Goal: Task Accomplishment & Management: Manage account settings

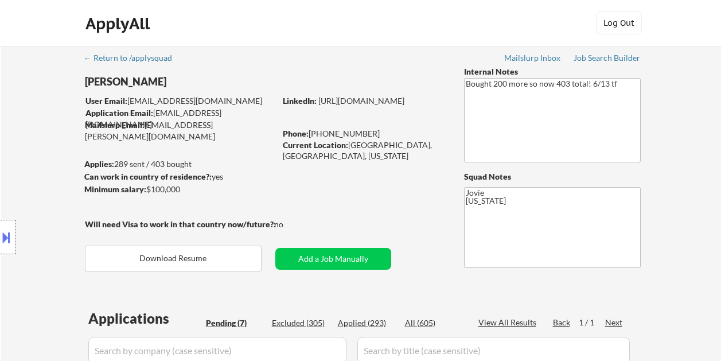
select select ""pending""
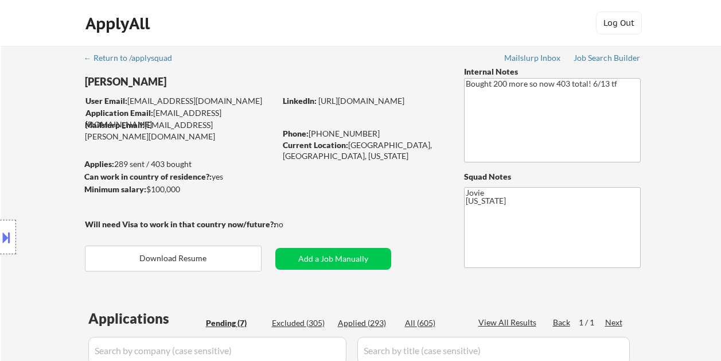
select select ""pending""
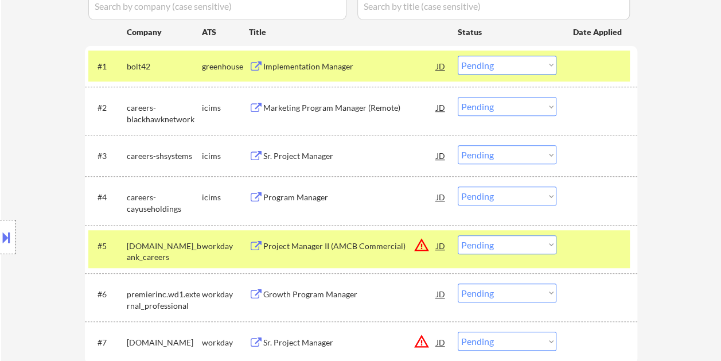
click at [544, 244] on select "Choose an option... Pending Applied Excluded (Questions) Excluded (Expired) Exc…" at bounding box center [507, 244] width 99 height 19
click at [458, 235] on select "Choose an option... Pending Applied Excluded (Questions) Excluded (Expired) Exc…" at bounding box center [507, 244] width 99 height 19
select select ""pending""
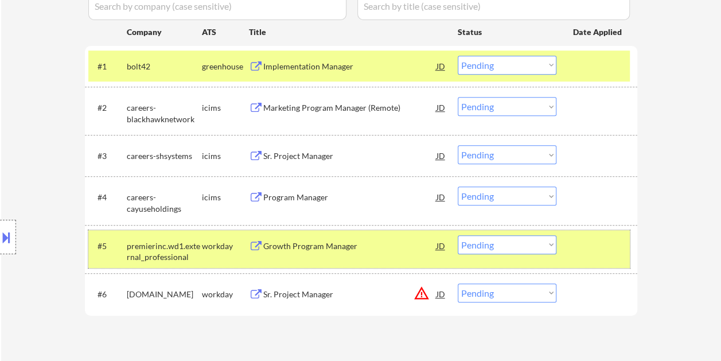
click at [604, 252] on div at bounding box center [598, 245] width 50 height 21
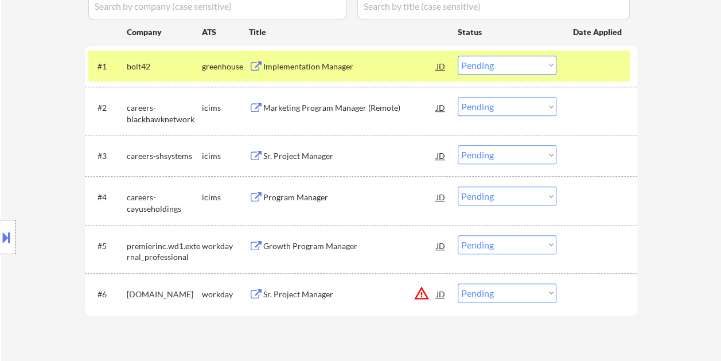
click at [607, 252] on div at bounding box center [598, 245] width 50 height 21
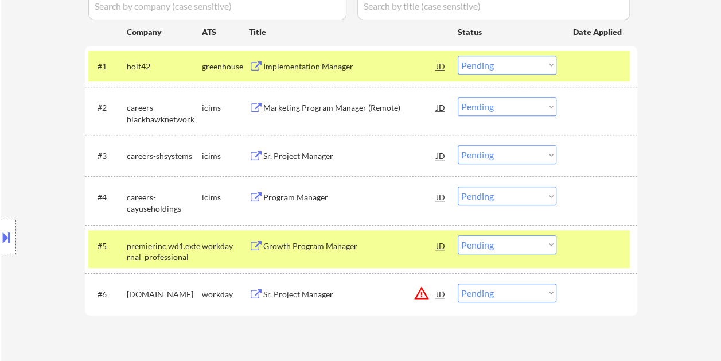
click at [403, 257] on div "#5 premierinc.wd1.external_professional workday Growth Program Manager JD warni…" at bounding box center [359, 249] width 542 height 38
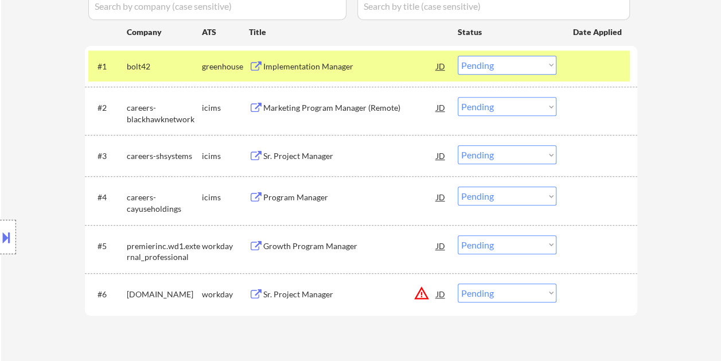
scroll to position [402, 0]
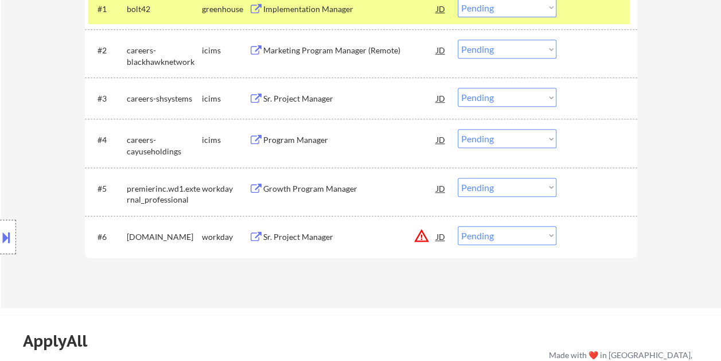
click at [595, 243] on div at bounding box center [598, 236] width 50 height 21
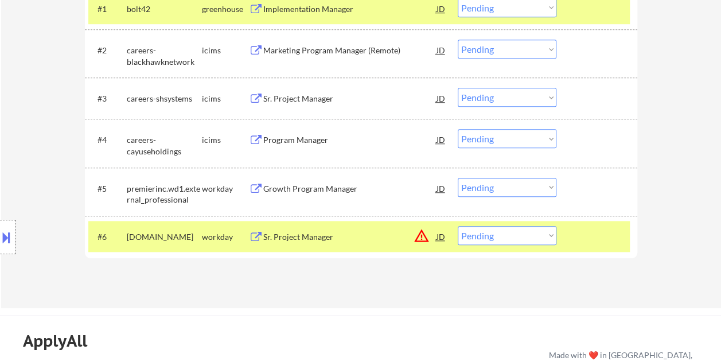
click at [343, 237] on div "Sr. Project Manager" at bounding box center [349, 236] width 173 height 11
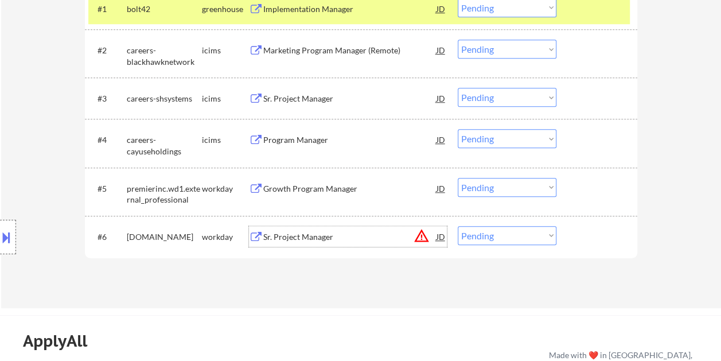
drag, startPoint x: 590, startPoint y: 240, endPoint x: 557, endPoint y: 238, distance: 32.8
click at [590, 240] on div at bounding box center [598, 236] width 50 height 21
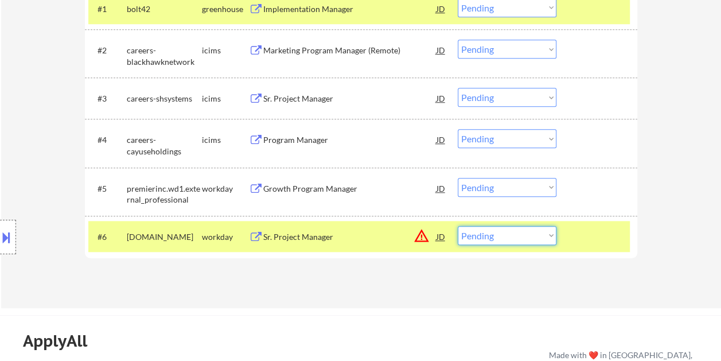
click at [547, 237] on select "Choose an option... Pending Applied Excluded (Questions) Excluded (Expired) Exc…" at bounding box center [507, 235] width 99 height 19
select select ""excluded__bad_match_""
click at [458, 226] on select "Choose an option... Pending Applied Excluded (Questions) Excluded (Expired) Exc…" at bounding box center [507, 235] width 99 height 19
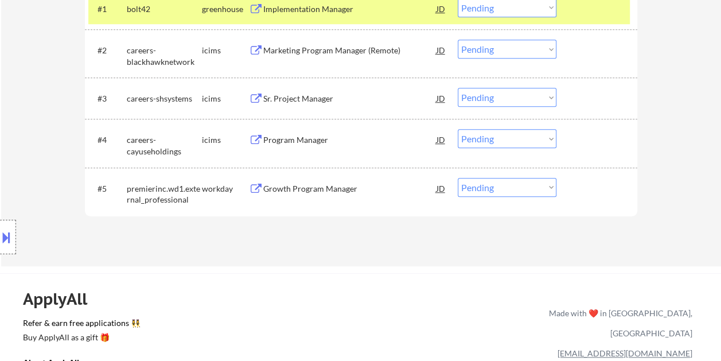
drag, startPoint x: 601, startPoint y: 194, endPoint x: 594, endPoint y: 195, distance: 6.4
click at [598, 195] on div at bounding box center [598, 188] width 50 height 21
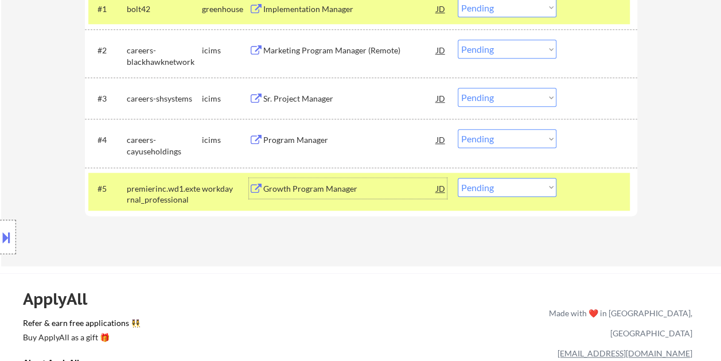
click at [343, 192] on div "Growth Program Manager" at bounding box center [349, 188] width 173 height 11
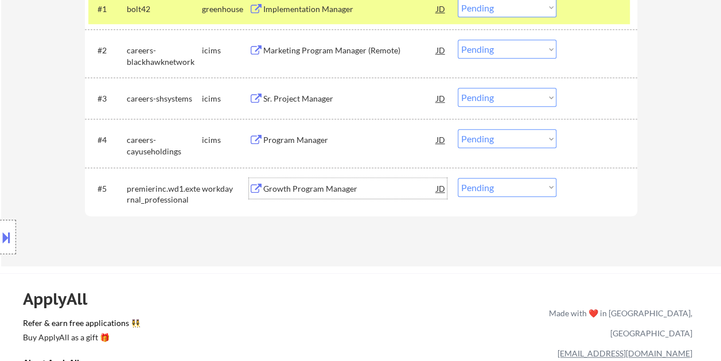
click at [576, 190] on div at bounding box center [598, 188] width 50 height 21
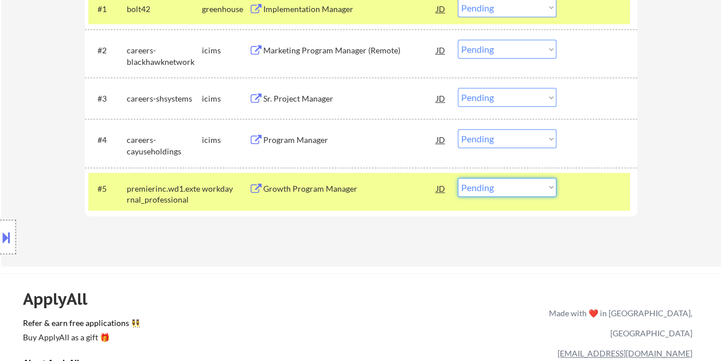
click at [546, 189] on select "Choose an option... Pending Applied Excluded (Questions) Excluded (Expired) Exc…" at bounding box center [507, 187] width 99 height 19
select select ""excluded__expired_""
click at [458, 178] on select "Choose an option... Pending Applied Excluded (Questions) Excluded (Expired) Exc…" at bounding box center [507, 187] width 99 height 19
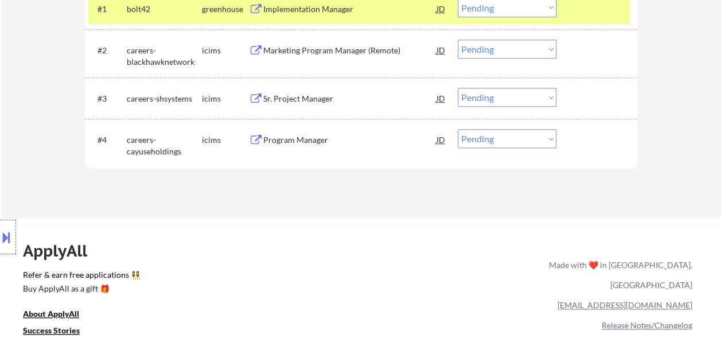
scroll to position [344, 0]
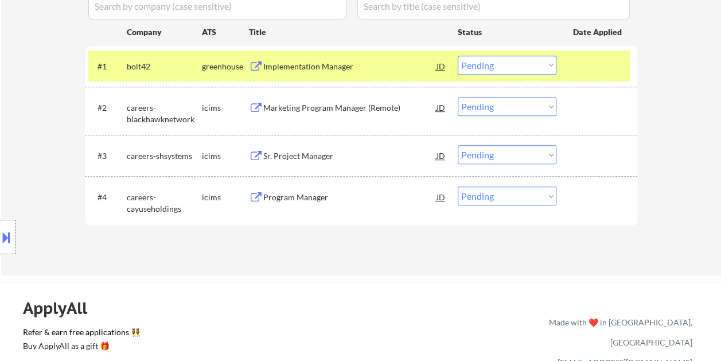
click at [598, 193] on div at bounding box center [598, 196] width 50 height 21
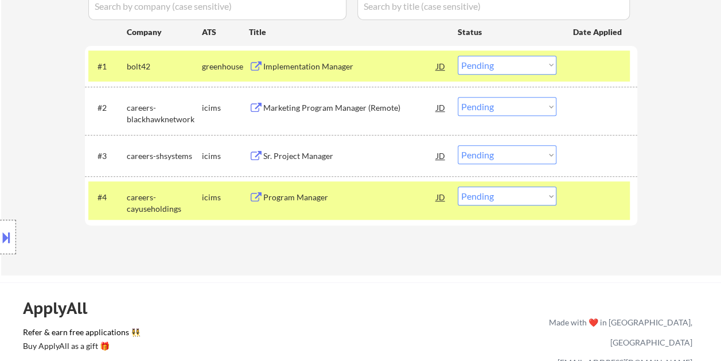
click at [390, 198] on div "Program Manager" at bounding box center [349, 197] width 173 height 11
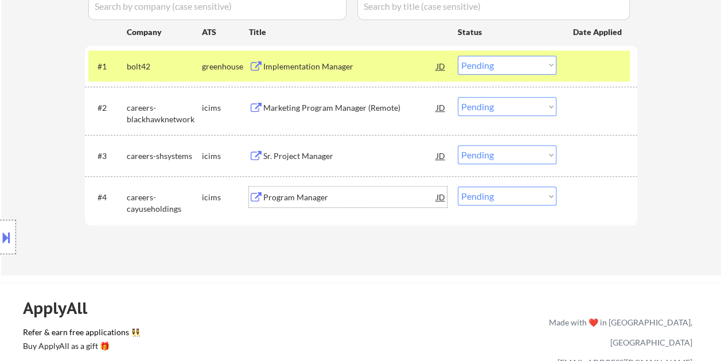
drag, startPoint x: 580, startPoint y: 199, endPoint x: 560, endPoint y: 196, distance: 20.3
click at [580, 199] on div at bounding box center [598, 196] width 50 height 21
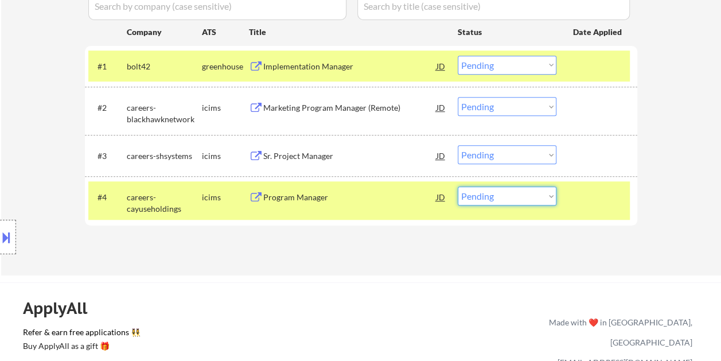
click at [545, 196] on select "Choose an option... Pending Applied Excluded (Questions) Excluded (Expired) Exc…" at bounding box center [507, 195] width 99 height 19
select select ""excluded__bad_match_""
click at [458, 186] on select "Choose an option... Pending Applied Excluded (Questions) Excluded (Expired) Exc…" at bounding box center [507, 195] width 99 height 19
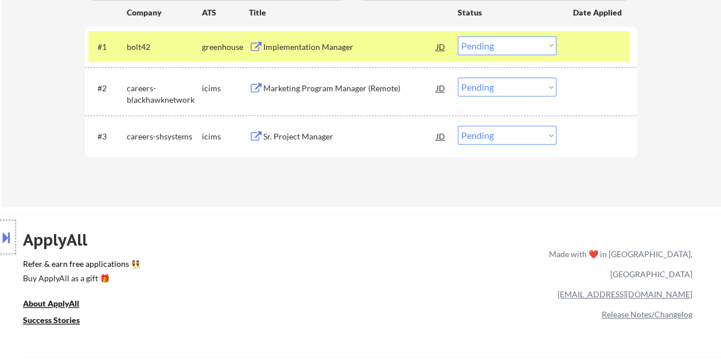
scroll to position [287, 0]
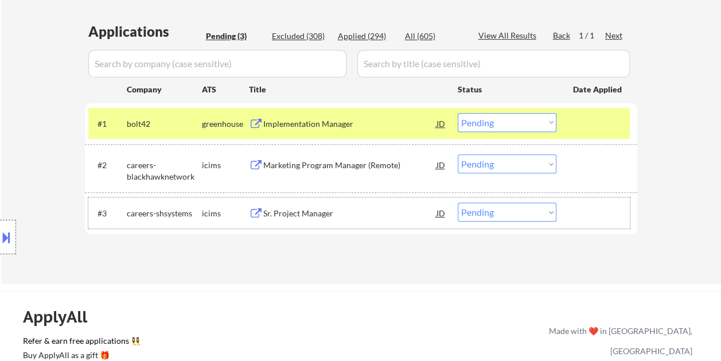
click at [606, 213] on div at bounding box center [598, 213] width 50 height 21
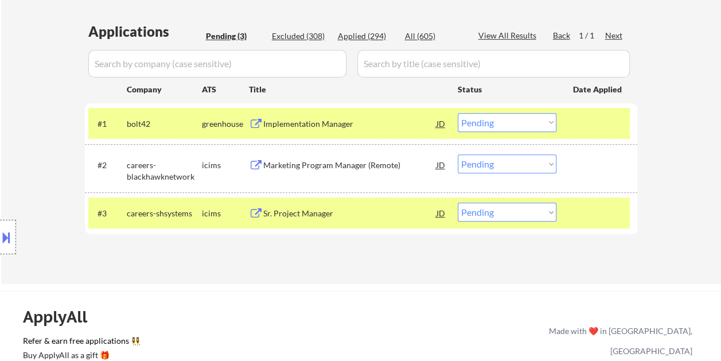
click at [300, 209] on div "Sr. Project Manager" at bounding box center [349, 213] width 173 height 11
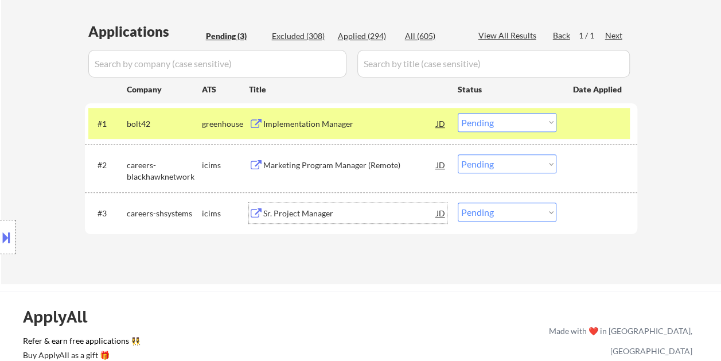
click at [575, 210] on div at bounding box center [598, 213] width 50 height 21
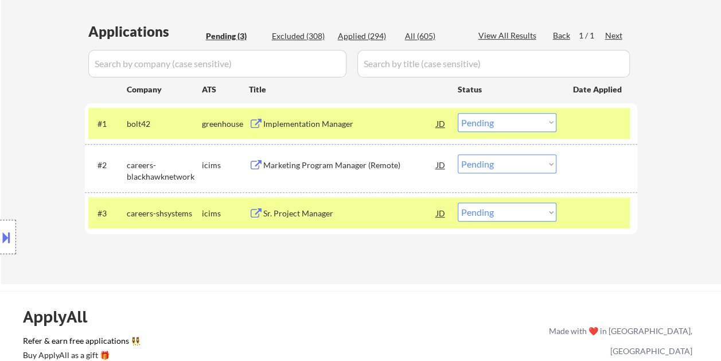
click at [550, 213] on select "Choose an option... Pending Applied Excluded (Questions) Excluded (Expired) Exc…" at bounding box center [507, 212] width 99 height 19
select select ""applied""
click at [458, 203] on select "Choose an option... Pending Applied Excluded (Questions) Excluded (Expired) Exc…" at bounding box center [507, 212] width 99 height 19
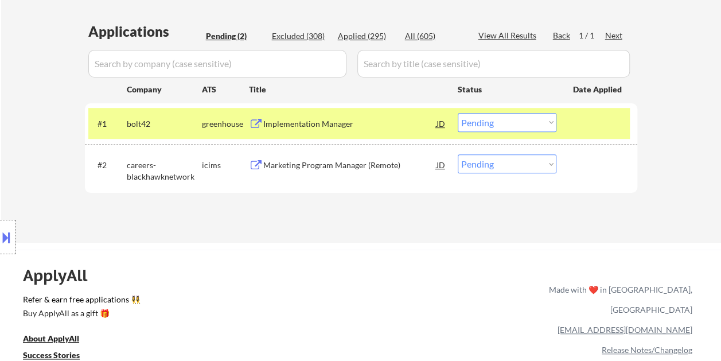
click at [593, 180] on div "#2 careers-blackhawknetwork icims Marketing Program Manager (Remote) JD Choose …" at bounding box center [359, 168] width 542 height 38
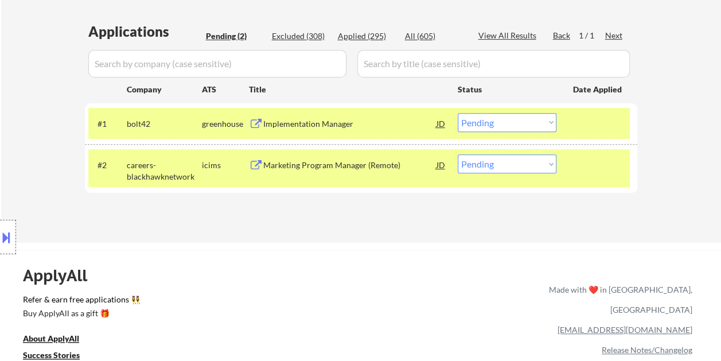
click at [599, 133] on div at bounding box center [598, 123] width 50 height 21
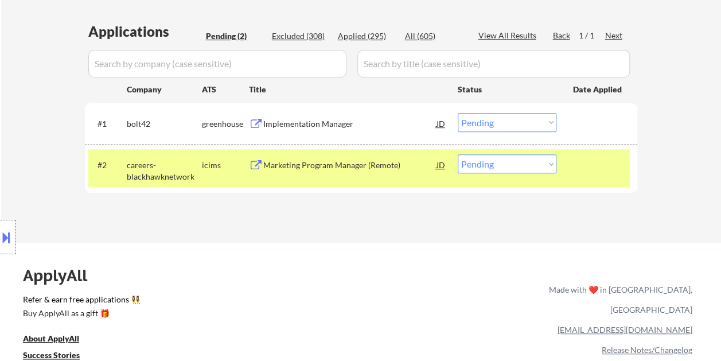
click at [332, 163] on div "Marketing Program Manager (Remote)" at bounding box center [349, 165] width 173 height 11
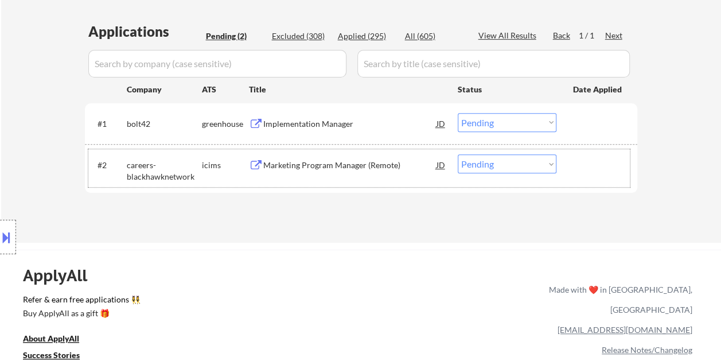
click at [580, 158] on div at bounding box center [598, 164] width 50 height 21
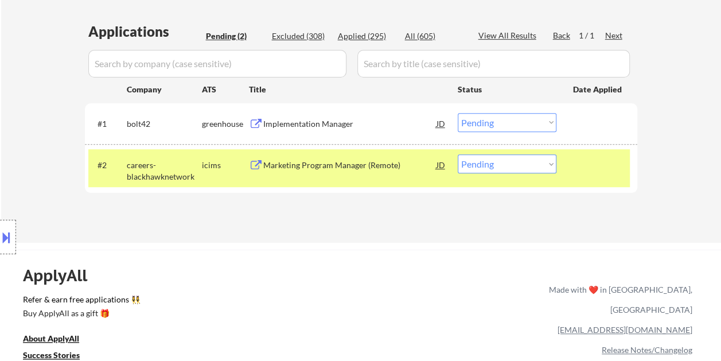
click at [541, 161] on select "Choose an option... Pending Applied Excluded (Questions) Excluded (Expired) Exc…" at bounding box center [507, 163] width 99 height 19
select select ""excluded__bad_match_""
click at [458, 154] on select "Choose an option... Pending Applied Excluded (Questions) Excluded (Expired) Exc…" at bounding box center [507, 163] width 99 height 19
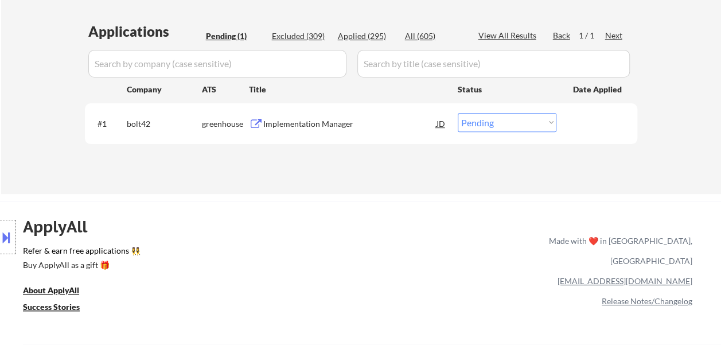
click at [366, 31] on div "Applied (295)" at bounding box center [366, 35] width 57 height 11
select select ""applied""
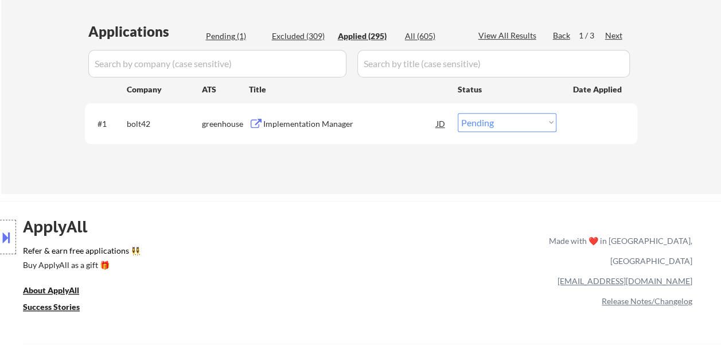
select select ""applied""
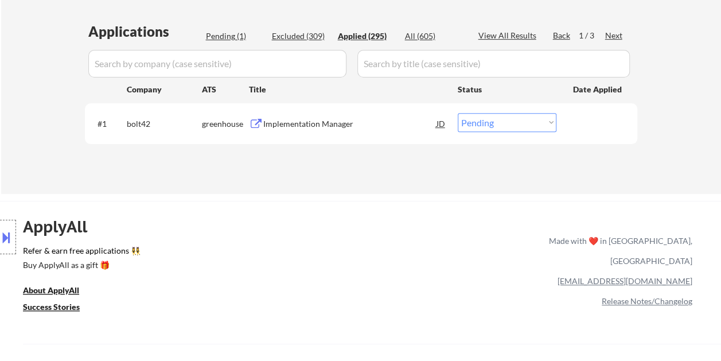
select select ""applied""
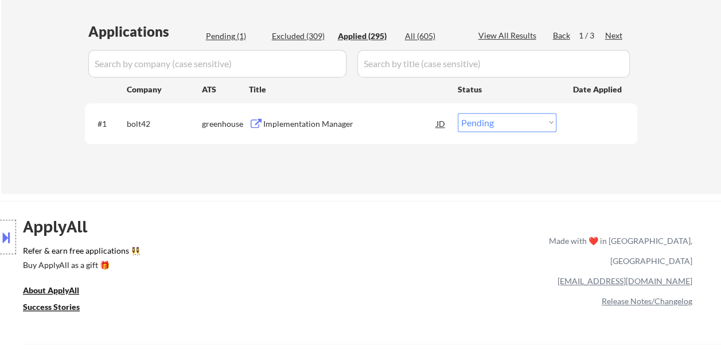
select select ""applied""
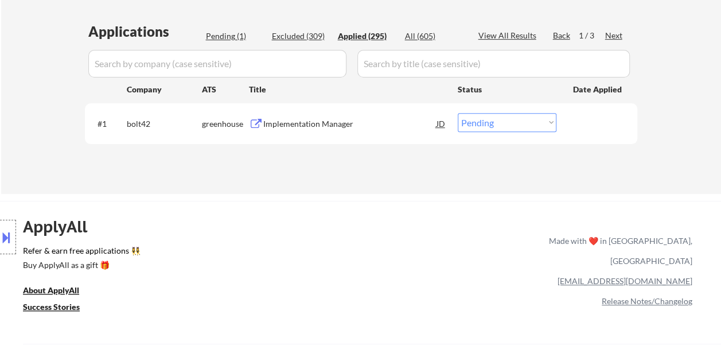
select select ""applied""
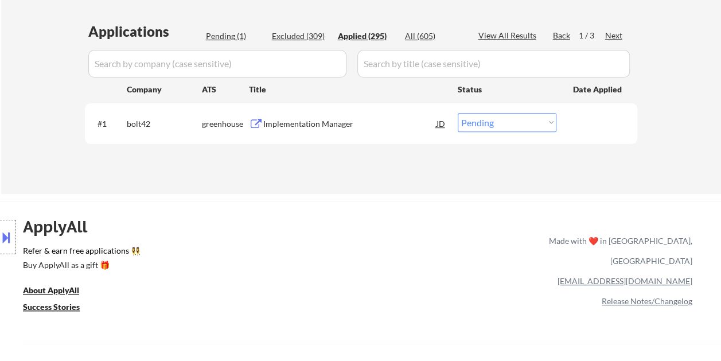
select select ""applied""
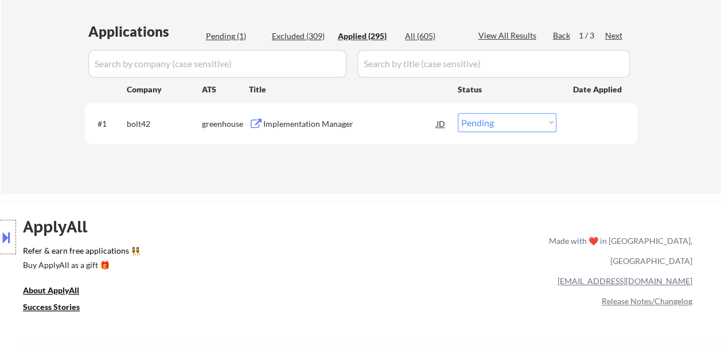
select select ""applied""
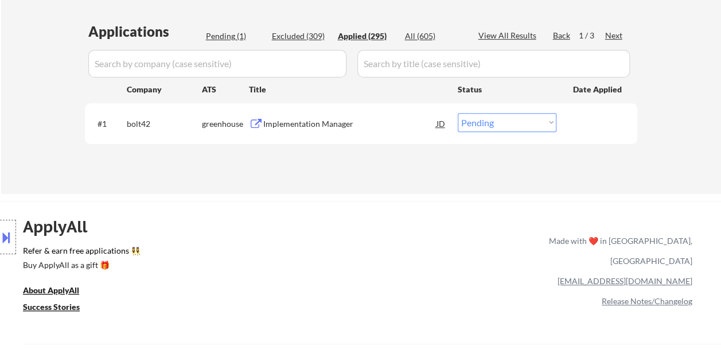
select select ""applied""
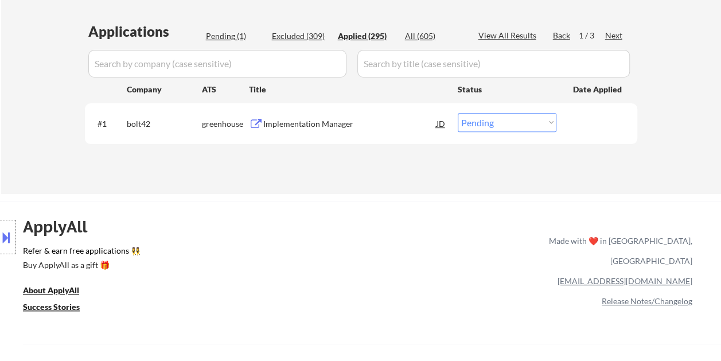
select select ""applied""
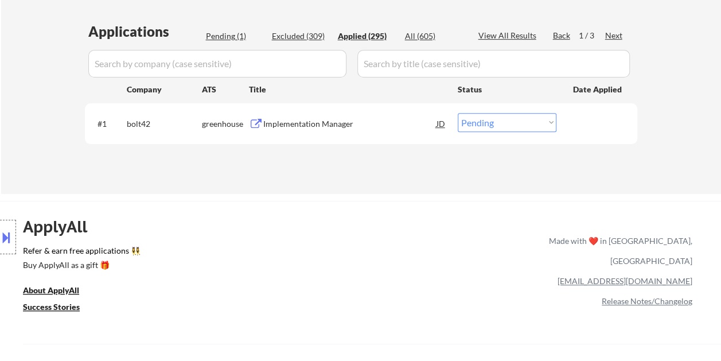
select select ""applied""
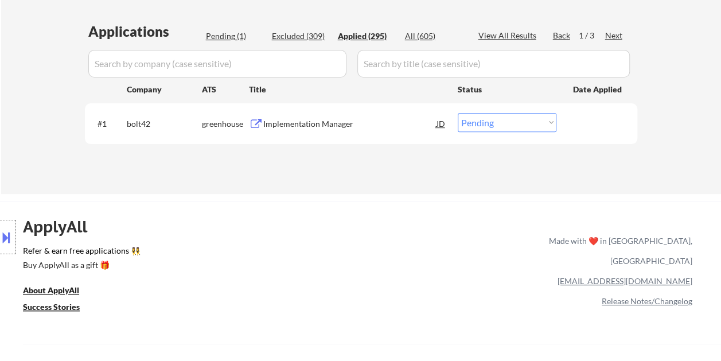
select select ""applied""
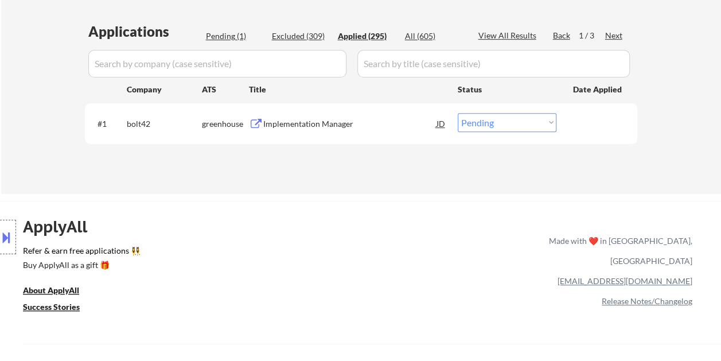
select select ""applied""
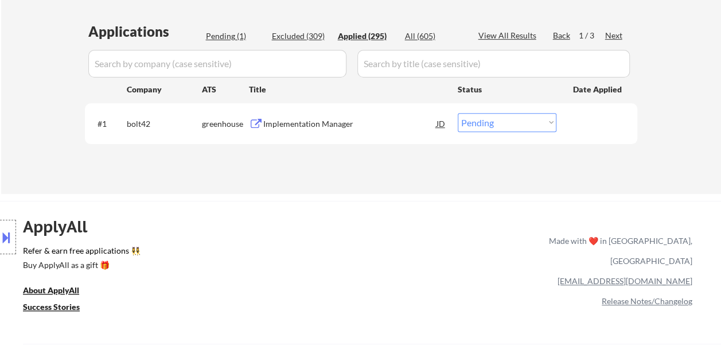
select select ""applied""
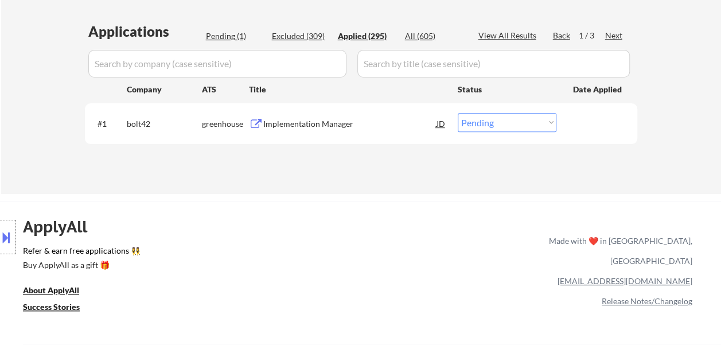
select select ""applied""
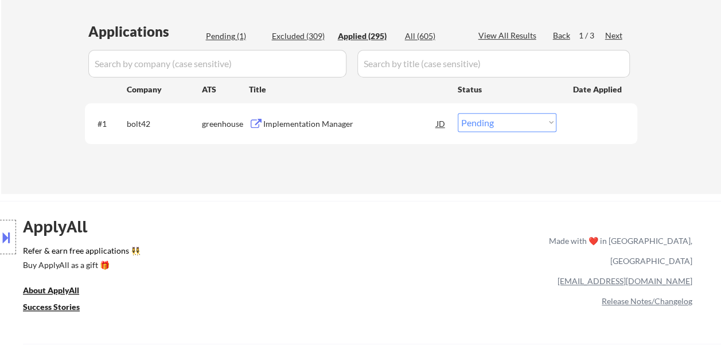
select select ""applied""
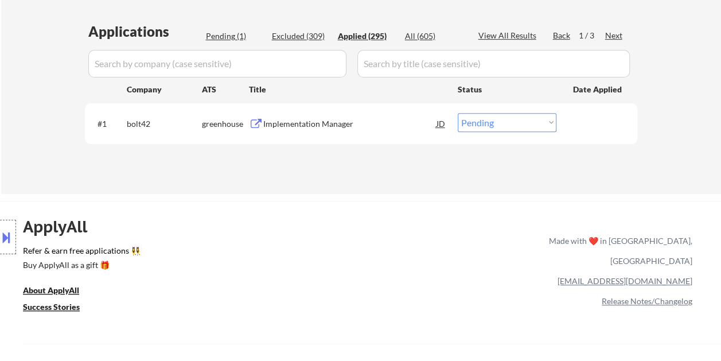
select select ""applied""
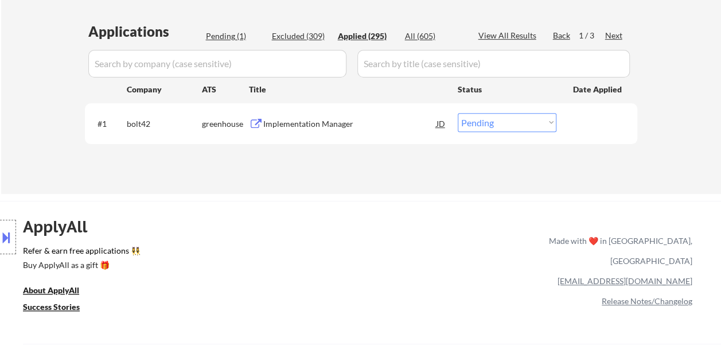
select select ""applied""
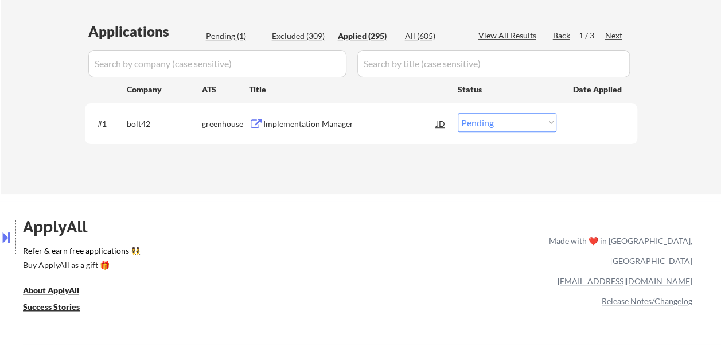
select select ""applied""
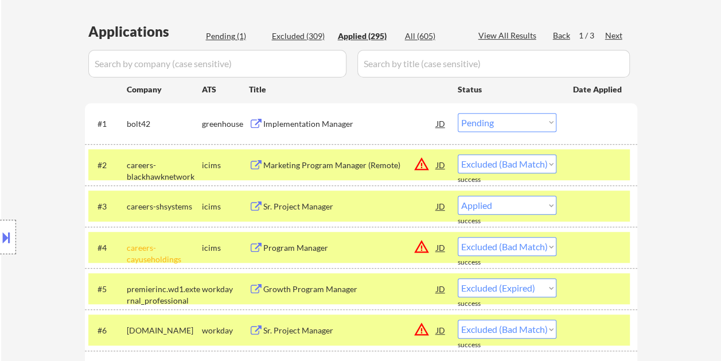
select select ""applied""
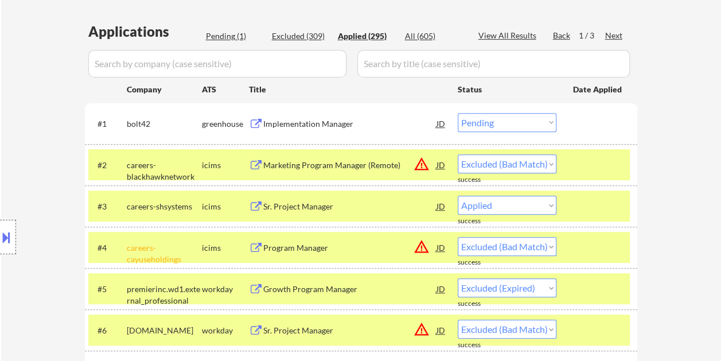
select select ""applied""
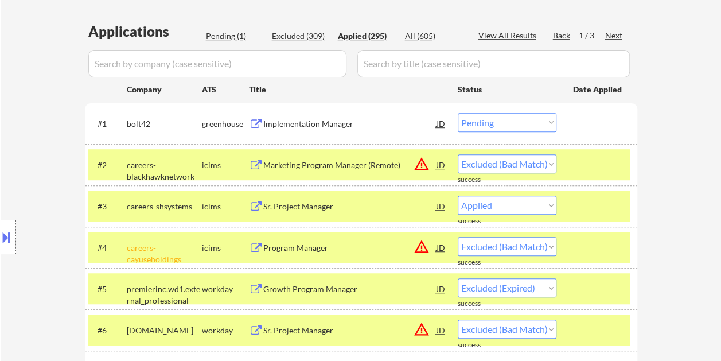
select select ""applied""
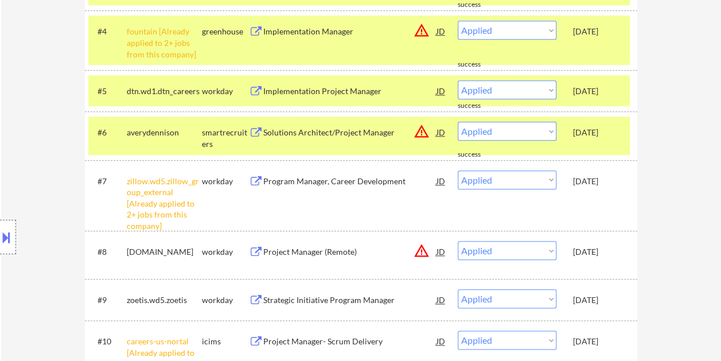
scroll to position [516, 0]
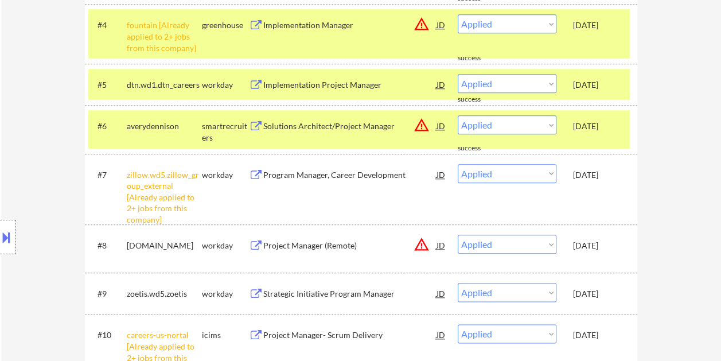
click at [615, 124] on div "Aug 14, 2025" at bounding box center [598, 126] width 50 height 11
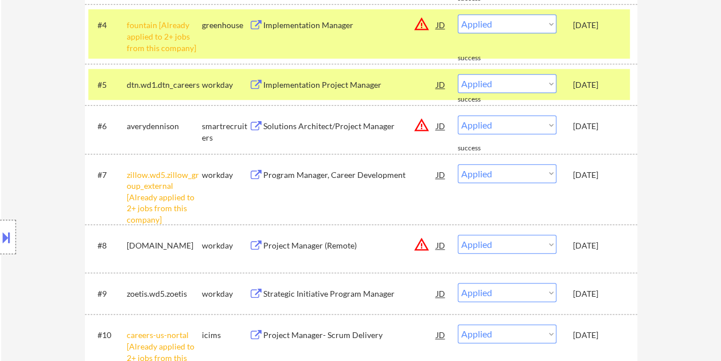
click at [594, 80] on div "Aug 14, 2025" at bounding box center [598, 84] width 50 height 11
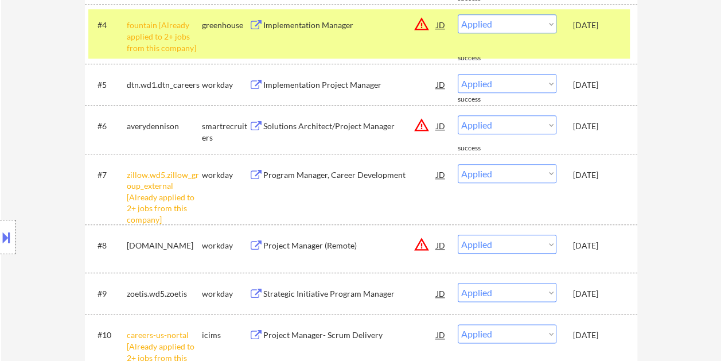
click at [593, 41] on div "#4 fountain [Already applied to 2+ jobs from this company] greenhouse Implement…" at bounding box center [359, 33] width 542 height 49
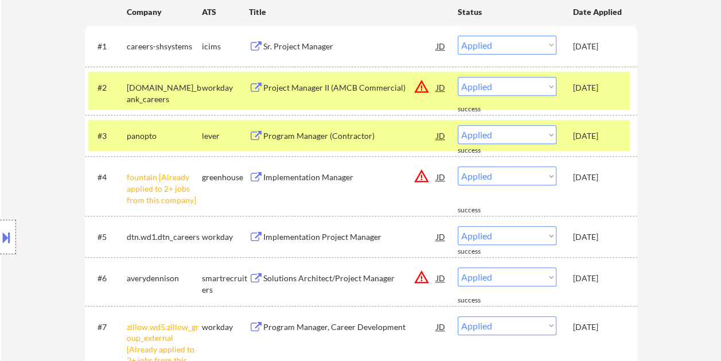
scroll to position [344, 0]
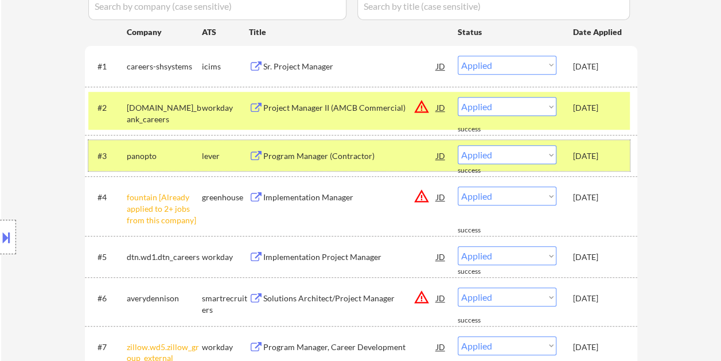
drag, startPoint x: 606, startPoint y: 169, endPoint x: 599, endPoint y: 161, distance: 10.6
click at [601, 165] on div "#3 panopto lever Program Manager (Contractor) JD warning_amber Choose an option…" at bounding box center [359, 155] width 542 height 31
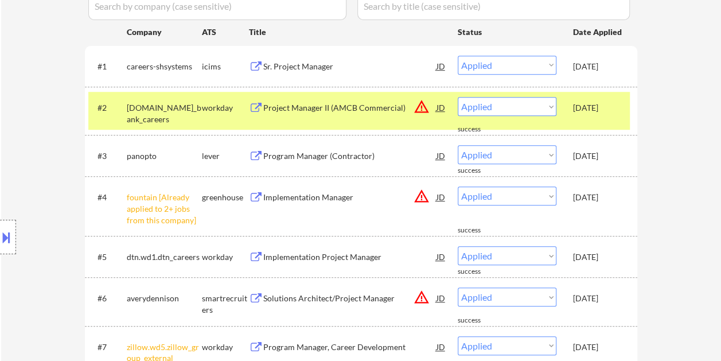
drag, startPoint x: 599, startPoint y: 161, endPoint x: 592, endPoint y: 107, distance: 54.5
click at [592, 107] on div "Aug 14, 2025" at bounding box center [598, 107] width 50 height 11
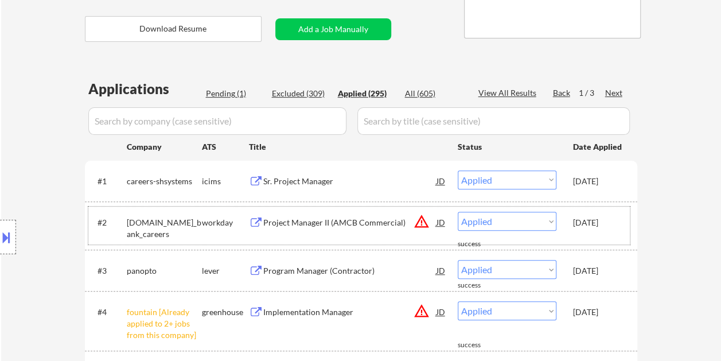
scroll to position [172, 0]
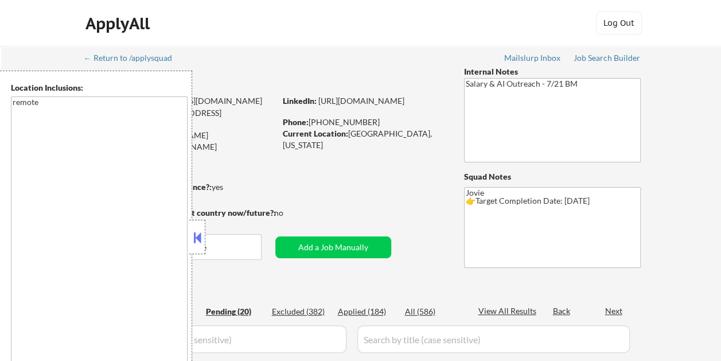
click at [203, 236] on button at bounding box center [197, 237] width 13 height 17
select select ""pending""
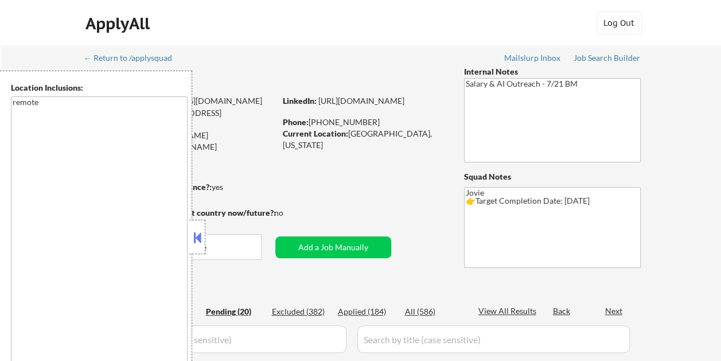
select select ""pending""
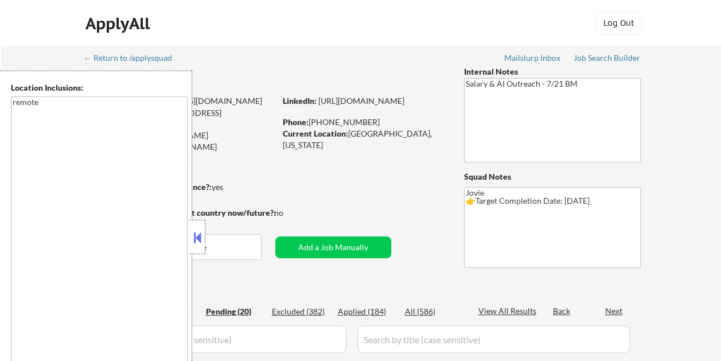
select select ""pending""
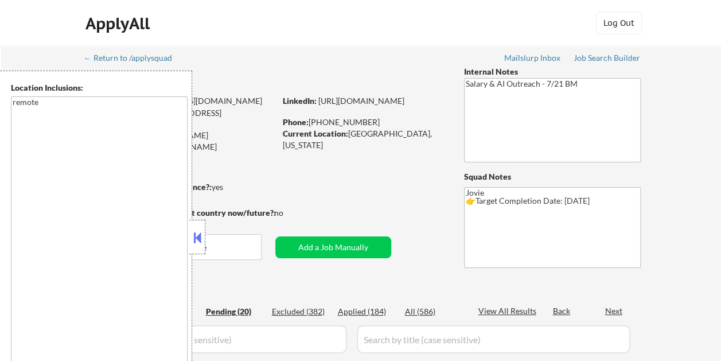
select select ""pending""
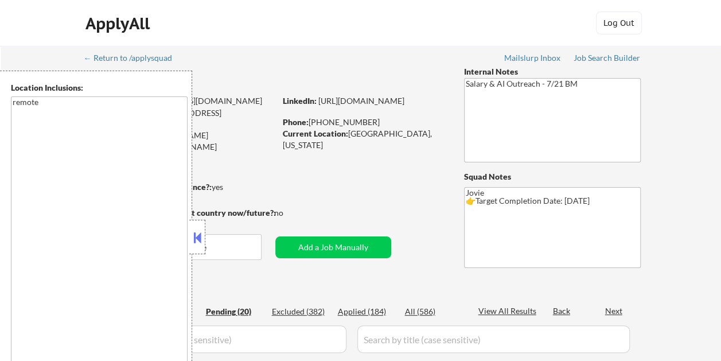
select select ""pending""
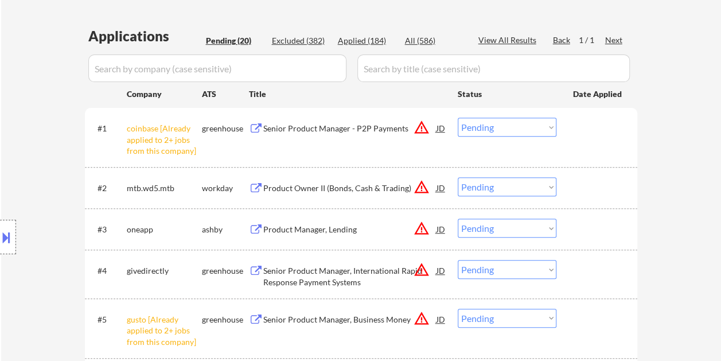
scroll to position [287, 0]
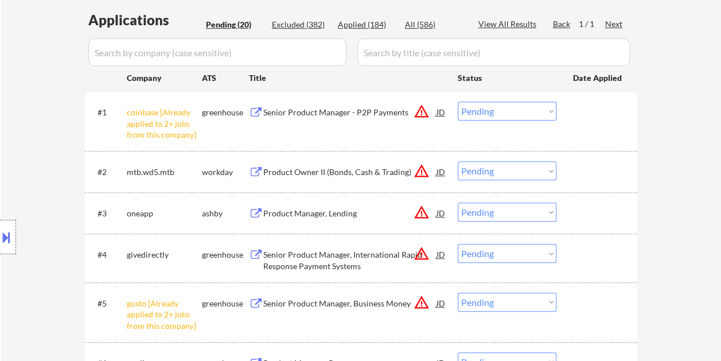
click at [587, 205] on div at bounding box center [598, 213] width 50 height 21
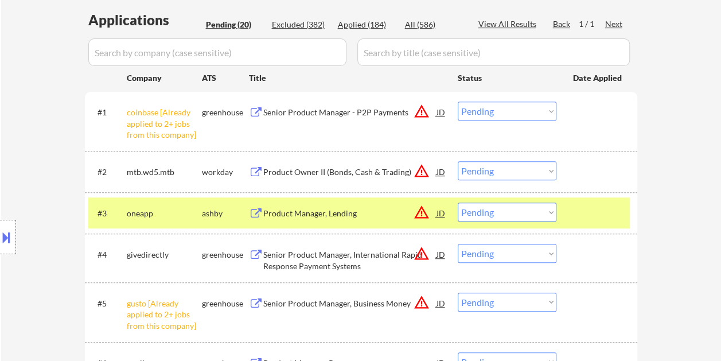
click at [279, 214] on div "Product Manager, Lending" at bounding box center [349, 213] width 173 height 11
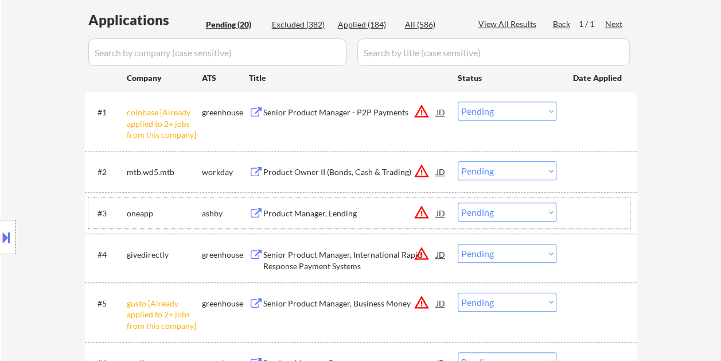
click at [597, 217] on div at bounding box center [598, 213] width 50 height 21
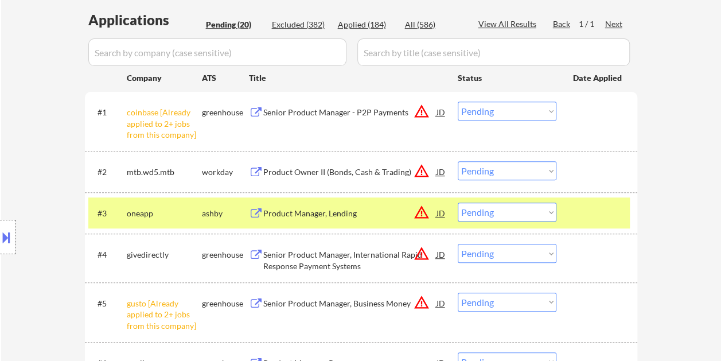
click at [550, 213] on select "Choose an option... Pending Applied Excluded (Questions) Excluded (Expired) Exc…" at bounding box center [507, 212] width 99 height 19
click at [458, 203] on select "Choose an option... Pending Applied Excluded (Questions) Excluded (Expired) Exc…" at bounding box center [507, 212] width 99 height 19
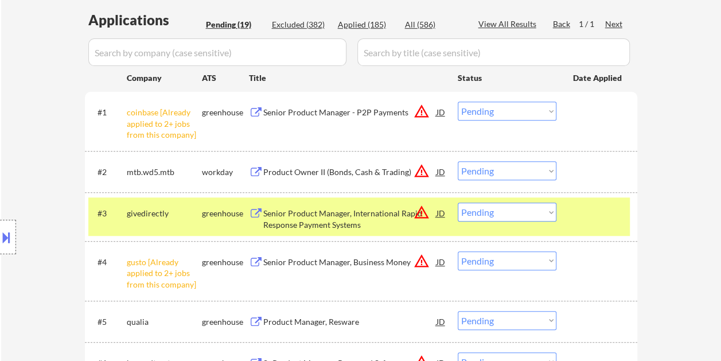
click at [594, 220] on div at bounding box center [598, 213] width 50 height 21
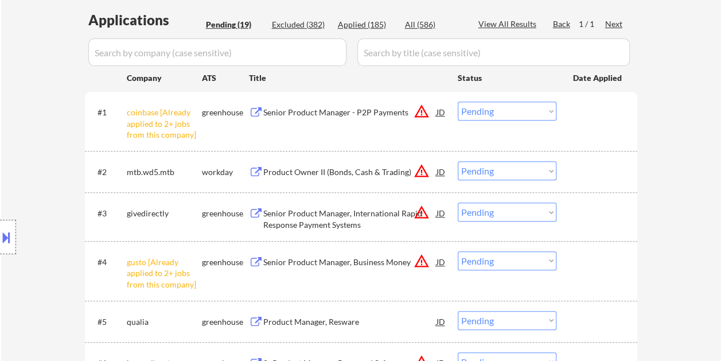
click at [594, 219] on div at bounding box center [598, 213] width 50 height 21
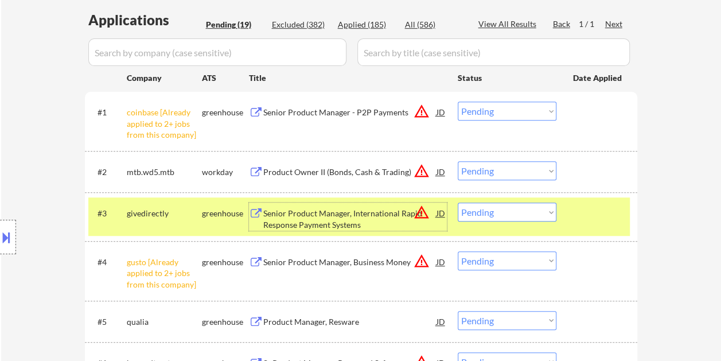
click at [304, 219] on div "Senior Product Manager, International Rapid Response Payment Systems" at bounding box center [349, 219] width 173 height 22
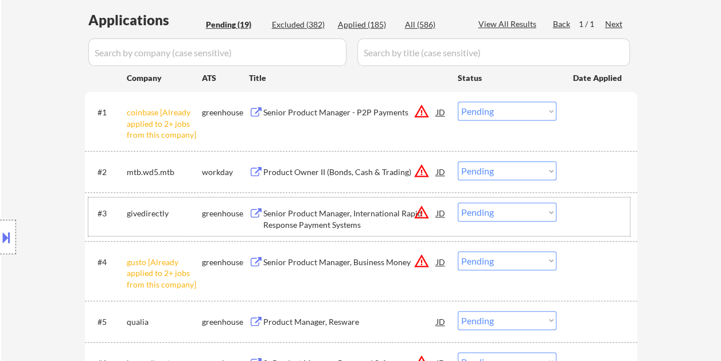
click at [566, 217] on div "#3 givedirectly greenhouse Senior Product Manager, International Rapid Response…" at bounding box center [359, 216] width 542 height 38
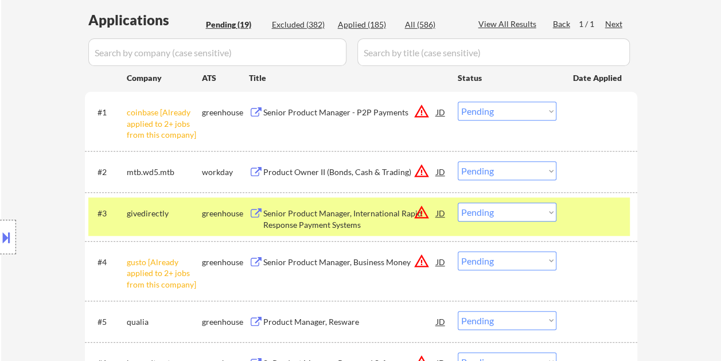
click at [552, 216] on select "Choose an option... Pending Applied Excluded (Questions) Excluded (Expired) Exc…" at bounding box center [507, 212] width 99 height 19
click at [458, 203] on select "Choose an option... Pending Applied Excluded (Questions) Excluded (Expired) Exc…" at bounding box center [507, 212] width 99 height 19
select select ""pending""
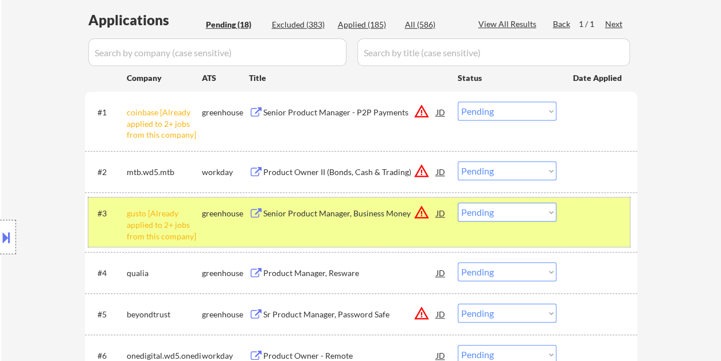
click at [578, 214] on div at bounding box center [598, 213] width 50 height 21
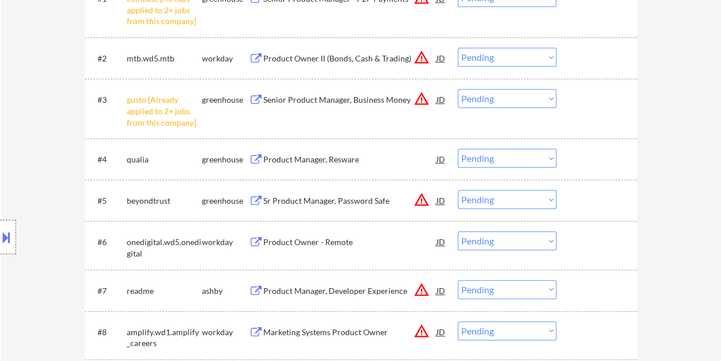
scroll to position [402, 0]
click at [588, 153] on div at bounding box center [598, 157] width 50 height 21
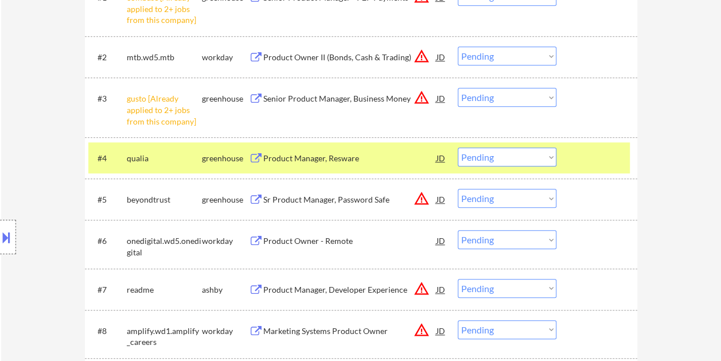
click at [292, 157] on div "Product Manager, Resware" at bounding box center [349, 158] width 173 height 11
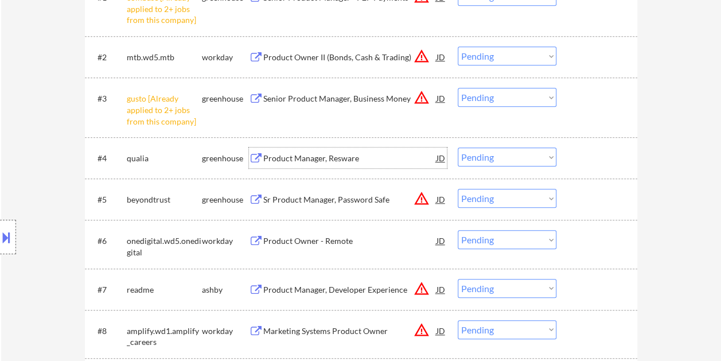
click at [578, 156] on div at bounding box center [598, 157] width 50 height 21
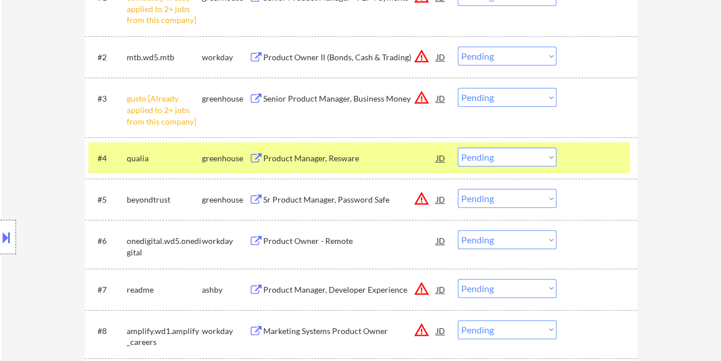
click at [548, 158] on select "Choose an option... Pending Applied Excluded (Questions) Excluded (Expired) Exc…" at bounding box center [507, 156] width 99 height 19
click at [458, 147] on select "Choose an option... Pending Applied Excluded (Questions) Excluded (Expired) Exc…" at bounding box center [507, 156] width 99 height 19
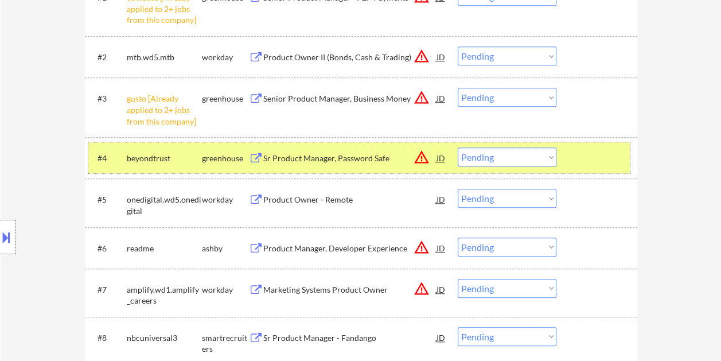
click at [577, 146] on div "#4 beyondtrust greenhouse Sr Product Manager, Password Safe JD warning_amber Ch…" at bounding box center [359, 157] width 542 height 31
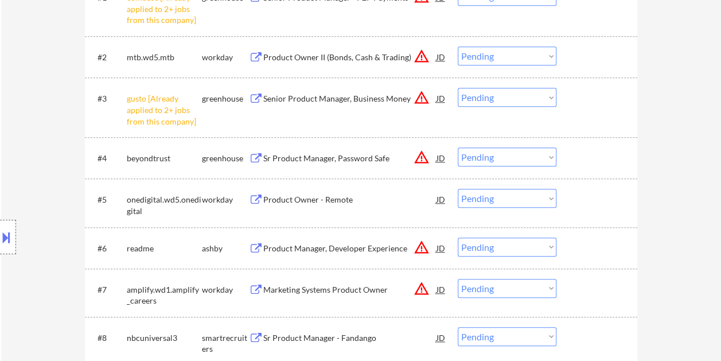
click at [581, 150] on div at bounding box center [598, 157] width 50 height 21
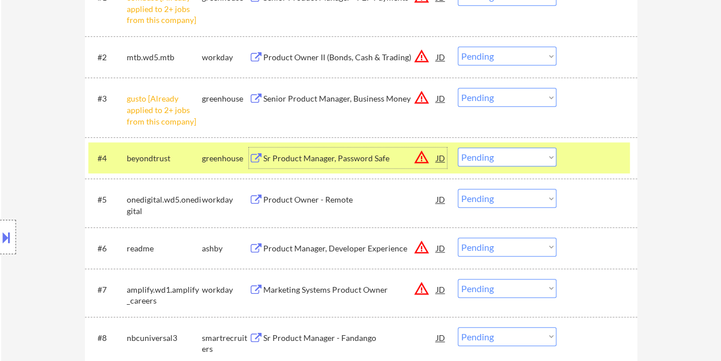
click at [357, 151] on div "Sr Product Manager, Password Safe" at bounding box center [349, 157] width 173 height 21
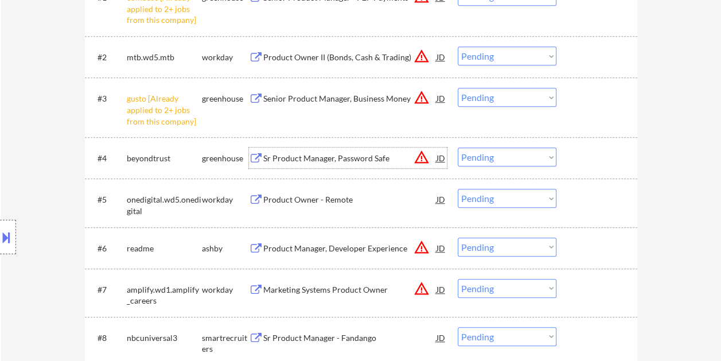
click at [442, 159] on div "JD" at bounding box center [441, 157] width 11 height 21
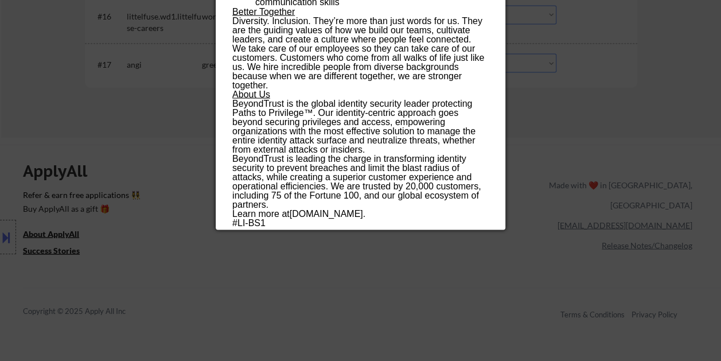
scroll to position [1090, 0]
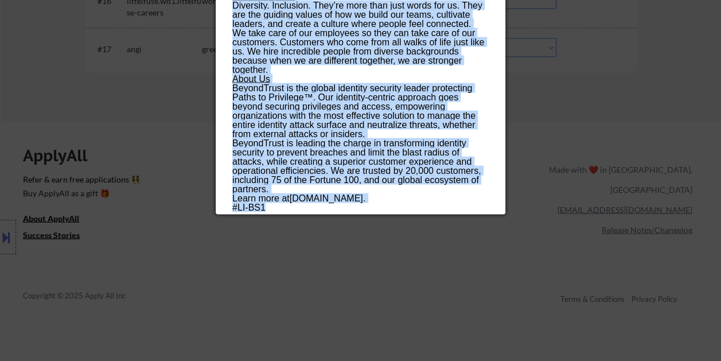
drag, startPoint x: 234, startPoint y: 47, endPoint x: 409, endPoint y: 211, distance: 239.5
copy div "Sr Product Manager, Password Safe beyondtrust Remote Canada | Remote United Sta…"
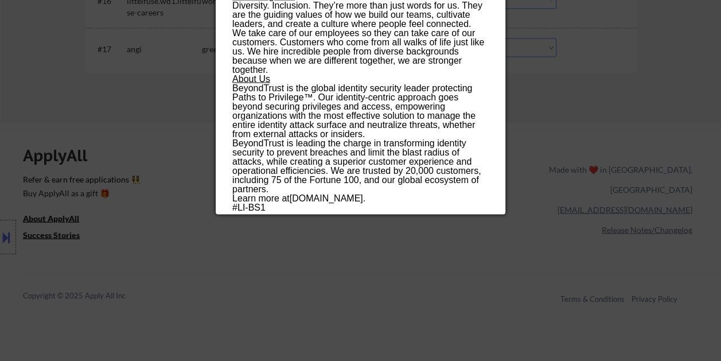
click at [642, 60] on div at bounding box center [360, 180] width 721 height 361
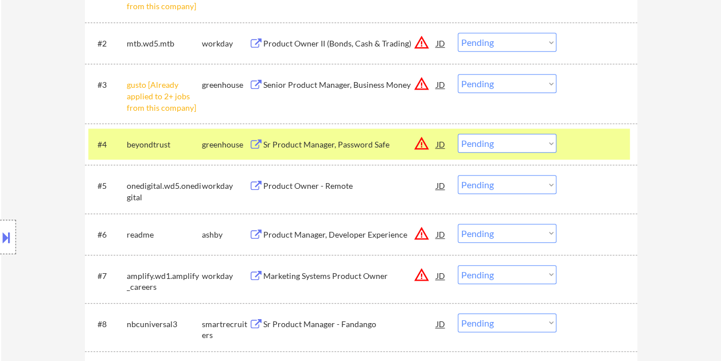
scroll to position [402, 0]
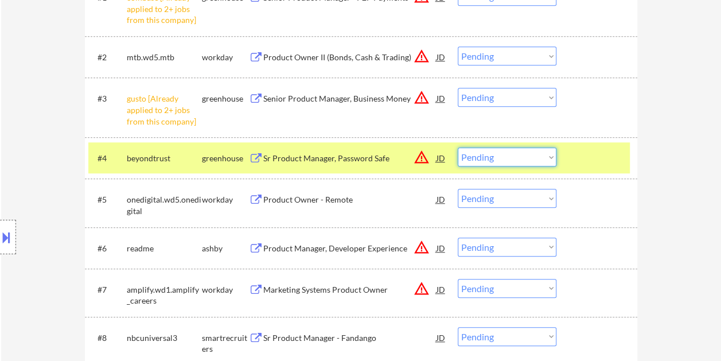
click at [494, 157] on select "Choose an option... Pending Applied Excluded (Questions) Excluded (Expired) Exc…" at bounding box center [507, 156] width 99 height 19
click at [458, 147] on select "Choose an option... Pending Applied Excluded (Questions) Excluded (Expired) Exc…" at bounding box center [507, 156] width 99 height 19
select select ""pending""
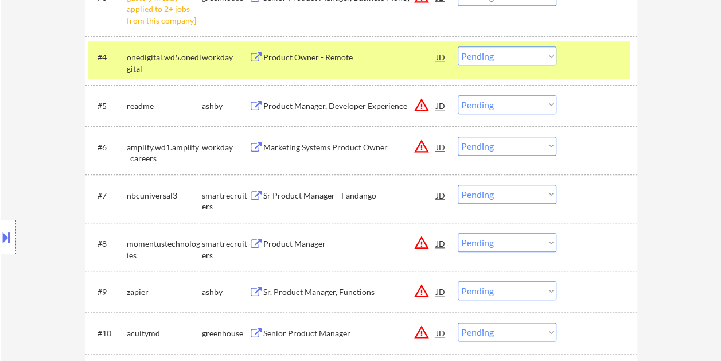
scroll to position [516, 0]
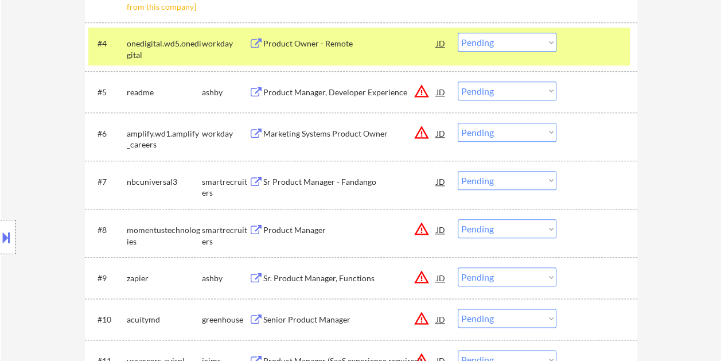
drag, startPoint x: 580, startPoint y: 36, endPoint x: 573, endPoint y: 69, distance: 33.3
click at [580, 36] on div at bounding box center [598, 43] width 50 height 21
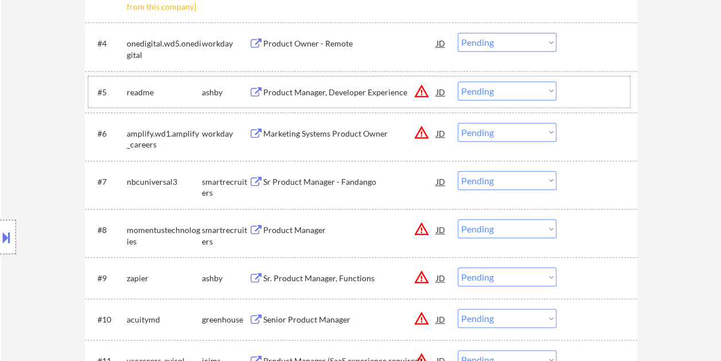
click at [571, 86] on div "#5 readme ashby Product Manager, Developer Experience JD warning_amber Choose a…" at bounding box center [359, 91] width 542 height 31
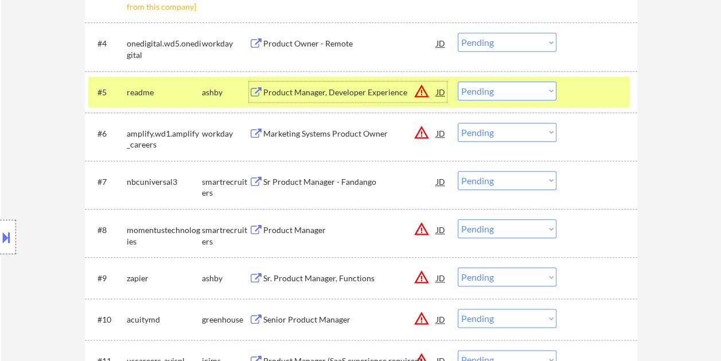
click at [378, 95] on div "Product Manager, Developer Experience" at bounding box center [349, 92] width 173 height 11
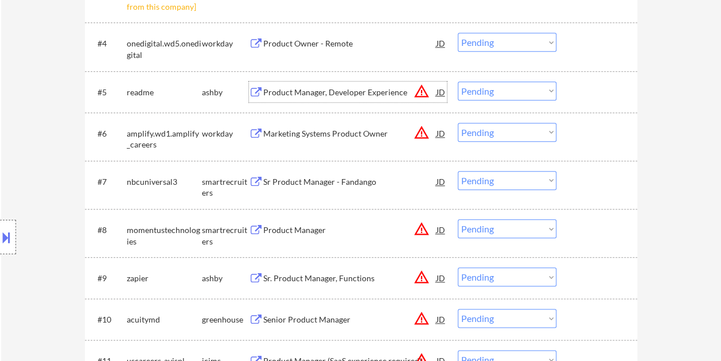
click at [565, 89] on div "#5 readme ashby Product Manager, Developer Experience JD warning_amber Choose a…" at bounding box center [359, 91] width 542 height 31
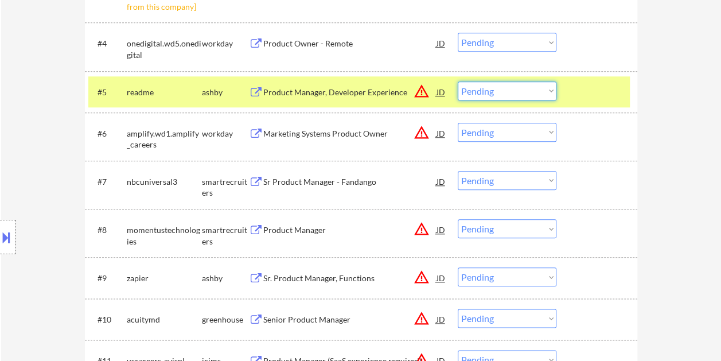
click at [544, 92] on select "Choose an option... Pending Applied Excluded (Questions) Excluded (Expired) Exc…" at bounding box center [507, 90] width 99 height 19
click at [458, 81] on select "Choose an option... Pending Applied Excluded (Questions) Excluded (Expired) Exc…" at bounding box center [507, 90] width 99 height 19
select select ""pending""
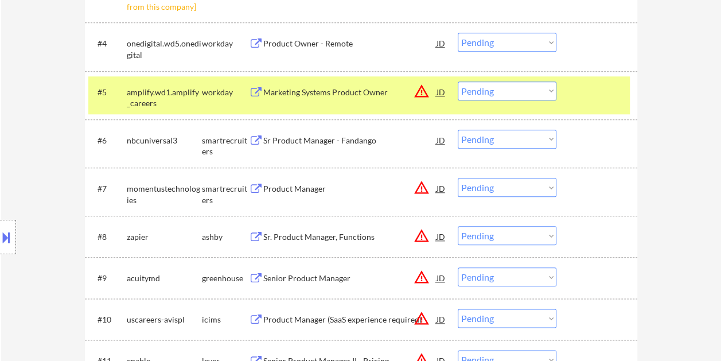
click at [589, 88] on div at bounding box center [598, 91] width 50 height 21
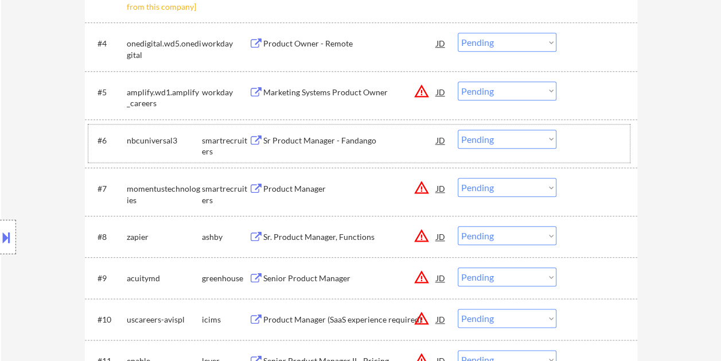
click at [574, 133] on div at bounding box center [598, 140] width 50 height 21
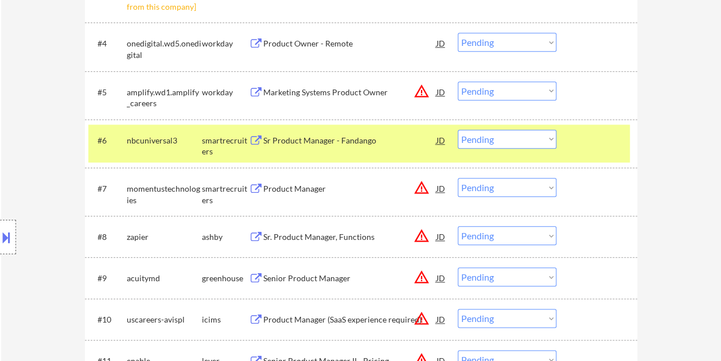
click at [327, 145] on div "Sr Product Manager - Fandango" at bounding box center [349, 140] width 173 height 11
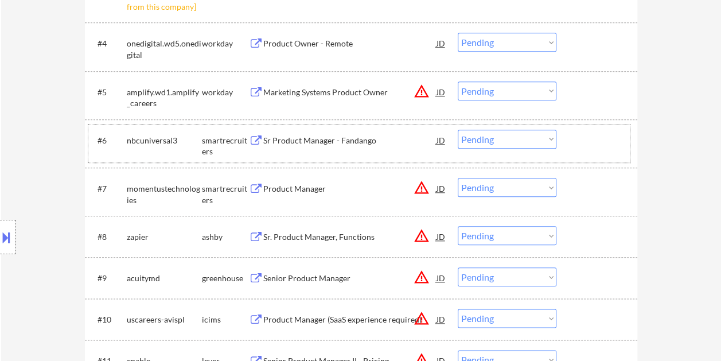
click at [604, 139] on div at bounding box center [598, 140] width 50 height 21
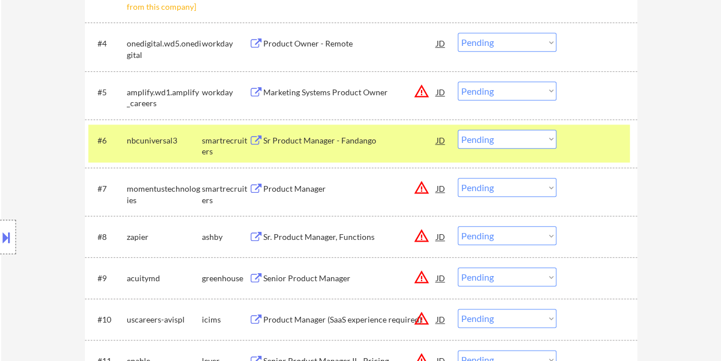
click at [522, 142] on select "Choose an option... Pending Applied Excluded (Questions) Excluded (Expired) Exc…" at bounding box center [507, 139] width 99 height 19
click at [458, 130] on select "Choose an option... Pending Applied Excluded (Questions) Excluded (Expired) Exc…" at bounding box center [507, 139] width 99 height 19
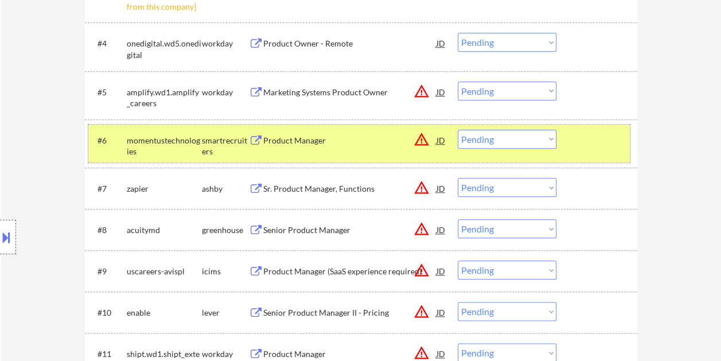
click at [600, 134] on div at bounding box center [598, 140] width 50 height 21
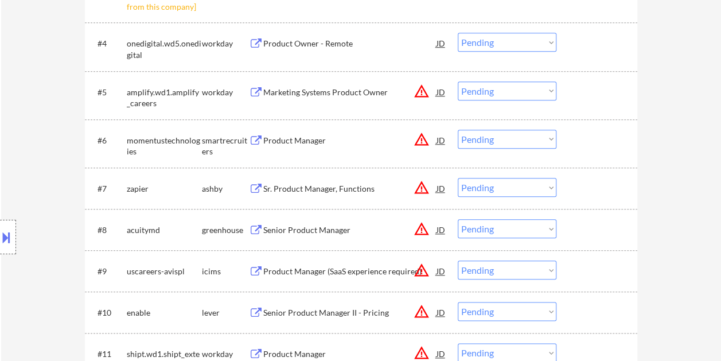
click at [600, 134] on div at bounding box center [598, 140] width 50 height 21
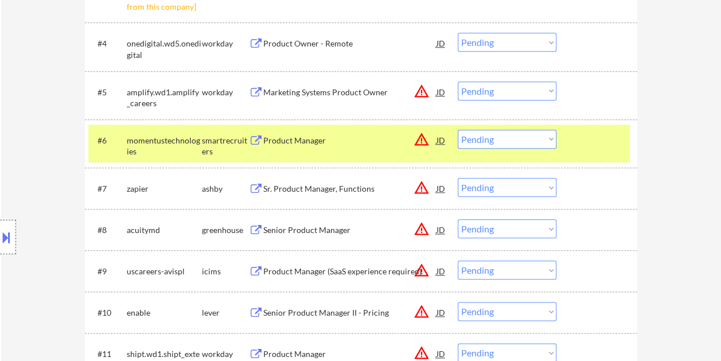
click at [353, 138] on div "Product Manager" at bounding box center [349, 140] width 173 height 11
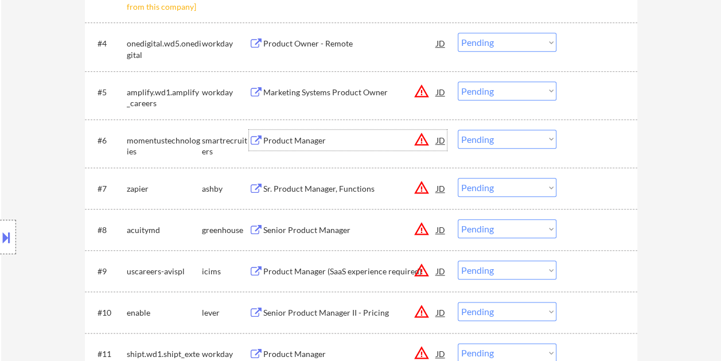
click at [594, 146] on div at bounding box center [598, 140] width 50 height 21
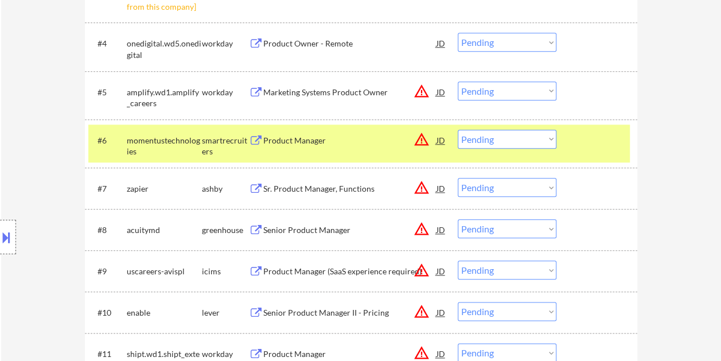
click at [554, 141] on select "Choose an option... Pending Applied Excluded (Questions) Excluded (Expired) Exc…" at bounding box center [507, 139] width 99 height 19
click at [458, 130] on select "Choose an option... Pending Applied Excluded (Questions) Excluded (Expired) Exc…" at bounding box center [507, 139] width 99 height 19
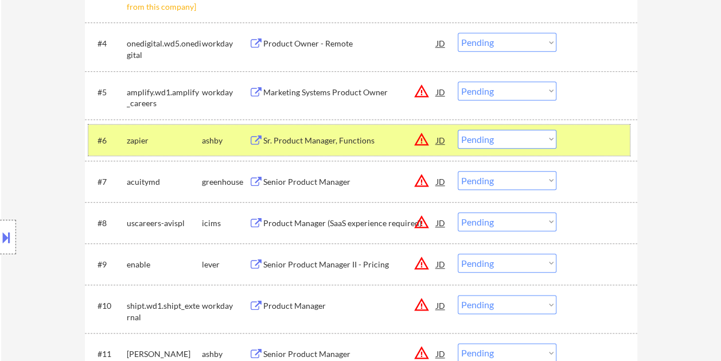
click at [597, 136] on div at bounding box center [598, 140] width 50 height 21
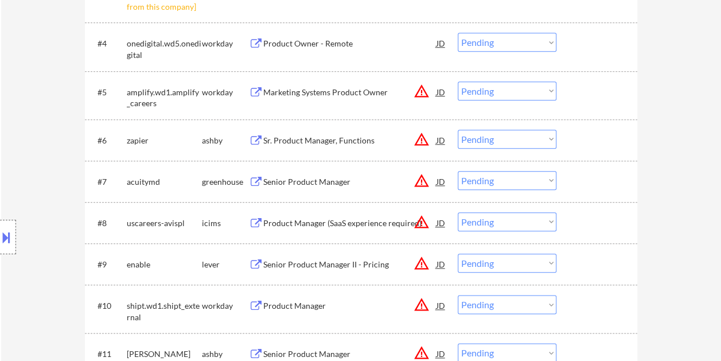
drag, startPoint x: 596, startPoint y: 135, endPoint x: 302, endPoint y: 134, distance: 294.4
click at [596, 135] on div at bounding box center [598, 140] width 50 height 21
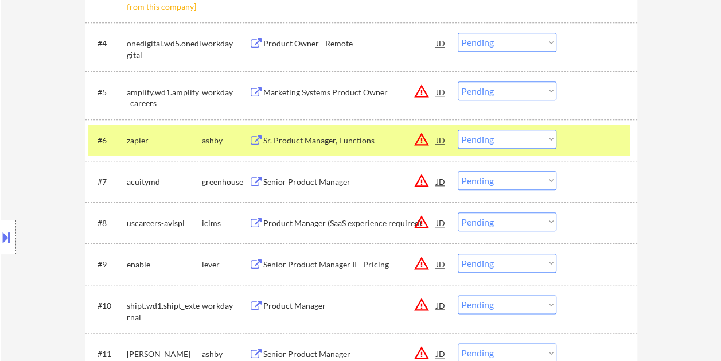
click at [240, 135] on div "ashby" at bounding box center [225, 140] width 47 height 11
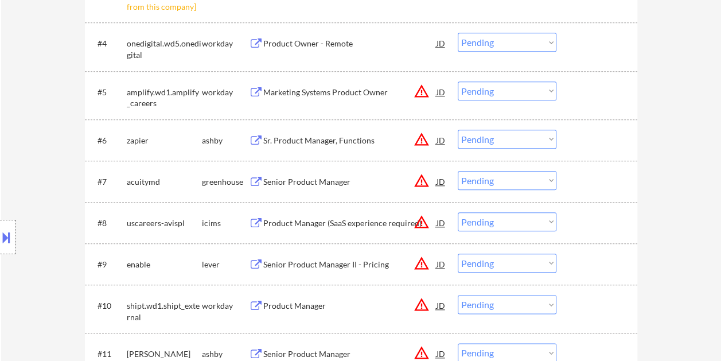
click at [325, 131] on div "Sr. Product Manager, Functions" at bounding box center [349, 140] width 173 height 21
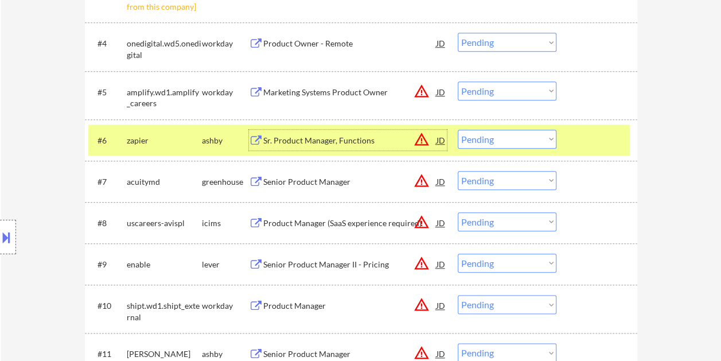
click at [572, 145] on div "#6 zapier ashby Sr. Product Manager, Functions JD warning_amber Choose an optio…" at bounding box center [359, 140] width 542 height 31
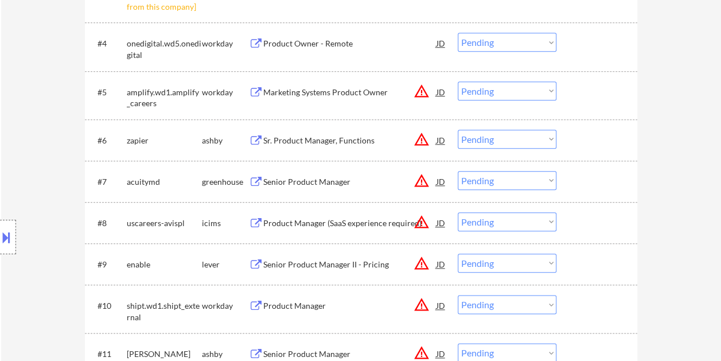
click at [577, 139] on div at bounding box center [598, 140] width 50 height 21
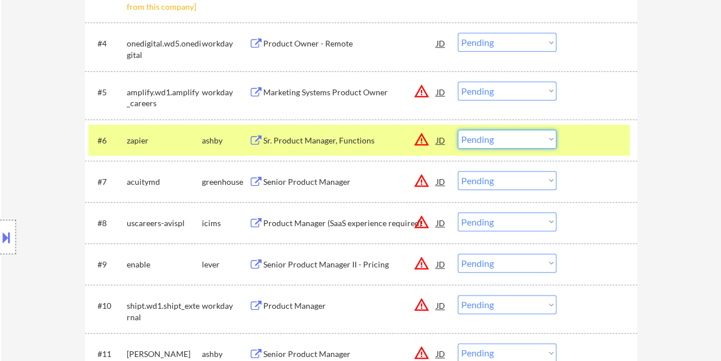
click at [553, 138] on select "Choose an option... Pending Applied Excluded (Questions) Excluded (Expired) Exc…" at bounding box center [507, 139] width 99 height 19
click at [458, 130] on select "Choose an option... Pending Applied Excluded (Questions) Excluded (Expired) Exc…" at bounding box center [507, 139] width 99 height 19
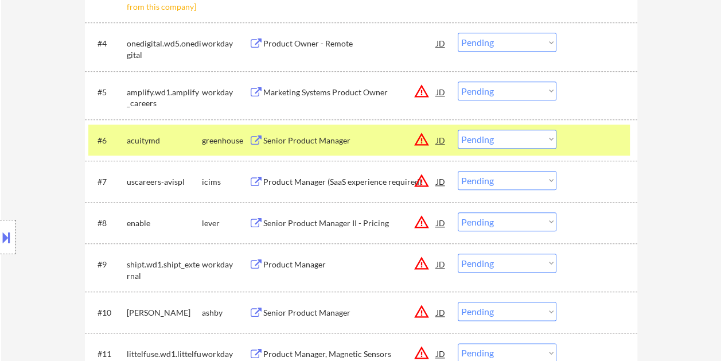
click at [581, 145] on div at bounding box center [598, 140] width 50 height 21
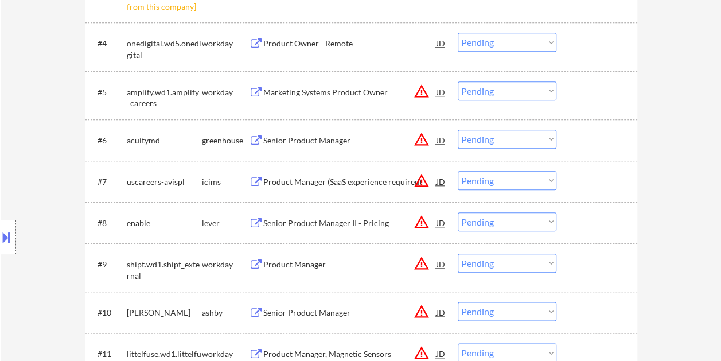
click at [593, 139] on div at bounding box center [598, 140] width 50 height 21
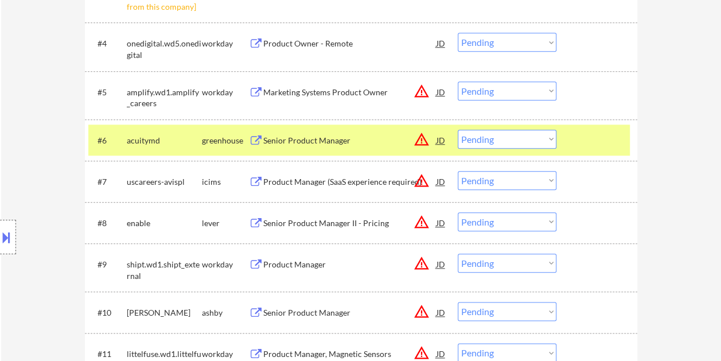
click at [287, 142] on div "Senior Product Manager" at bounding box center [349, 140] width 173 height 11
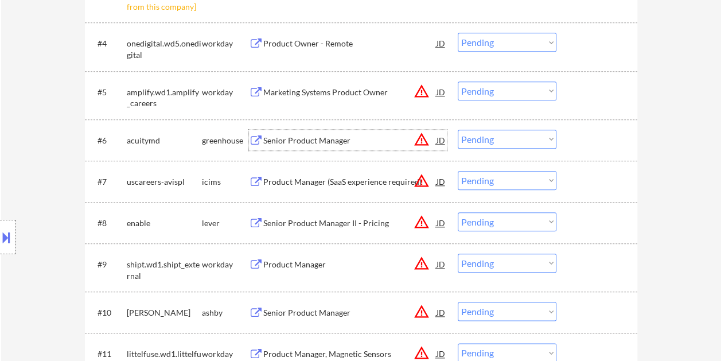
click at [580, 130] on div at bounding box center [598, 140] width 50 height 21
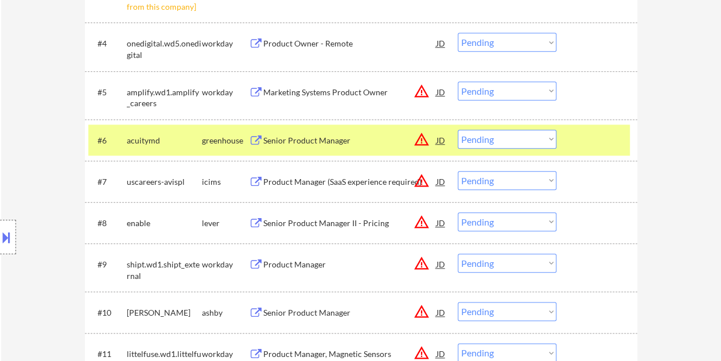
click at [545, 139] on select "Choose an option... Pending Applied Excluded (Questions) Excluded (Expired) Exc…" at bounding box center [507, 139] width 99 height 19
click at [458, 130] on select "Choose an option... Pending Applied Excluded (Questions) Excluded (Expired) Exc…" at bounding box center [507, 139] width 99 height 19
select select ""pending""
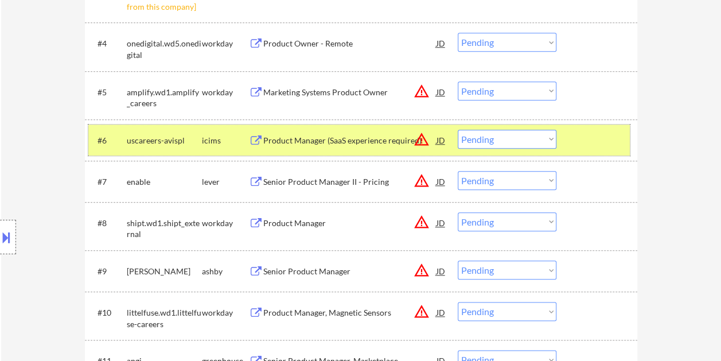
click at [571, 139] on div "#6 uscareers-avispl icims Product Manager (SaaS experience required) JD warning…" at bounding box center [359, 140] width 542 height 31
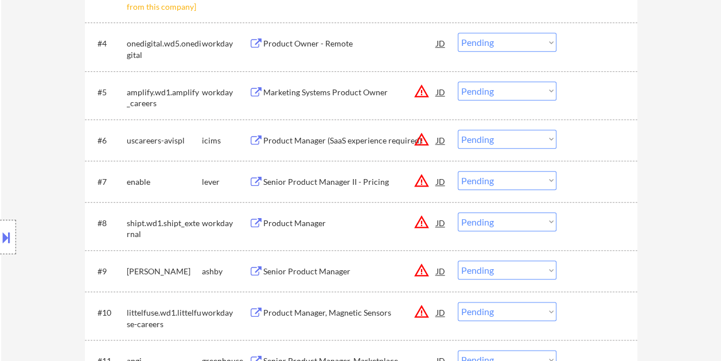
drag, startPoint x: 574, startPoint y: 181, endPoint x: 568, endPoint y: 182, distance: 5.9
click at [574, 180] on div "#7 enable lever Senior Product Manager II - Pricing JD warning_amber Choose an …" at bounding box center [359, 181] width 542 height 31
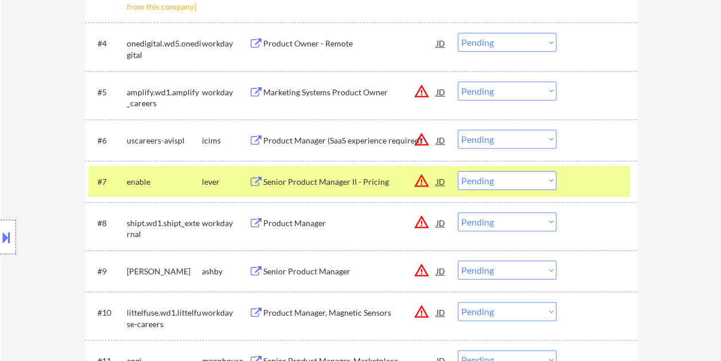
click at [353, 179] on div "Senior Product Manager II - Pricing" at bounding box center [349, 181] width 173 height 11
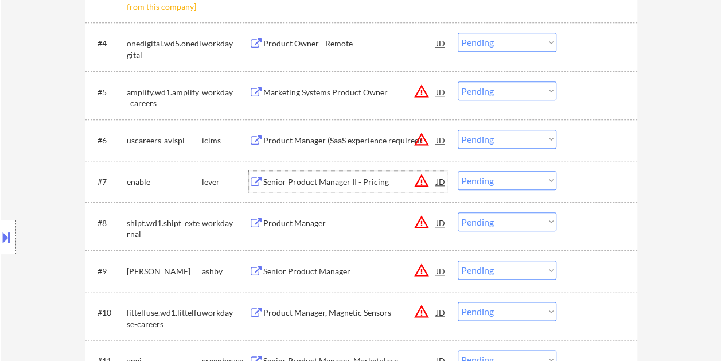
click at [565, 178] on div "#7 enable lever Senior Product Manager II - Pricing JD warning_amber Choose an …" at bounding box center [359, 181] width 542 height 31
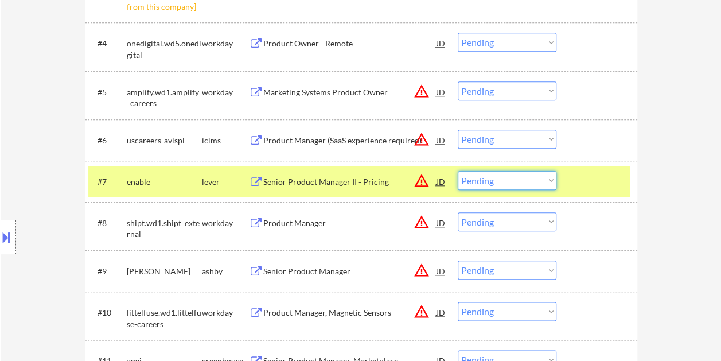
click at [549, 177] on select "Choose an option... Pending Applied Excluded (Questions) Excluded (Expired) Exc…" at bounding box center [507, 180] width 99 height 19
click at [458, 171] on select "Choose an option... Pending Applied Excluded (Questions) Excluded (Expired) Exc…" at bounding box center [507, 180] width 99 height 19
select select ""pending""
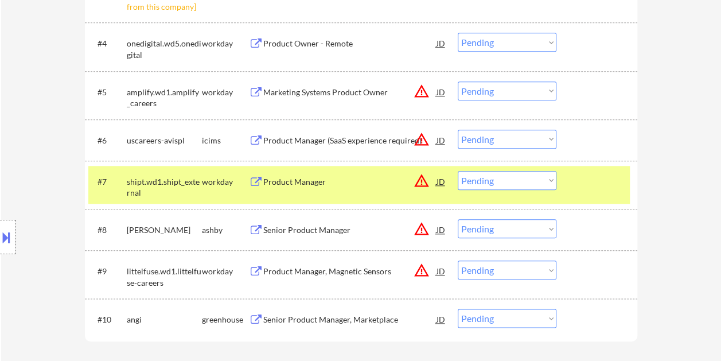
click at [590, 185] on div at bounding box center [598, 181] width 50 height 21
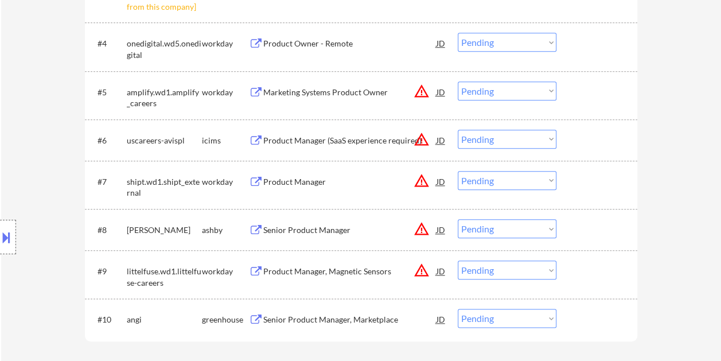
scroll to position [574, 0]
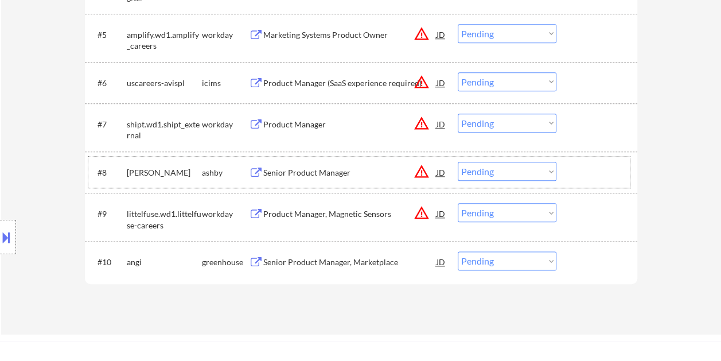
drag, startPoint x: 599, startPoint y: 171, endPoint x: 412, endPoint y: 170, distance: 186.5
click at [596, 172] on div at bounding box center [598, 172] width 50 height 21
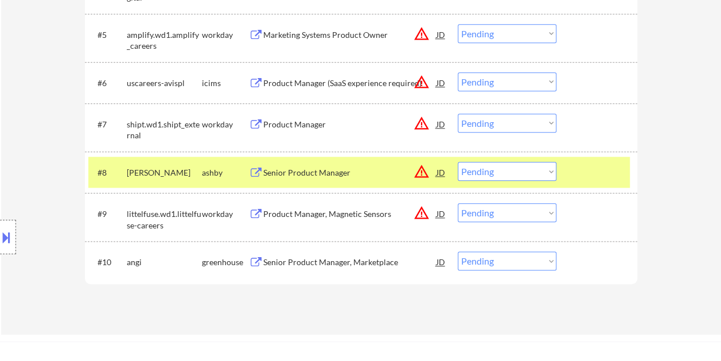
click at [318, 173] on div "Senior Product Manager" at bounding box center [349, 172] width 173 height 11
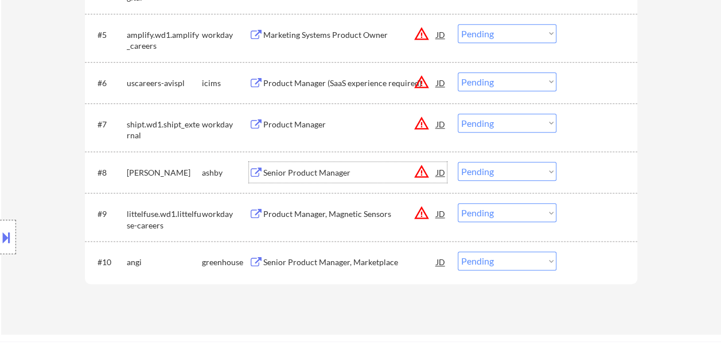
click at [576, 167] on div at bounding box center [598, 172] width 50 height 21
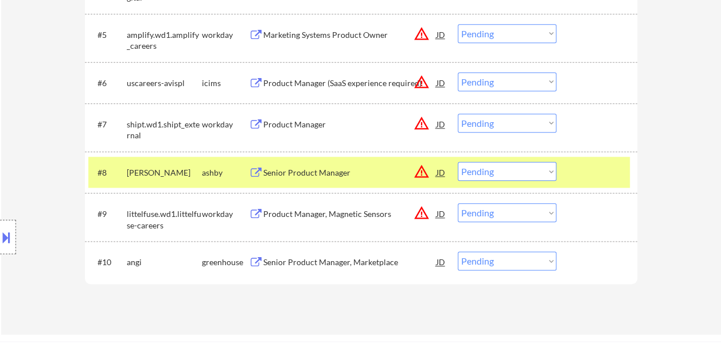
click at [545, 170] on select "Choose an option... Pending Applied Excluded (Questions) Excluded (Expired) Exc…" at bounding box center [507, 171] width 99 height 19
click at [458, 162] on select "Choose an option... Pending Applied Excluded (Questions) Excluded (Expired) Exc…" at bounding box center [507, 171] width 99 height 19
select select ""pending""
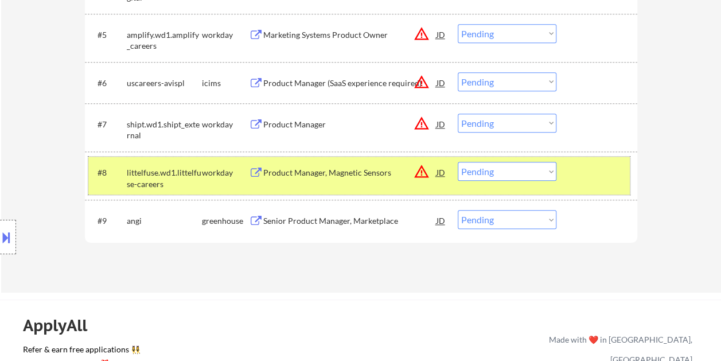
click at [600, 174] on div at bounding box center [598, 172] width 50 height 21
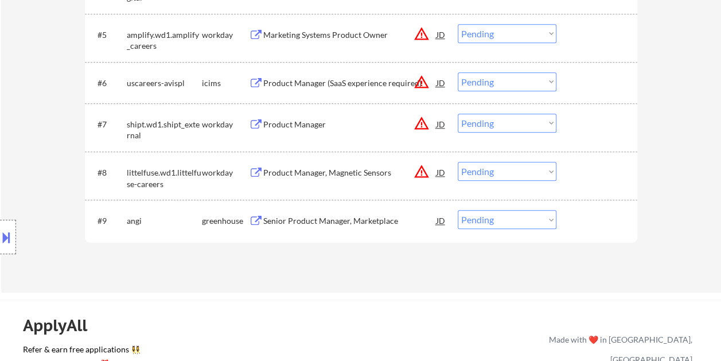
click at [578, 223] on div at bounding box center [598, 220] width 50 height 21
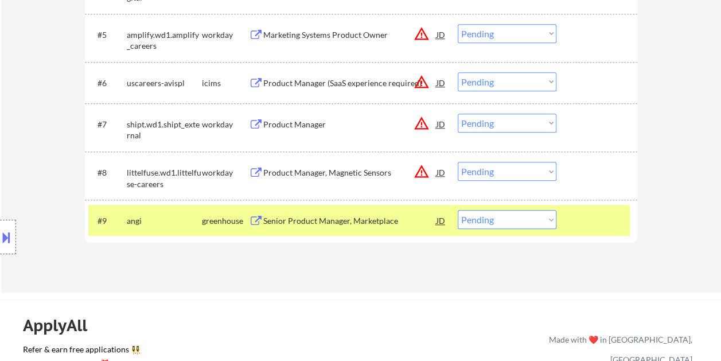
click at [374, 220] on div "Senior Product Manager, Marketplace" at bounding box center [349, 220] width 173 height 11
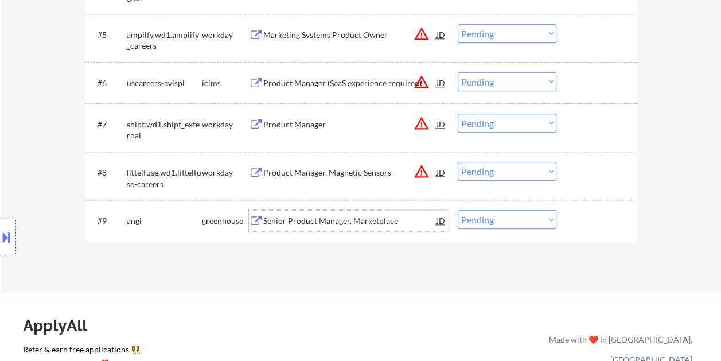
click at [584, 224] on div at bounding box center [598, 220] width 50 height 21
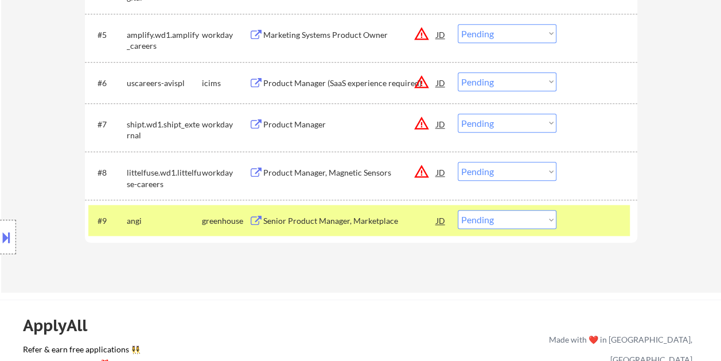
click at [549, 221] on select "Choose an option... Pending Applied Excluded (Questions) Excluded (Expired) Exc…" at bounding box center [507, 219] width 99 height 19
click at [549, 220] on select "Choose an option... Pending Applied Excluded (Questions) Excluded (Expired) Exc…" at bounding box center [507, 219] width 99 height 19
select select ""applied""
click at [458, 210] on select "Choose an option... Pending Applied Excluded (Questions) Excluded (Expired) Exc…" at bounding box center [507, 219] width 99 height 19
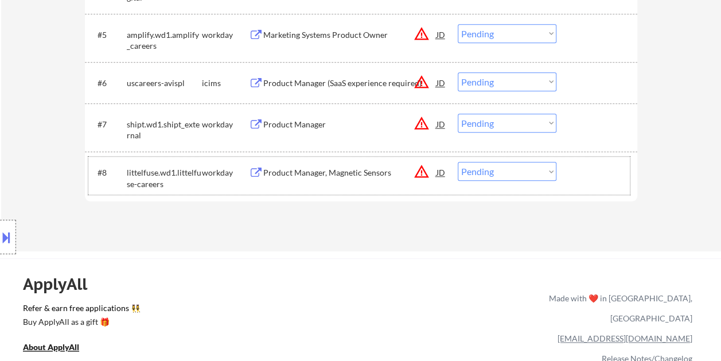
click at [583, 173] on div at bounding box center [598, 172] width 50 height 21
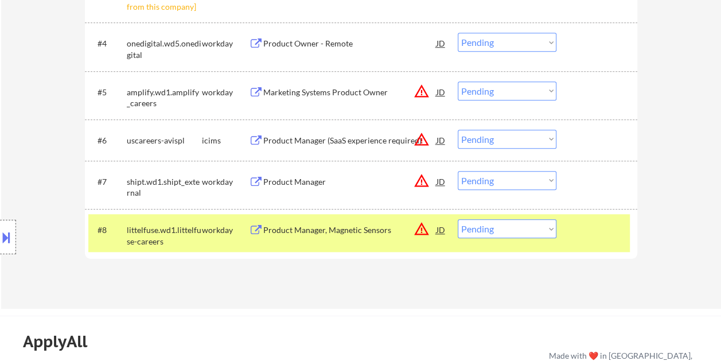
click at [568, 223] on div "#8 littelfuse.wd1.littelfuse-careers workday Product Manager, Magnetic Sensors …" at bounding box center [359, 233] width 542 height 38
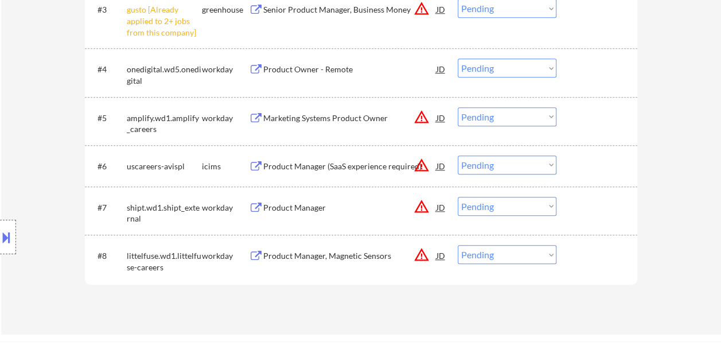
scroll to position [516, 0]
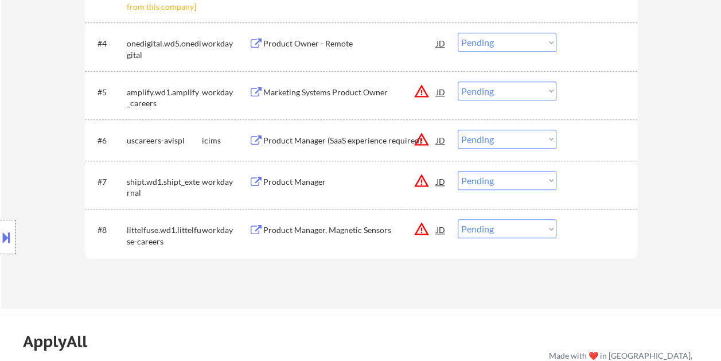
click at [593, 224] on div at bounding box center [598, 229] width 50 height 21
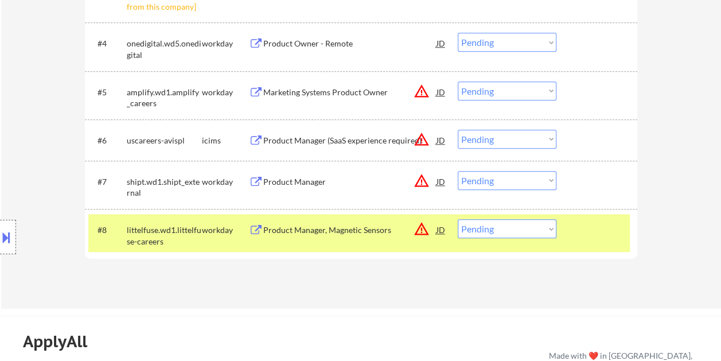
click at [329, 221] on div "Product Manager, Magnetic Sensors" at bounding box center [349, 229] width 173 height 21
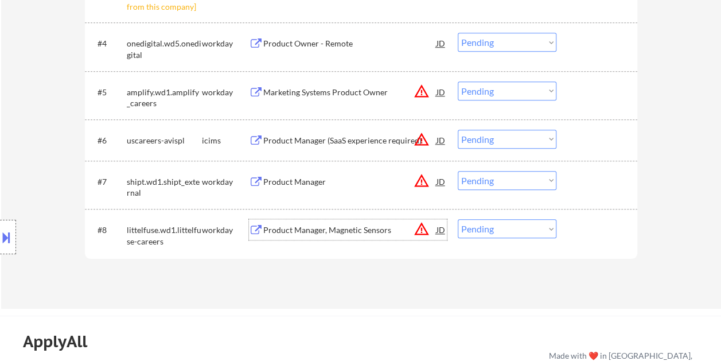
click at [584, 227] on div at bounding box center [598, 229] width 50 height 21
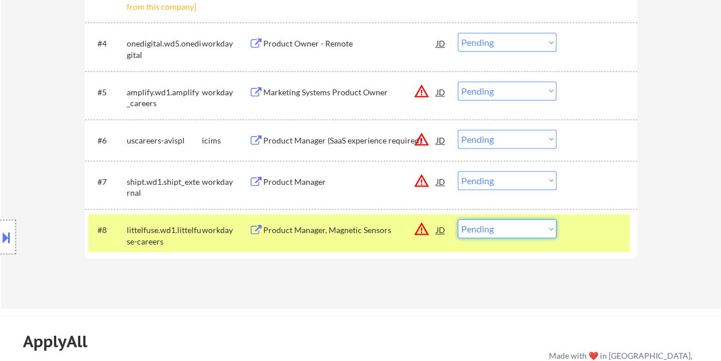
click at [540, 226] on select "Choose an option... Pending Applied Excluded (Questions) Excluded (Expired) Exc…" at bounding box center [507, 228] width 99 height 19
select select ""excluded__bad_match_""
click at [458, 219] on select "Choose an option... Pending Applied Excluded (Questions) Excluded (Expired) Exc…" at bounding box center [507, 228] width 99 height 19
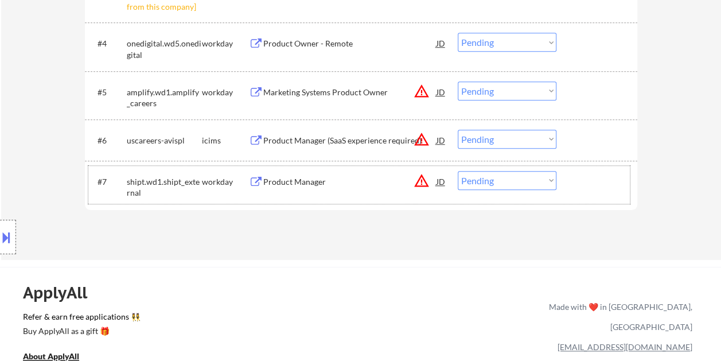
click at [597, 184] on div at bounding box center [598, 181] width 50 height 21
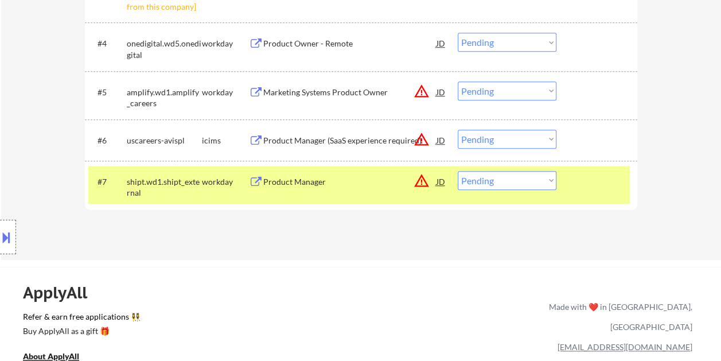
click at [328, 180] on div "Product Manager" at bounding box center [349, 181] width 173 height 11
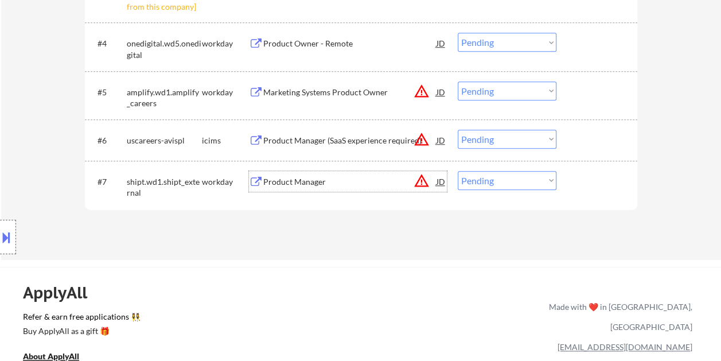
drag, startPoint x: 609, startPoint y: 172, endPoint x: 564, endPoint y: 177, distance: 45.6
click at [607, 172] on div at bounding box center [598, 181] width 50 height 21
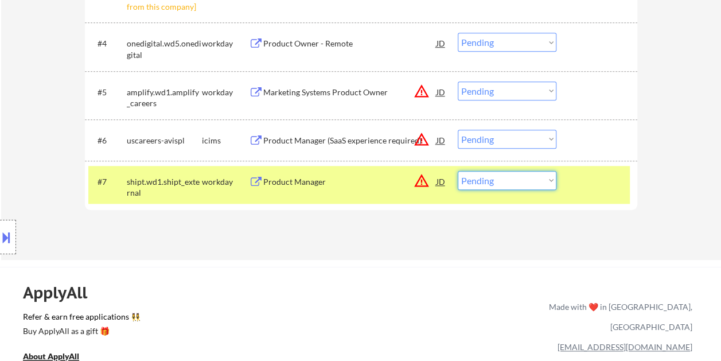
drag, startPoint x: 552, startPoint y: 178, endPoint x: 546, endPoint y: 180, distance: 6.2
click at [551, 178] on select "Choose an option... Pending Applied Excluded (Questions) Excluded (Expired) Exc…" at bounding box center [507, 180] width 99 height 19
select select ""applied""
click at [458, 171] on select "Choose an option... Pending Applied Excluded (Questions) Excluded (Expired) Exc…" at bounding box center [507, 180] width 99 height 19
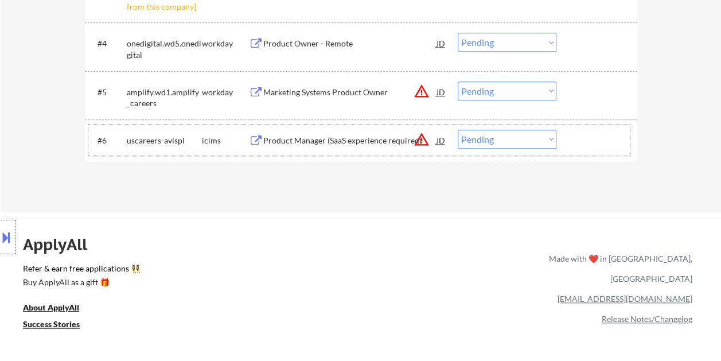
click at [592, 140] on div at bounding box center [598, 140] width 50 height 21
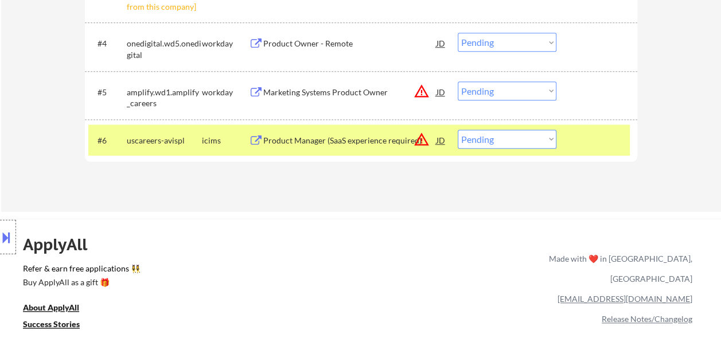
drag, startPoint x: 309, startPoint y: 142, endPoint x: 287, endPoint y: 138, distance: 21.7
click at [308, 142] on div "Product Manager (SaaS experience required)" at bounding box center [349, 140] width 173 height 11
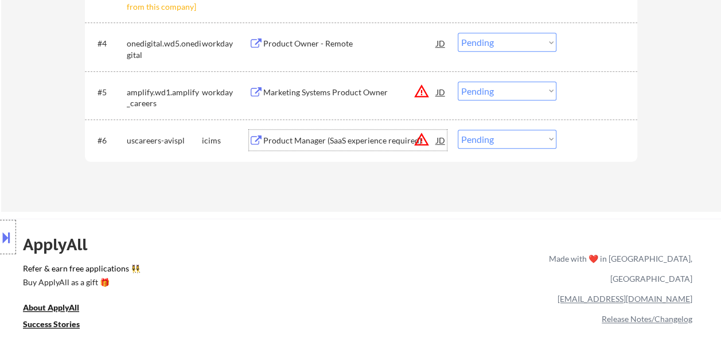
drag, startPoint x: 599, startPoint y: 129, endPoint x: 561, endPoint y: 138, distance: 39.0
click at [597, 130] on div at bounding box center [598, 140] width 50 height 21
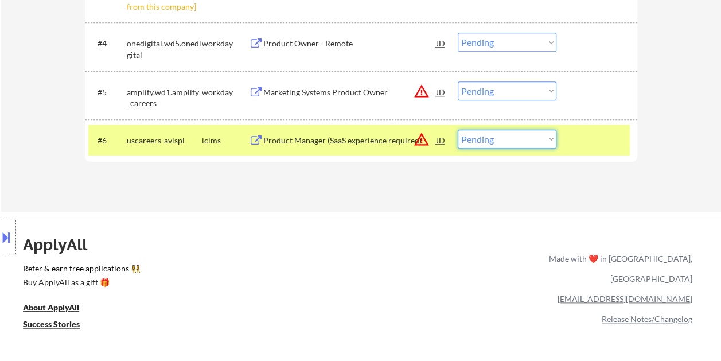
click at [553, 138] on select "Choose an option... Pending Applied Excluded (Questions) Excluded (Expired) Exc…" at bounding box center [507, 139] width 99 height 19
select select ""excluded__bad_match_""
click at [458, 130] on select "Choose an option... Pending Applied Excluded (Questions) Excluded (Expired) Exc…" at bounding box center [507, 139] width 99 height 19
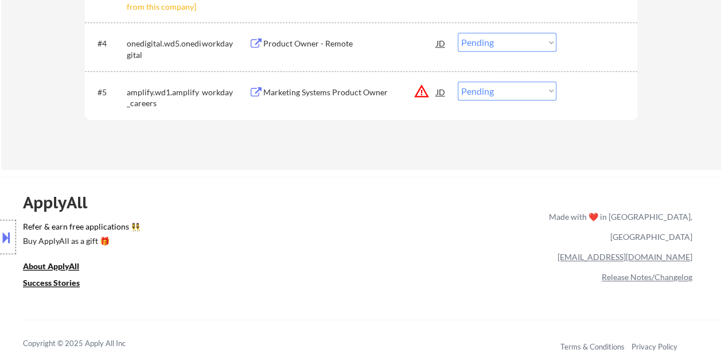
click at [585, 84] on div at bounding box center [598, 91] width 50 height 21
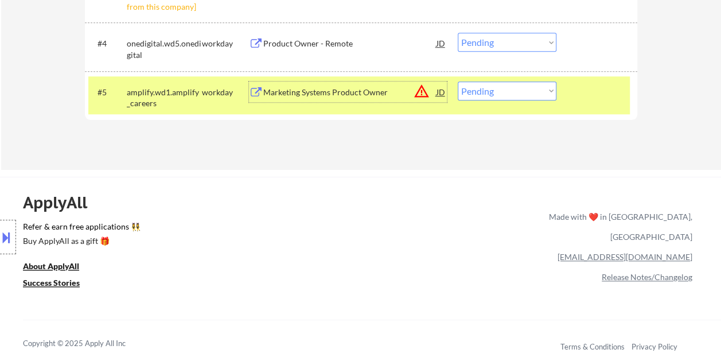
click at [352, 85] on div "Marketing Systems Product Owner" at bounding box center [349, 91] width 173 height 21
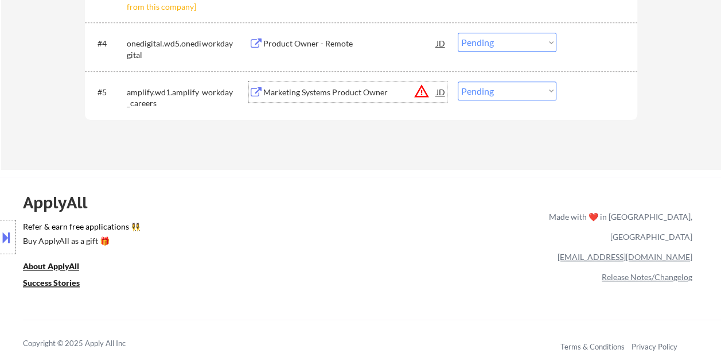
click at [588, 96] on div at bounding box center [598, 91] width 50 height 21
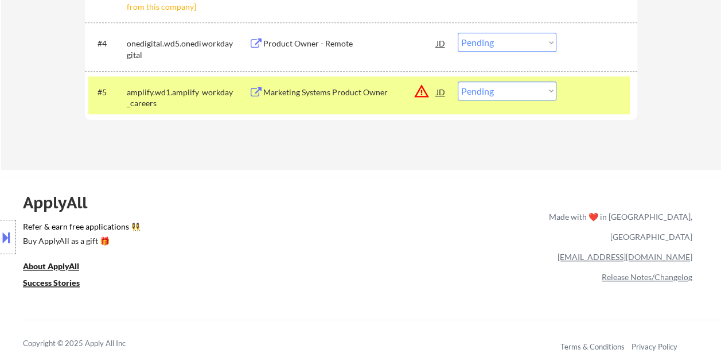
click at [533, 86] on select "Choose an option... Pending Applied Excluded (Questions) Excluded (Expired) Exc…" at bounding box center [507, 90] width 99 height 19
select select ""excluded__bad_match_""
click at [458, 81] on select "Choose an option... Pending Applied Excluded (Questions) Excluded (Expired) Exc…" at bounding box center [507, 90] width 99 height 19
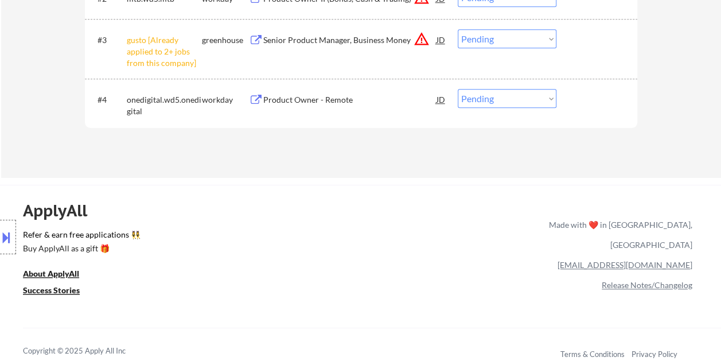
scroll to position [402, 0]
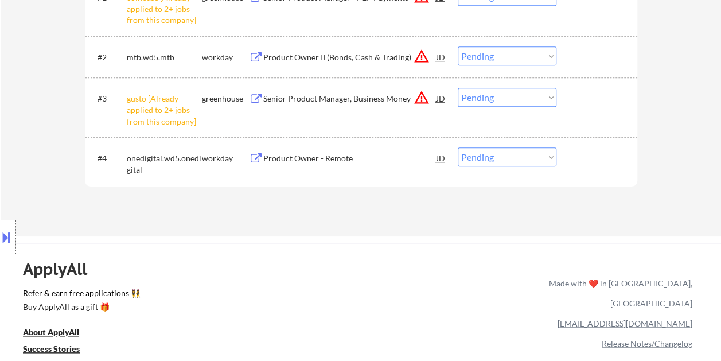
click at [573, 154] on div at bounding box center [598, 157] width 50 height 21
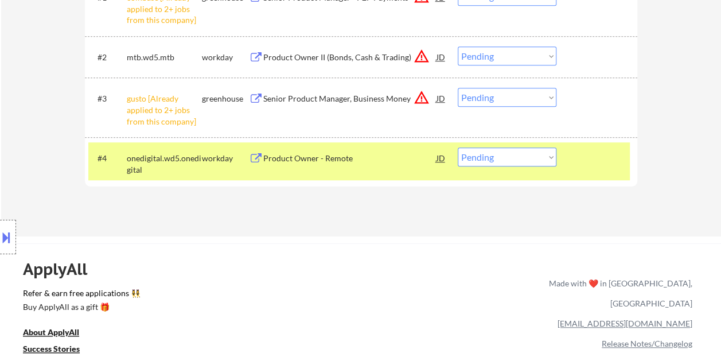
click at [370, 151] on div "Product Owner - Remote" at bounding box center [349, 157] width 173 height 21
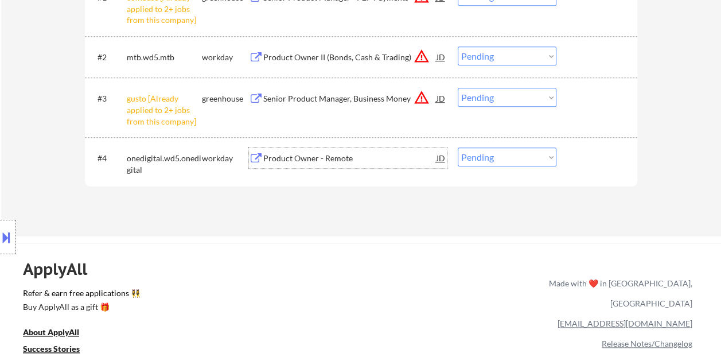
click at [590, 155] on div at bounding box center [598, 157] width 50 height 21
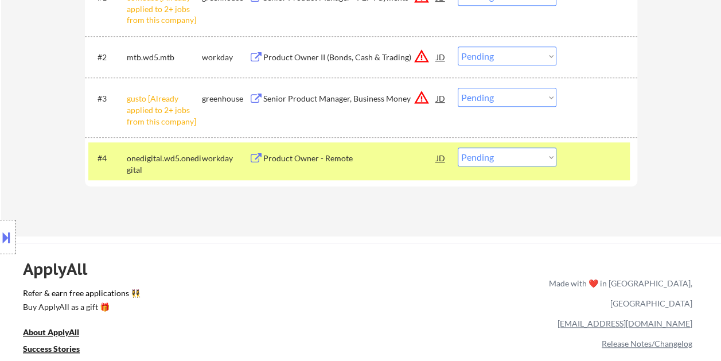
click at [539, 150] on select "Choose an option... Pending Applied Excluded (Questions) Excluded (Expired) Exc…" at bounding box center [507, 156] width 99 height 19
select select ""excluded__bad_match_""
click at [458, 147] on select "Choose an option... Pending Applied Excluded (Questions) Excluded (Expired) Exc…" at bounding box center [507, 156] width 99 height 19
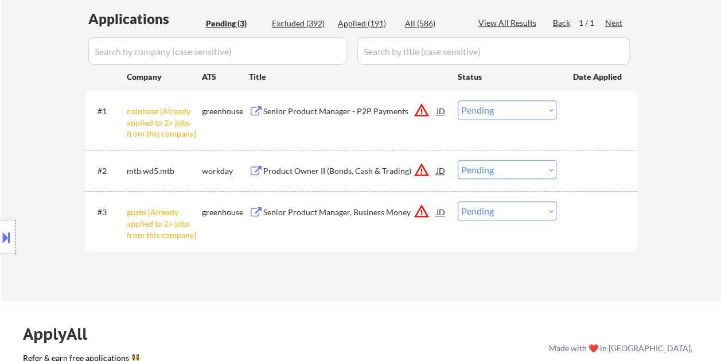
scroll to position [287, 0]
click at [539, 207] on select "Choose an option... Pending Applied Excluded (Questions) Excluded (Expired) Exc…" at bounding box center [507, 212] width 99 height 19
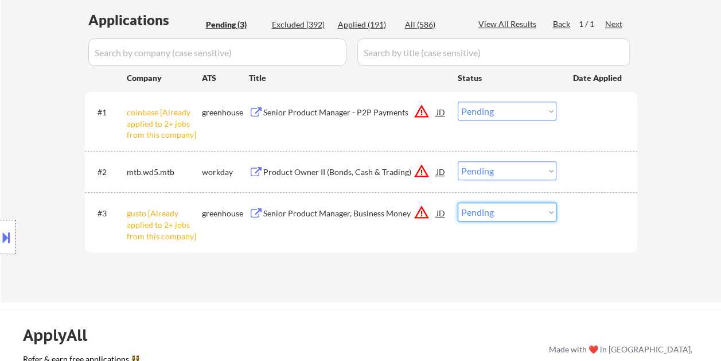
select select ""excluded__other_""
click at [458, 203] on select "Choose an option... Pending Applied Excluded (Questions) Excluded (Expired) Exc…" at bounding box center [507, 212] width 99 height 19
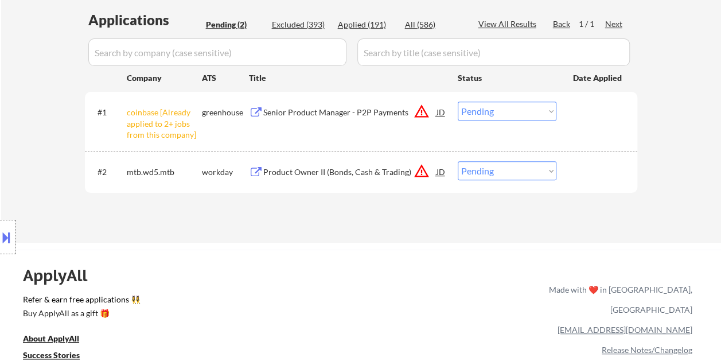
click at [553, 112] on select "Choose an option... Pending Applied Excluded (Questions) Excluded (Expired) Exc…" at bounding box center [507, 111] width 99 height 19
click at [458, 102] on select "Choose an option... Pending Applied Excluded (Questions) Excluded (Expired) Exc…" at bounding box center [507, 111] width 99 height 19
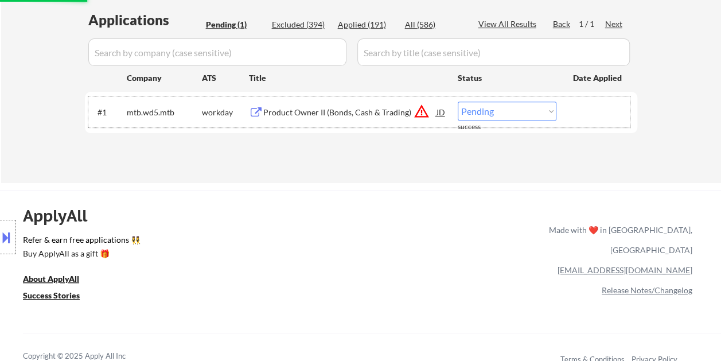
click at [585, 124] on div "#1 mtb.wd5.mtb workday Product Owner II (Bonds, Cash & Trading) JD warning_ambe…" at bounding box center [359, 111] width 542 height 31
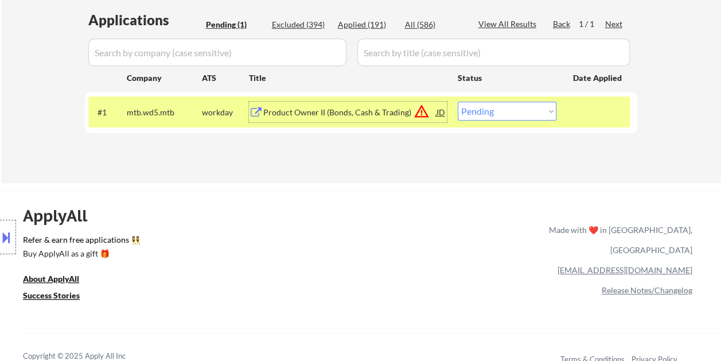
click at [401, 115] on div "Product Owner II (Bonds, Cash & Trading)" at bounding box center [349, 112] width 173 height 11
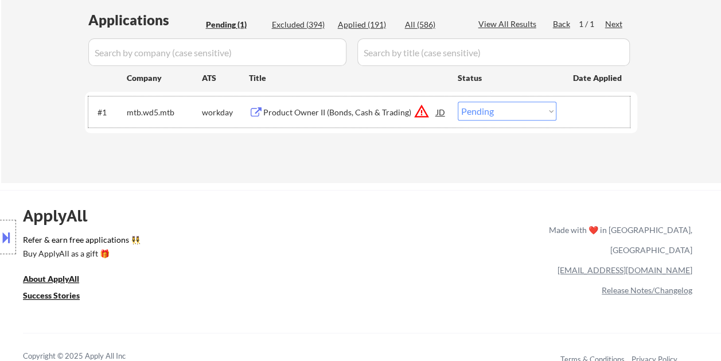
click at [569, 107] on div "#1 mtb.wd5.mtb workday Product Owner II (Bonds, Cash & Trading) JD warning_ambe…" at bounding box center [359, 111] width 542 height 31
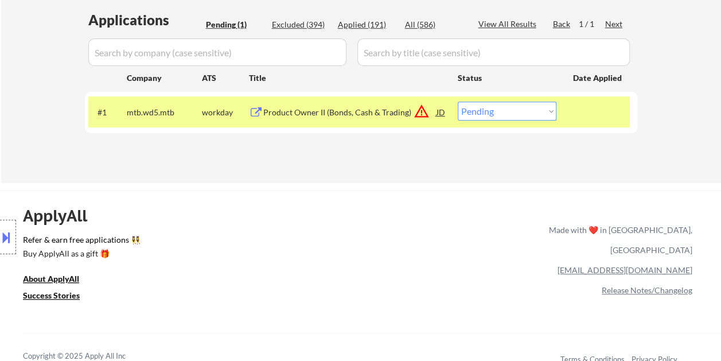
click at [549, 110] on select "Choose an option... Pending Applied Excluded (Questions) Excluded (Expired) Exc…" at bounding box center [507, 111] width 99 height 19
click at [458, 102] on select "Choose an option... Pending Applied Excluded (Questions) Excluded (Expired) Exc…" at bounding box center [507, 111] width 99 height 19
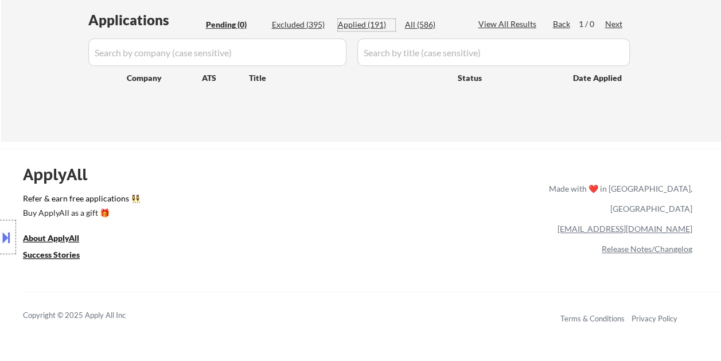
click at [353, 29] on div "Applied (191)" at bounding box center [366, 24] width 57 height 11
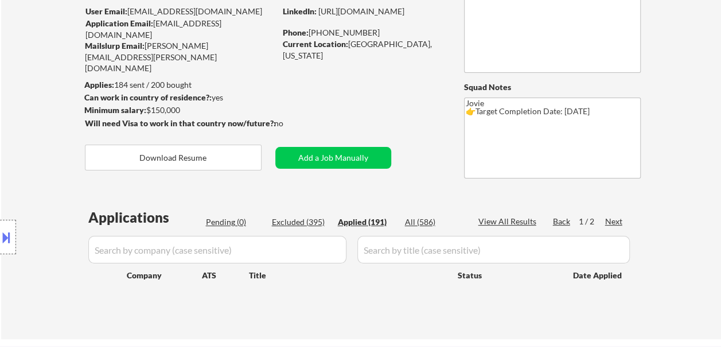
scroll to position [57, 0]
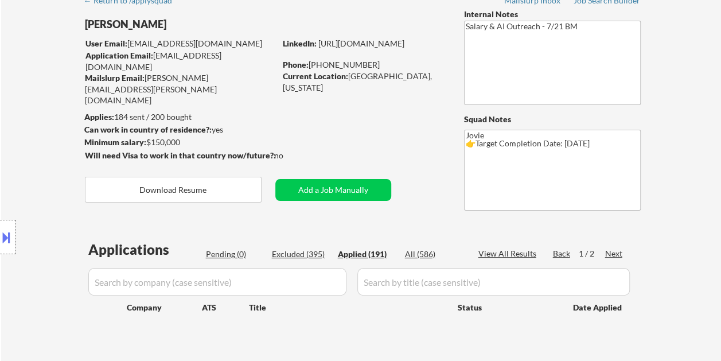
select select ""applied""
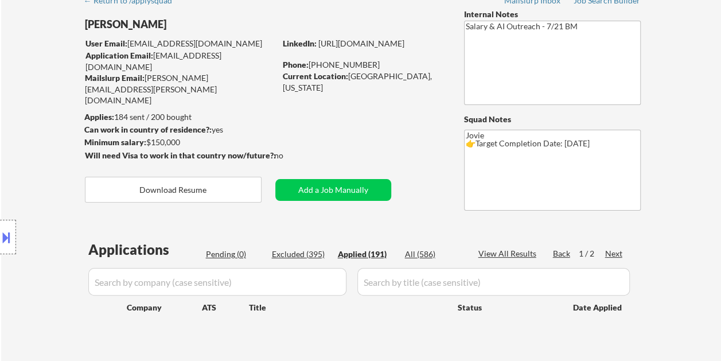
select select ""applied""
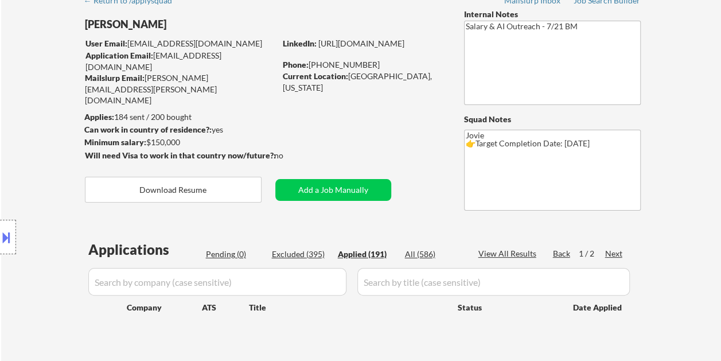
select select ""applied""
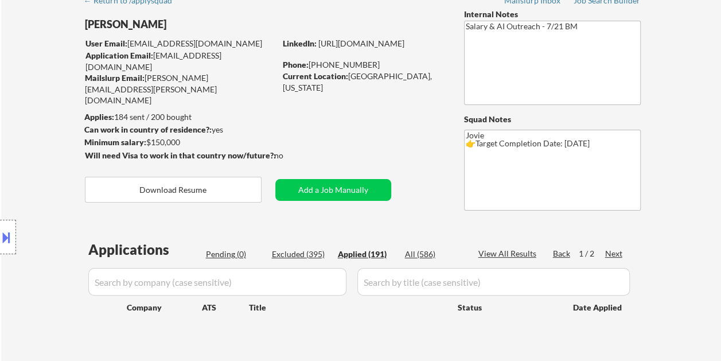
select select ""applied""
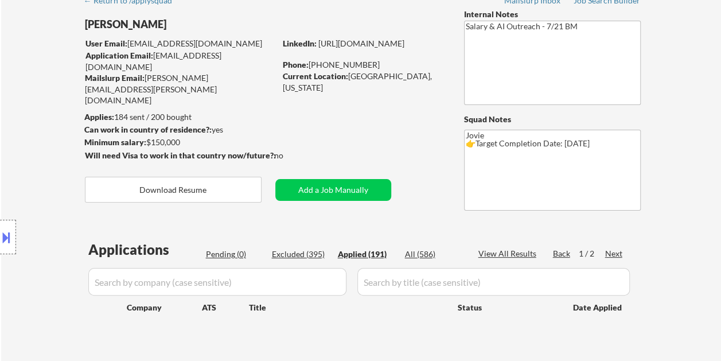
select select ""applied""
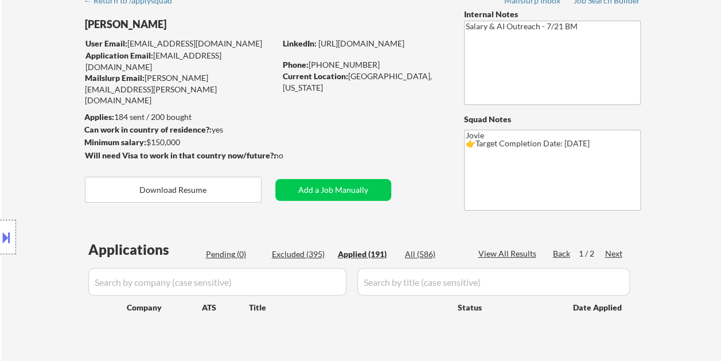
select select ""applied""
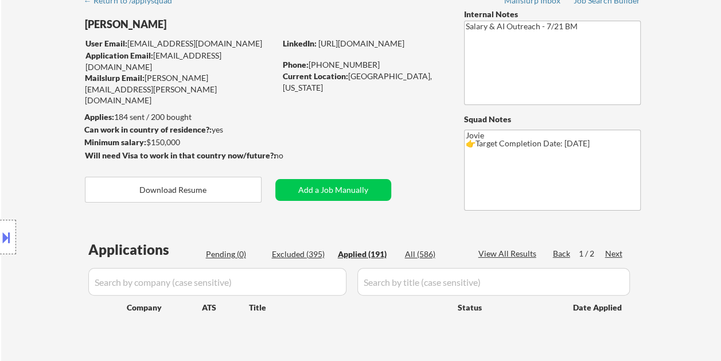
select select ""applied""
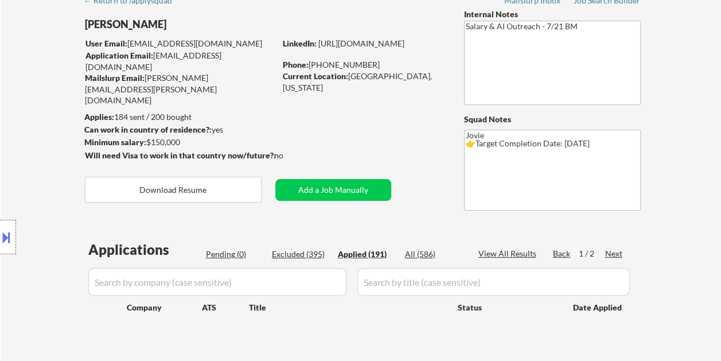
select select ""applied""
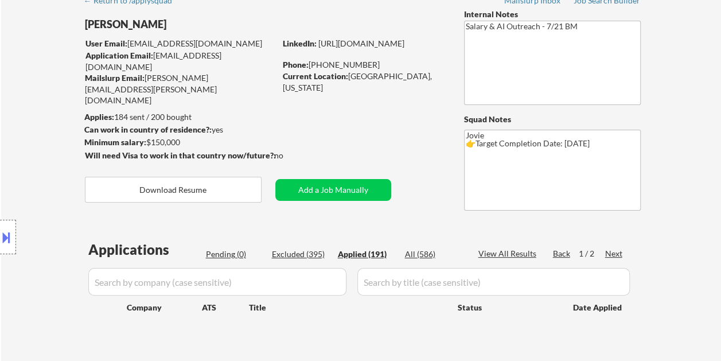
select select ""applied""
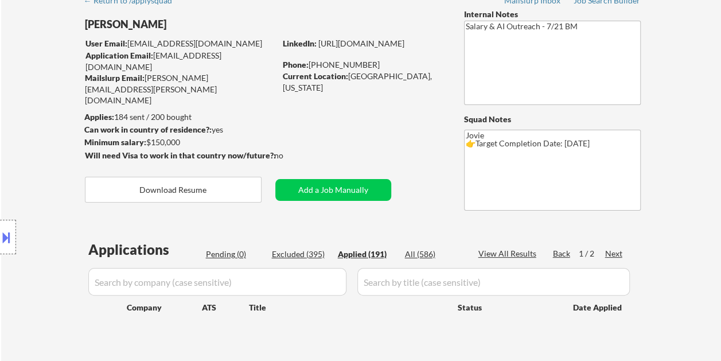
select select ""applied""
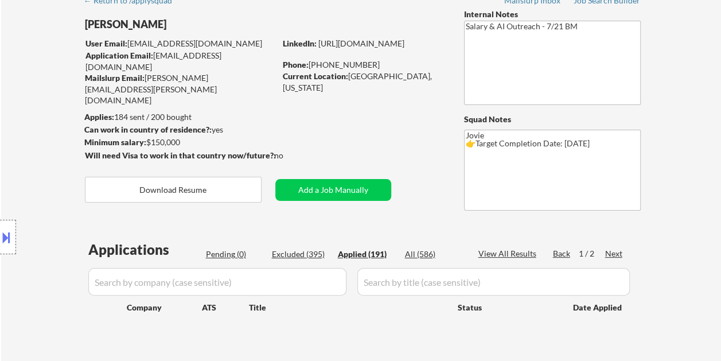
select select ""applied""
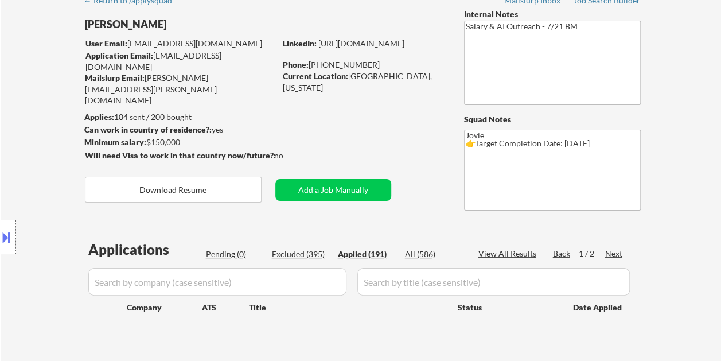
select select ""applied""
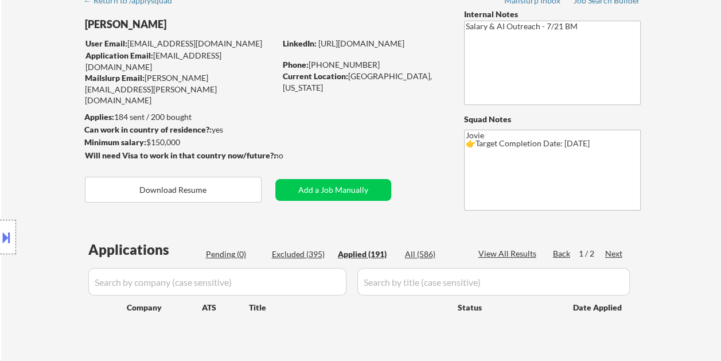
select select ""applied""
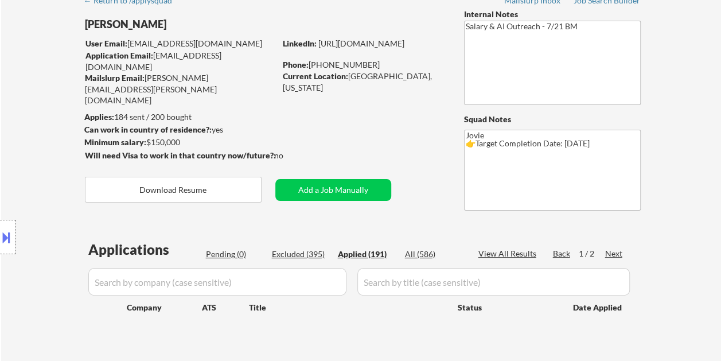
select select ""applied""
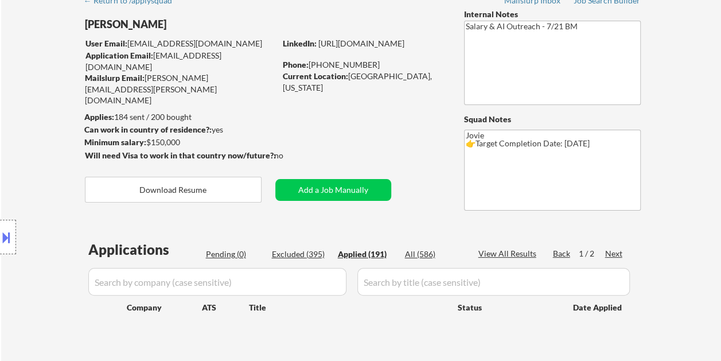
select select ""applied""
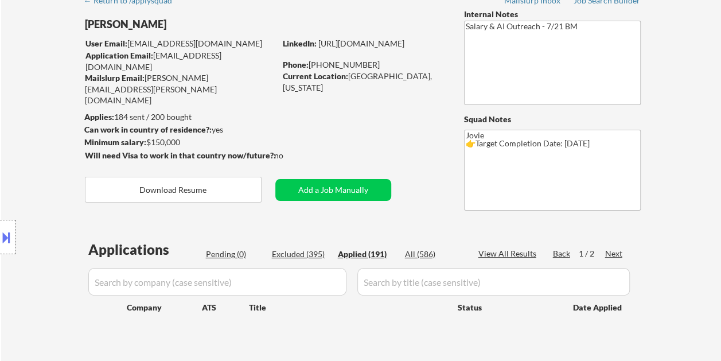
select select ""applied""
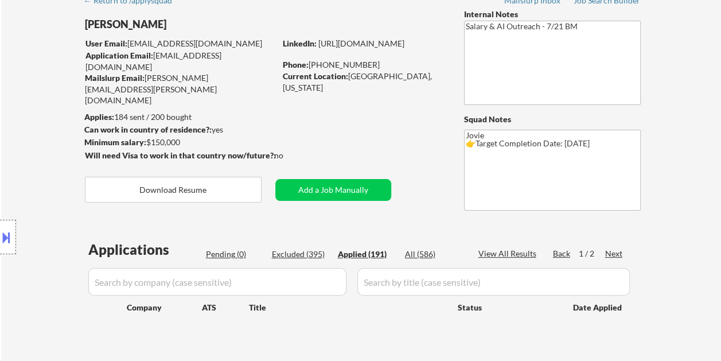
select select ""applied""
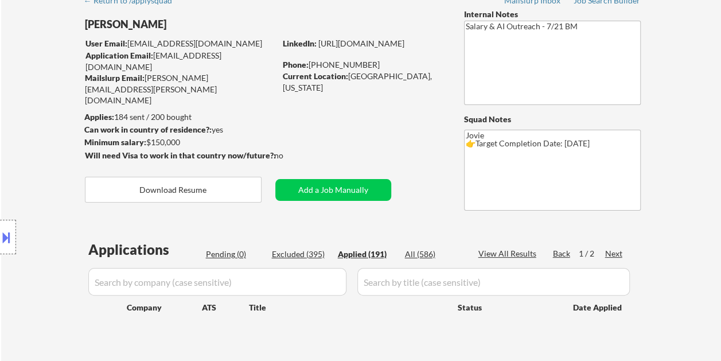
select select ""applied""
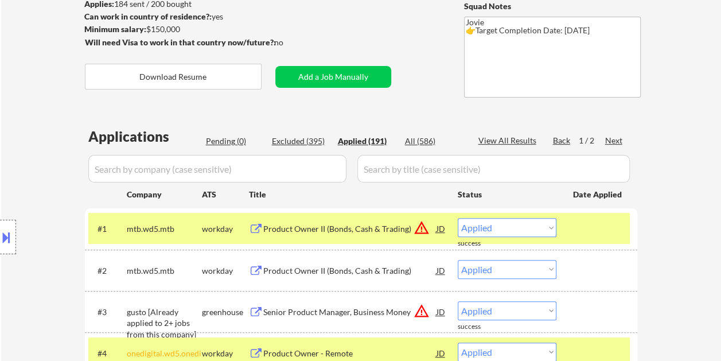
scroll to position [287, 0]
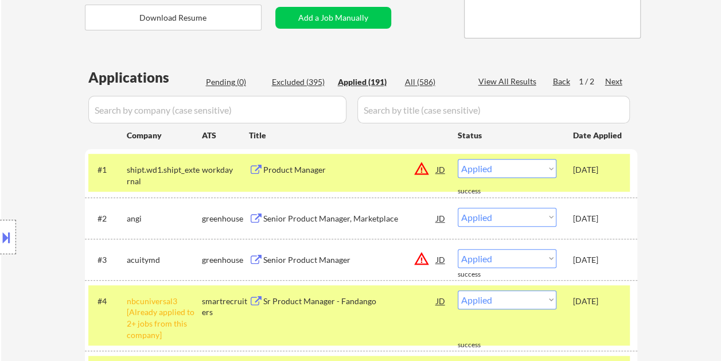
click at [615, 166] on div "[DATE]" at bounding box center [598, 169] width 50 height 11
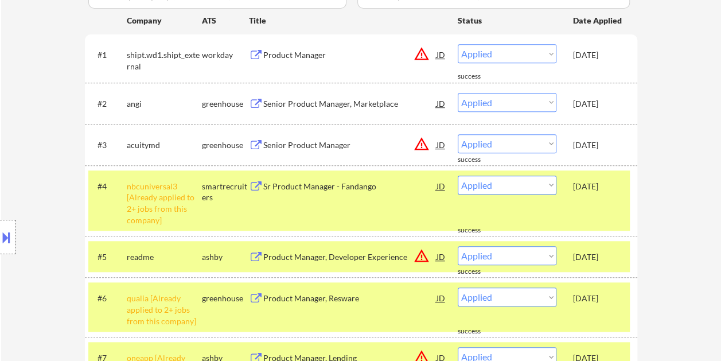
click at [607, 188] on div "[DATE]" at bounding box center [598, 186] width 50 height 11
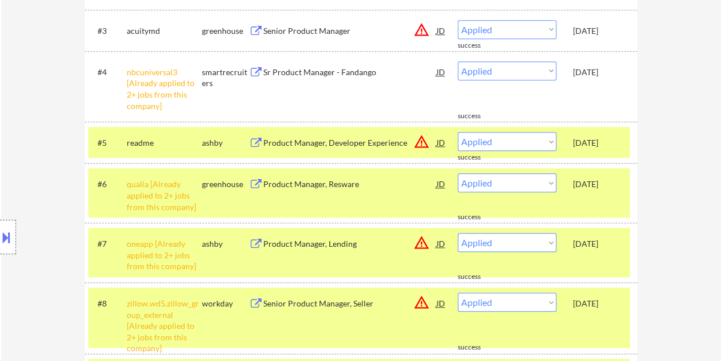
scroll to position [459, 0]
click at [609, 139] on div "[DATE]" at bounding box center [598, 142] width 50 height 11
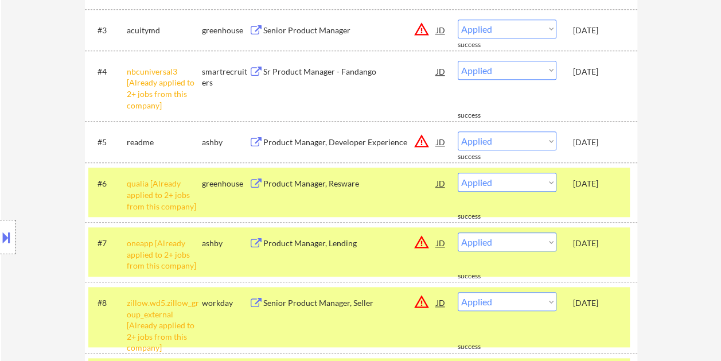
click at [605, 204] on div "#6 qualia [Already applied to 2+ jobs from this company] greenhouse Product Man…" at bounding box center [359, 192] width 542 height 49
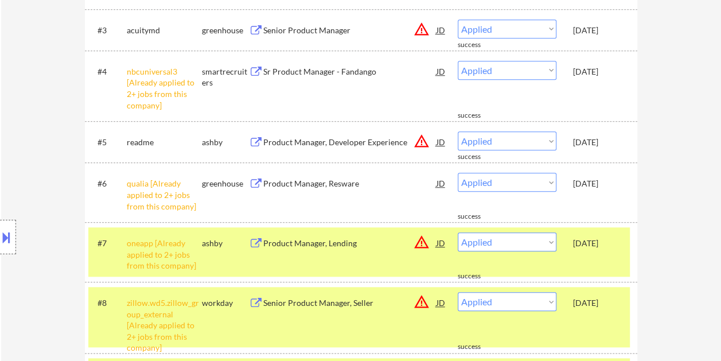
click at [601, 270] on div "#7 oneapp [Already applied to 2+ jobs from this company] ashby Product Manager,…" at bounding box center [359, 251] width 542 height 49
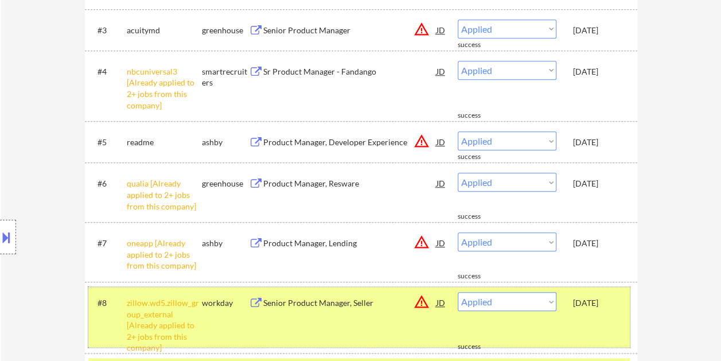
click at [607, 298] on div "Aug 12, 2025" at bounding box center [598, 302] width 50 height 11
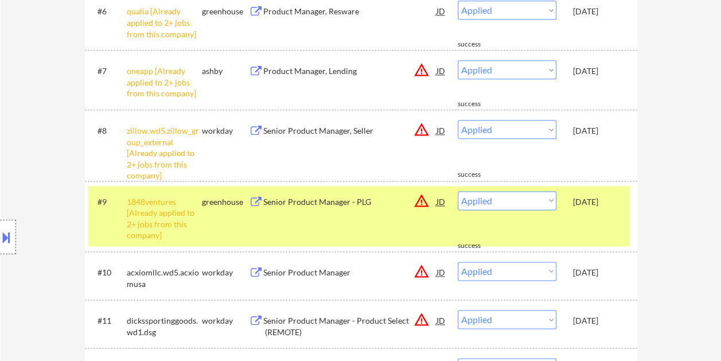
click at [586, 224] on div "#9 1848ventures [Already applied to 2+ jobs from this company] greenhouse Senio…" at bounding box center [359, 216] width 542 height 60
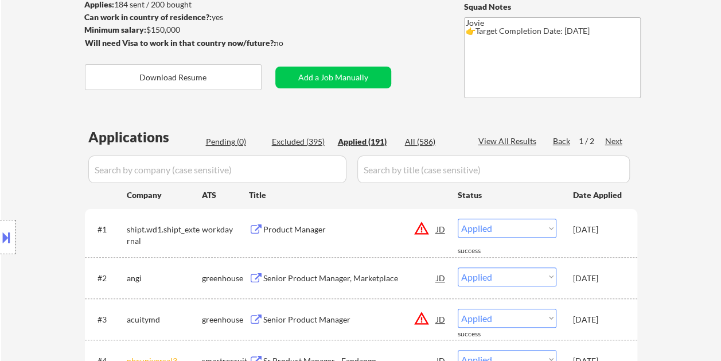
scroll to position [115, 0]
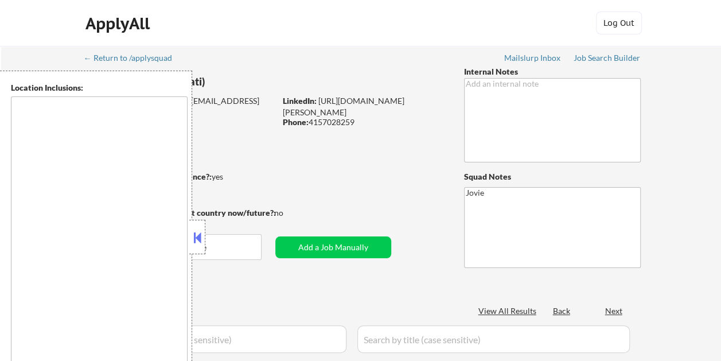
type textarea "[GEOGRAPHIC_DATA], [GEOGRAPHIC_DATA] [GEOGRAPHIC_DATA], [GEOGRAPHIC_DATA] [GEOG…"
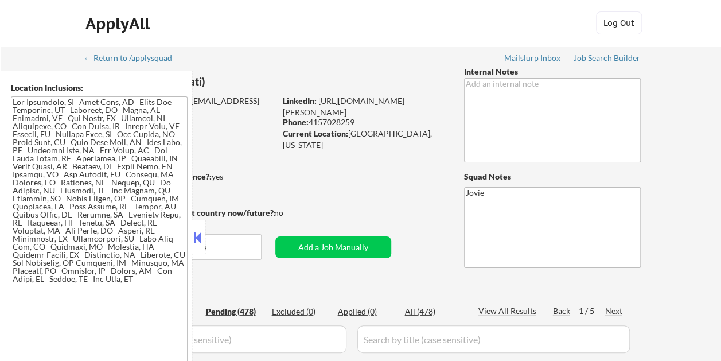
click at [202, 231] on button at bounding box center [197, 237] width 13 height 17
select select ""pending""
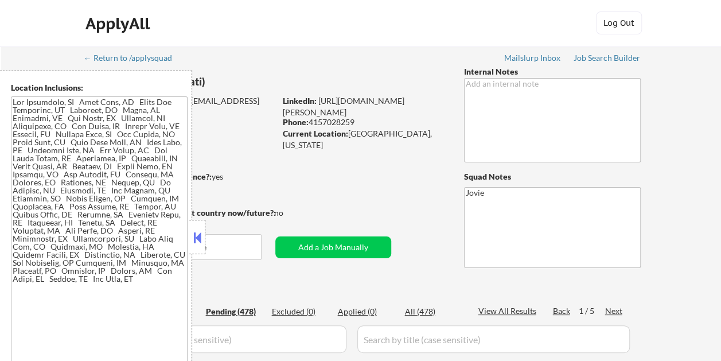
select select ""pending""
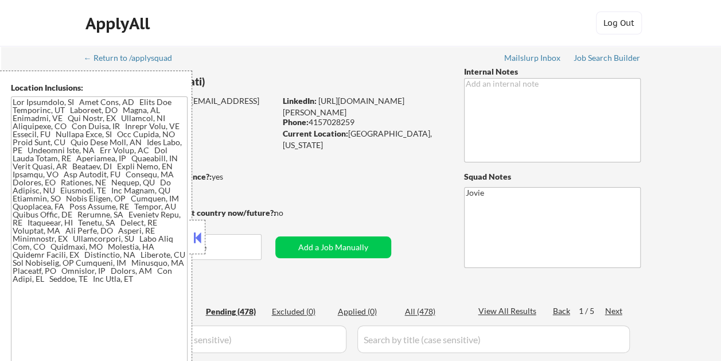
select select ""pending""
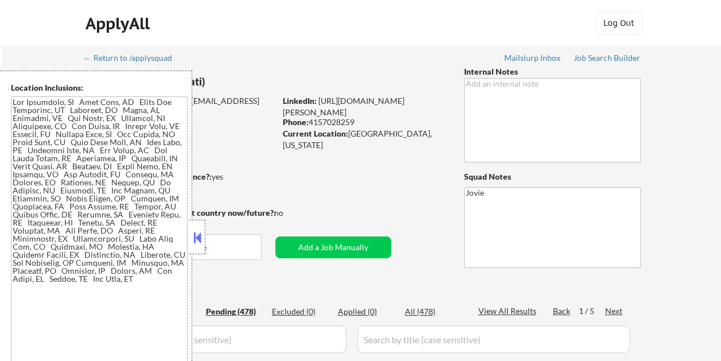
select select ""pending""
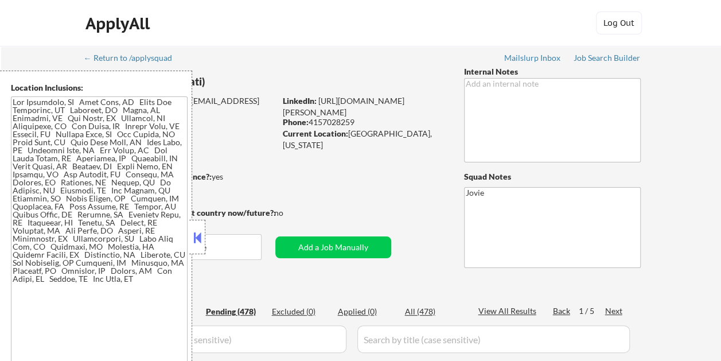
select select ""pending""
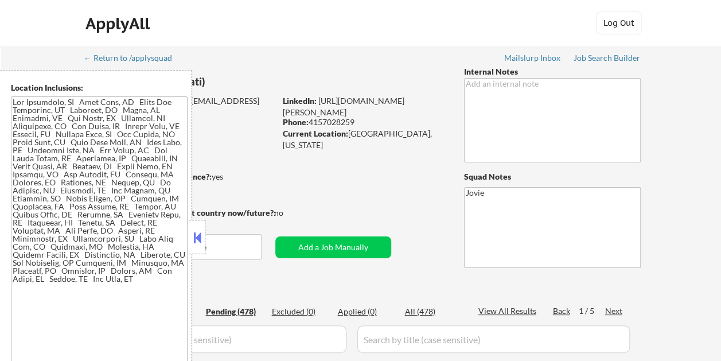
select select ""pending""
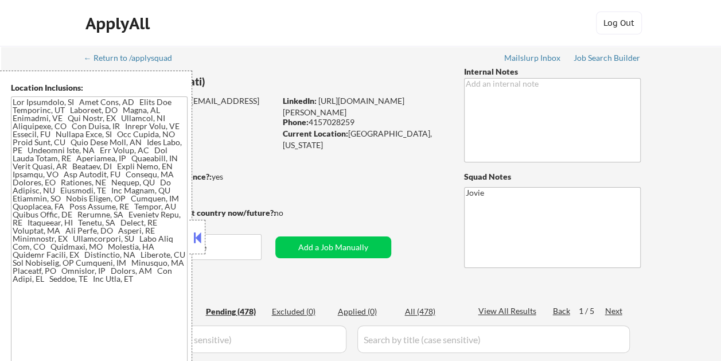
select select ""pending""
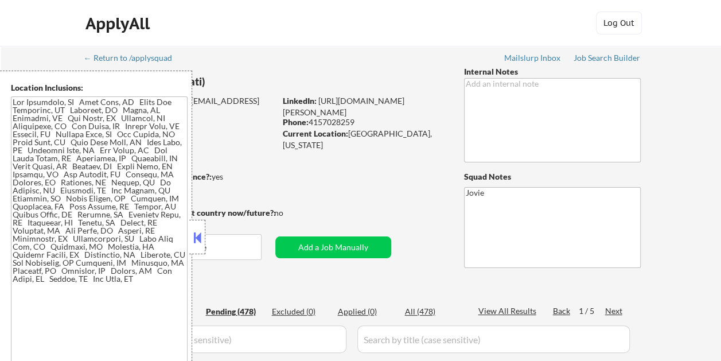
select select ""pending""
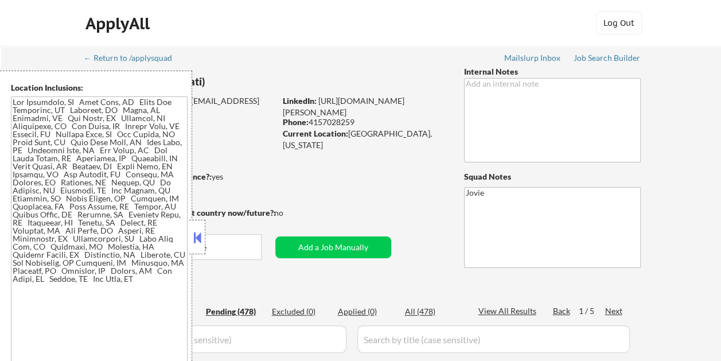
select select ""pending""
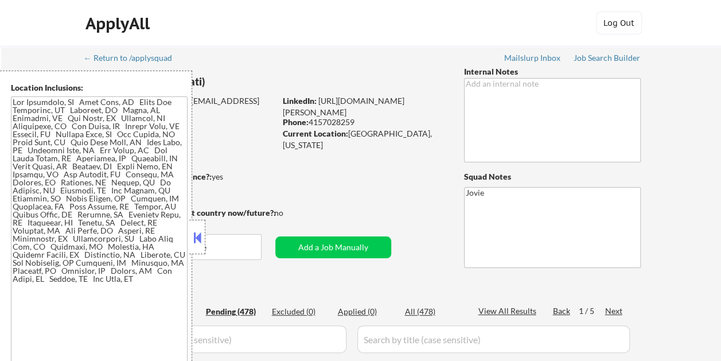
select select ""pending""
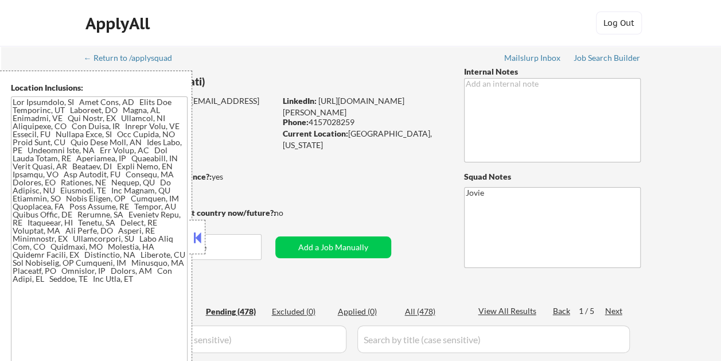
select select ""pending""
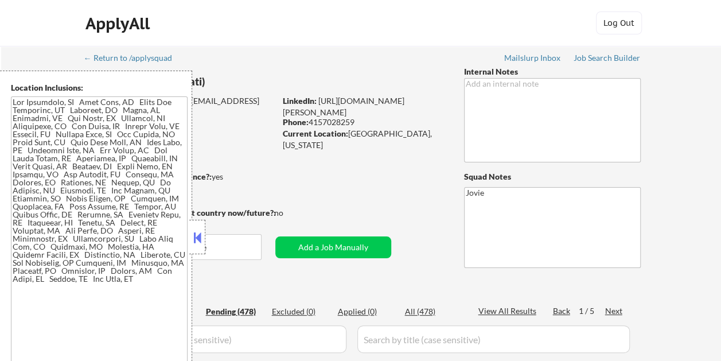
select select ""pending""
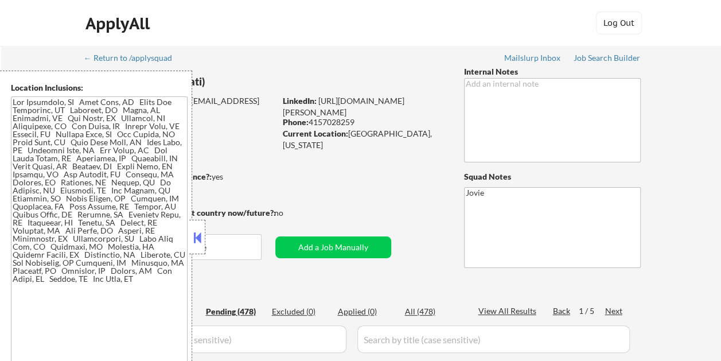
select select ""pending""
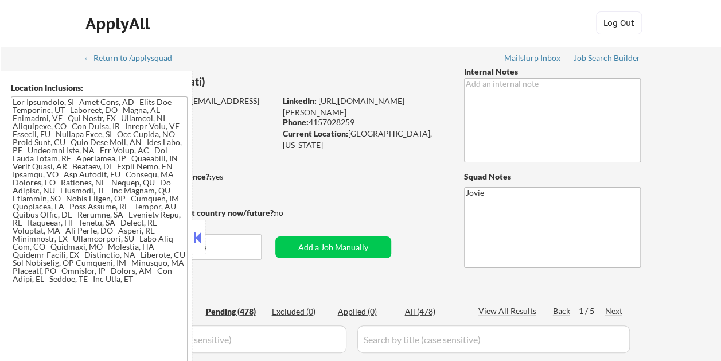
select select ""pending""
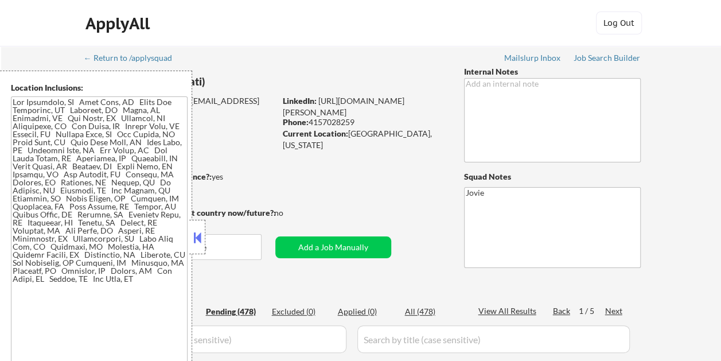
select select ""pending""
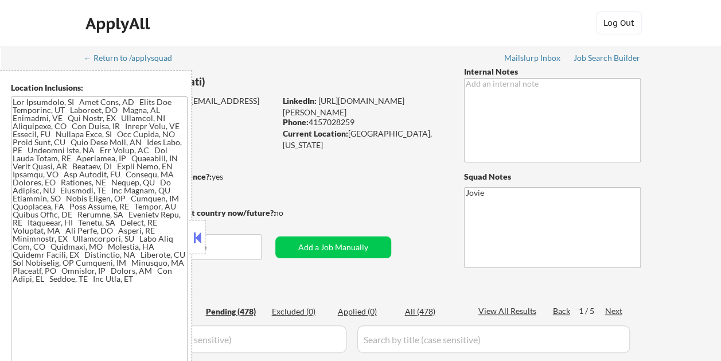
select select ""pending""
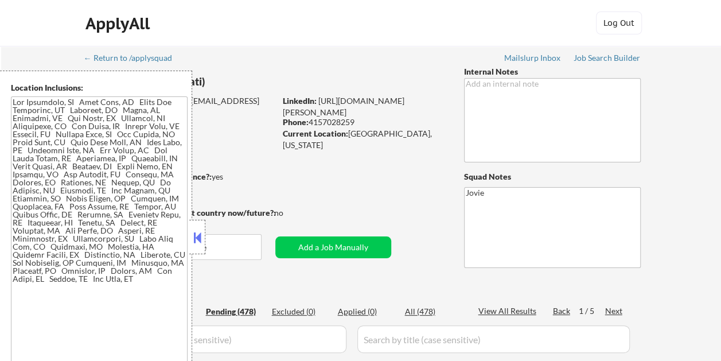
select select ""pending""
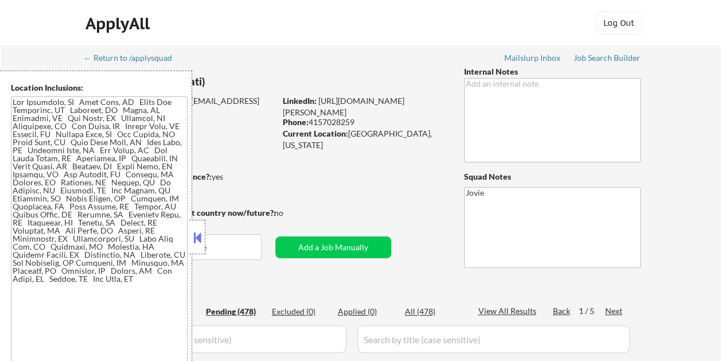
select select ""pending""
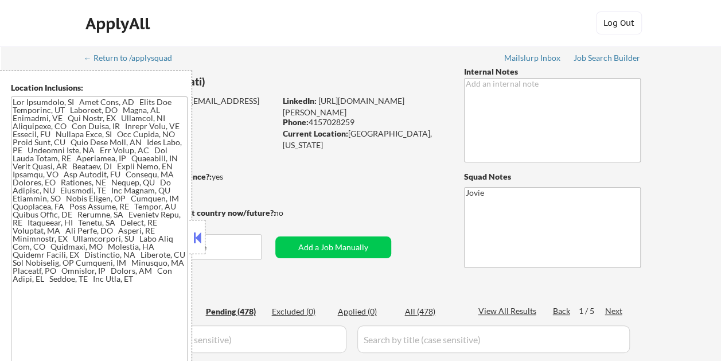
select select ""pending""
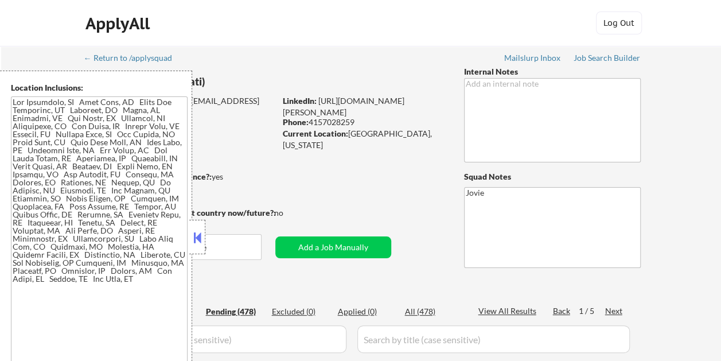
select select ""pending""
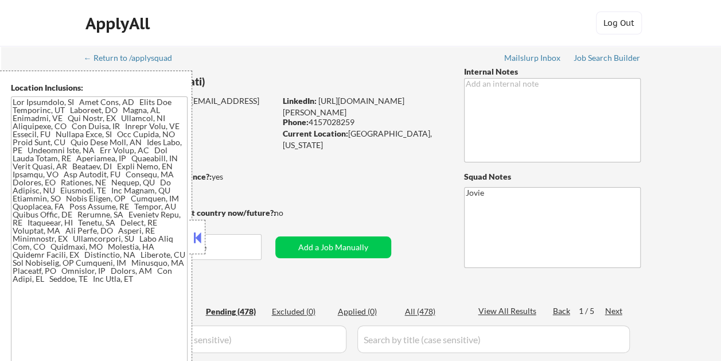
select select ""pending""
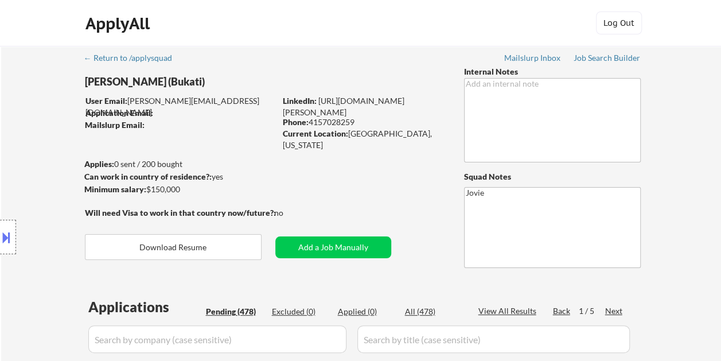
click at [203, 238] on div "Location Inclusions:" at bounding box center [102, 237] width 205 height 333
drag, startPoint x: 126, startPoint y: 99, endPoint x: 150, endPoint y: 100, distance: 24.7
click at [150, 100] on div "Location Inclusions:" at bounding box center [102, 237] width 205 height 333
drag, startPoint x: 199, startPoint y: 91, endPoint x: 197, endPoint y: 100, distance: 8.8
click at [197, 100] on div "Location Inclusions:" at bounding box center [102, 237] width 205 height 333
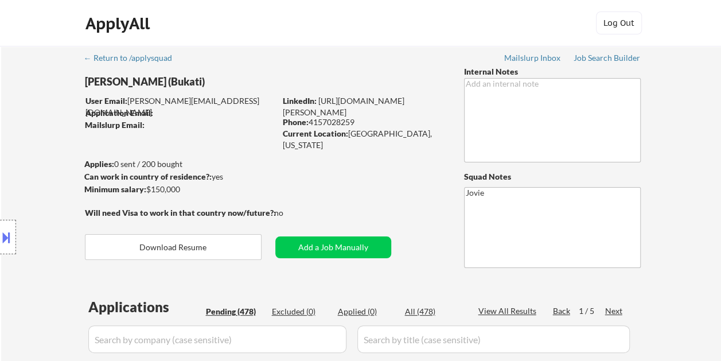
click at [593, 55] on div "Job Search Builder" at bounding box center [607, 58] width 67 height 8
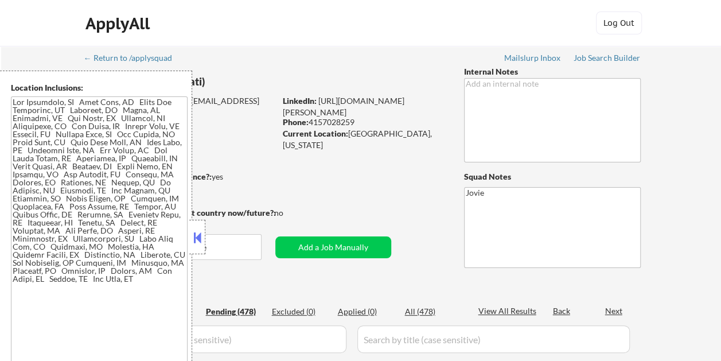
select select ""pending""
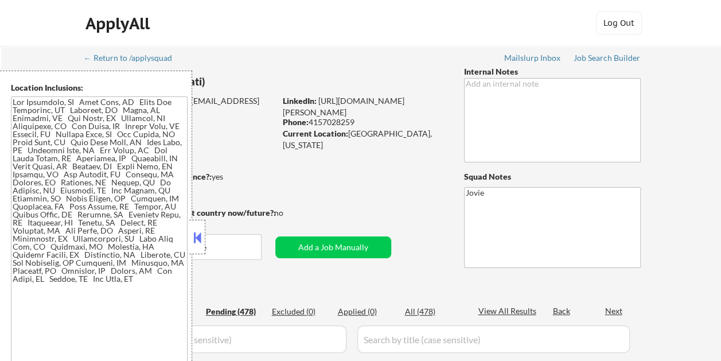
select select ""pending""
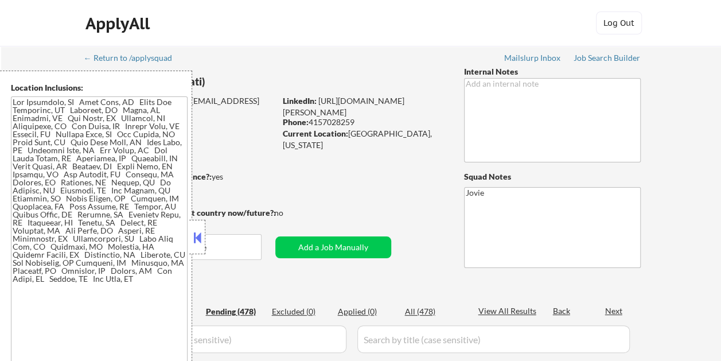
select select ""pending""
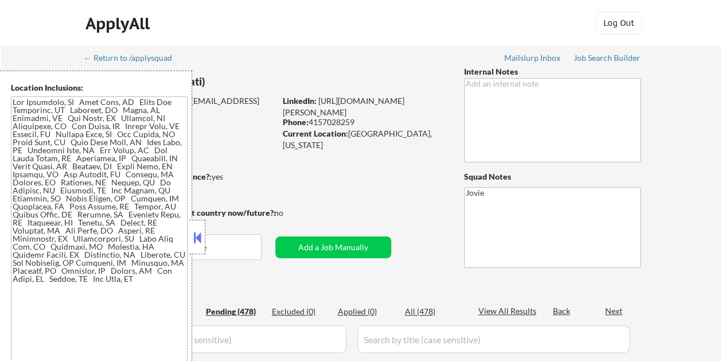
select select ""pending""
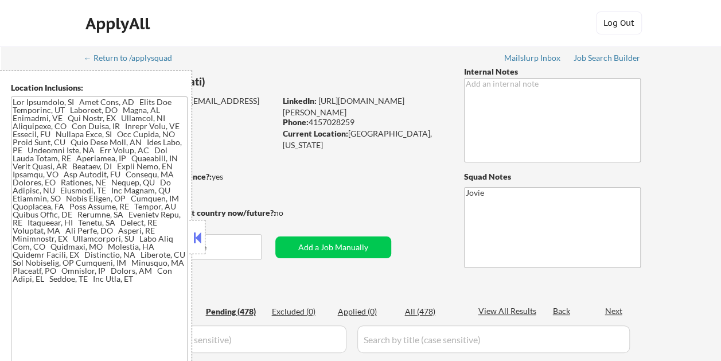
select select ""pending""
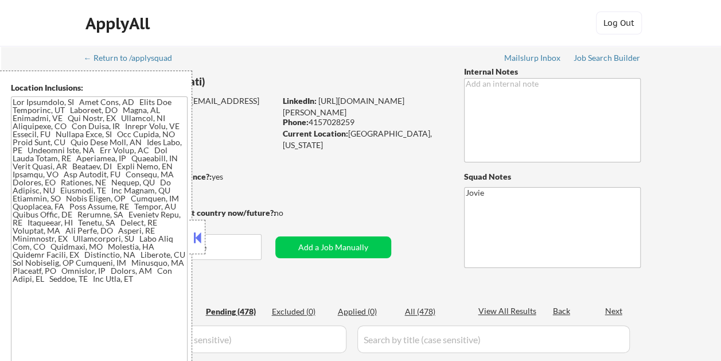
select select ""pending""
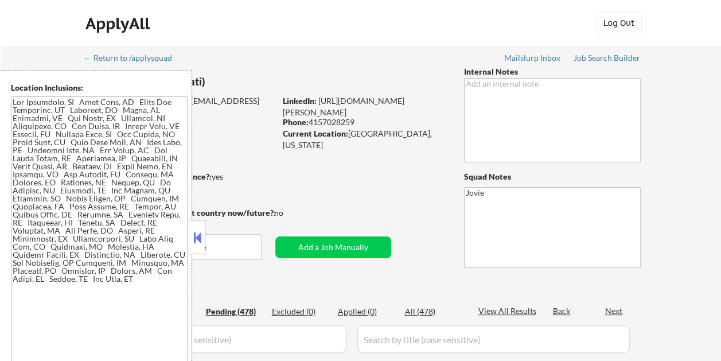
select select ""pending""
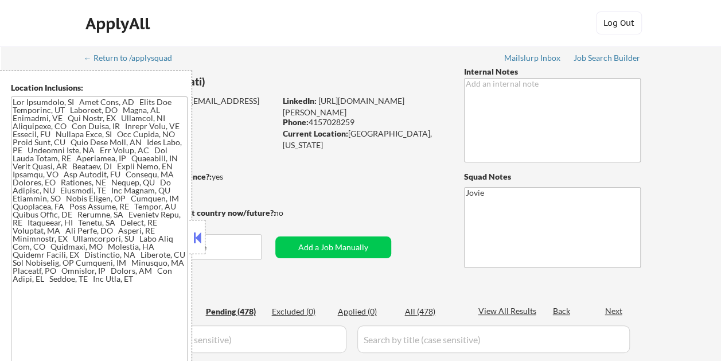
select select ""pending""
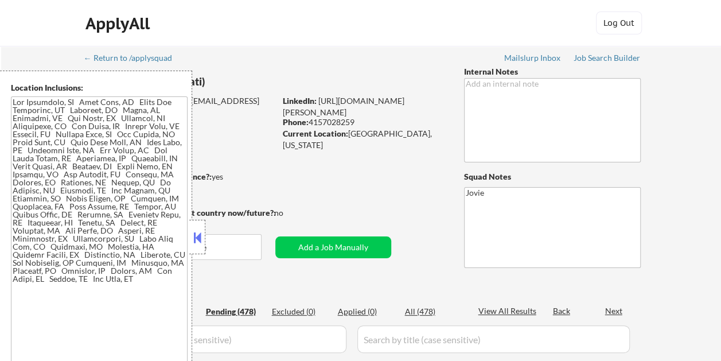
select select ""pending""
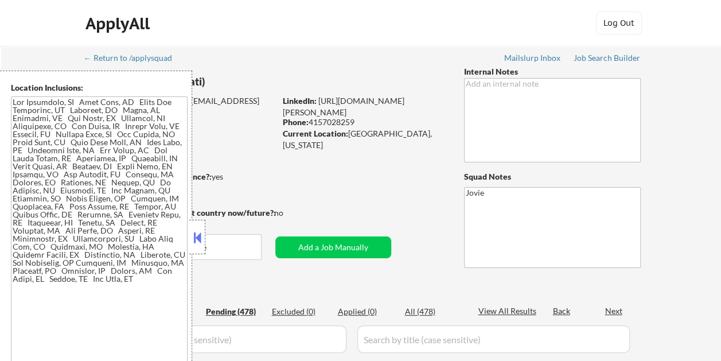
select select ""pending""
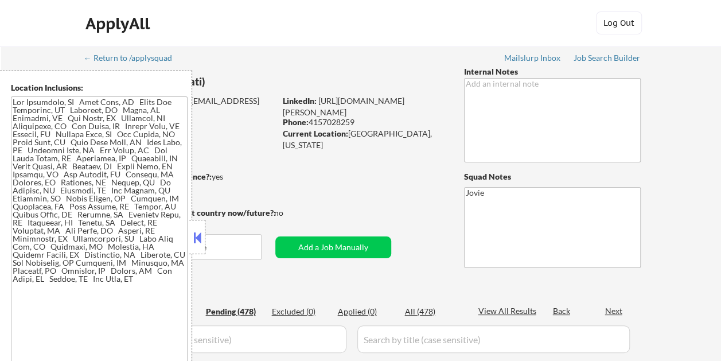
select select ""pending""
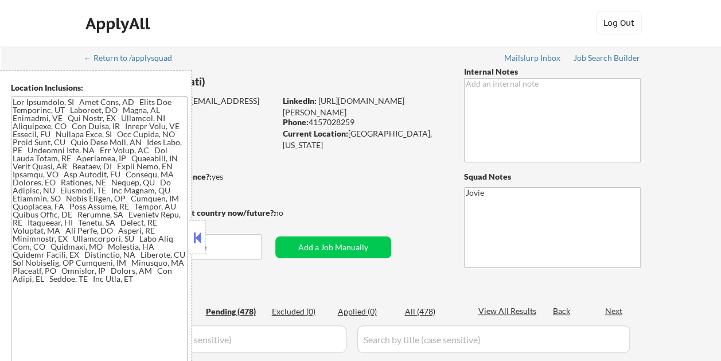
select select ""pending""
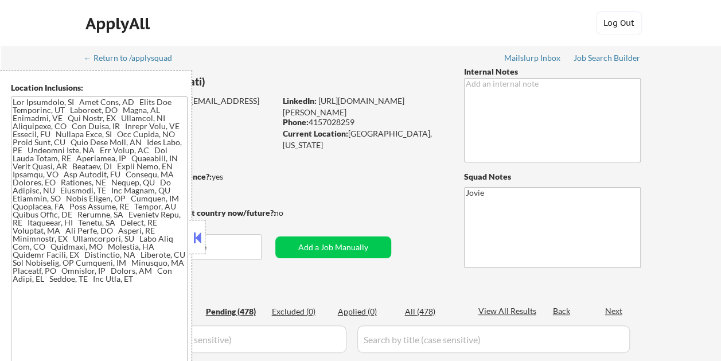
select select ""pending""
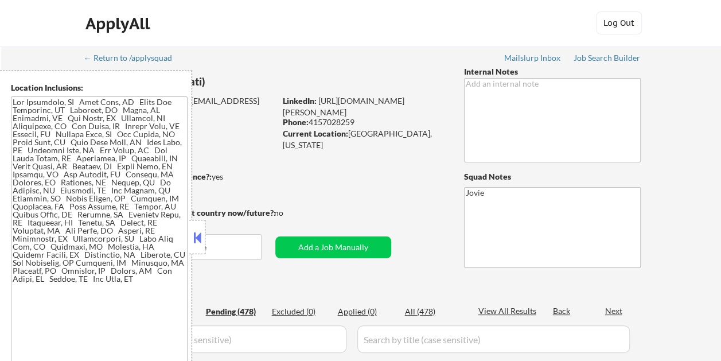
select select ""pending""
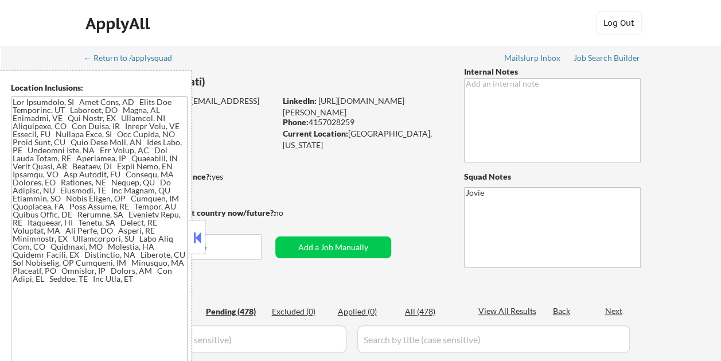
select select ""pending""
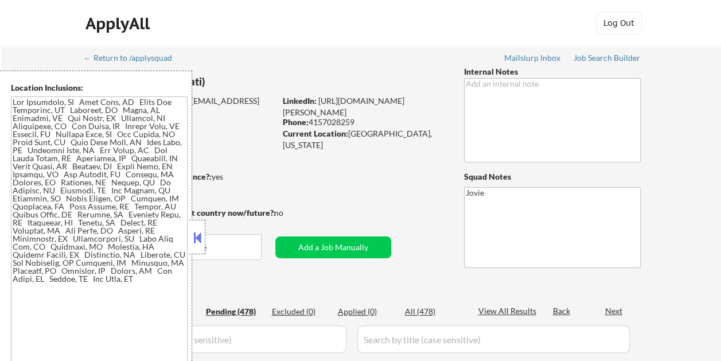
select select ""pending""
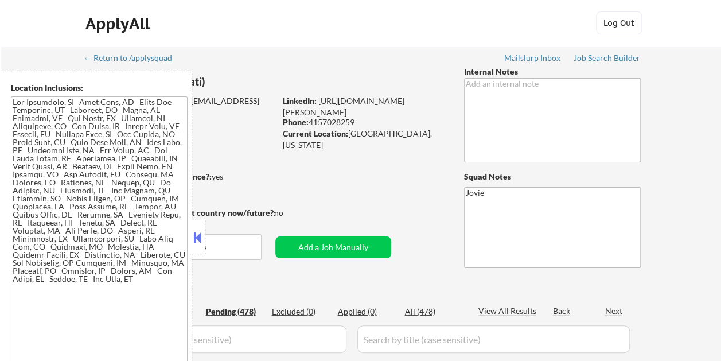
select select ""pending""
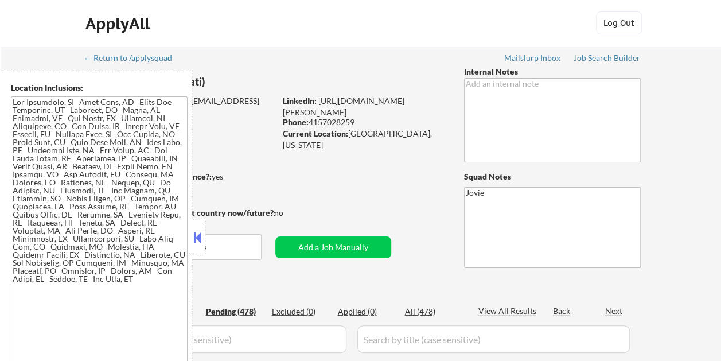
select select ""pending""
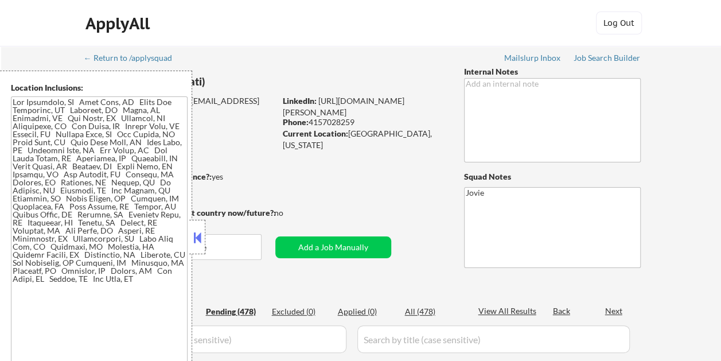
select select ""pending""
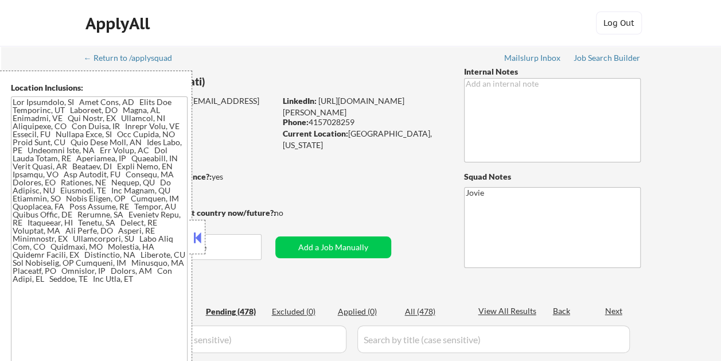
select select ""pending""
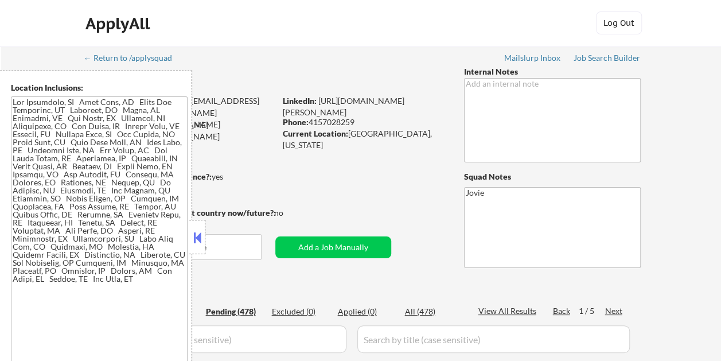
click at [197, 243] on button at bounding box center [197, 237] width 13 height 17
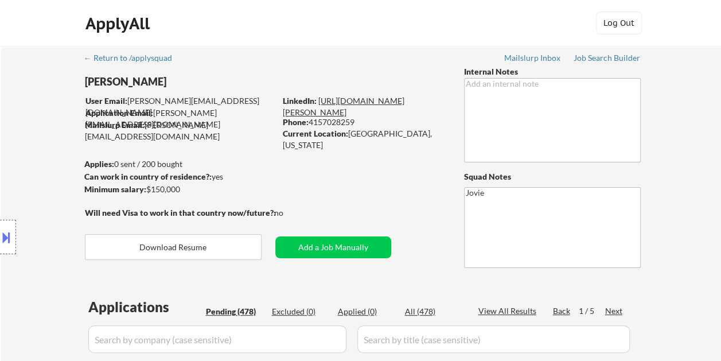
click at [325, 101] on link "https://www.linkedin.com/in/anna-bukati/" at bounding box center [344, 106] width 122 height 21
click at [581, 57] on div "Job Search Builder" at bounding box center [607, 58] width 67 height 8
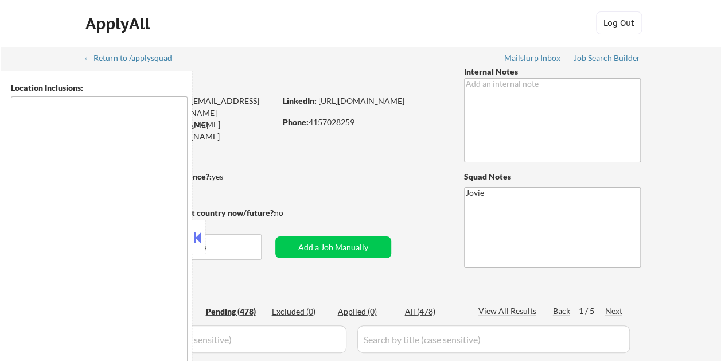
type textarea "[GEOGRAPHIC_DATA], [GEOGRAPHIC_DATA] [GEOGRAPHIC_DATA], [GEOGRAPHIC_DATA] [GEOG…"
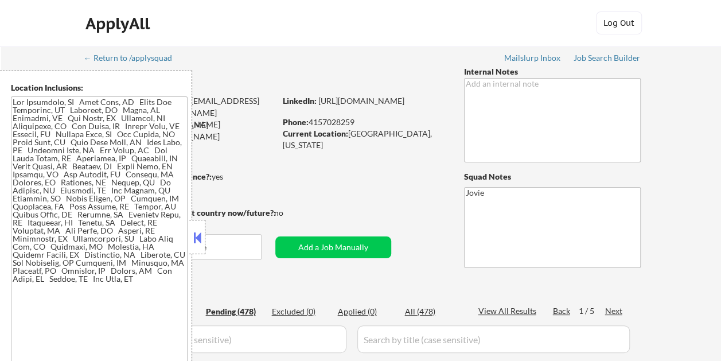
click at [194, 242] on button at bounding box center [197, 237] width 13 height 17
click at [196, 227] on div at bounding box center [197, 237] width 16 height 34
select select ""pending""
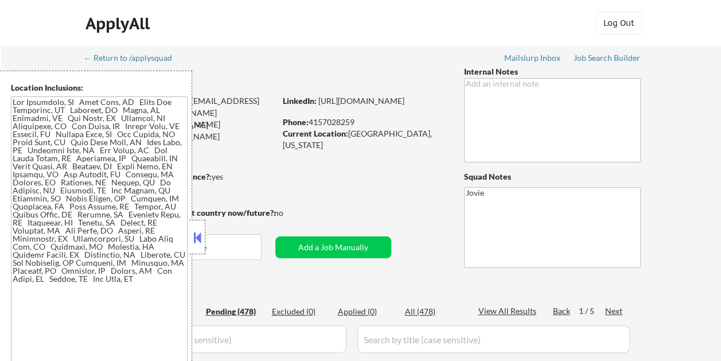
select select ""pending""
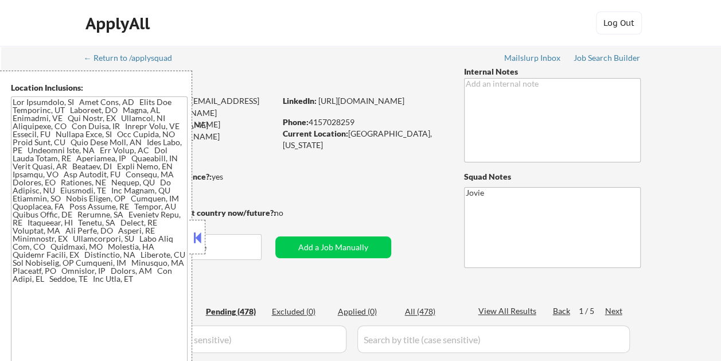
select select ""pending""
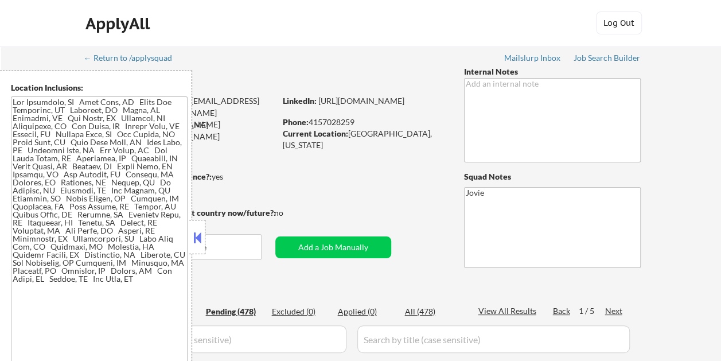
select select ""pending""
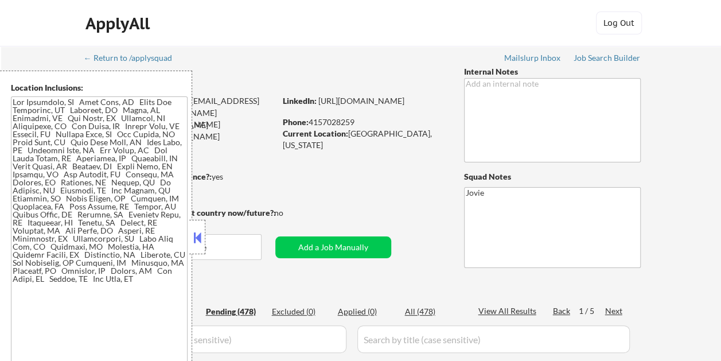
select select ""pending""
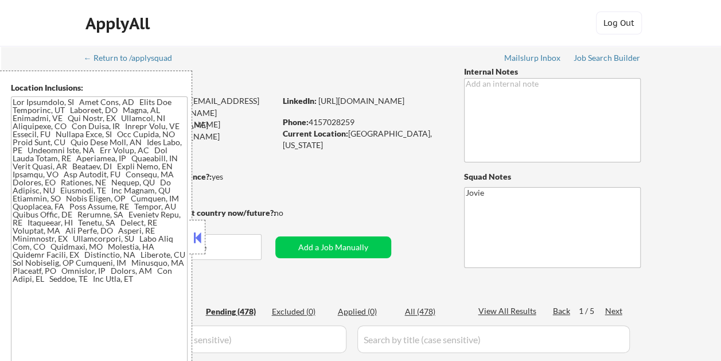
select select ""pending""
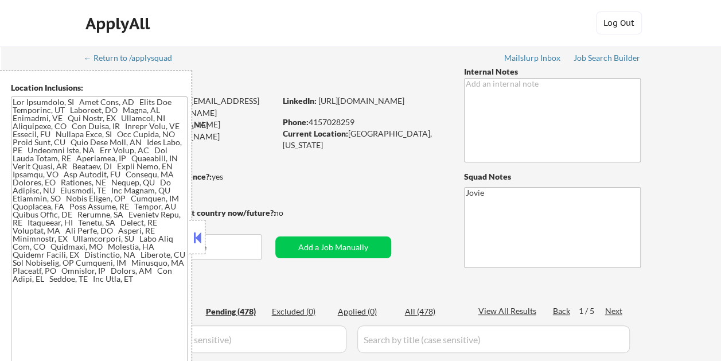
select select ""pending""
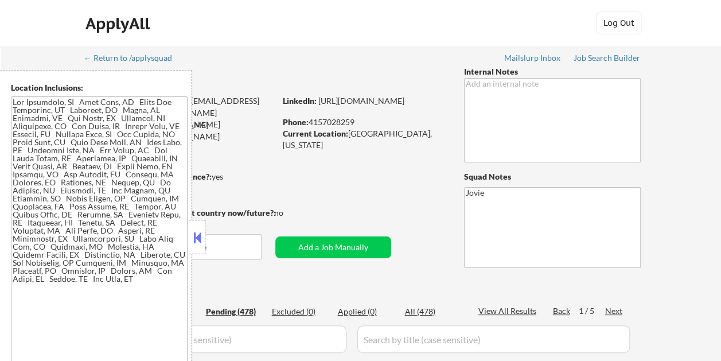
select select ""pending""
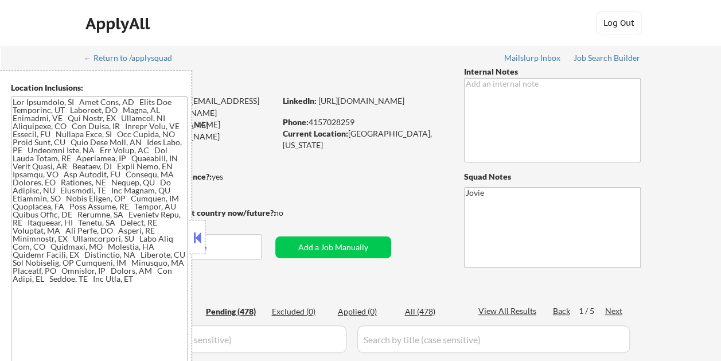
select select ""pending""
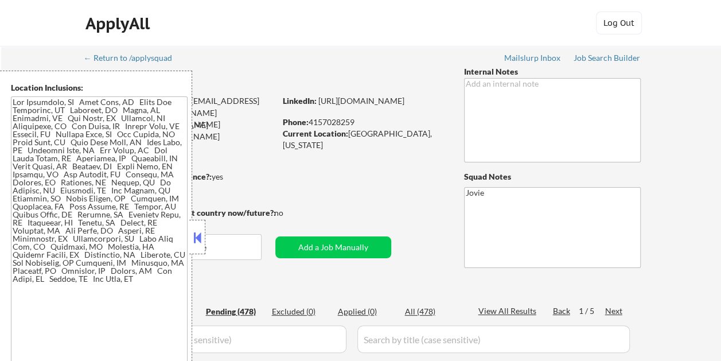
select select ""pending""
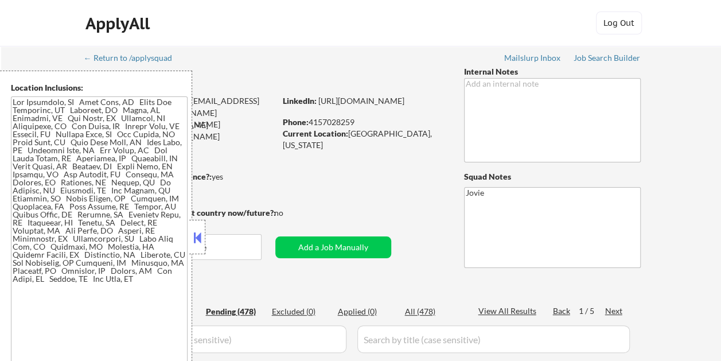
select select ""pending""
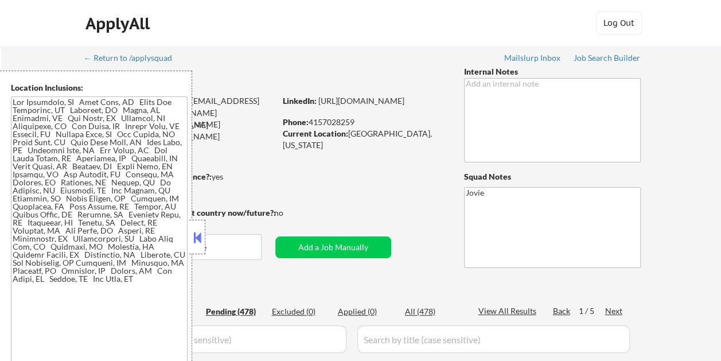
select select ""pending""
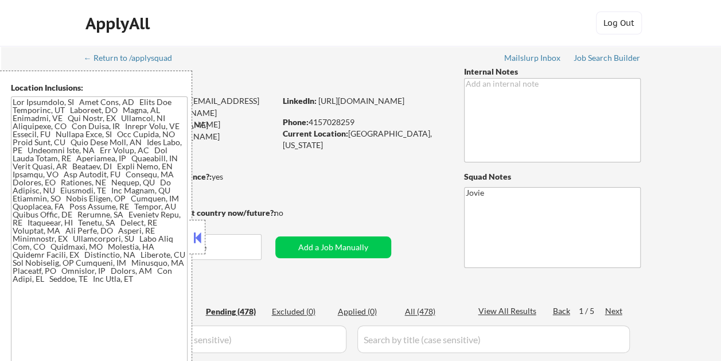
select select ""pending""
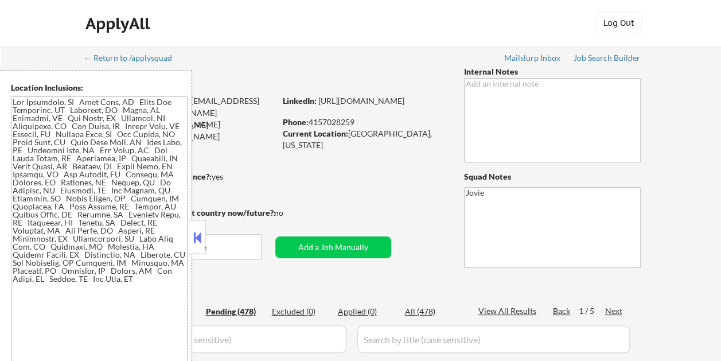
select select ""pending""
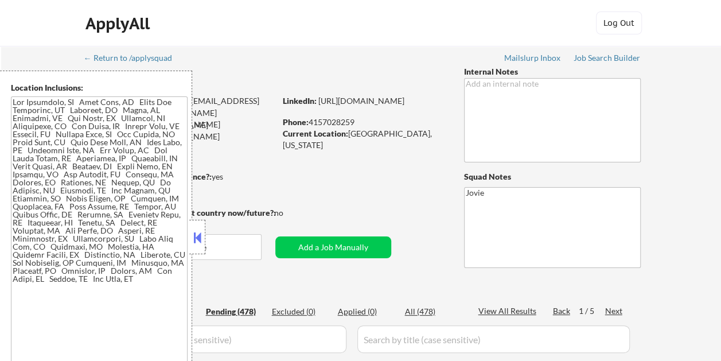
select select ""pending""
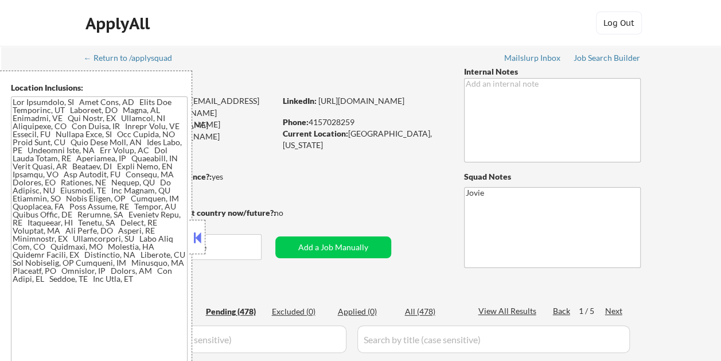
select select ""pending""
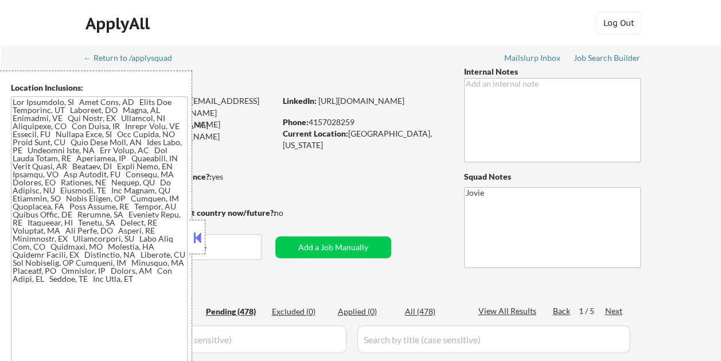
select select ""pending""
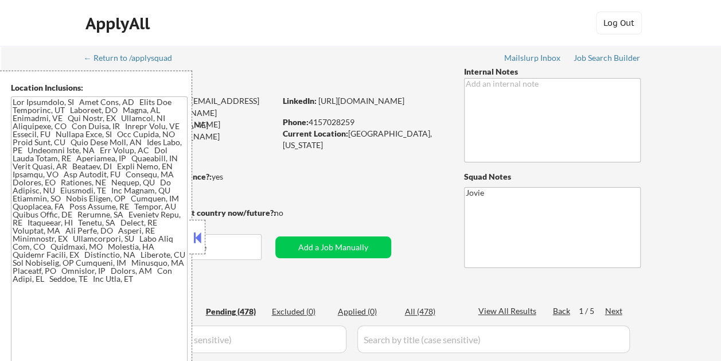
select select ""pending""
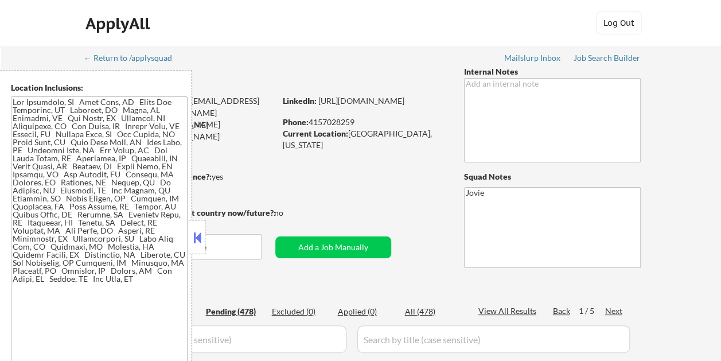
select select ""pending""
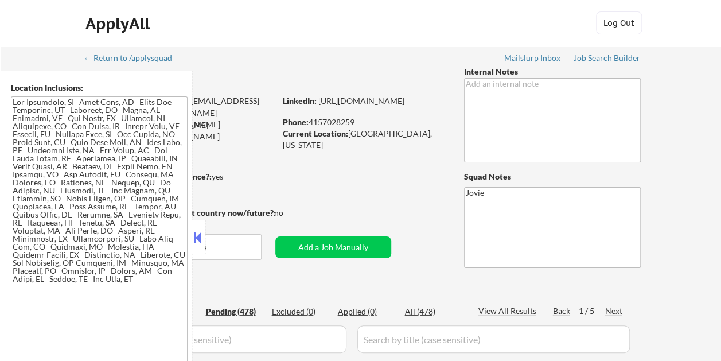
select select ""pending""
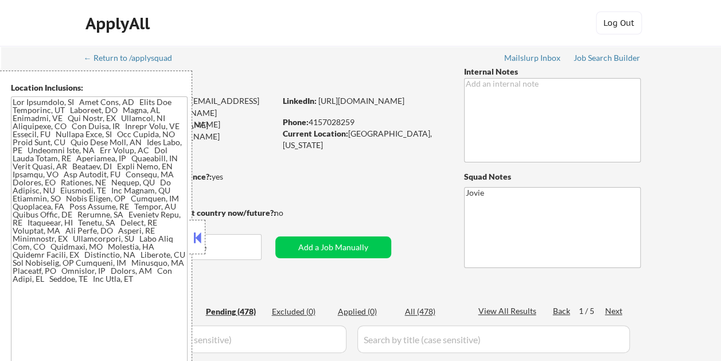
select select ""pending""
click at [194, 236] on button at bounding box center [197, 237] width 13 height 17
click at [197, 232] on button at bounding box center [197, 237] width 13 height 17
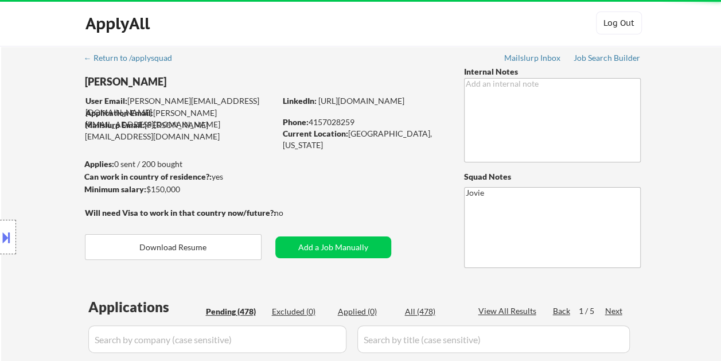
click at [197, 232] on div "Location Inclusions:" at bounding box center [102, 237] width 205 height 333
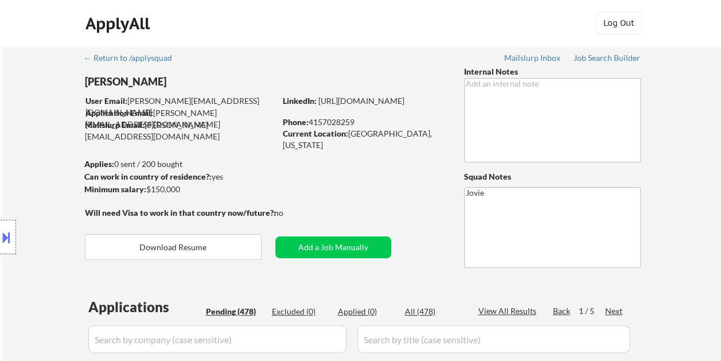
drag, startPoint x: 348, startPoint y: 132, endPoint x: 428, endPoint y: 133, distance: 79.2
click at [428, 133] on div "Current Location: [GEOGRAPHIC_DATA], [US_STATE]" at bounding box center [364, 139] width 162 height 22
copy div "[GEOGRAPHIC_DATA], [US_STATE]"
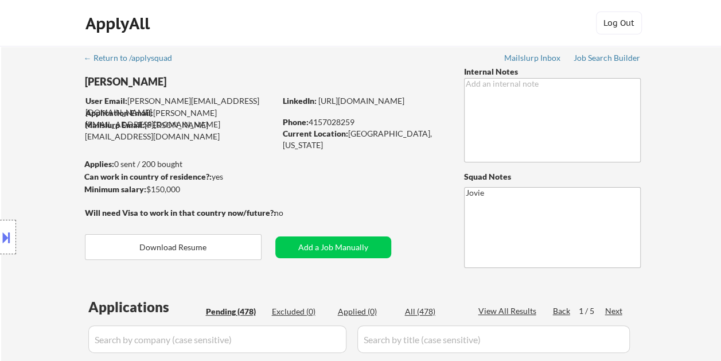
click at [130, 99] on div "Location Inclusions:" at bounding box center [102, 237] width 205 height 333
drag, startPoint x: 130, startPoint y: 93, endPoint x: 191, endPoint y: 102, distance: 61.5
click at [191, 102] on div "Location Inclusions:" at bounding box center [102, 237] width 205 height 333
click at [604, 54] on div "Job Search Builder" at bounding box center [607, 58] width 67 height 8
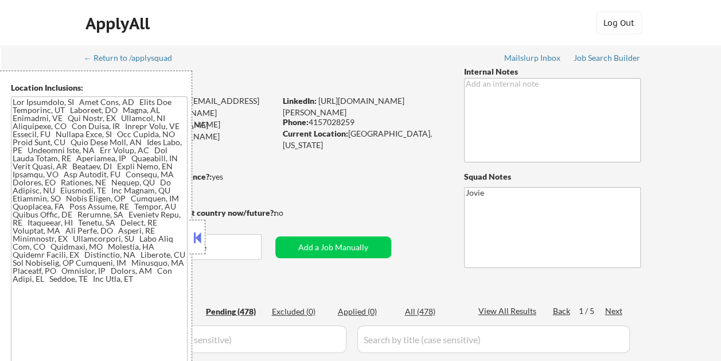
click at [197, 232] on button at bounding box center [197, 237] width 13 height 17
click at [199, 231] on button at bounding box center [197, 237] width 13 height 17
select select ""pending""
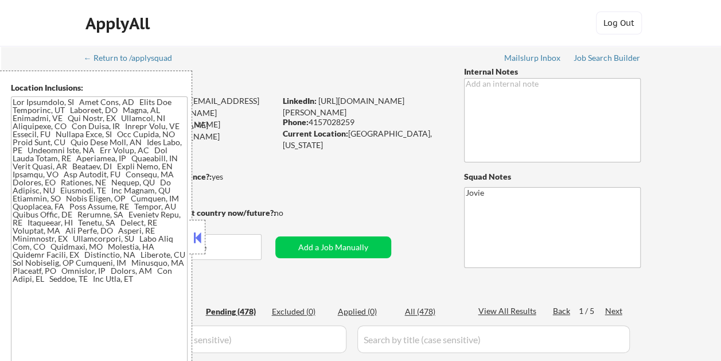
select select ""pending""
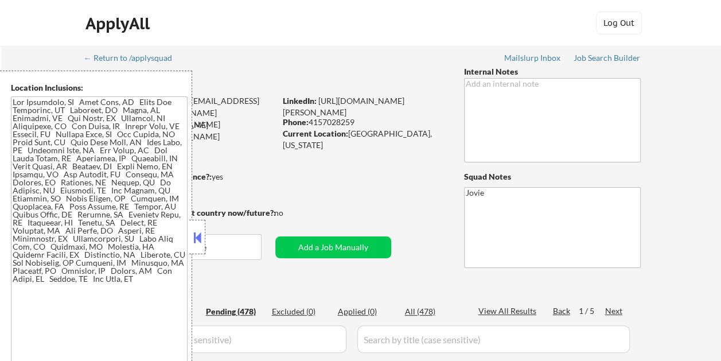
select select ""pending""
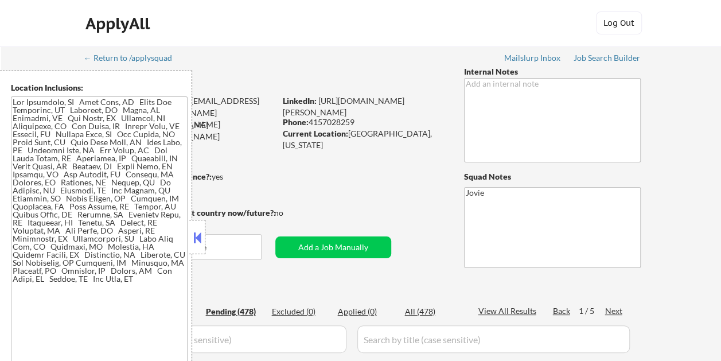
select select ""pending""
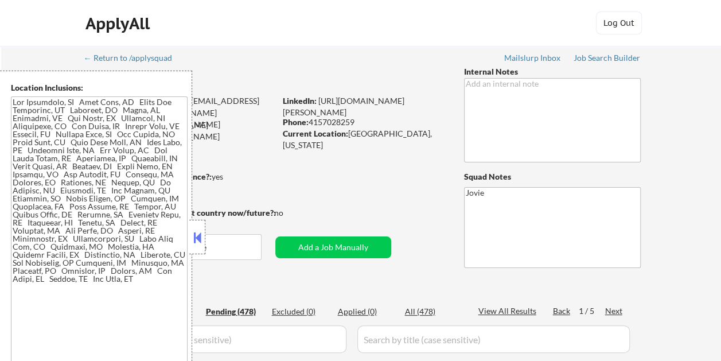
select select ""pending""
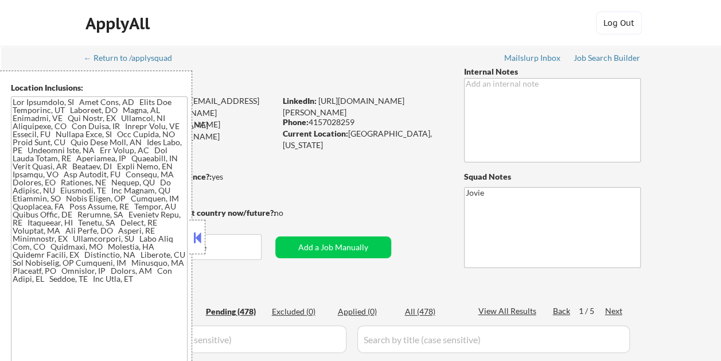
select select ""pending""
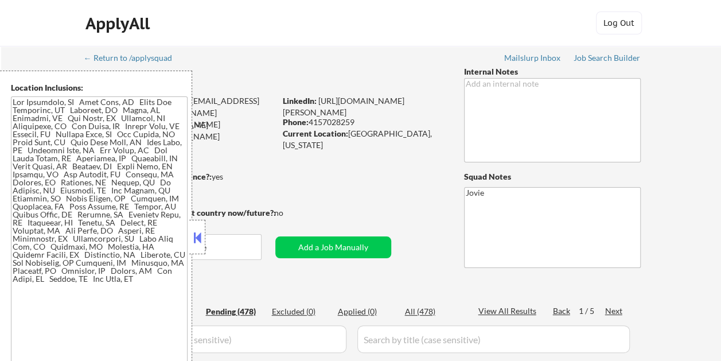
select select ""pending""
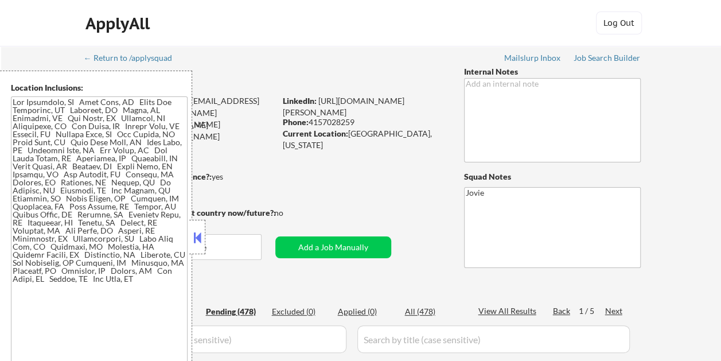
select select ""pending""
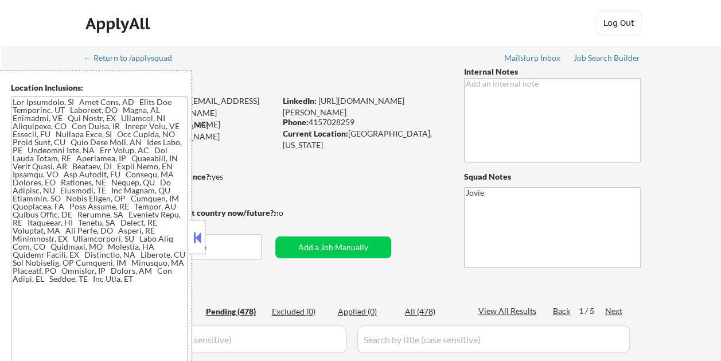
select select ""pending""
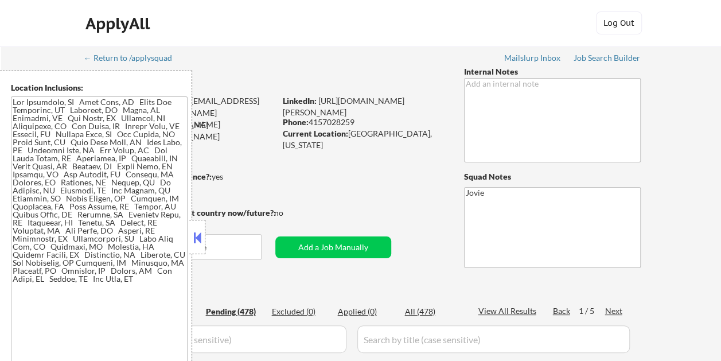
select select ""pending""
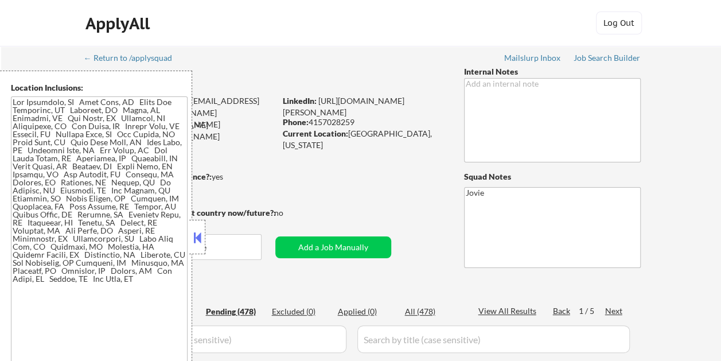
select select ""pending""
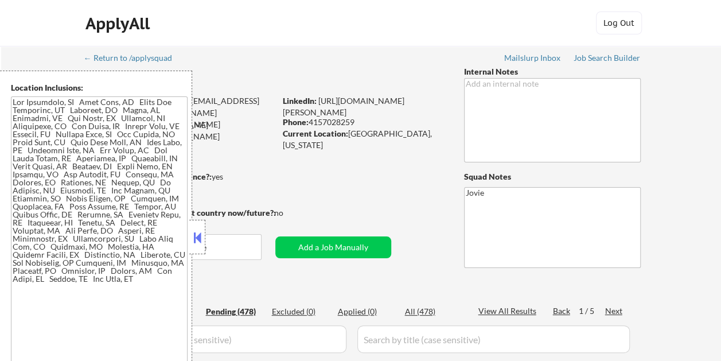
select select ""pending""
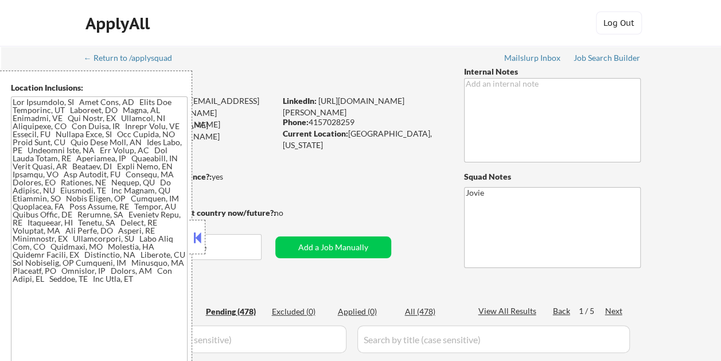
select select ""pending""
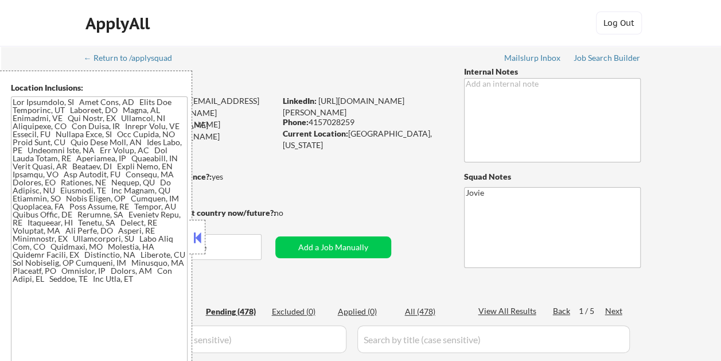
select select ""pending""
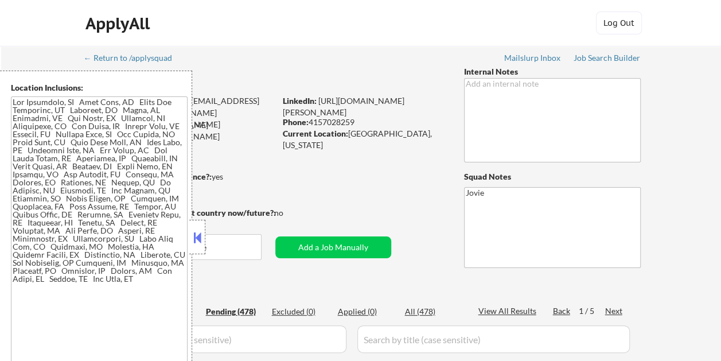
select select ""pending""
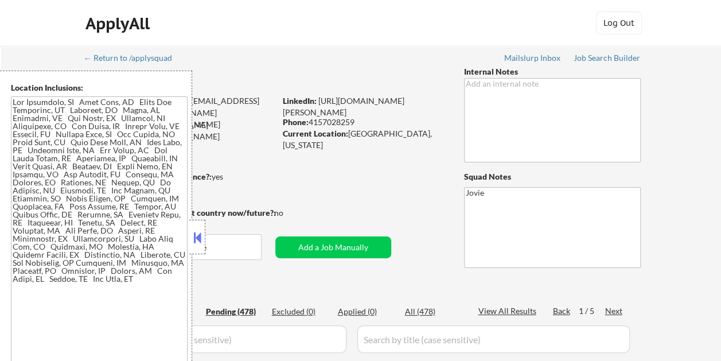
select select ""pending""
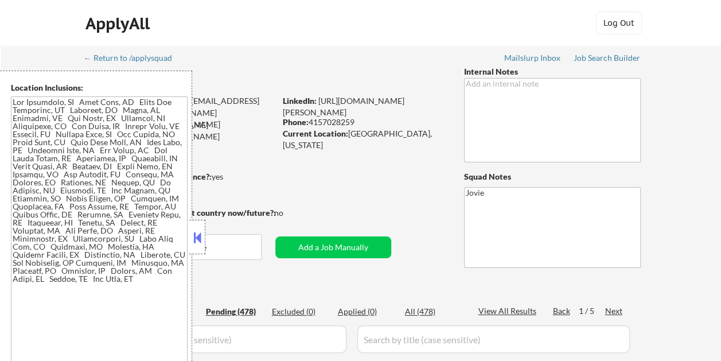
select select ""pending""
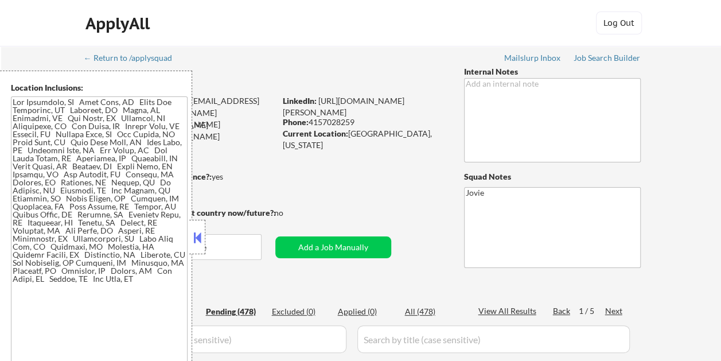
select select ""pending""
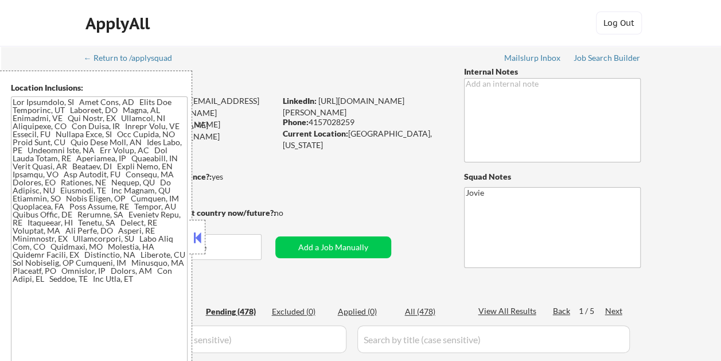
select select ""pending""
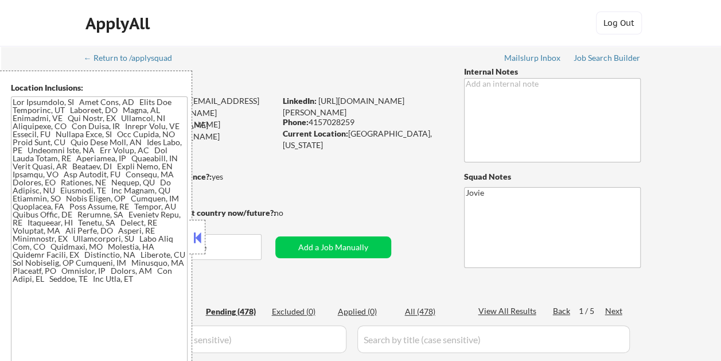
select select ""pending""
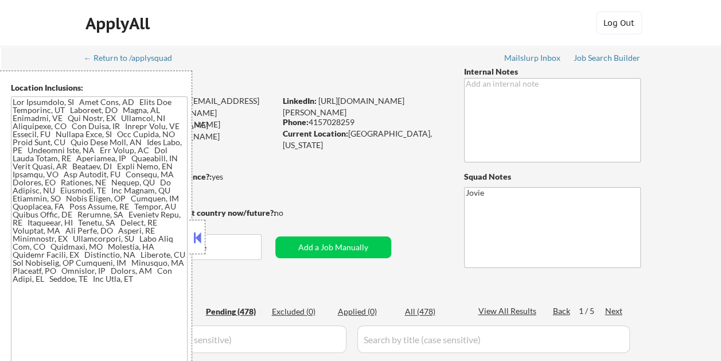
select select ""pending""
click at [197, 231] on button at bounding box center [197, 237] width 13 height 17
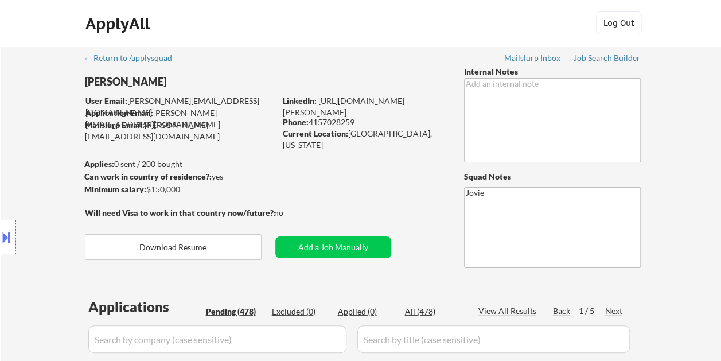
click at [259, 180] on div "Can work in country of residence?: yes" at bounding box center [178, 176] width 188 height 11
click at [5, 233] on button at bounding box center [6, 237] width 13 height 19
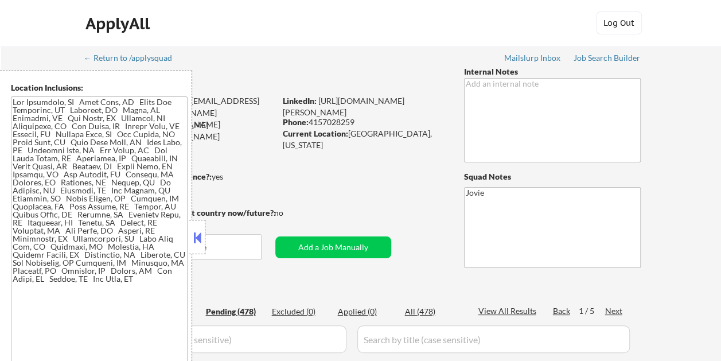
click at [195, 242] on button at bounding box center [197, 237] width 13 height 17
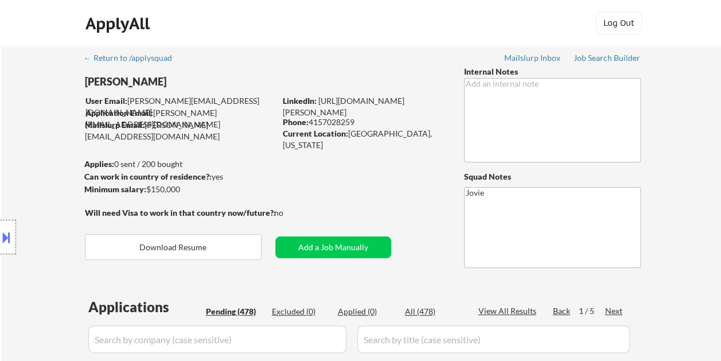
click at [8, 238] on button at bounding box center [6, 237] width 13 height 19
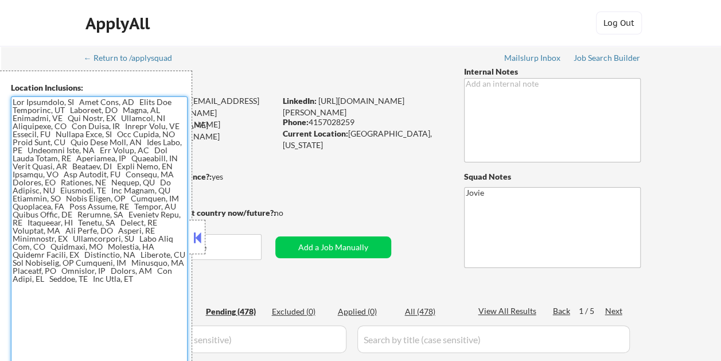
drag, startPoint x: 14, startPoint y: 100, endPoint x: 77, endPoint y: 286, distance: 196.3
click at [77, 286] on textarea at bounding box center [99, 244] width 177 height 296
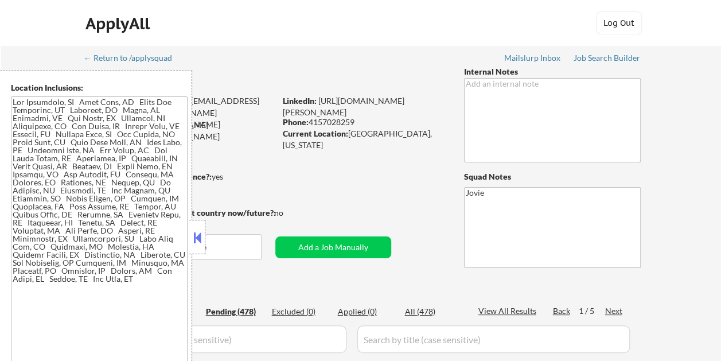
click at [201, 230] on button at bounding box center [197, 237] width 13 height 17
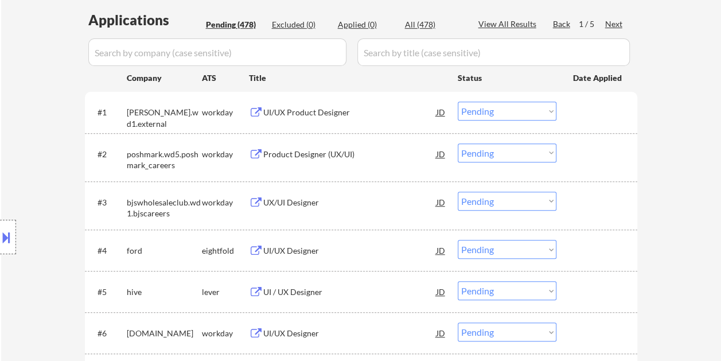
scroll to position [344, 0]
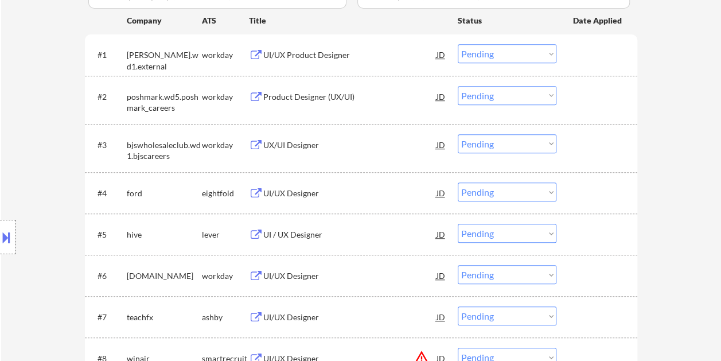
click at [591, 232] on div at bounding box center [598, 234] width 50 height 21
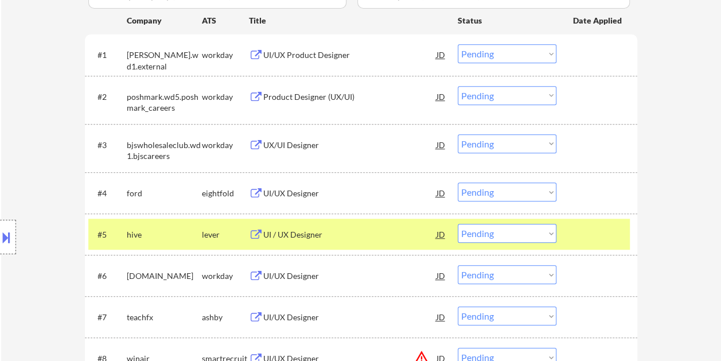
click at [360, 226] on div "UI / UX Designer" at bounding box center [349, 234] width 173 height 21
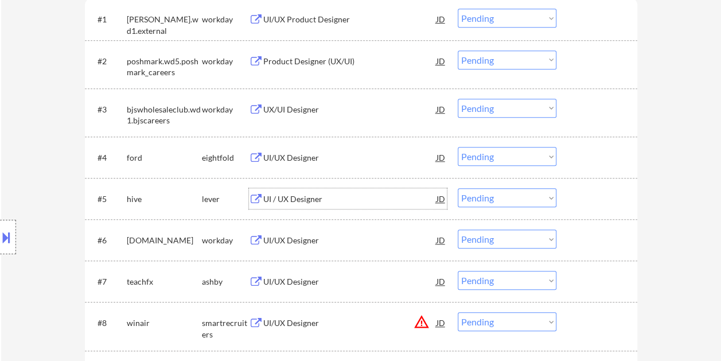
scroll to position [402, 0]
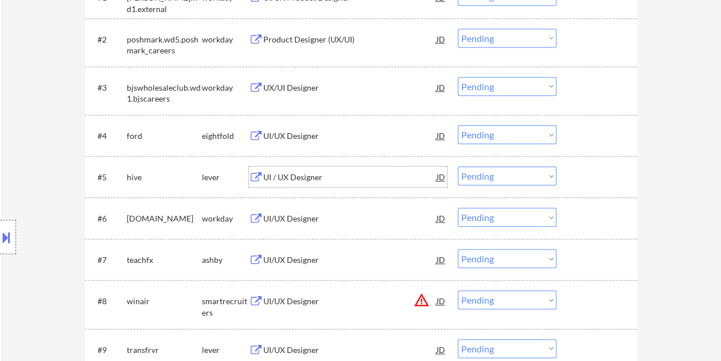
click at [591, 177] on div at bounding box center [598, 176] width 50 height 21
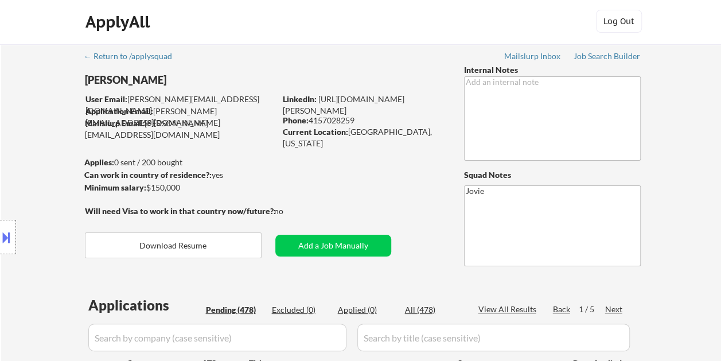
scroll to position [0, 0]
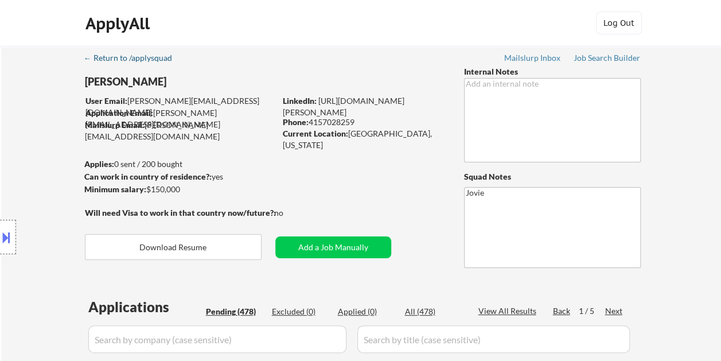
click at [145, 57] on div "← Return to /applysquad" at bounding box center [133, 58] width 99 height 8
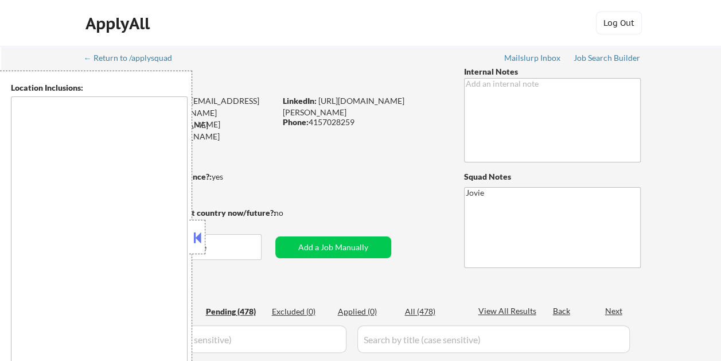
type textarea "[GEOGRAPHIC_DATA], [GEOGRAPHIC_DATA] [GEOGRAPHIC_DATA], [GEOGRAPHIC_DATA] [GEOG…"
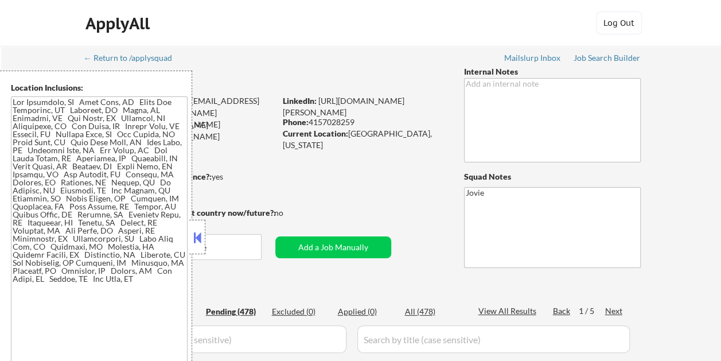
click at [200, 229] on button at bounding box center [197, 237] width 13 height 17
click at [193, 244] on button at bounding box center [197, 237] width 13 height 17
click at [197, 235] on button at bounding box center [197, 237] width 13 height 17
select select ""pending""
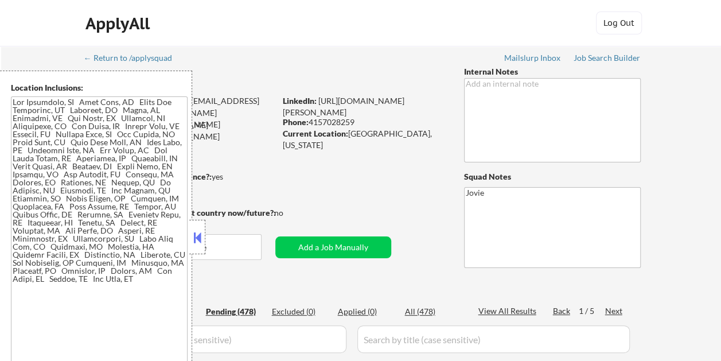
select select ""pending""
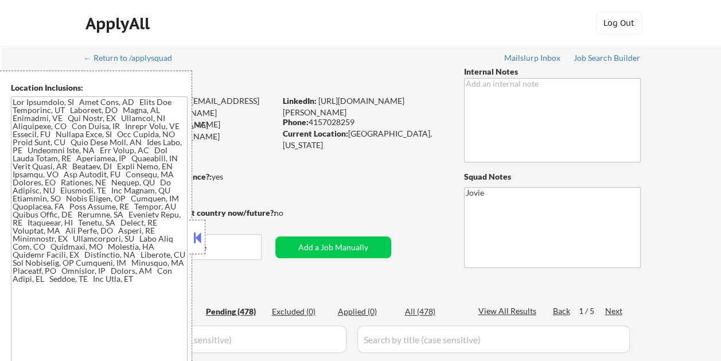
select select ""pending""
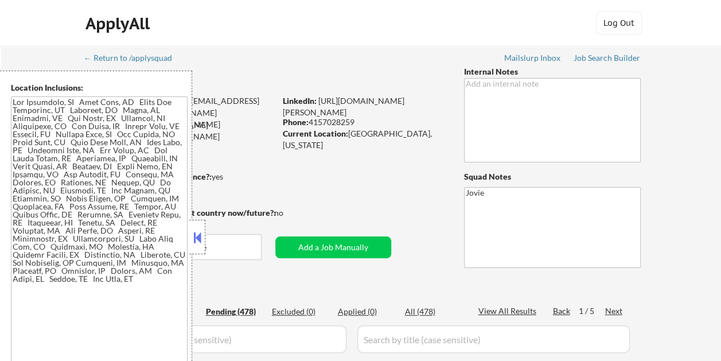
select select ""pending""
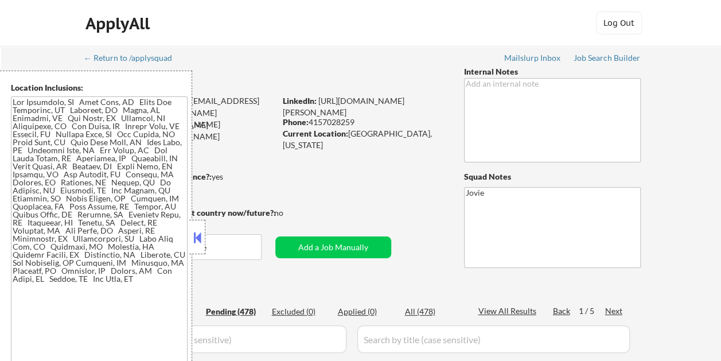
select select ""pending""
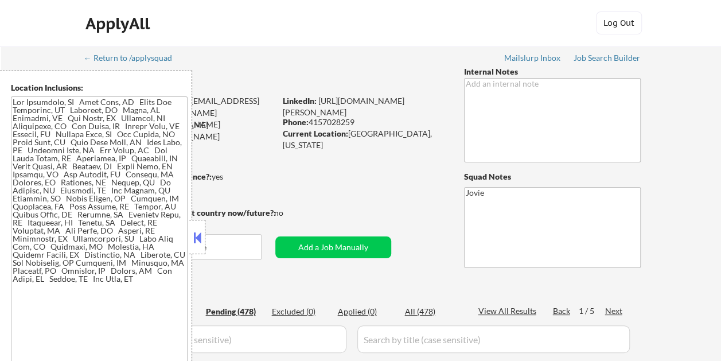
select select ""pending""
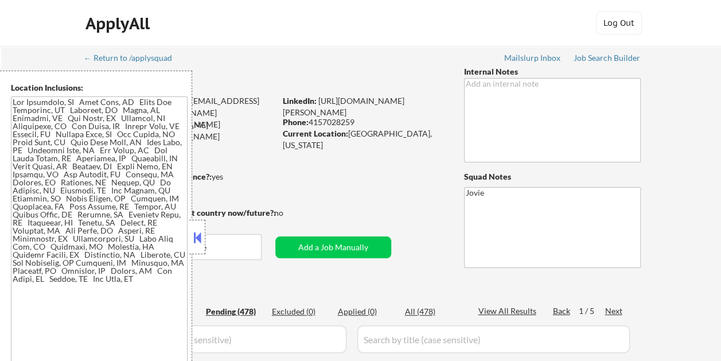
select select ""pending""
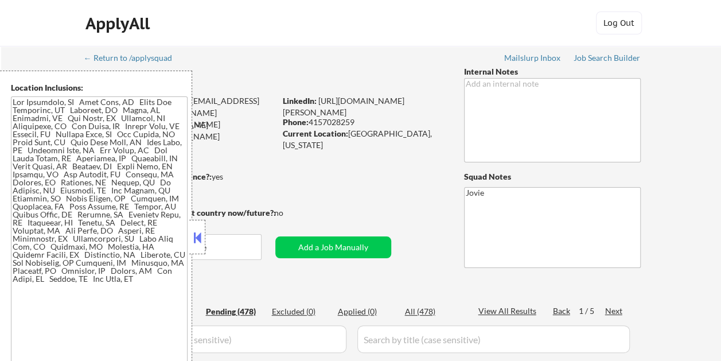
select select ""pending""
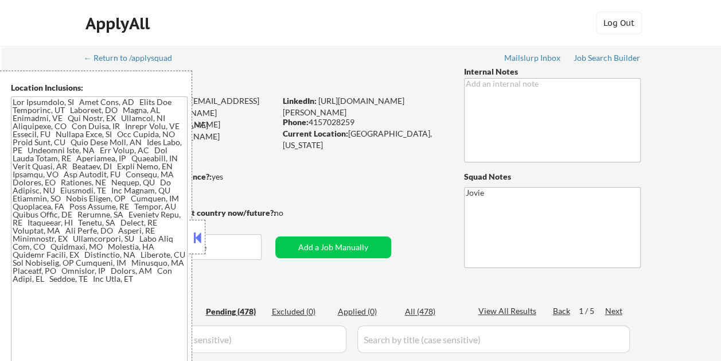
select select ""pending""
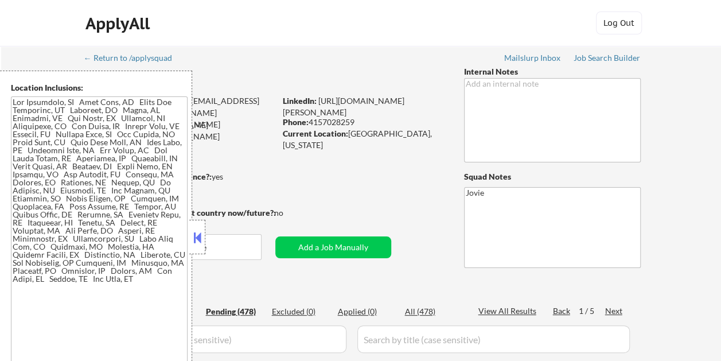
select select ""pending""
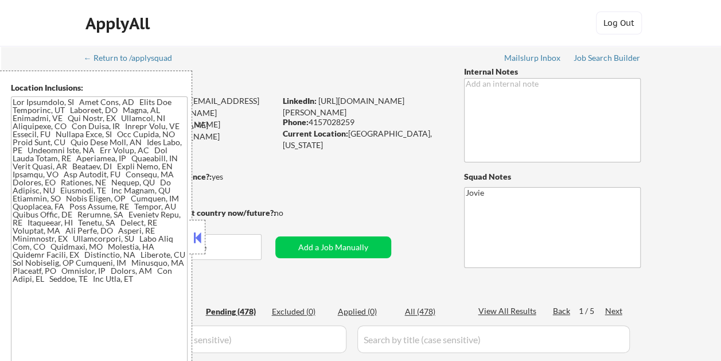
select select ""pending""
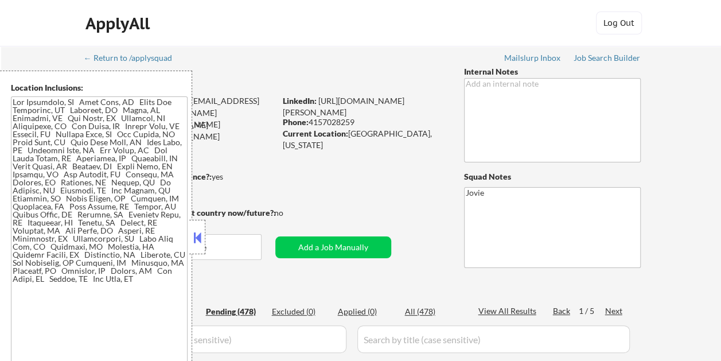
select select ""pending""
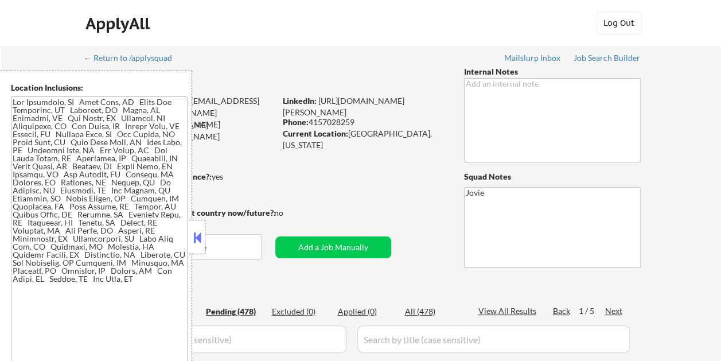
select select ""pending""
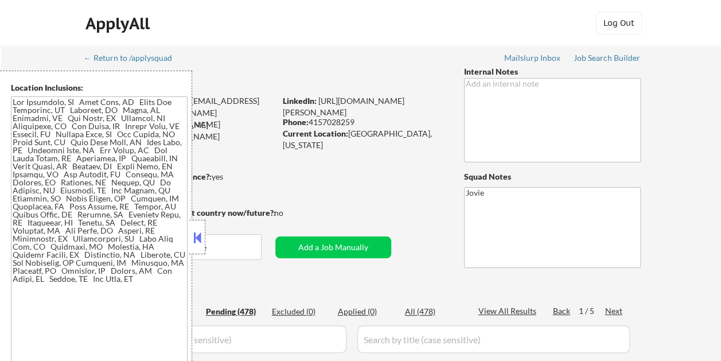
select select ""pending""
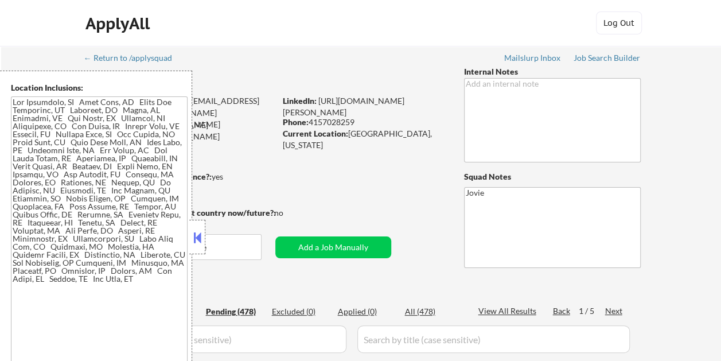
select select ""pending""
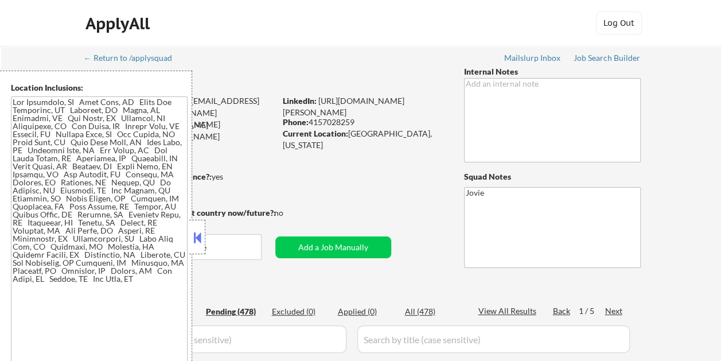
select select ""pending""
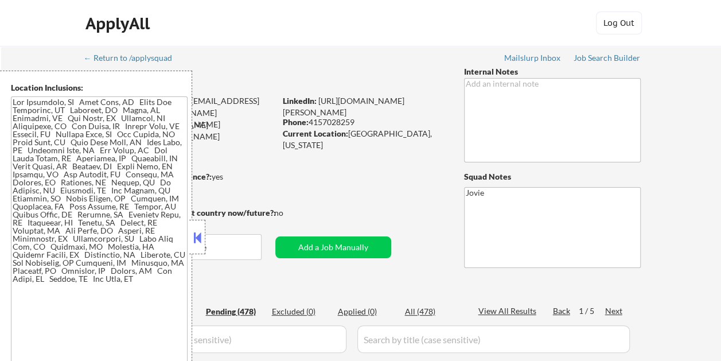
select select ""pending""
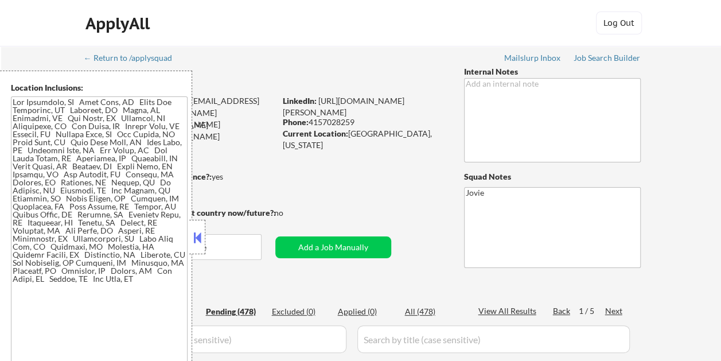
select select ""pending""
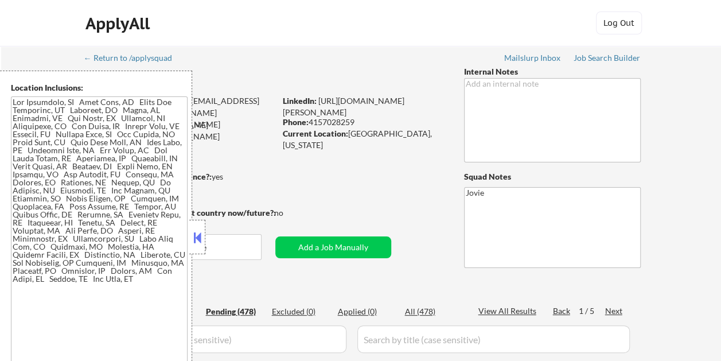
select select ""pending""
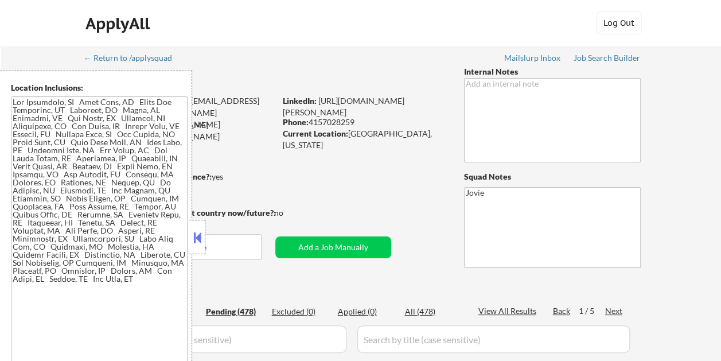
select select ""pending""
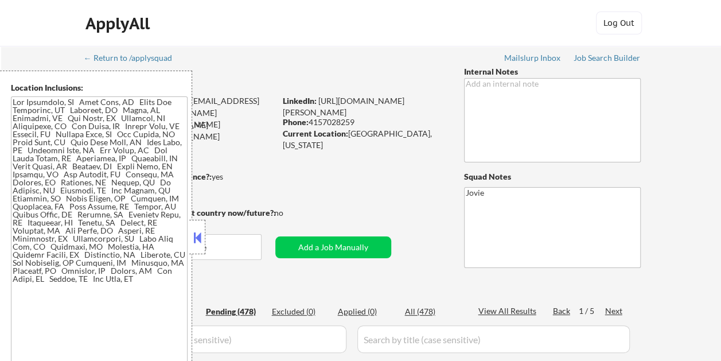
select select ""pending""
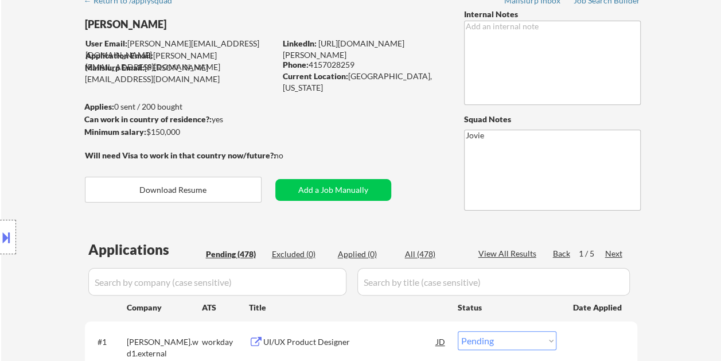
click at [199, 234] on div "Location Inclusions:" at bounding box center [102, 237] width 205 height 333
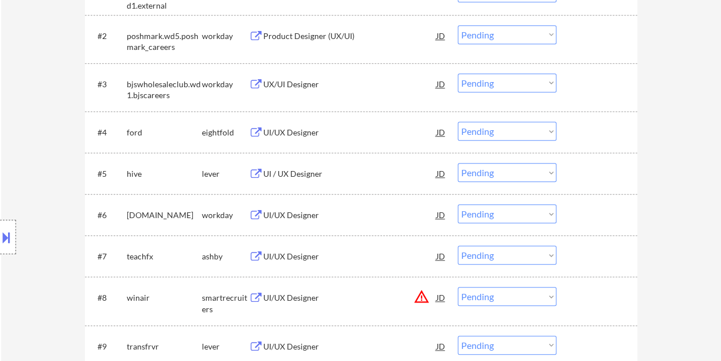
scroll to position [402, 0]
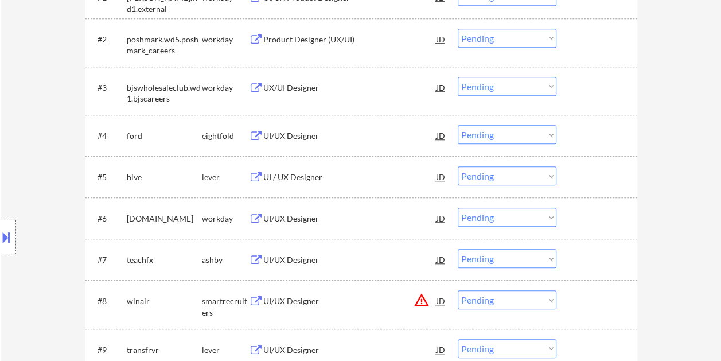
click at [585, 174] on div at bounding box center [598, 176] width 50 height 21
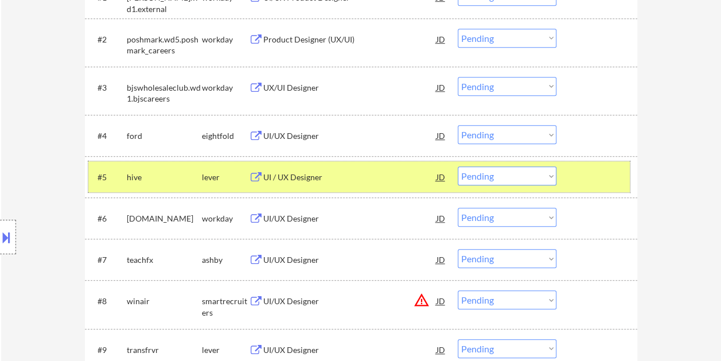
click at [547, 173] on select "Choose an option... Pending Applied Excluded (Questions) Excluded (Expired) Exc…" at bounding box center [507, 175] width 99 height 19
click at [458, 166] on select "Choose an option... Pending Applied Excluded (Questions) Excluded (Expired) Exc…" at bounding box center [507, 175] width 99 height 19
select select ""pending""
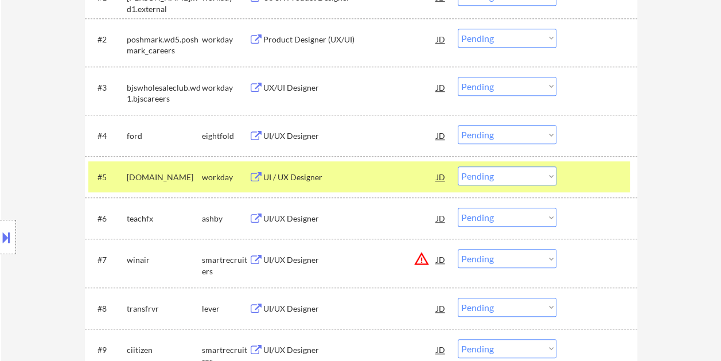
click at [588, 171] on div at bounding box center [598, 176] width 50 height 21
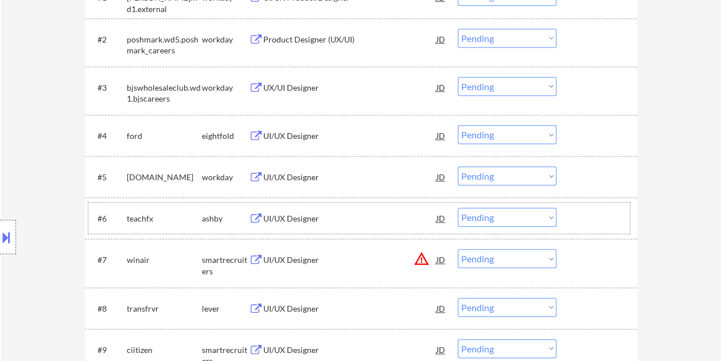
click at [573, 216] on div at bounding box center [598, 218] width 50 height 21
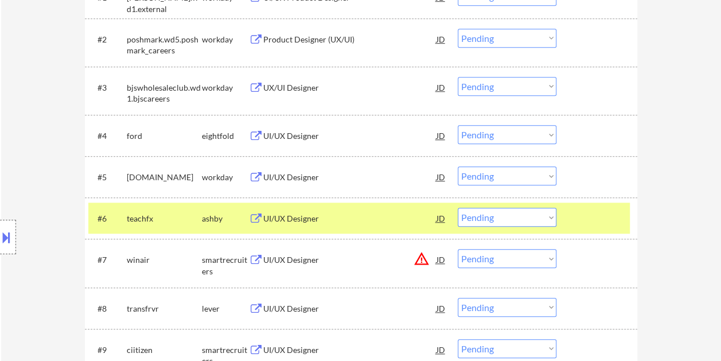
drag, startPoint x: 367, startPoint y: 220, endPoint x: 361, endPoint y: 220, distance: 6.3
click at [367, 220] on div "UI/UX Designer" at bounding box center [349, 218] width 173 height 11
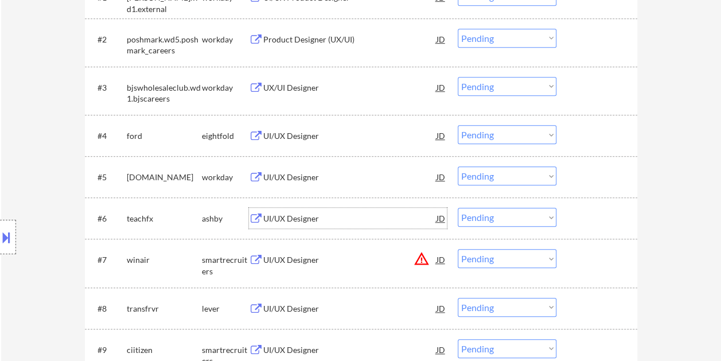
drag, startPoint x: 609, startPoint y: 222, endPoint x: 541, endPoint y: 216, distance: 69.1
click at [605, 222] on div at bounding box center [598, 218] width 50 height 21
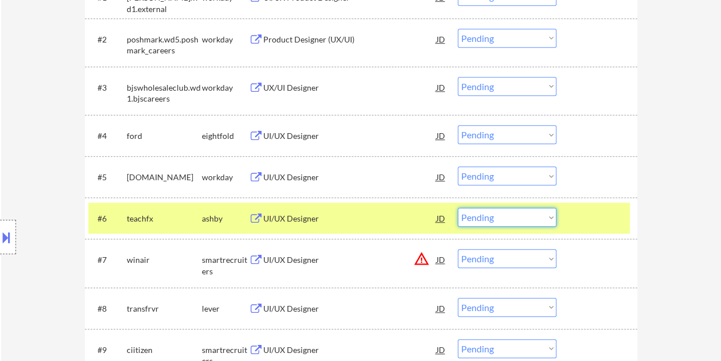
click at [541, 216] on select "Choose an option... Pending Applied Excluded (Questions) Excluded (Expired) Exc…" at bounding box center [507, 217] width 99 height 19
click at [458, 208] on select "Choose an option... Pending Applied Excluded (Questions) Excluded (Expired) Exc…" at bounding box center [507, 217] width 99 height 19
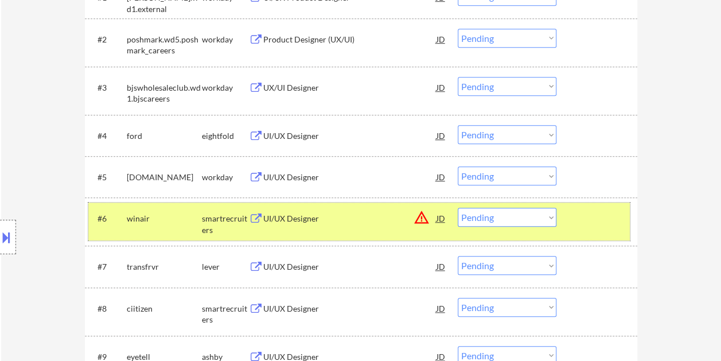
click at [588, 217] on div at bounding box center [598, 218] width 50 height 21
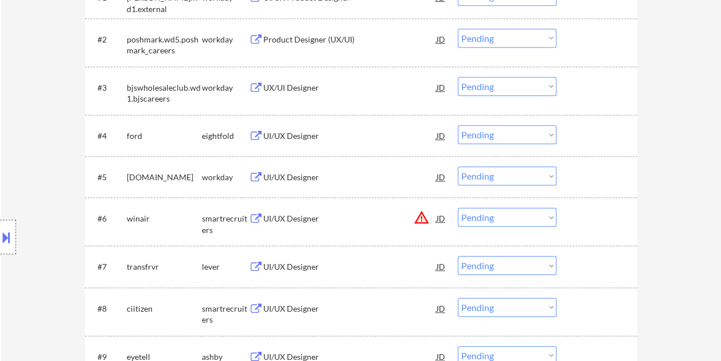
click at [589, 226] on div at bounding box center [598, 218] width 50 height 21
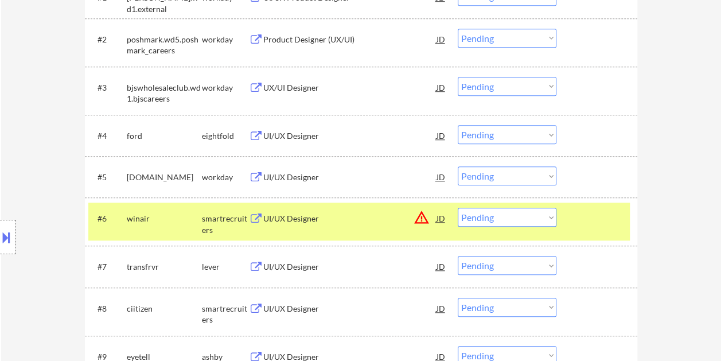
click at [341, 216] on div "UI/UX Designer" at bounding box center [349, 218] width 173 height 11
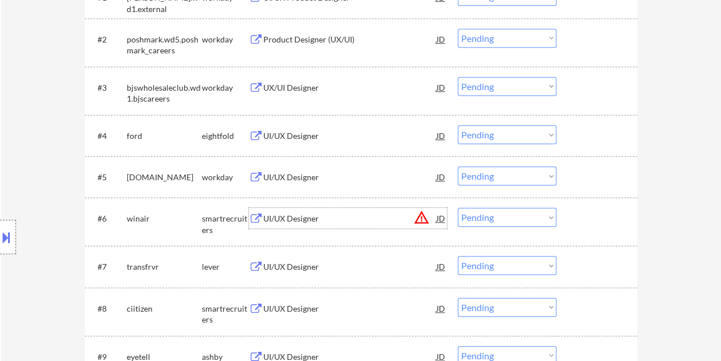
click at [570, 216] on div "#6 winair smartrecruiters UI/UX Designer JD warning_amber Choose an option... P…" at bounding box center [359, 222] width 542 height 38
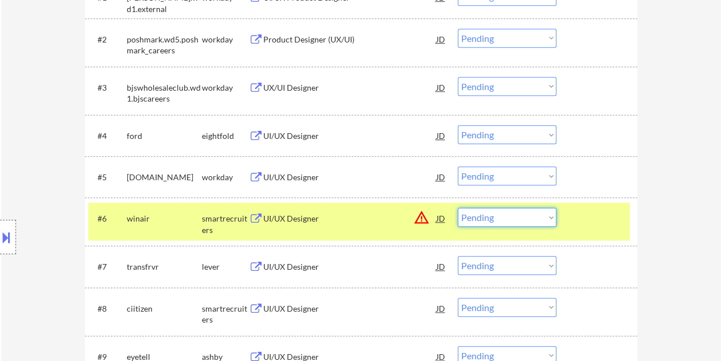
click at [546, 216] on select "Choose an option... Pending Applied Excluded (Questions) Excluded (Expired) Exc…" at bounding box center [507, 217] width 99 height 19
click at [458, 208] on select "Choose an option... Pending Applied Excluded (Questions) Excluded (Expired) Exc…" at bounding box center [507, 217] width 99 height 19
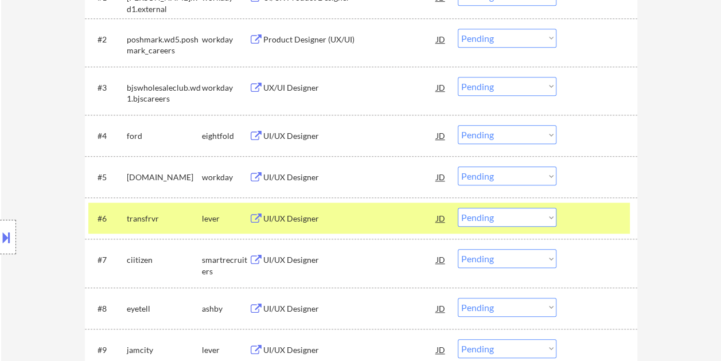
click at [581, 212] on div at bounding box center [598, 218] width 50 height 21
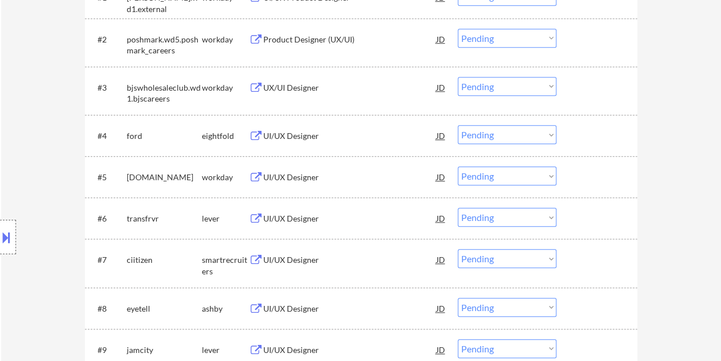
click at [605, 212] on div at bounding box center [598, 218] width 50 height 21
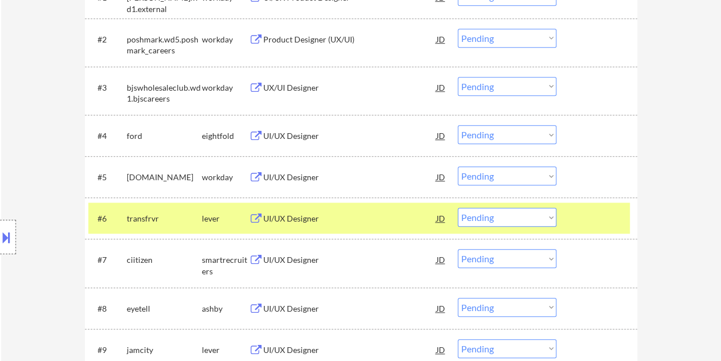
click at [344, 205] on div "#6 transfrvr lever UI/UX Designer JD warning_amber Choose an option... Pending …" at bounding box center [359, 218] width 542 height 31
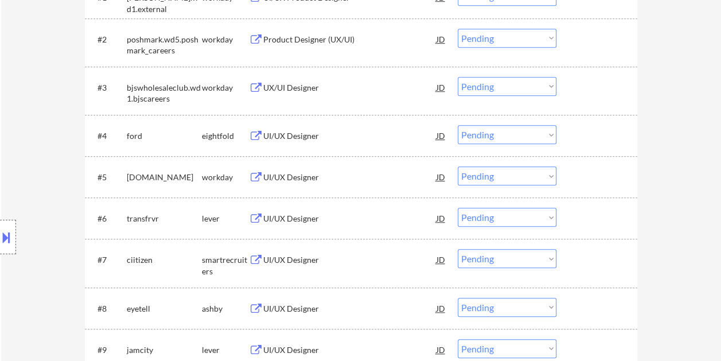
click at [564, 221] on div "#6 transfrvr lever UI/UX Designer JD warning_amber Choose an option... Pending …" at bounding box center [359, 218] width 542 height 31
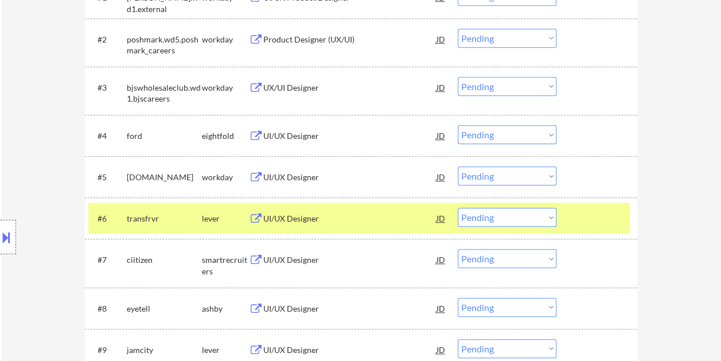
click at [368, 217] on div "UI/UX Designer" at bounding box center [349, 218] width 173 height 11
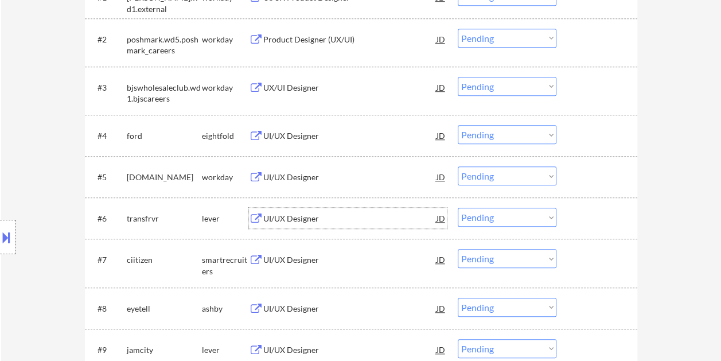
click at [577, 211] on div at bounding box center [598, 218] width 50 height 21
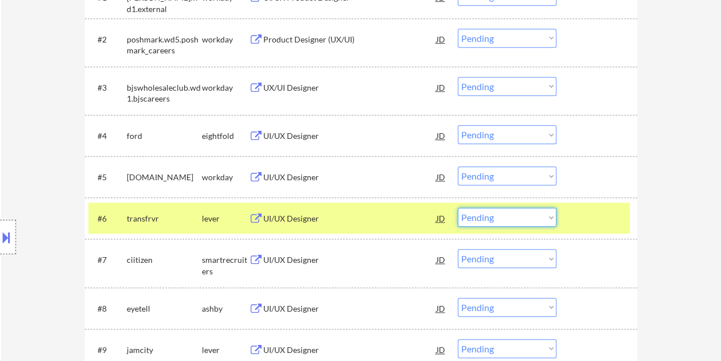
click at [545, 214] on select "Choose an option... Pending Applied Excluded (Questions) Excluded (Expired) Exc…" at bounding box center [507, 217] width 99 height 19
click at [458, 208] on select "Choose an option... Pending Applied Excluded (Questions) Excluded (Expired) Exc…" at bounding box center [507, 217] width 99 height 19
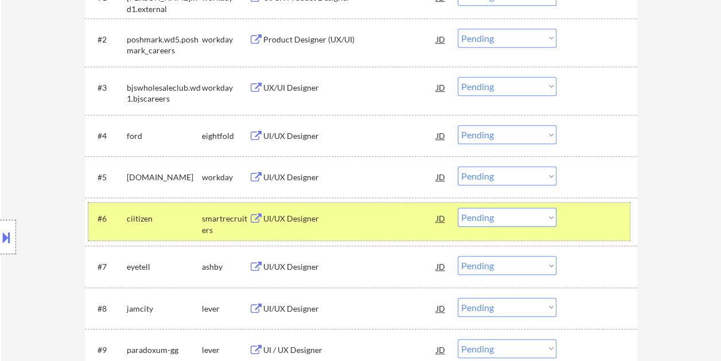
click at [585, 225] on div at bounding box center [598, 218] width 50 height 21
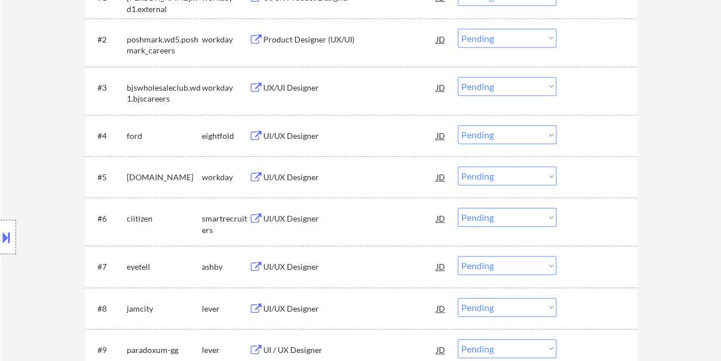
click at [593, 227] on div at bounding box center [598, 218] width 50 height 21
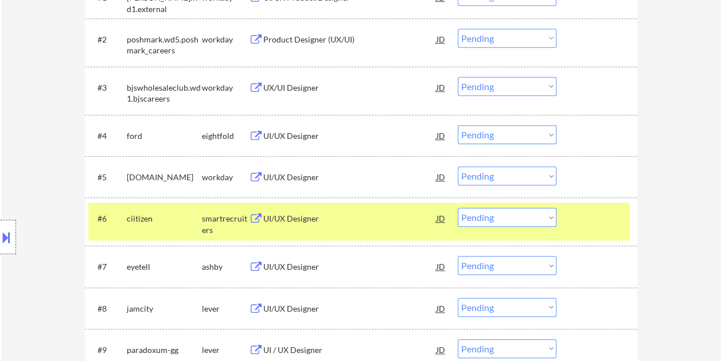
click at [376, 216] on div "UI/UX Designer" at bounding box center [349, 218] width 173 height 11
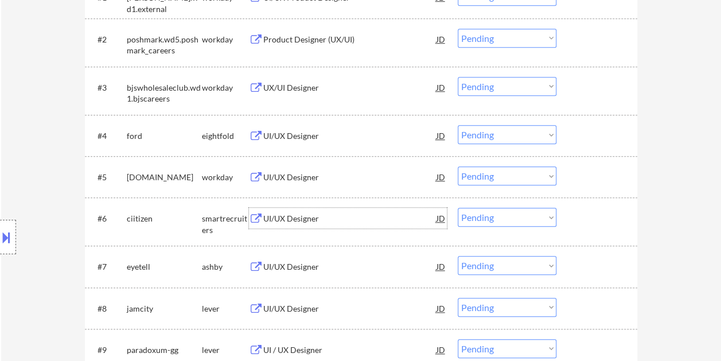
drag, startPoint x: 584, startPoint y: 209, endPoint x: 535, endPoint y: 222, distance: 50.5
click at [582, 209] on div at bounding box center [598, 218] width 50 height 21
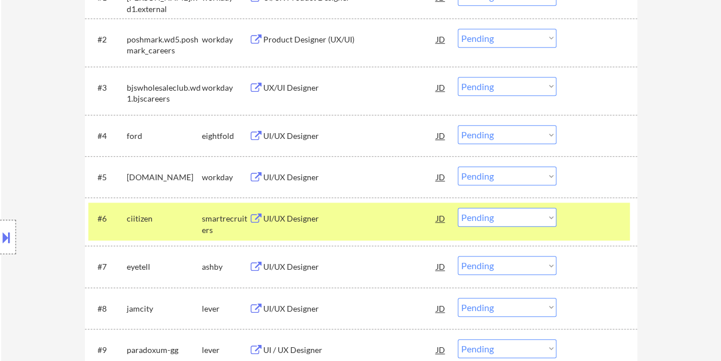
click at [533, 223] on select "Choose an option... Pending Applied Excluded (Questions) Excluded (Expired) Exc…" at bounding box center [507, 217] width 99 height 19
click at [458, 208] on select "Choose an option... Pending Applied Excluded (Questions) Excluded (Expired) Exc…" at bounding box center [507, 217] width 99 height 19
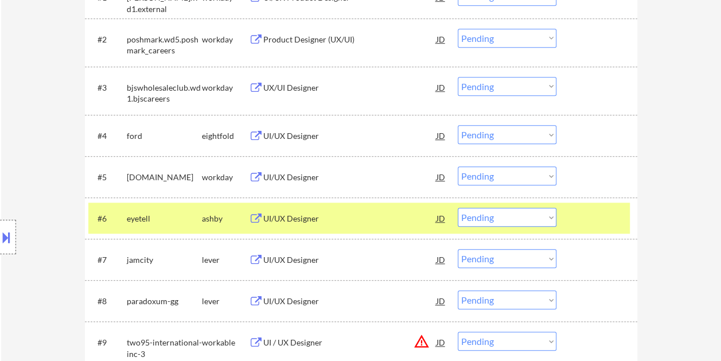
click at [584, 218] on div at bounding box center [598, 218] width 50 height 21
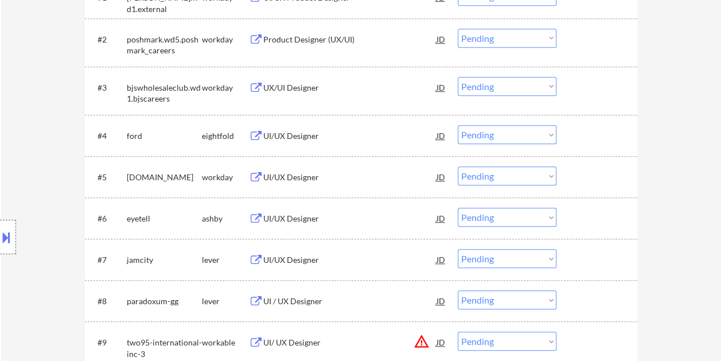
click at [600, 217] on div at bounding box center [598, 218] width 50 height 21
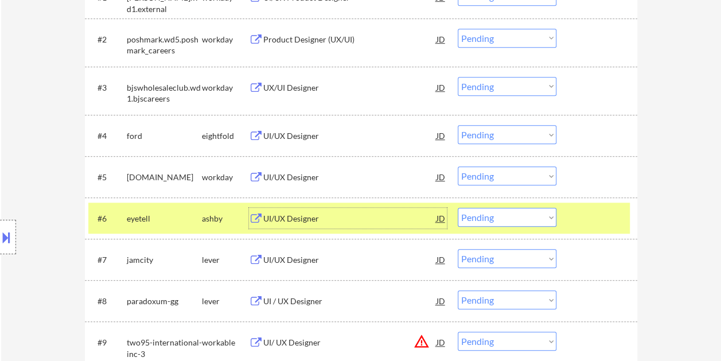
click at [324, 210] on div "UI/UX Designer" at bounding box center [349, 218] width 173 height 21
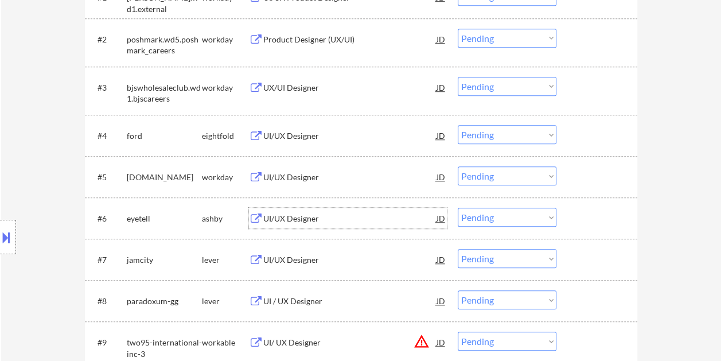
drag, startPoint x: 583, startPoint y: 212, endPoint x: 554, endPoint y: 216, distance: 29.1
click at [577, 213] on div at bounding box center [598, 218] width 50 height 21
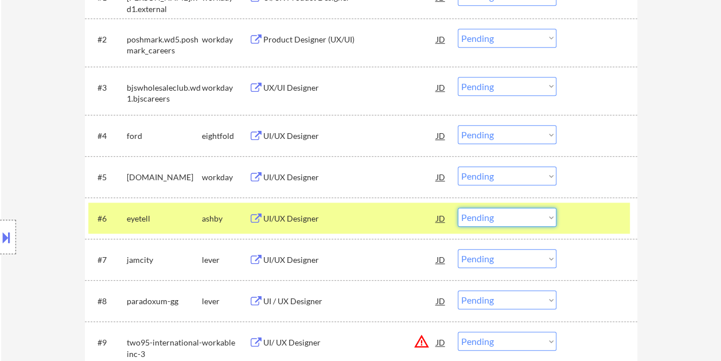
click at [546, 219] on select "Choose an option... Pending Applied Excluded (Questions) Excluded (Expired) Exc…" at bounding box center [507, 217] width 99 height 19
click at [458, 208] on select "Choose an option... Pending Applied Excluded (Questions) Excluded (Expired) Exc…" at bounding box center [507, 217] width 99 height 19
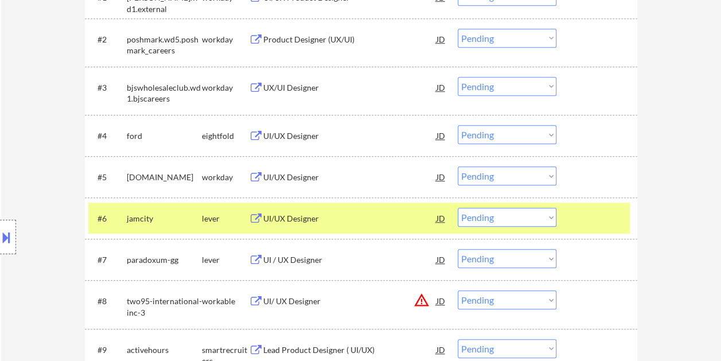
click at [568, 216] on div "#6 jamcity lever UI/UX Designer JD warning_amber Choose an option... Pending Ap…" at bounding box center [359, 218] width 542 height 31
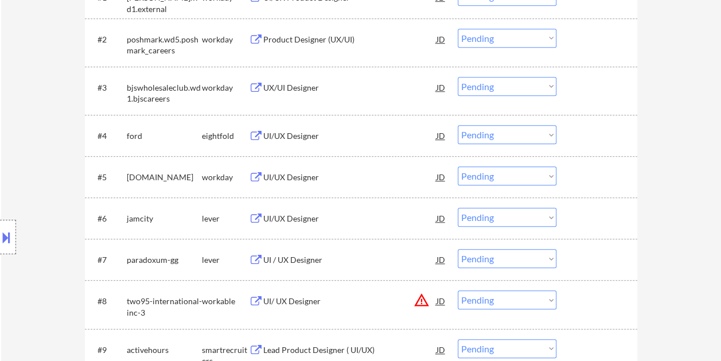
click at [596, 228] on div "#6 jamcity lever UI/UX Designer JD warning_amber Choose an option... Pending Ap…" at bounding box center [359, 218] width 542 height 31
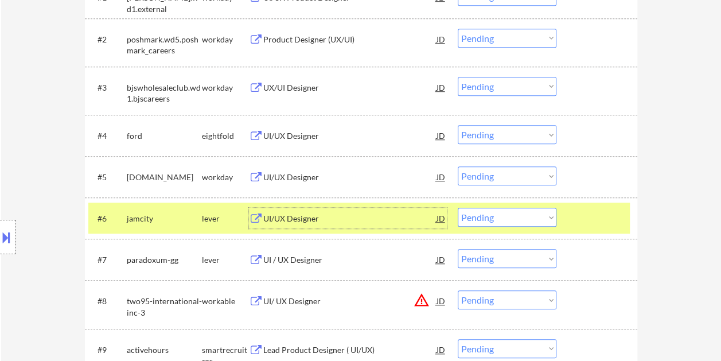
click at [293, 221] on div "UI/UX Designer" at bounding box center [349, 218] width 173 height 11
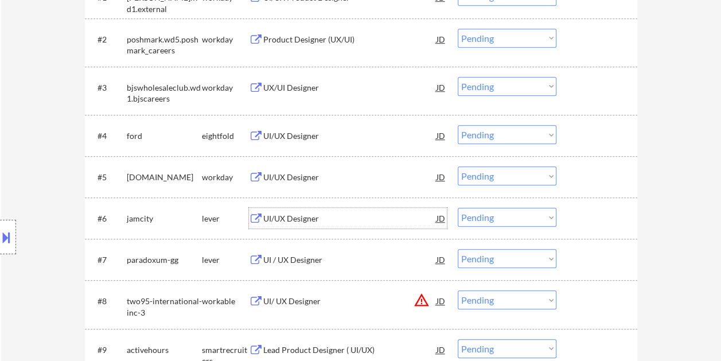
click at [613, 230] on div "#6 jamcity lever UI/UX Designer JD warning_amber Choose an option... Pending Ap…" at bounding box center [359, 218] width 542 height 31
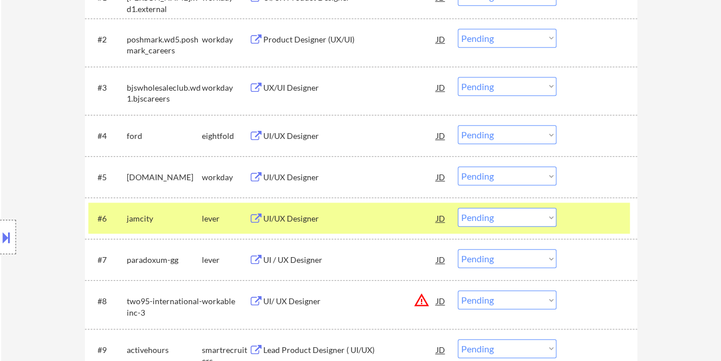
click at [543, 218] on select "Choose an option... Pending Applied Excluded (Questions) Excluded (Expired) Exc…" at bounding box center [507, 217] width 99 height 19
click at [458, 208] on select "Choose an option... Pending Applied Excluded (Questions) Excluded (Expired) Exc…" at bounding box center [507, 217] width 99 height 19
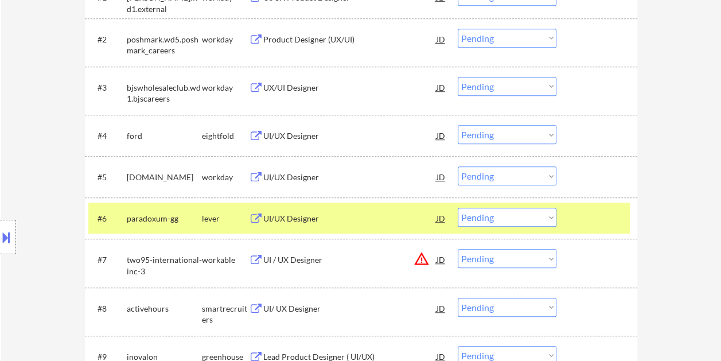
click at [609, 224] on div at bounding box center [598, 218] width 50 height 21
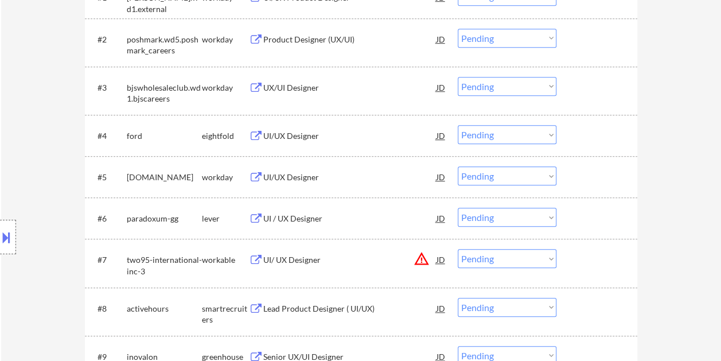
click at [617, 227] on div at bounding box center [598, 218] width 50 height 21
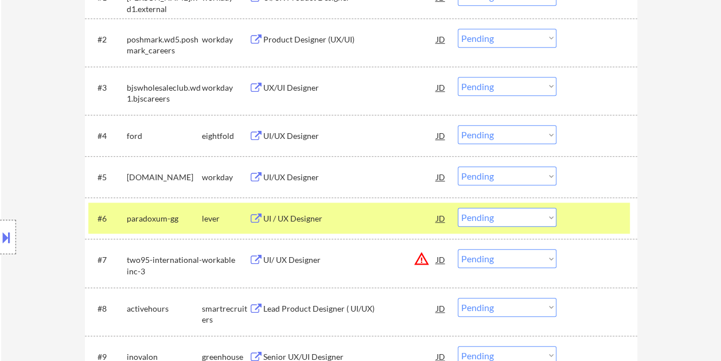
click at [380, 211] on div "UI / UX Designer" at bounding box center [349, 218] width 173 height 21
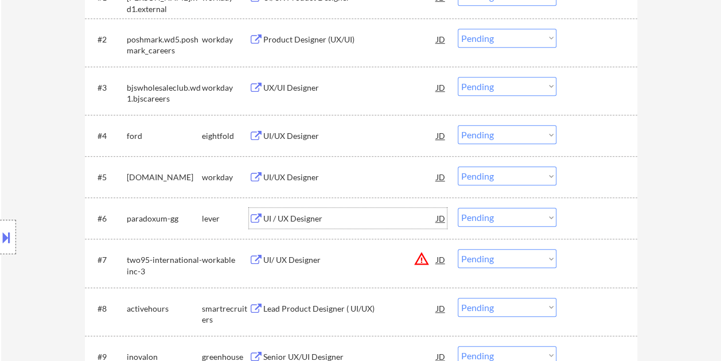
click at [574, 211] on div at bounding box center [598, 218] width 50 height 21
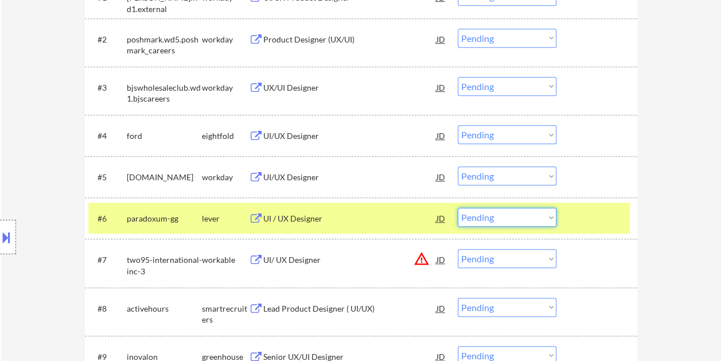
click at [549, 216] on select "Choose an option... Pending Applied Excluded (Questions) Excluded (Expired) Exc…" at bounding box center [507, 217] width 99 height 19
click at [458, 208] on select "Choose an option... Pending Applied Excluded (Questions) Excluded (Expired) Exc…" at bounding box center [507, 217] width 99 height 19
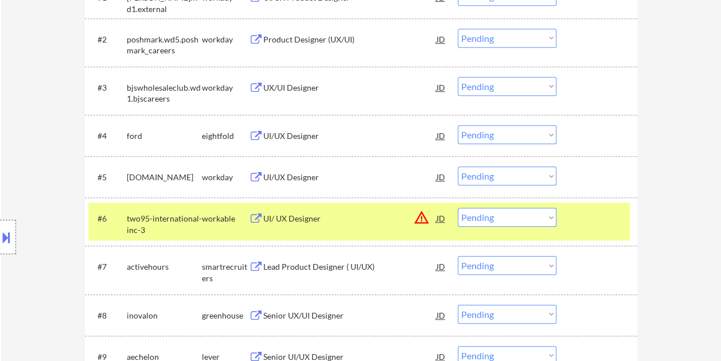
click at [615, 226] on div at bounding box center [598, 218] width 50 height 21
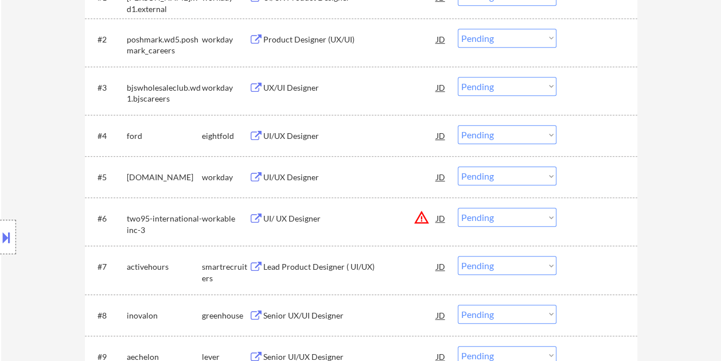
click at [604, 225] on div at bounding box center [598, 218] width 50 height 21
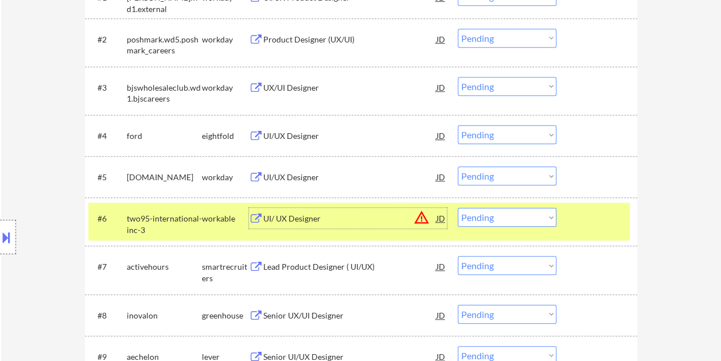
click at [326, 223] on div "UI/ UX Designer" at bounding box center [349, 218] width 173 height 11
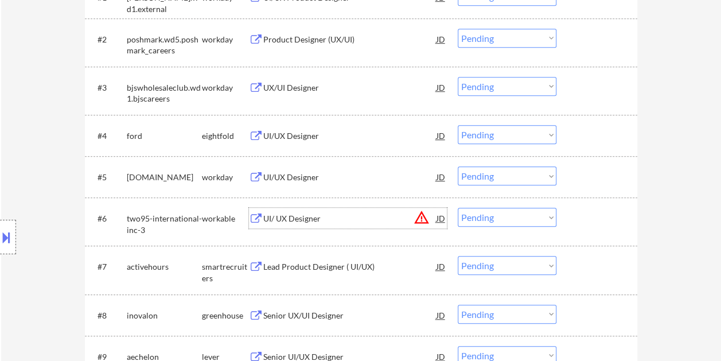
click at [583, 221] on div at bounding box center [598, 218] width 50 height 21
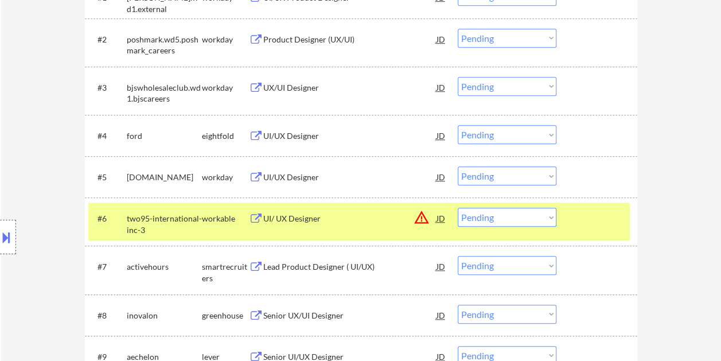
click at [541, 215] on select "Choose an option... Pending Applied Excluded (Questions) Excluded (Expired) Exc…" at bounding box center [507, 217] width 99 height 19
click at [458, 208] on select "Choose an option... Pending Applied Excluded (Questions) Excluded (Expired) Exc…" at bounding box center [507, 217] width 99 height 19
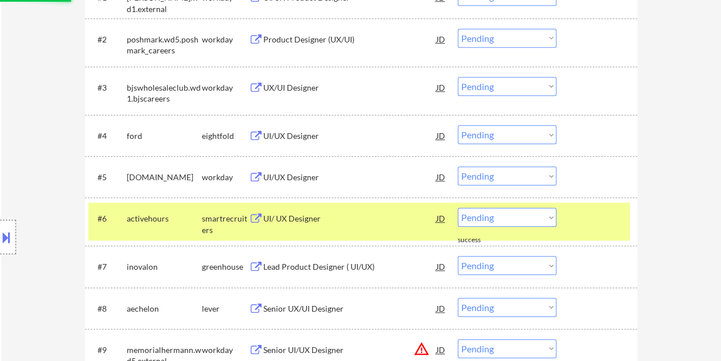
click at [603, 224] on div at bounding box center [598, 218] width 50 height 21
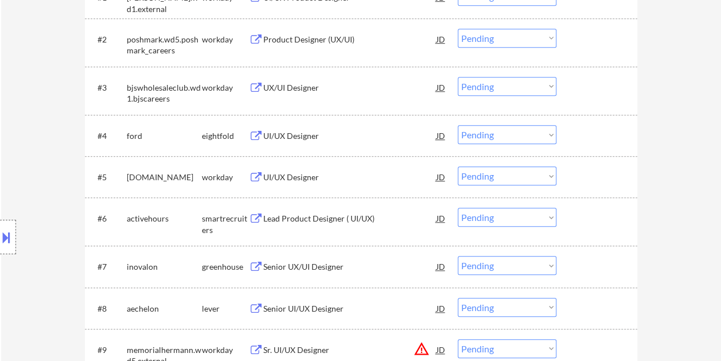
click at [607, 227] on div at bounding box center [598, 218] width 50 height 21
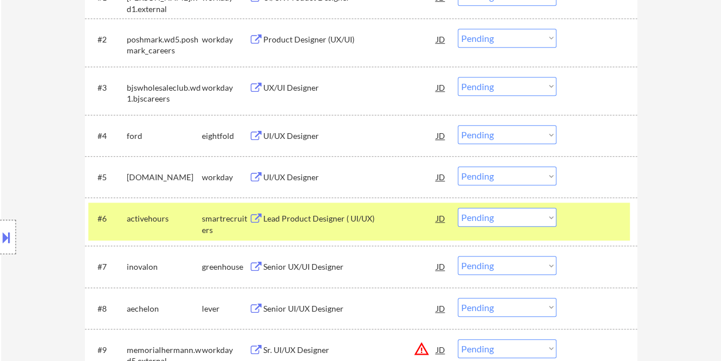
drag, startPoint x: 344, startPoint y: 225, endPoint x: 351, endPoint y: 226, distance: 7.0
click at [348, 226] on div "Lead Product Designer ( UI/UX)" at bounding box center [349, 218] width 173 height 21
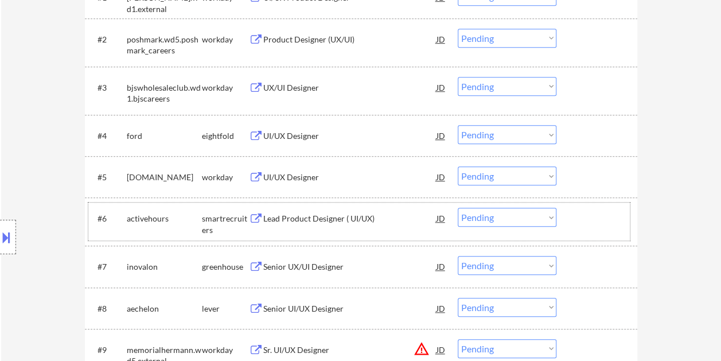
click at [582, 215] on div at bounding box center [598, 218] width 50 height 21
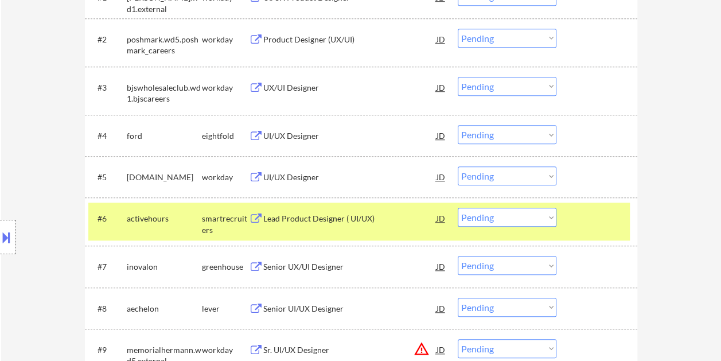
click at [540, 217] on select "Choose an option... Pending Applied Excluded (Questions) Excluded (Expired) Exc…" at bounding box center [507, 217] width 99 height 19
click at [458, 208] on select "Choose an option... Pending Applied Excluded (Questions) Excluded (Expired) Exc…" at bounding box center [507, 217] width 99 height 19
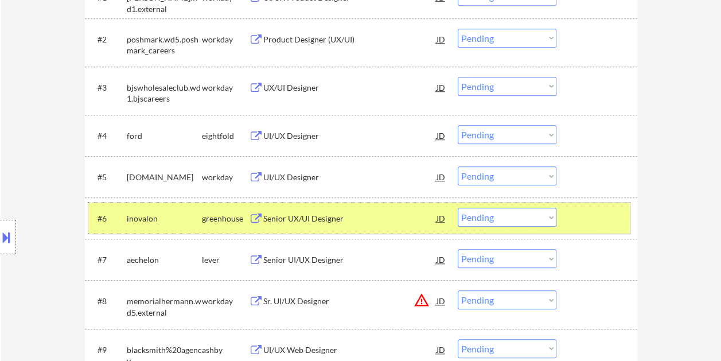
click at [599, 218] on div at bounding box center [598, 218] width 50 height 21
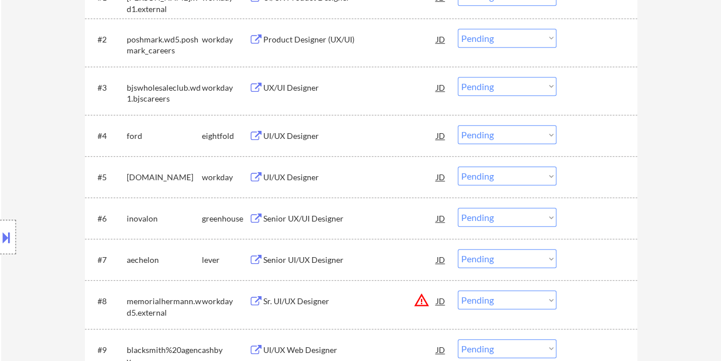
click at [585, 216] on div at bounding box center [598, 218] width 50 height 21
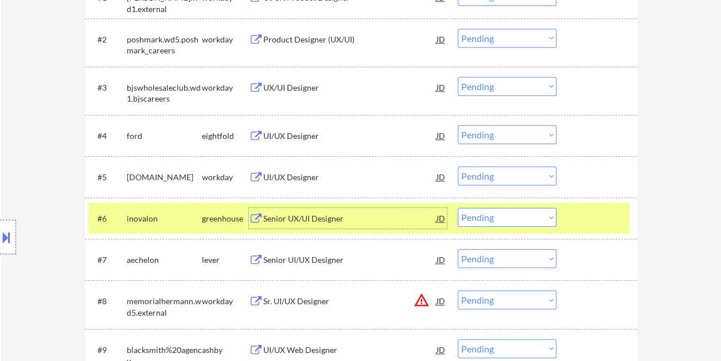
click at [356, 209] on div "Senior UX/UI Designer" at bounding box center [349, 218] width 173 height 21
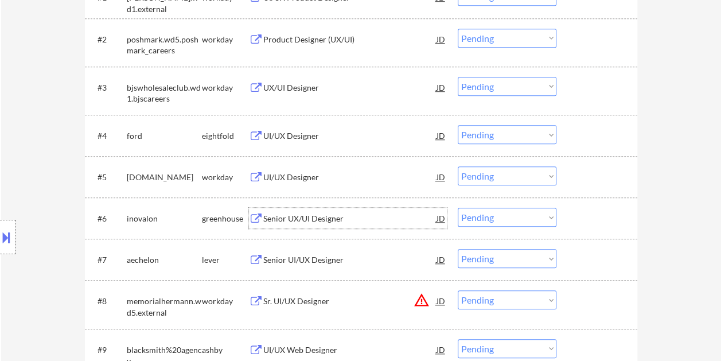
click at [597, 210] on div at bounding box center [598, 218] width 50 height 21
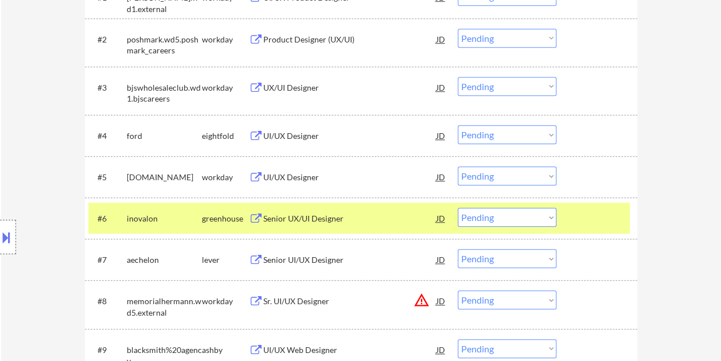
click at [551, 215] on select "Choose an option... Pending Applied Excluded (Questions) Excluded (Expired) Exc…" at bounding box center [507, 217] width 99 height 19
click at [458, 208] on select "Choose an option... Pending Applied Excluded (Questions) Excluded (Expired) Exc…" at bounding box center [507, 217] width 99 height 19
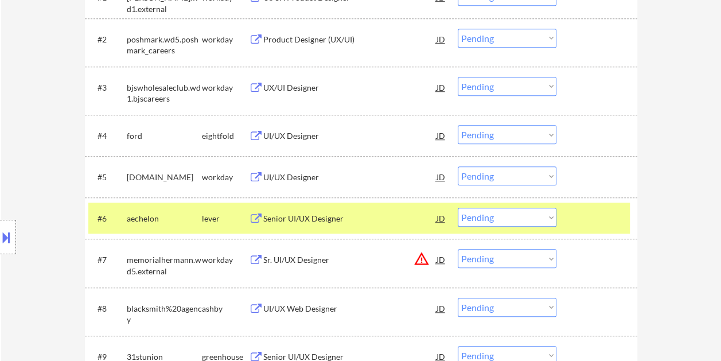
click at [589, 200] on div "#6 aechelon lever Senior UI/UX Designer JD warning_amber Choose an option... Pe…" at bounding box center [361, 217] width 553 height 41
click at [589, 215] on div at bounding box center [598, 218] width 50 height 21
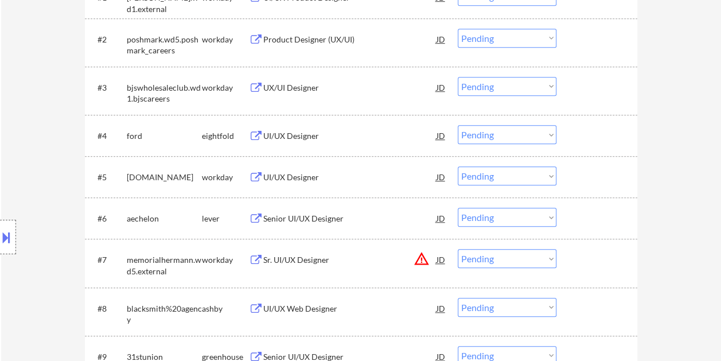
click at [581, 215] on div at bounding box center [598, 218] width 50 height 21
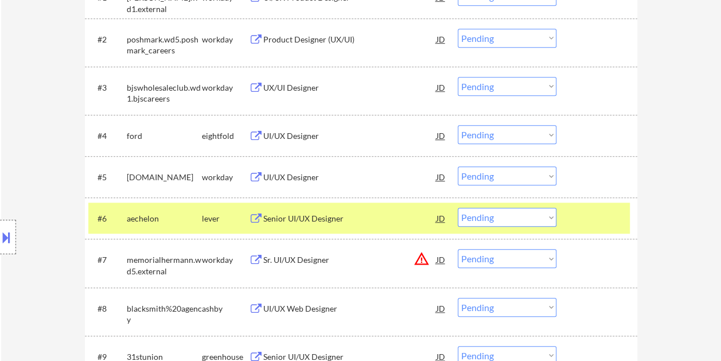
click at [365, 211] on div "Senior UI/UX Designer" at bounding box center [349, 218] width 173 height 21
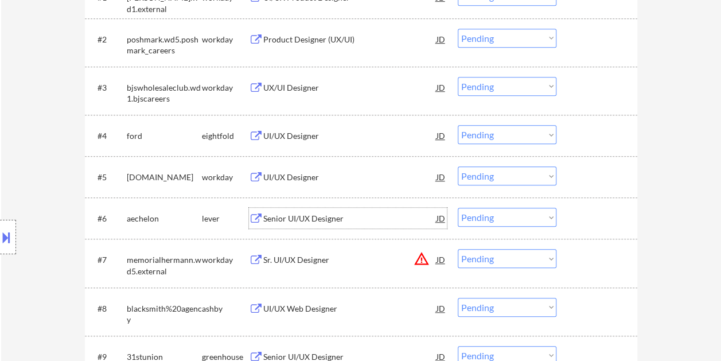
click at [588, 215] on div at bounding box center [598, 218] width 50 height 21
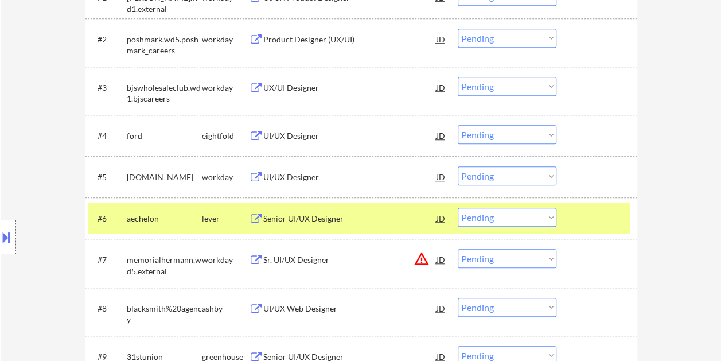
click at [554, 219] on select "Choose an option... Pending Applied Excluded (Questions) Excluded (Expired) Exc…" at bounding box center [507, 217] width 99 height 19
click at [458, 208] on select "Choose an option... Pending Applied Excluded (Questions) Excluded (Expired) Exc…" at bounding box center [507, 217] width 99 height 19
select select ""pending""
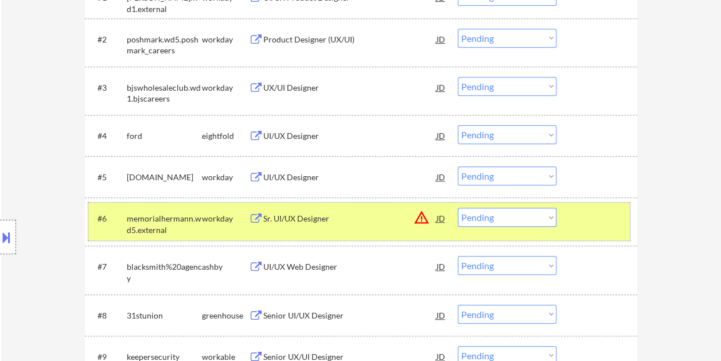
click at [589, 230] on div "#6 memorialhermann.wd5.external workday Sr. UI/UX Designer JD warning_amber Cho…" at bounding box center [359, 222] width 542 height 38
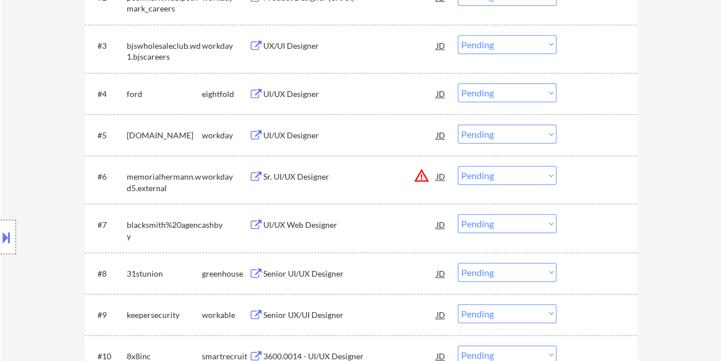
scroll to position [459, 0]
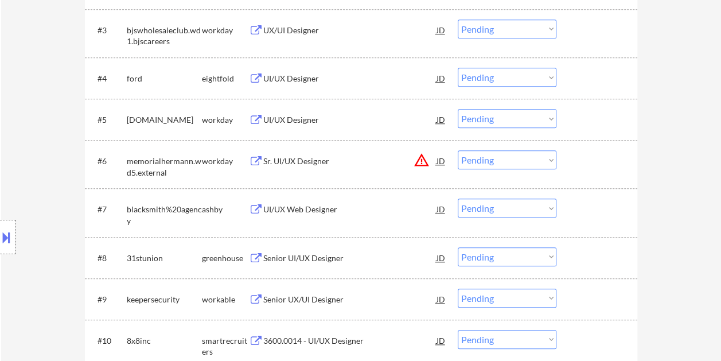
click at [590, 211] on div at bounding box center [598, 209] width 50 height 21
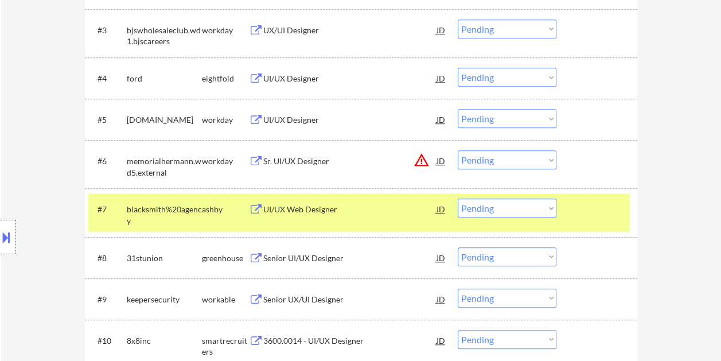
click at [292, 209] on div "UI/UX Web Designer" at bounding box center [349, 209] width 173 height 11
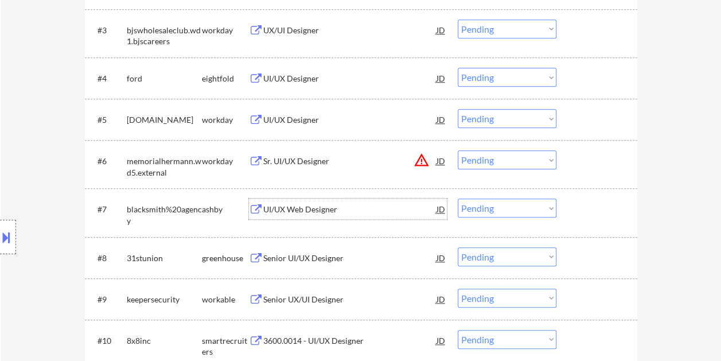
drag, startPoint x: 575, startPoint y: 209, endPoint x: 485, endPoint y: 209, distance: 89.5
click at [574, 209] on div at bounding box center [598, 209] width 50 height 21
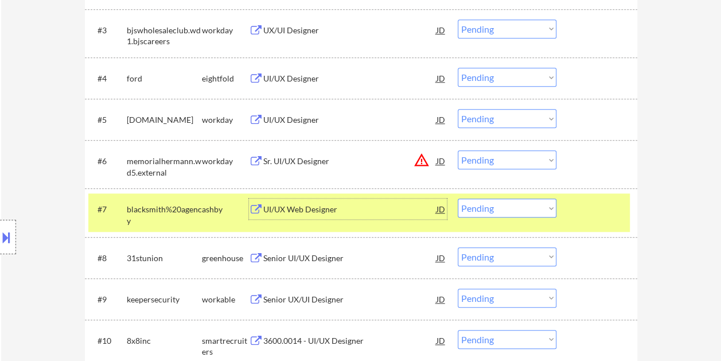
click at [360, 207] on div "UI/UX Web Designer" at bounding box center [349, 209] width 173 height 11
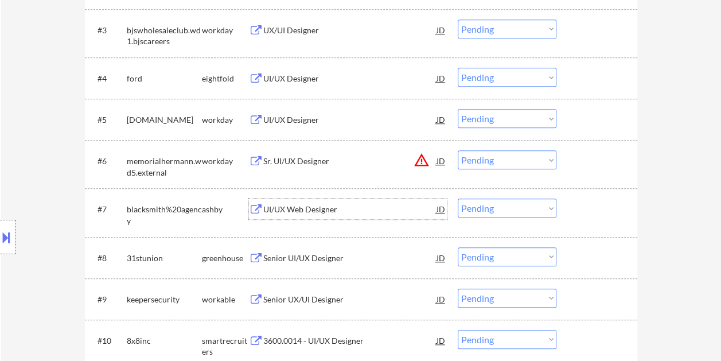
click at [612, 212] on div at bounding box center [598, 209] width 50 height 21
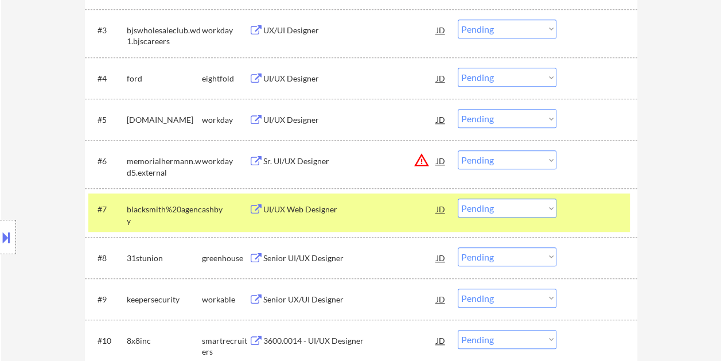
click at [540, 208] on select "Choose an option... Pending Applied Excluded (Questions) Excluded (Expired) Exc…" at bounding box center [507, 208] width 99 height 19
click at [458, 199] on select "Choose an option... Pending Applied Excluded (Questions) Excluded (Expired) Exc…" at bounding box center [507, 208] width 99 height 19
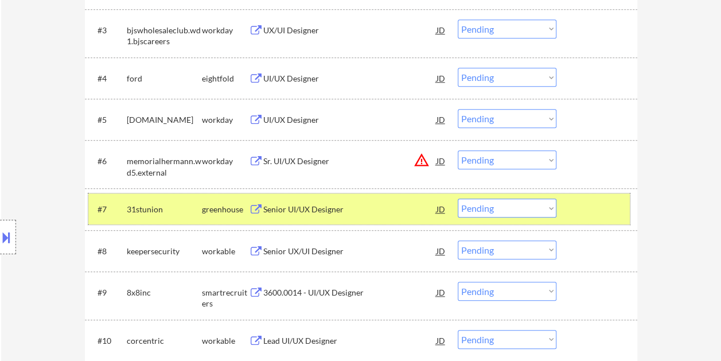
click at [592, 212] on div at bounding box center [598, 209] width 50 height 21
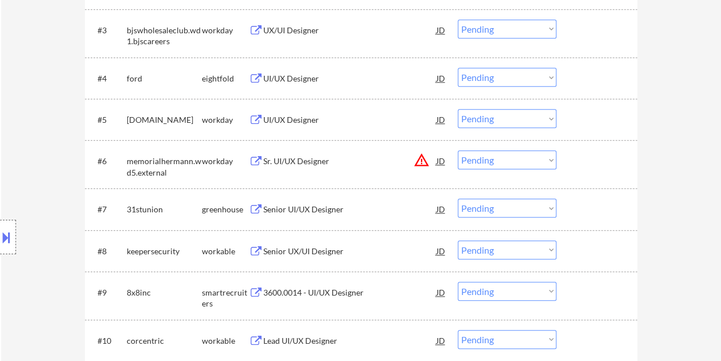
click at [592, 212] on div at bounding box center [598, 209] width 50 height 21
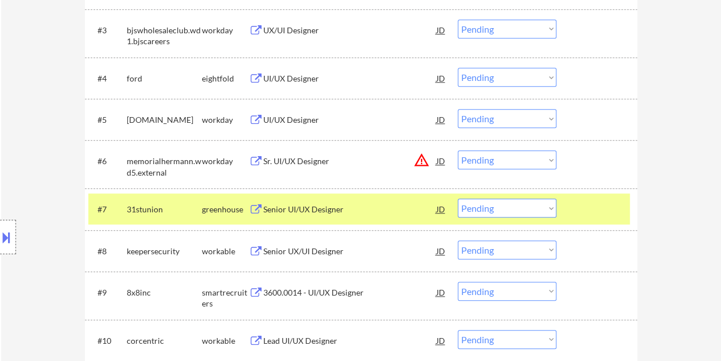
click at [275, 204] on div "Senior UI/UX Designer" at bounding box center [349, 209] width 173 height 11
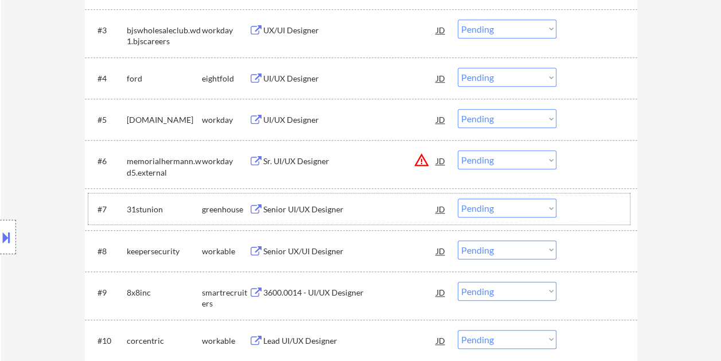
click at [607, 211] on div at bounding box center [598, 209] width 50 height 21
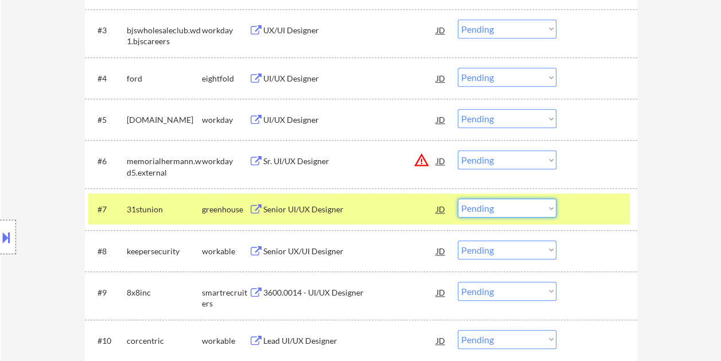
click at [549, 205] on select "Choose an option... Pending Applied Excluded (Questions) Excluded (Expired) Exc…" at bounding box center [507, 208] width 99 height 19
select select ""excluded__salary_""
click at [458, 199] on select "Choose an option... Pending Applied Excluded (Questions) Excluded (Expired) Exc…" at bounding box center [507, 208] width 99 height 19
click at [611, 204] on div at bounding box center [598, 209] width 50 height 21
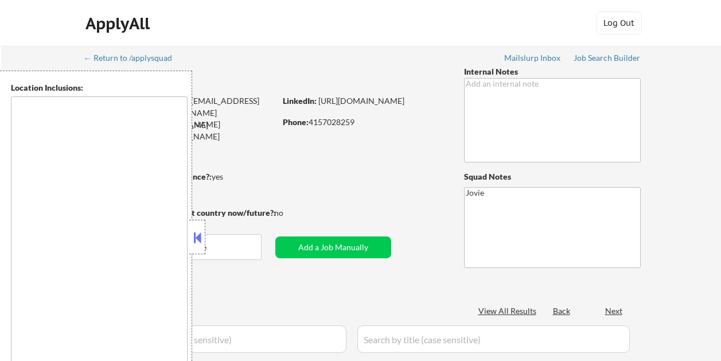
scroll to position [505, 0]
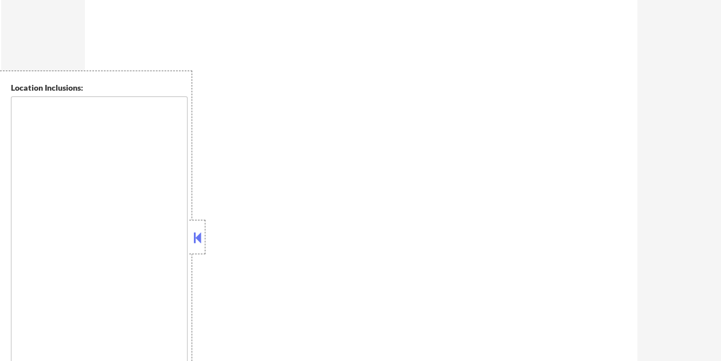
type textarea "[GEOGRAPHIC_DATA], [GEOGRAPHIC_DATA] [GEOGRAPHIC_DATA], [GEOGRAPHIC_DATA] [GEOG…"
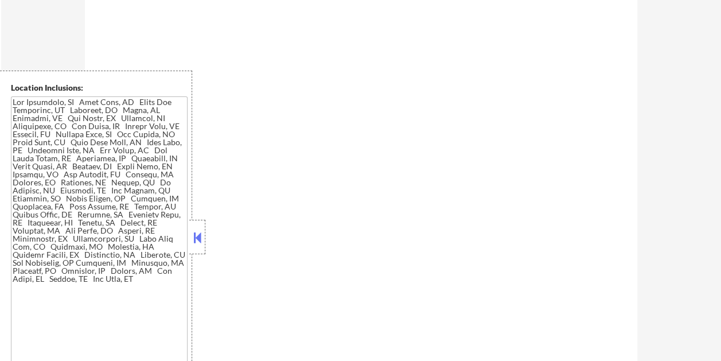
scroll to position [459, 0]
click at [199, 231] on button at bounding box center [197, 237] width 13 height 17
click at [200, 240] on button at bounding box center [197, 237] width 13 height 17
select select ""pending""
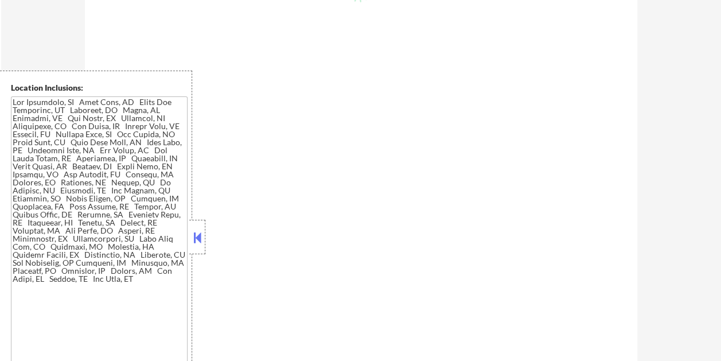
select select ""pending""
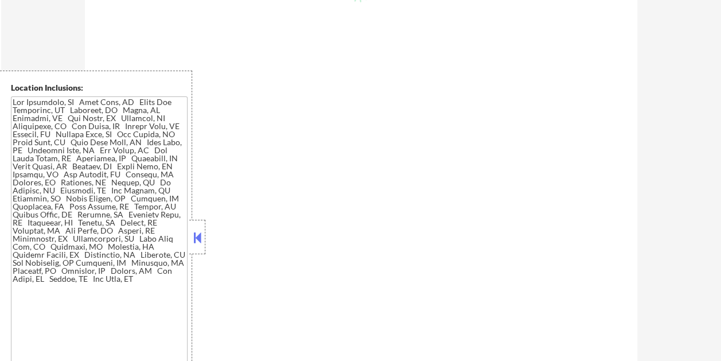
select select ""pending""
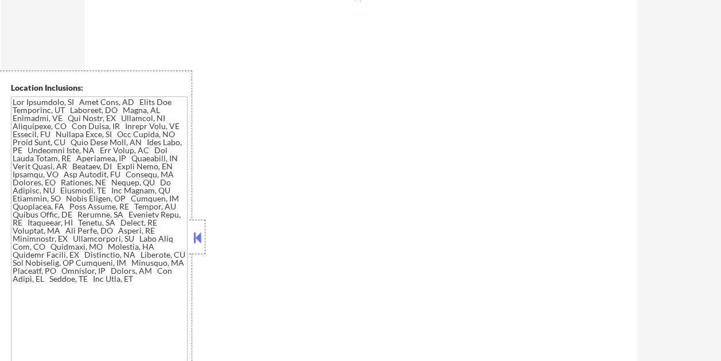
select select ""pending""
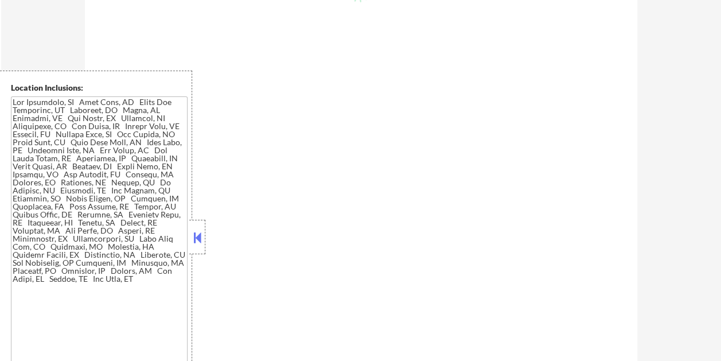
select select ""pending""
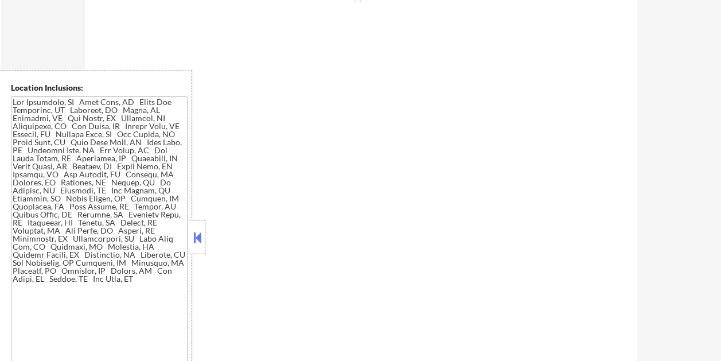
select select ""pending""
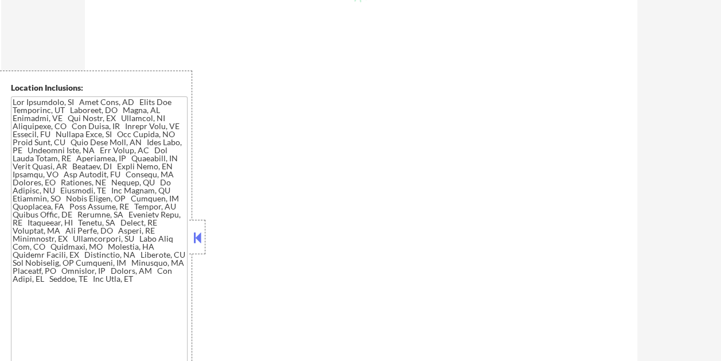
select select ""pending""
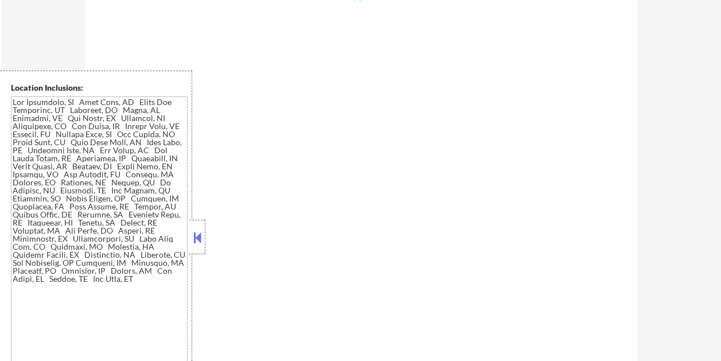
select select ""pending""
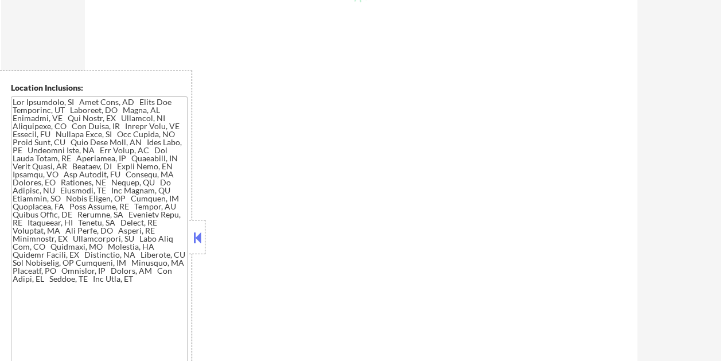
select select ""pending""
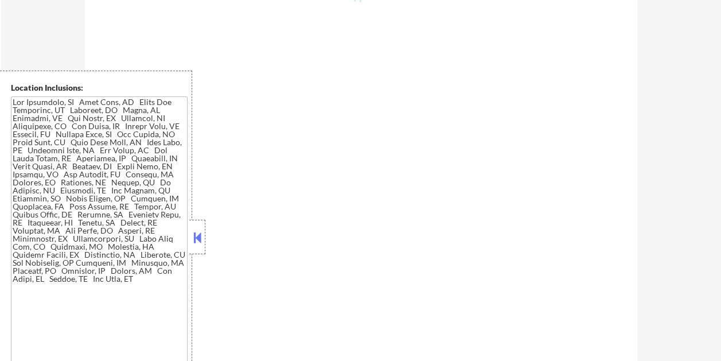
select select ""pending""
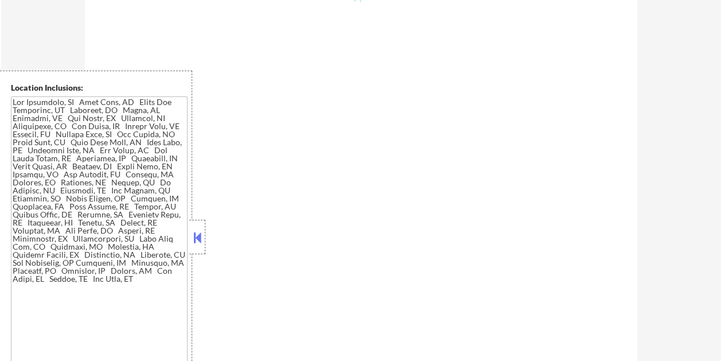
select select ""pending""
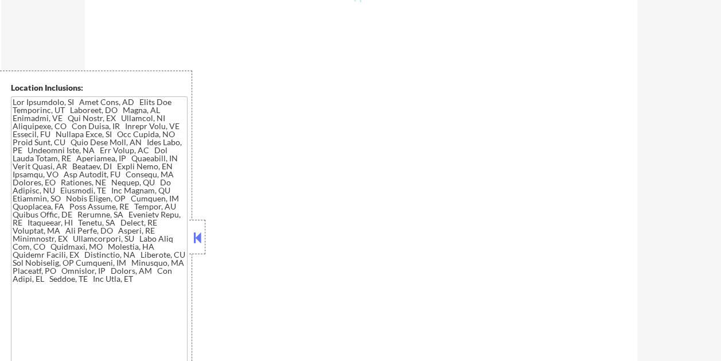
select select ""pending""
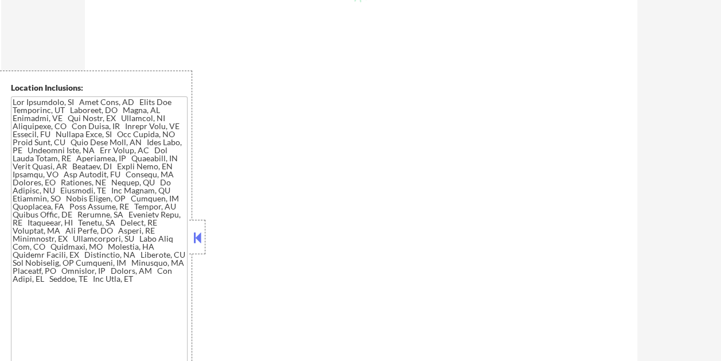
select select ""pending""
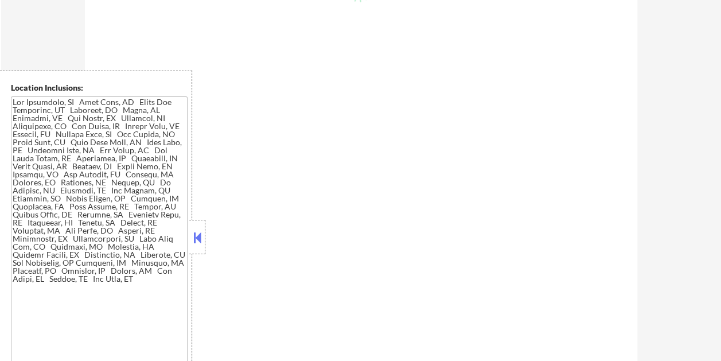
select select ""pending""
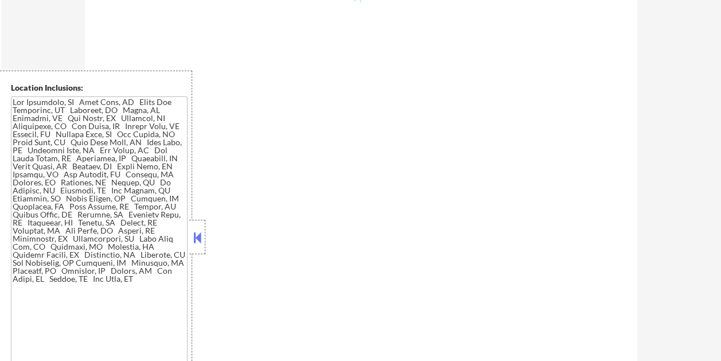
select select ""pending""
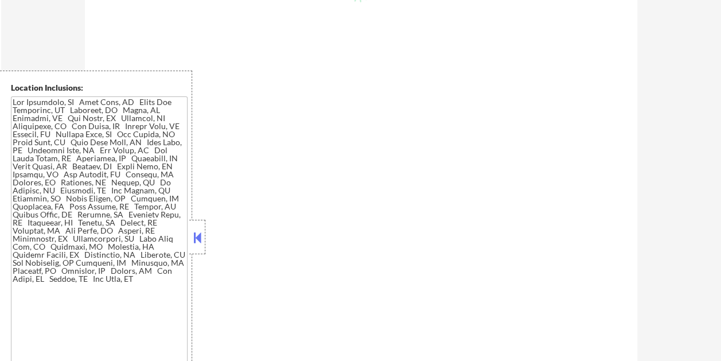
select select ""pending""
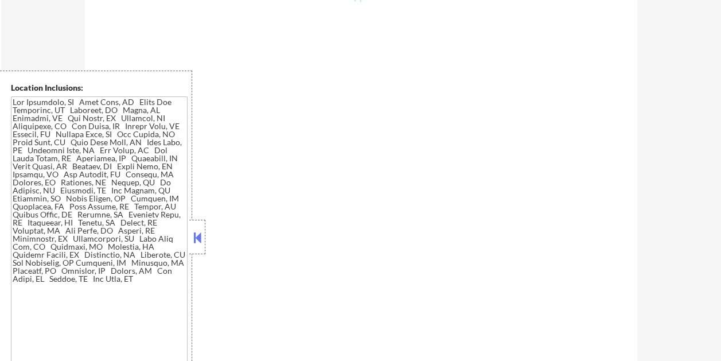
select select ""pending""
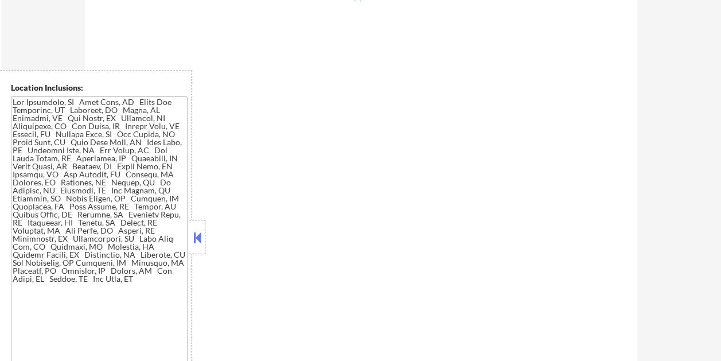
select select ""pending""
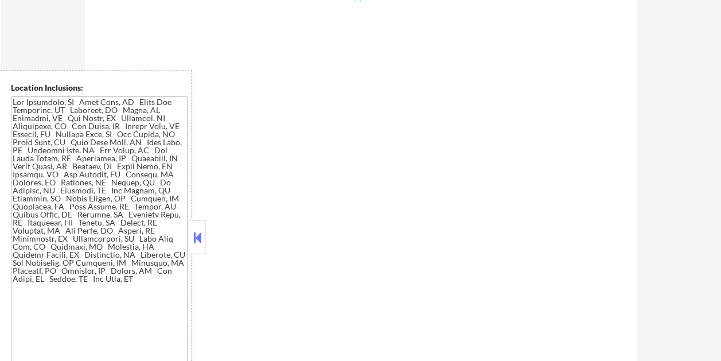
select select ""pending""
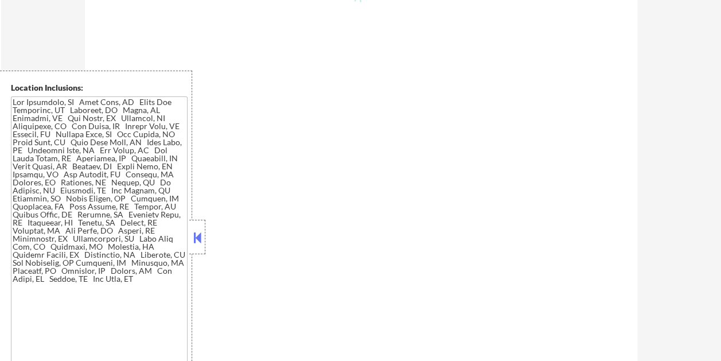
select select ""pending""
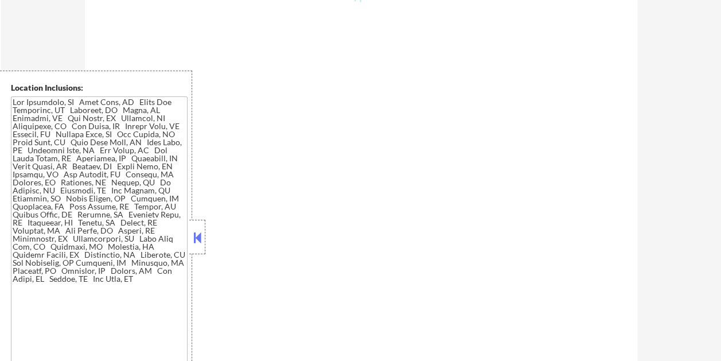
select select ""pending""
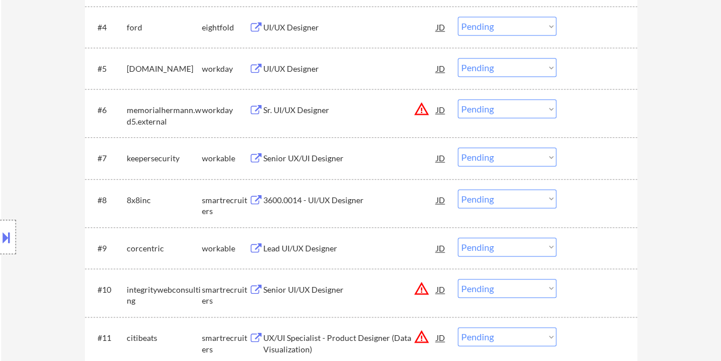
scroll to position [516, 0]
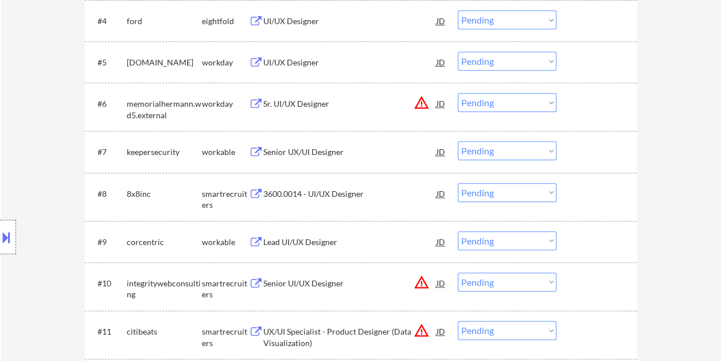
click at [602, 174] on div "#8 8x8inc smartrecruiters 3600.0014 - UI/UX Designer JD Choose an option... Pen…" at bounding box center [361, 197] width 553 height 48
drag, startPoint x: 599, startPoint y: 154, endPoint x: 561, endPoint y: 154, distance: 37.9
click at [599, 153] on div at bounding box center [598, 151] width 50 height 21
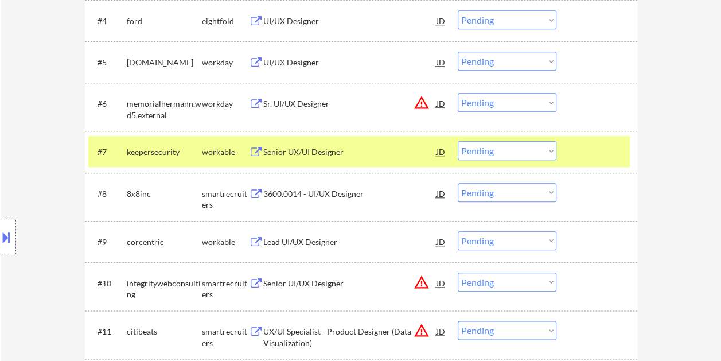
click at [335, 139] on div "#7 keepersecurity workable Senior UX/UI Designer JD Choose an option... Pending…" at bounding box center [359, 151] width 542 height 31
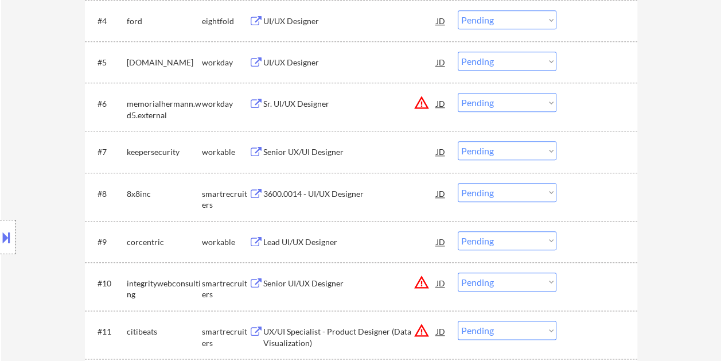
click at [589, 163] on div "#7 keepersecurity workable Senior UX/UI Designer JD Choose an option... Pending…" at bounding box center [359, 151] width 542 height 31
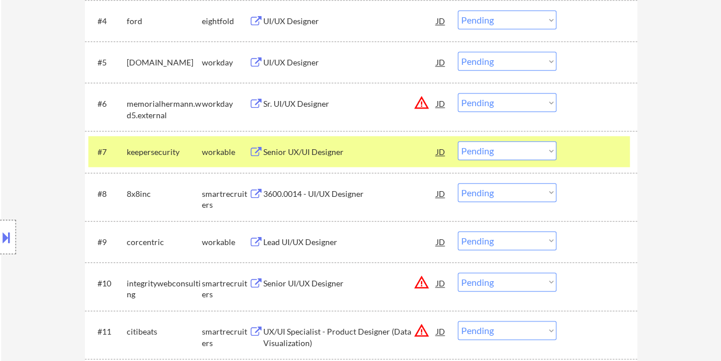
click at [325, 148] on div "Senior UX/UI Designer" at bounding box center [349, 151] width 173 height 11
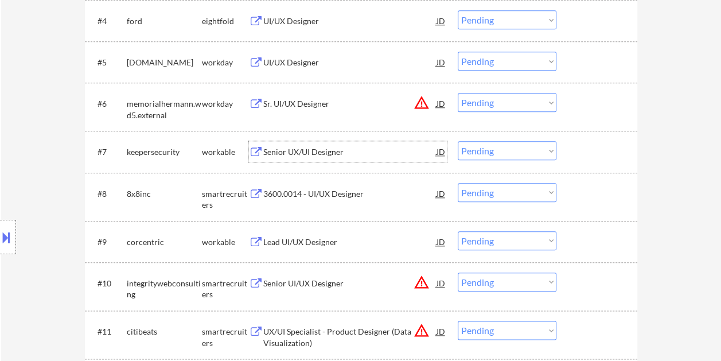
click at [568, 149] on div "#7 keepersecurity workable Senior UX/UI Designer JD Choose an option... Pending…" at bounding box center [359, 151] width 542 height 31
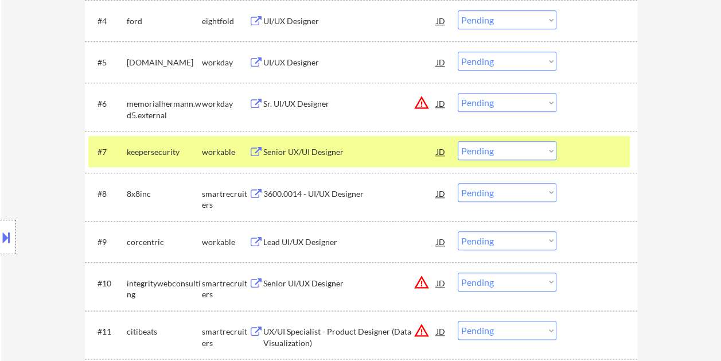
click at [545, 149] on select "Choose an option... Pending Applied Excluded (Questions) Excluded (Expired) Exc…" at bounding box center [507, 150] width 99 height 19
click at [458, 141] on select "Choose an option... Pending Applied Excluded (Questions) Excluded (Expired) Exc…" at bounding box center [507, 150] width 99 height 19
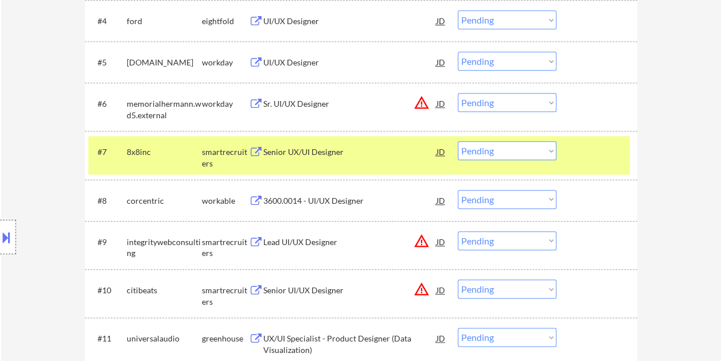
click at [597, 157] on div at bounding box center [598, 151] width 50 height 21
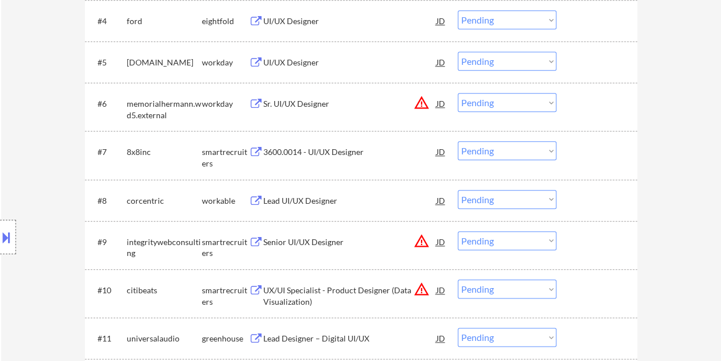
click at [600, 155] on div at bounding box center [598, 151] width 50 height 21
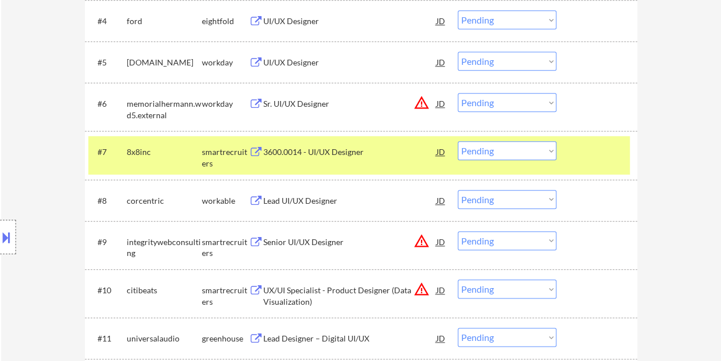
click at [366, 151] on div "3600.0014 - UI/UX Designer" at bounding box center [349, 151] width 173 height 11
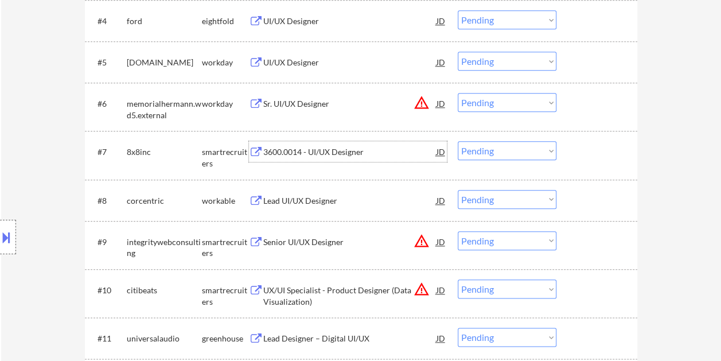
click at [570, 161] on div "#7 8x8inc smartrecruiters 3600.0014 - UI/UX Designer JD Choose an option... Pen…" at bounding box center [359, 155] width 542 height 38
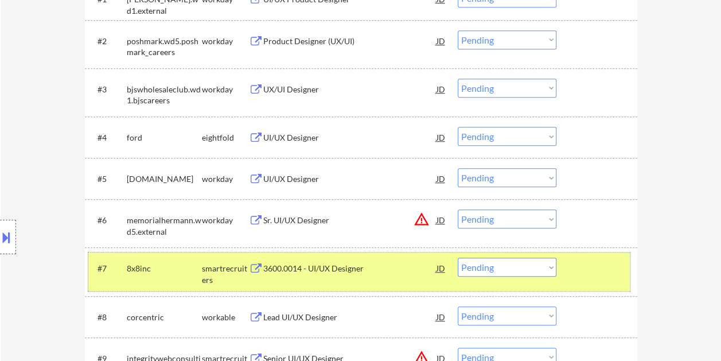
scroll to position [402, 0]
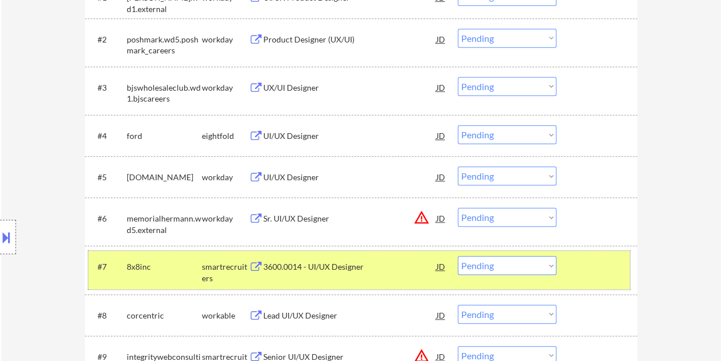
click at [551, 263] on select "Choose an option... Pending Applied Excluded (Questions) Excluded (Expired) Exc…" at bounding box center [507, 265] width 99 height 19
click at [458, 256] on select "Choose an option... Pending Applied Excluded (Questions) Excluded (Expired) Exc…" at bounding box center [507, 265] width 99 height 19
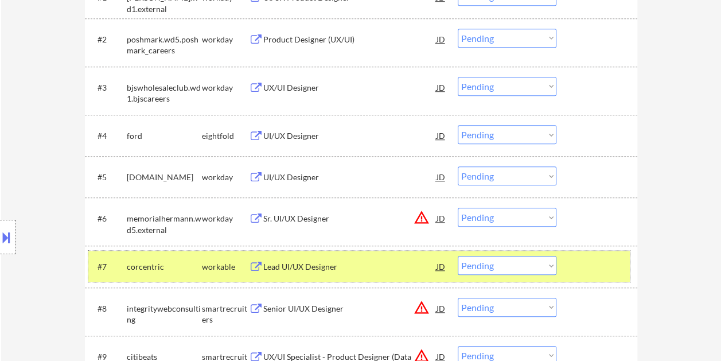
click at [580, 265] on div at bounding box center [598, 266] width 50 height 21
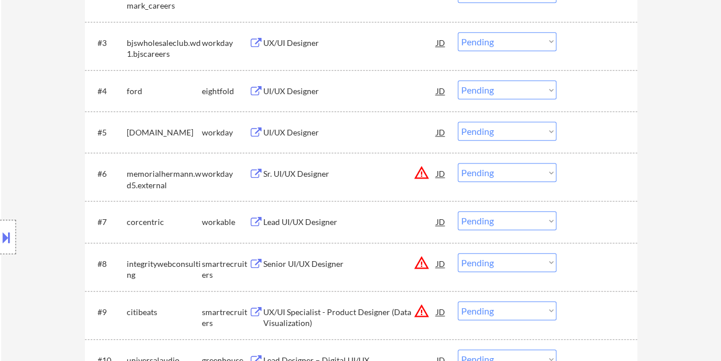
scroll to position [516, 0]
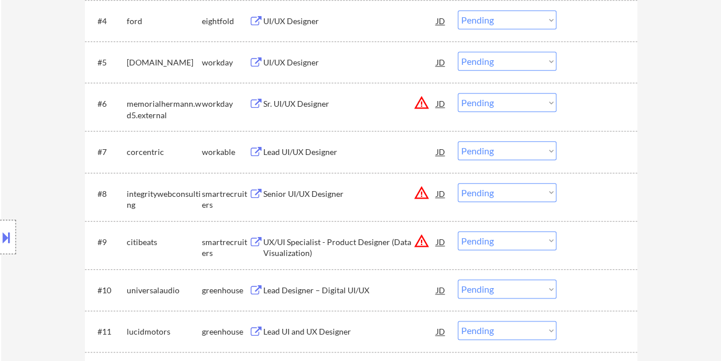
drag, startPoint x: 581, startPoint y: 155, endPoint x: 516, endPoint y: 164, distance: 64.9
click at [581, 155] on div at bounding box center [598, 151] width 50 height 21
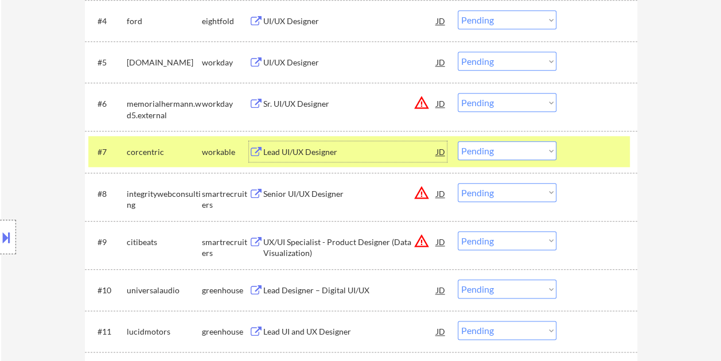
click at [318, 141] on div "Lead UI/UX Designer" at bounding box center [349, 151] width 173 height 21
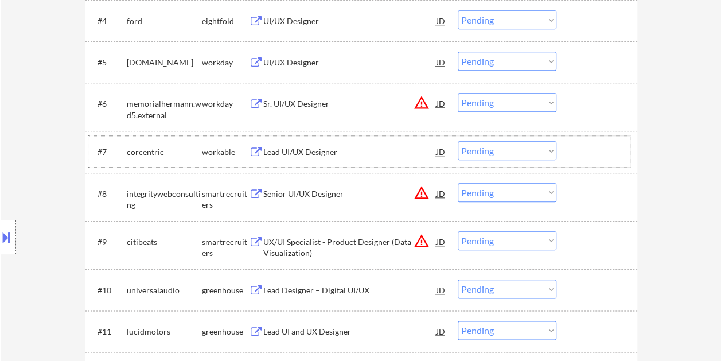
click at [591, 162] on div "#7 corcentric workable Lead UI/UX Designer JD Choose an option... Pending Appli…" at bounding box center [359, 151] width 542 height 31
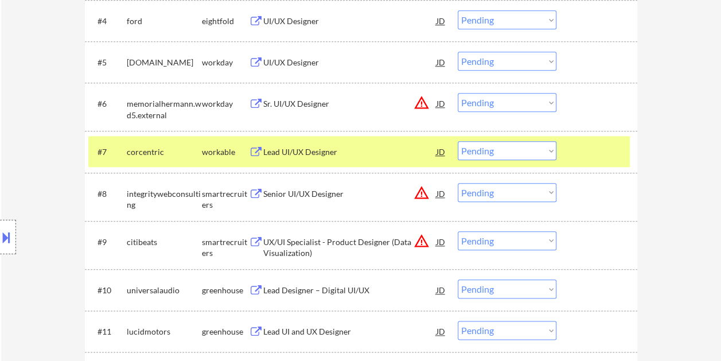
click at [547, 153] on select "Choose an option... Pending Applied Excluded (Questions) Excluded (Expired) Exc…" at bounding box center [507, 150] width 99 height 19
click at [458, 141] on select "Choose an option... Pending Applied Excluded (Questions) Excluded (Expired) Exc…" at bounding box center [507, 150] width 99 height 19
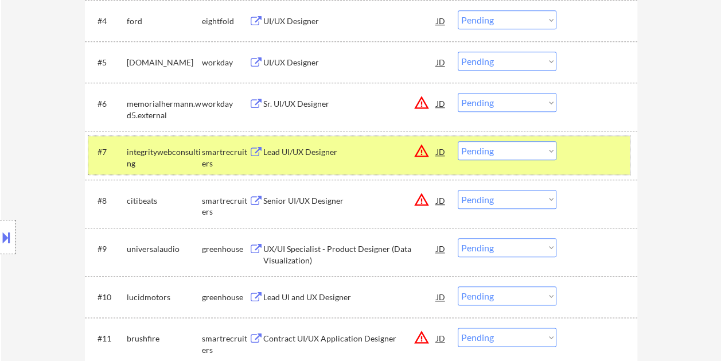
click at [583, 155] on div at bounding box center [598, 151] width 50 height 21
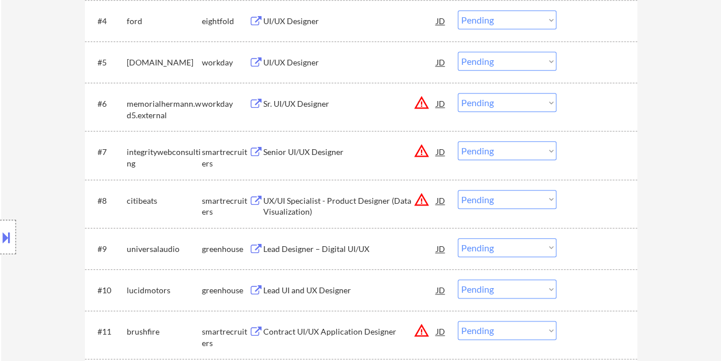
click at [584, 155] on div at bounding box center [598, 151] width 50 height 21
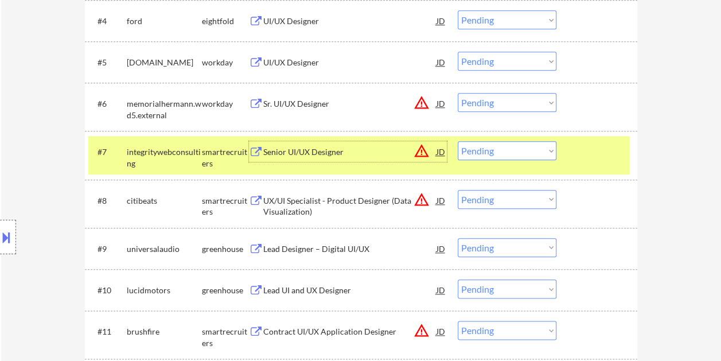
click at [344, 147] on div "Senior UI/UX Designer" at bounding box center [349, 151] width 173 height 11
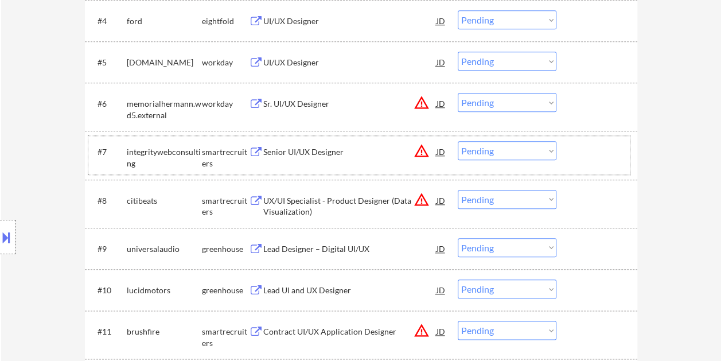
click at [573, 149] on div at bounding box center [598, 151] width 50 height 21
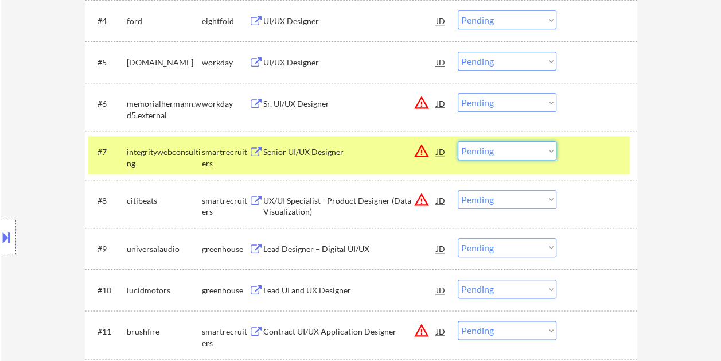
click at [553, 153] on select "Choose an option... Pending Applied Excluded (Questions) Excluded (Expired) Exc…" at bounding box center [507, 150] width 99 height 19
click at [458, 141] on select "Choose an option... Pending Applied Excluded (Questions) Excluded (Expired) Exc…" at bounding box center [507, 150] width 99 height 19
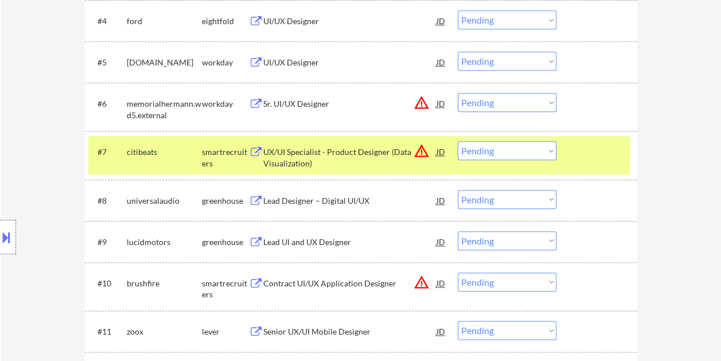
click at [558, 153] on div "#7 citibeats smartrecruiters UX/UI Specialist - Product Designer (Data Visualiz…" at bounding box center [359, 155] width 542 height 38
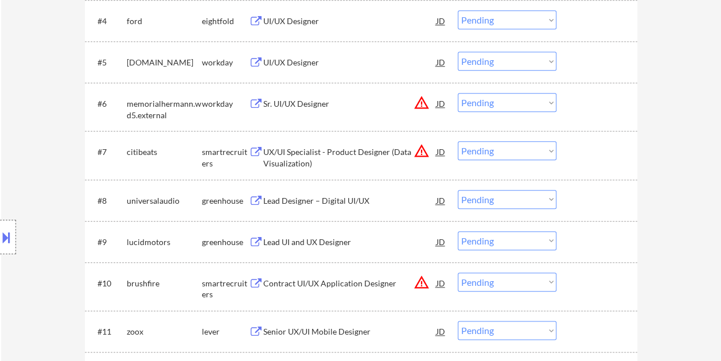
click at [592, 153] on div at bounding box center [598, 151] width 50 height 21
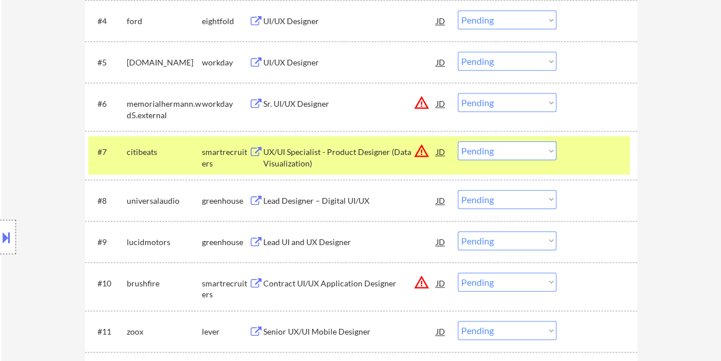
click at [370, 151] on div "UX/UI Specialist - Product Designer (Data Visualization)" at bounding box center [349, 157] width 173 height 22
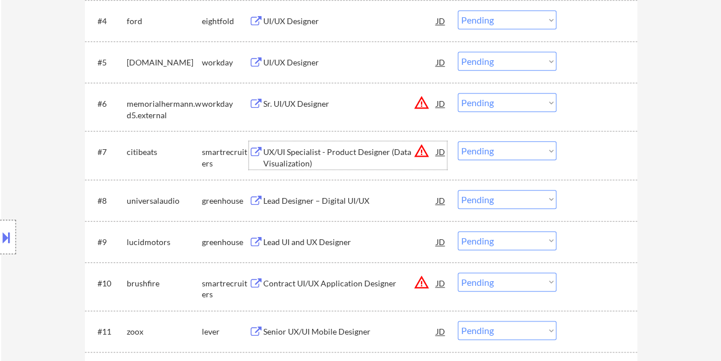
click at [584, 141] on div at bounding box center [598, 151] width 50 height 21
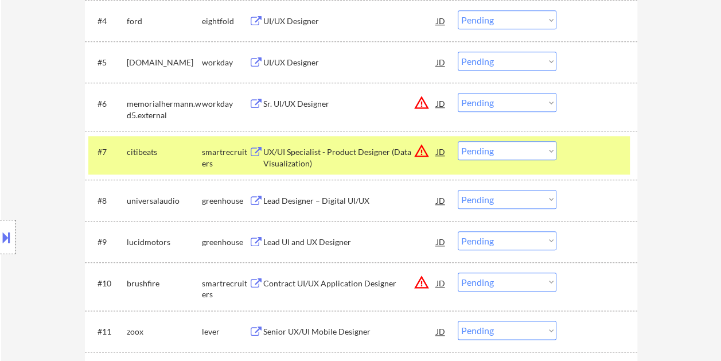
click at [550, 153] on select "Choose an option... Pending Applied Excluded (Questions) Excluded (Expired) Exc…" at bounding box center [507, 150] width 99 height 19
click at [458, 141] on select "Choose an option... Pending Applied Excluded (Questions) Excluded (Expired) Exc…" at bounding box center [507, 150] width 99 height 19
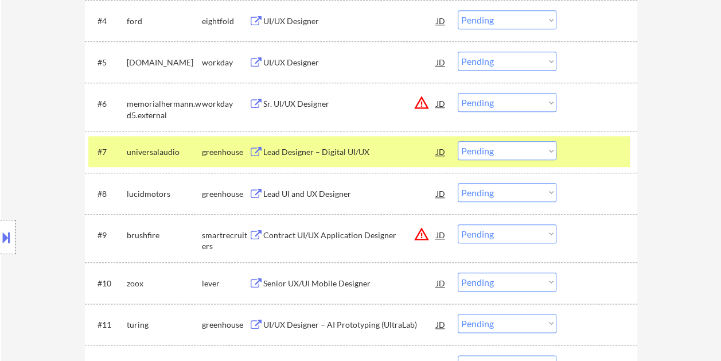
click at [576, 149] on div at bounding box center [598, 151] width 50 height 21
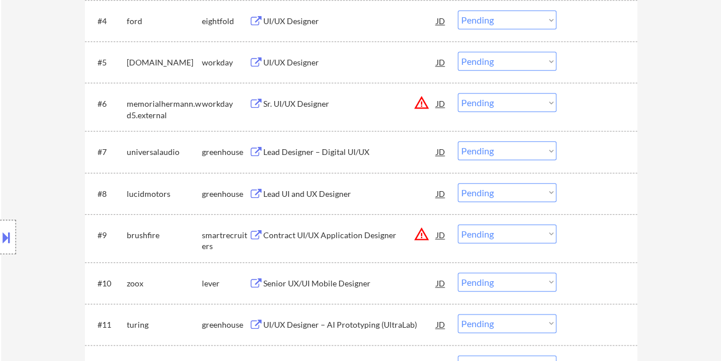
click at [590, 145] on div at bounding box center [598, 151] width 50 height 21
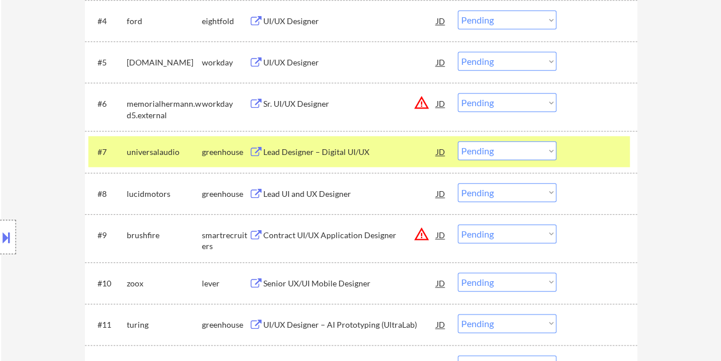
click at [352, 146] on div "Lead Designer – Digital UI/UX" at bounding box center [349, 151] width 173 height 21
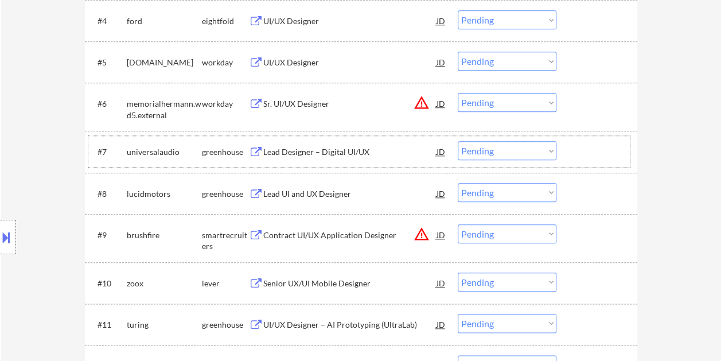
click at [570, 143] on div "#7 universalaudio greenhouse Lead Designer – Digital UI/UX JD warning_amber Cho…" at bounding box center [359, 151] width 542 height 31
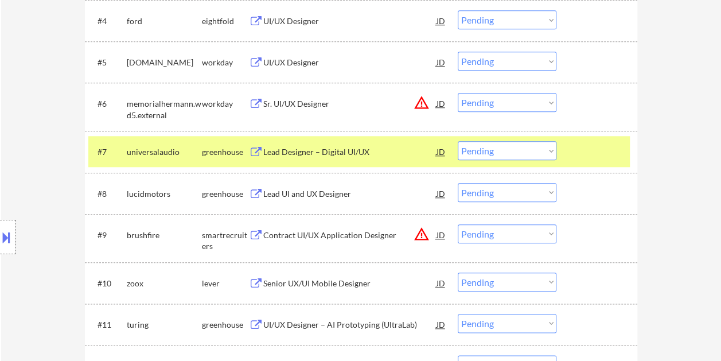
click at [541, 148] on select "Choose an option... Pending Applied Excluded (Questions) Excluded (Expired) Exc…" at bounding box center [507, 150] width 99 height 19
click at [458, 141] on select "Choose an option... Pending Applied Excluded (Questions) Excluded (Expired) Exc…" at bounding box center [507, 150] width 99 height 19
click at [586, 108] on div at bounding box center [598, 103] width 50 height 21
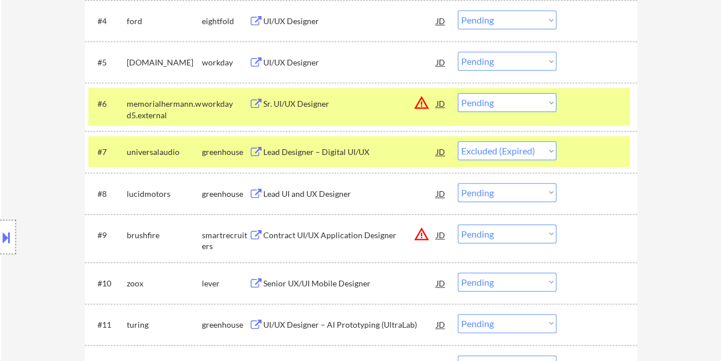
click at [586, 108] on div at bounding box center [598, 103] width 50 height 21
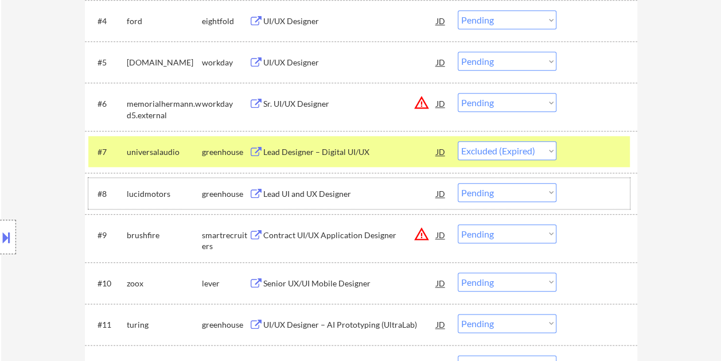
click at [582, 200] on div at bounding box center [598, 193] width 50 height 21
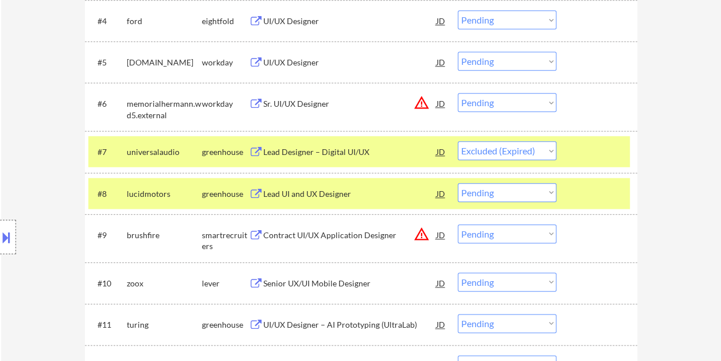
click at [584, 192] on div at bounding box center [598, 193] width 50 height 21
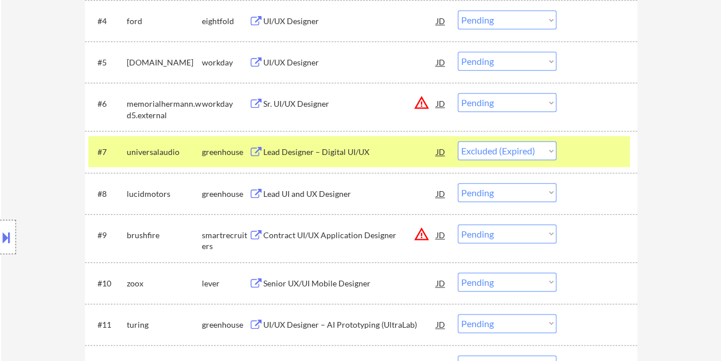
click at [595, 193] on div at bounding box center [598, 193] width 50 height 21
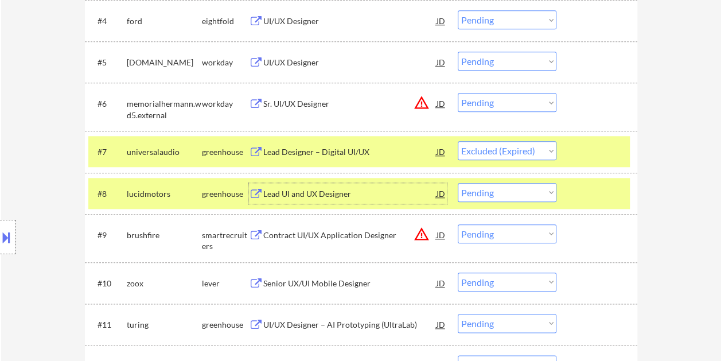
click at [340, 193] on div "Lead UI and UX Designer" at bounding box center [349, 193] width 173 height 11
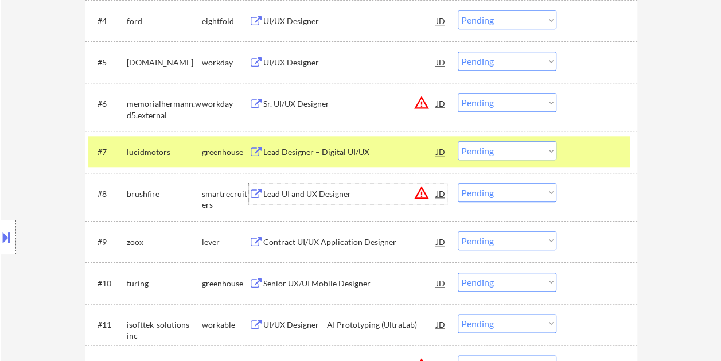
click at [582, 199] on div at bounding box center [598, 193] width 50 height 21
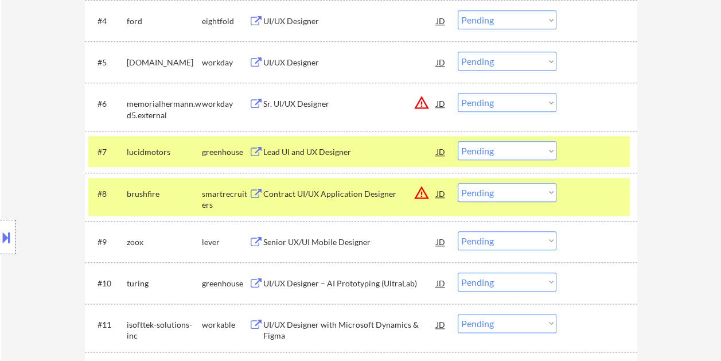
click at [550, 196] on select "Choose an option... Pending Applied Excluded (Questions) Excluded (Expired) Exc…" at bounding box center [507, 192] width 99 height 19
click at [632, 196] on div "#8 brushfire smartrecruiters Contract UI/UX Application Designer JD warning_amb…" at bounding box center [361, 197] width 553 height 48
click at [582, 143] on div at bounding box center [598, 151] width 50 height 21
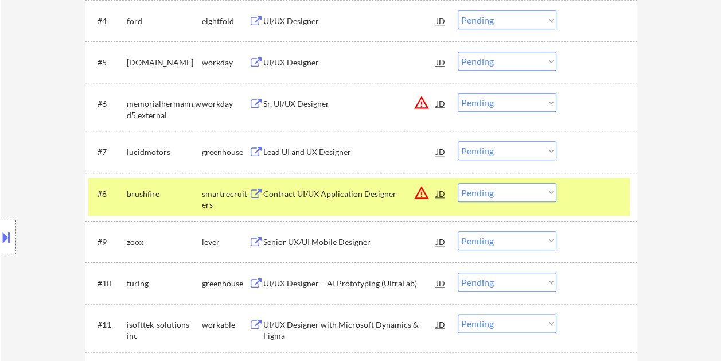
click at [567, 207] on div "#8 brushfire smartrecruiters Contract UI/UX Application Designer JD warning_amb…" at bounding box center [359, 197] width 542 height 38
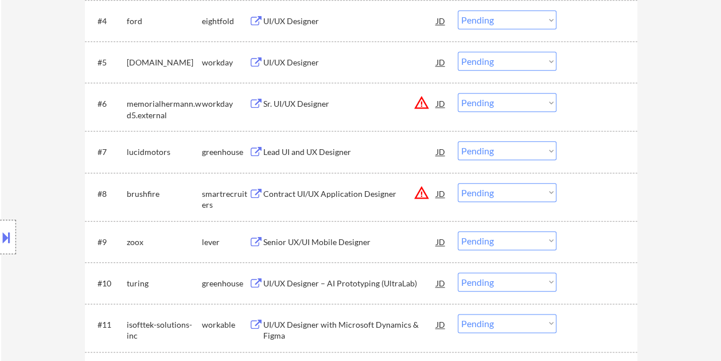
click at [586, 150] on div at bounding box center [598, 151] width 50 height 21
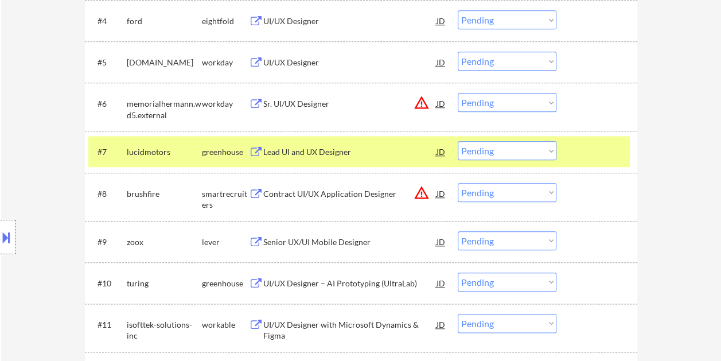
click at [376, 159] on div "Lead UI and UX Designer" at bounding box center [349, 151] width 173 height 21
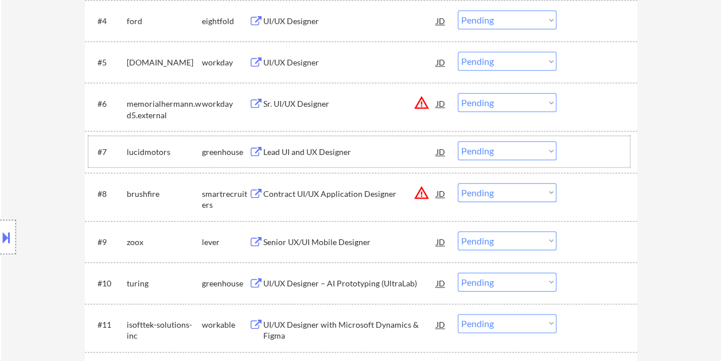
drag, startPoint x: 597, startPoint y: 156, endPoint x: 564, endPoint y: 150, distance: 34.4
click at [597, 156] on div at bounding box center [598, 151] width 50 height 21
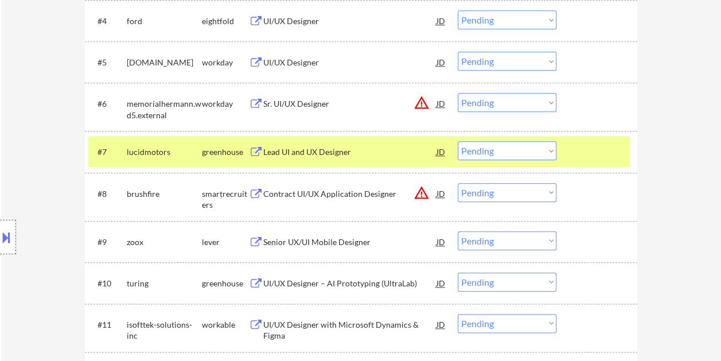
click at [552, 147] on select "Choose an option... Pending Applied Excluded (Questions) Excluded (Expired) Exc…" at bounding box center [507, 150] width 99 height 19
click at [458, 141] on select "Choose an option... Pending Applied Excluded (Questions) Excluded (Expired) Exc…" at bounding box center [507, 150] width 99 height 19
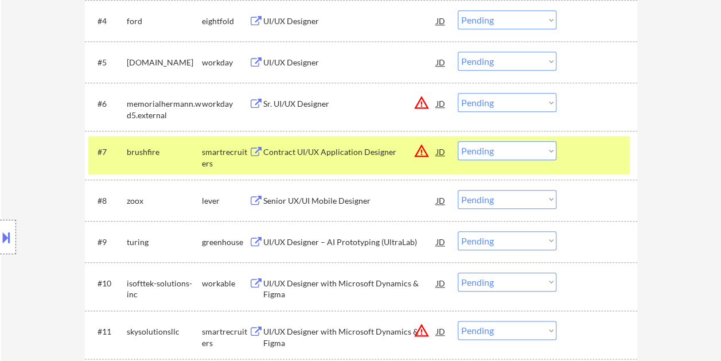
click at [580, 149] on div at bounding box center [598, 151] width 50 height 21
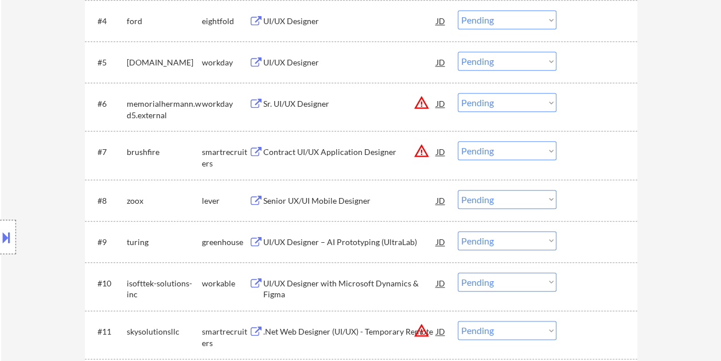
drag, startPoint x: 584, startPoint y: 150, endPoint x: 473, endPoint y: 147, distance: 111.3
click at [584, 150] on div at bounding box center [598, 151] width 50 height 21
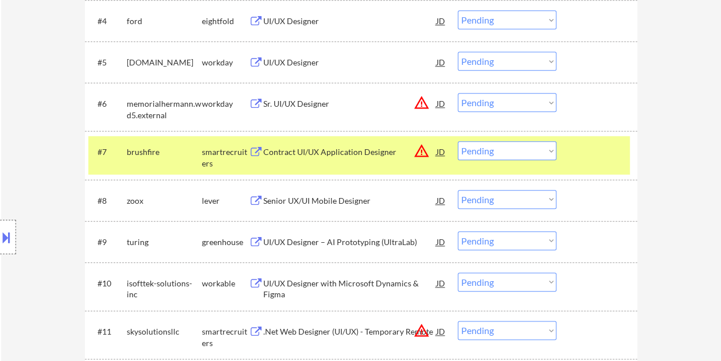
click at [285, 143] on div "Contract UI/UX Application Designer" at bounding box center [349, 151] width 173 height 21
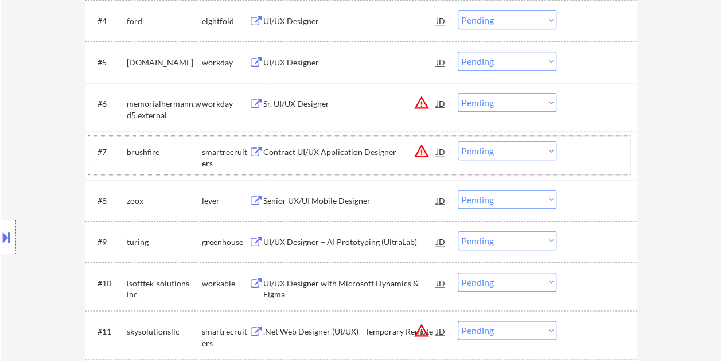
click at [588, 160] on div at bounding box center [598, 151] width 50 height 21
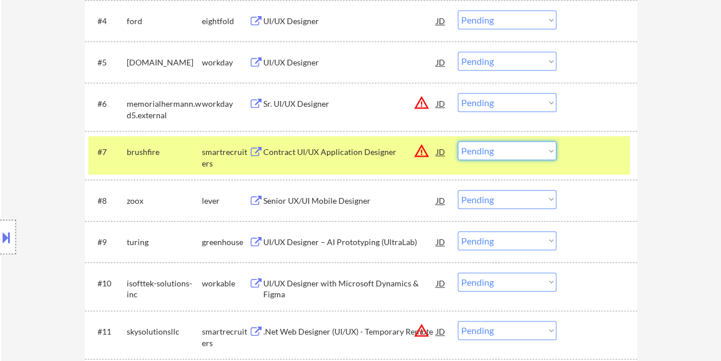
click at [552, 154] on select "Choose an option... Pending Applied Excluded (Questions) Excluded (Expired) Exc…" at bounding box center [507, 150] width 99 height 19
click at [458, 141] on select "Choose an option... Pending Applied Excluded (Questions) Excluded (Expired) Exc…" at bounding box center [507, 150] width 99 height 19
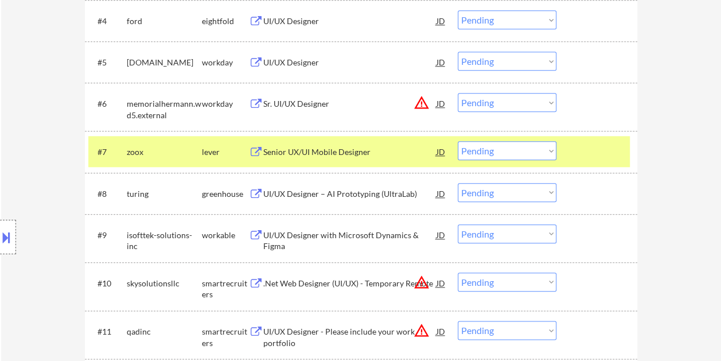
click at [573, 149] on div at bounding box center [598, 151] width 50 height 21
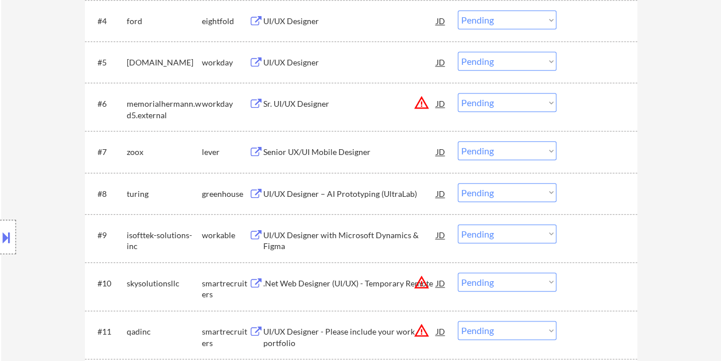
drag, startPoint x: 574, startPoint y: 149, endPoint x: 566, endPoint y: 151, distance: 8.9
click at [574, 150] on div at bounding box center [598, 151] width 50 height 21
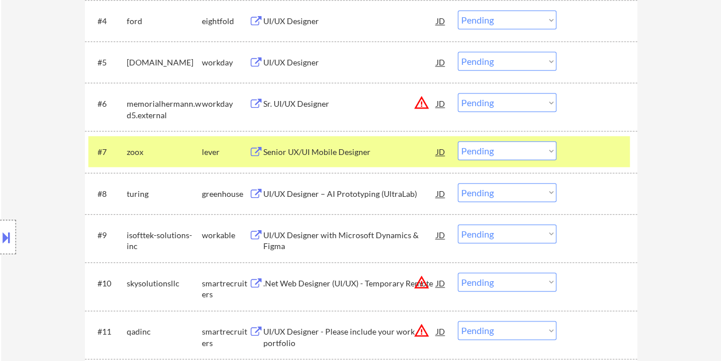
click at [387, 154] on div "Senior UX/UI Mobile Designer" at bounding box center [349, 151] width 173 height 11
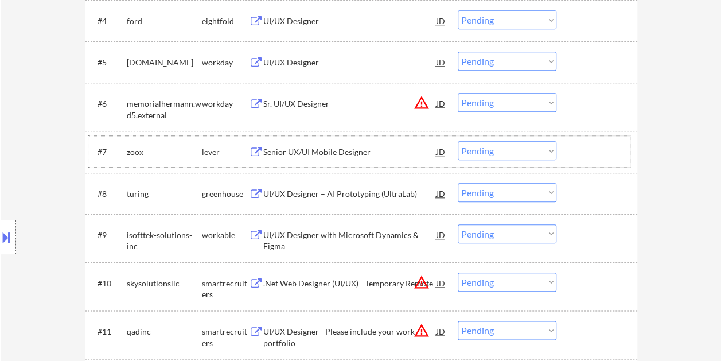
click at [569, 145] on div "#7 zoox lever Senior UX/UI Mobile Designer JD warning_amber Choose an option...…" at bounding box center [359, 151] width 542 height 31
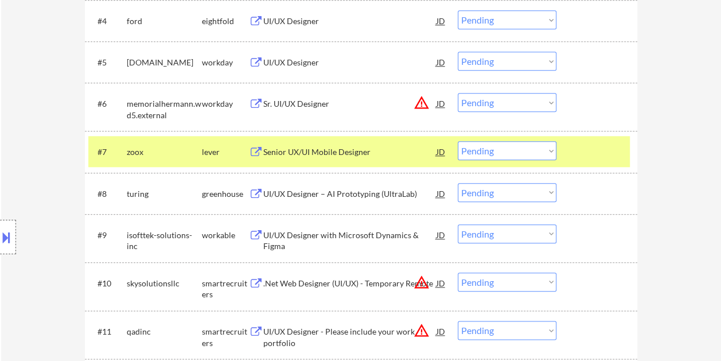
click at [539, 146] on select "Choose an option... Pending Applied Excluded (Questions) Excluded (Expired) Exc…" at bounding box center [507, 150] width 99 height 19
click at [458, 141] on select "Choose an option... Pending Applied Excluded (Questions) Excluded (Expired) Exc…" at bounding box center [507, 150] width 99 height 19
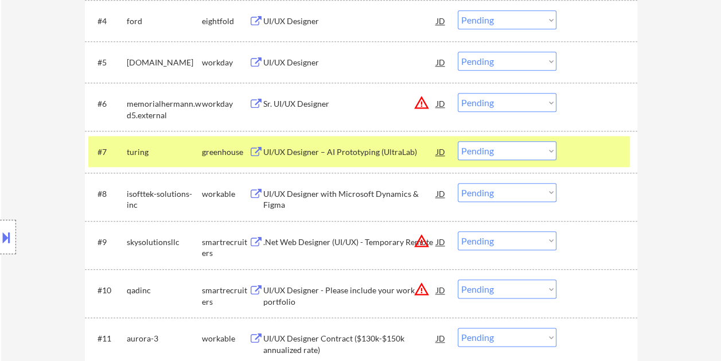
click at [579, 147] on div at bounding box center [598, 151] width 50 height 21
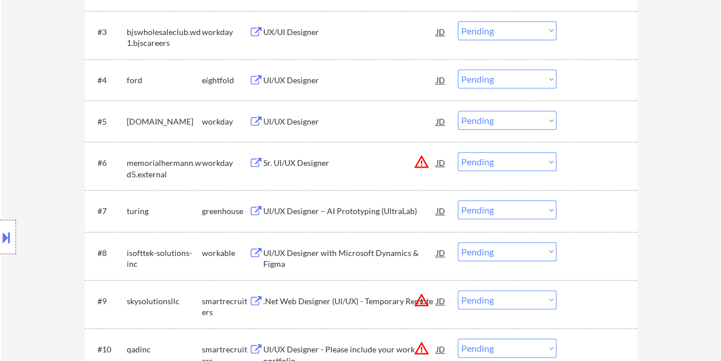
scroll to position [459, 0]
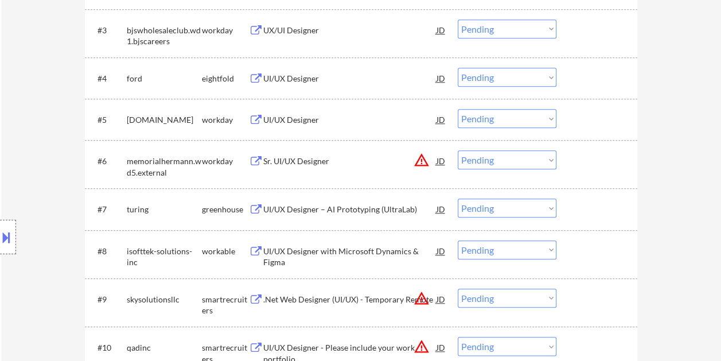
click at [595, 211] on div at bounding box center [598, 209] width 50 height 21
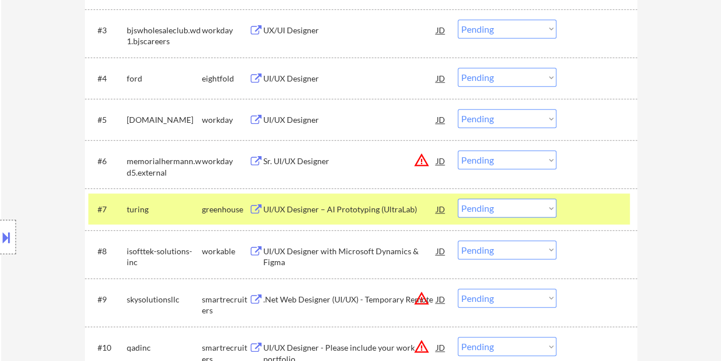
click at [325, 205] on div "UI/UX Designer – AI Prototyping (UltraLab)" at bounding box center [349, 209] width 173 height 11
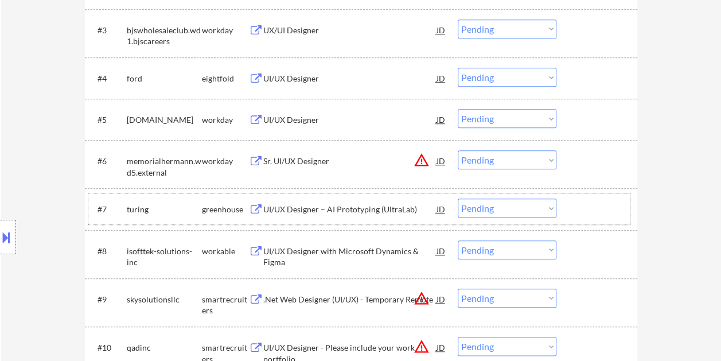
drag, startPoint x: 599, startPoint y: 204, endPoint x: 568, endPoint y: 205, distance: 31.0
click at [597, 204] on div at bounding box center [598, 209] width 50 height 21
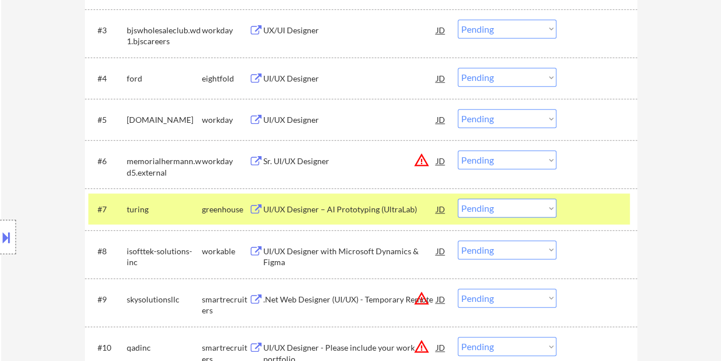
click at [547, 205] on select "Choose an option... Pending Applied Excluded (Questions) Excluded (Expired) Exc…" at bounding box center [507, 208] width 99 height 19
click at [458, 199] on select "Choose an option... Pending Applied Excluded (Questions) Excluded (Expired) Exc…" at bounding box center [507, 208] width 99 height 19
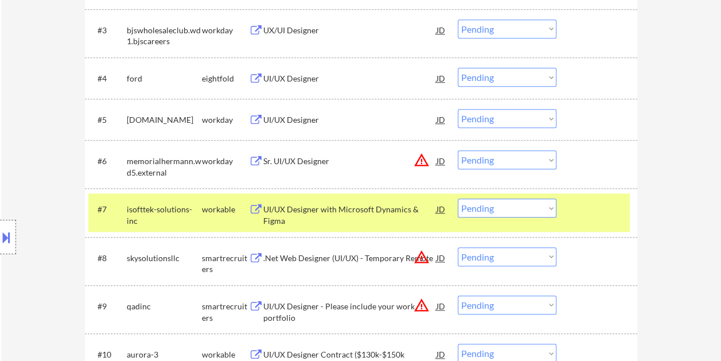
click at [620, 205] on div at bounding box center [598, 209] width 50 height 21
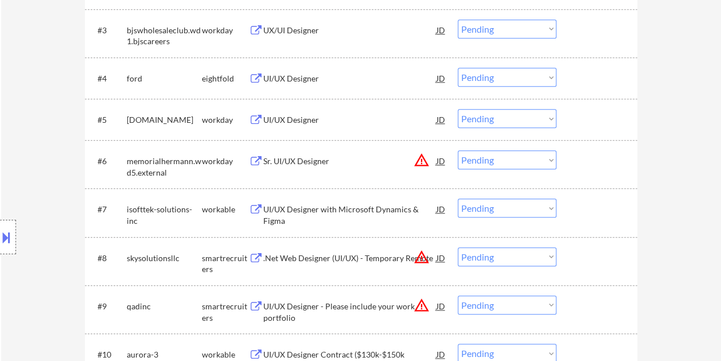
click at [596, 205] on div at bounding box center [598, 209] width 50 height 21
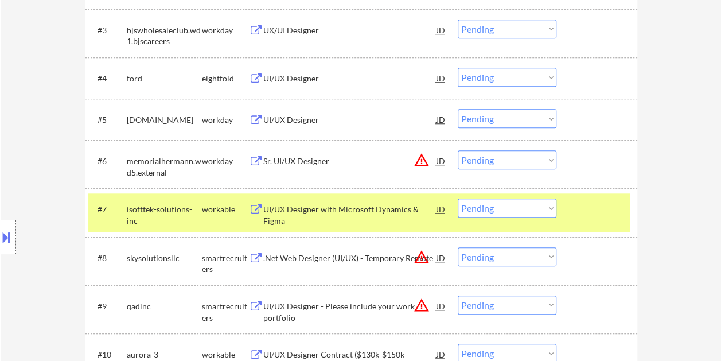
click at [360, 212] on div "UI/UX Designer with Microsoft Dynamics & Figma" at bounding box center [349, 215] width 173 height 22
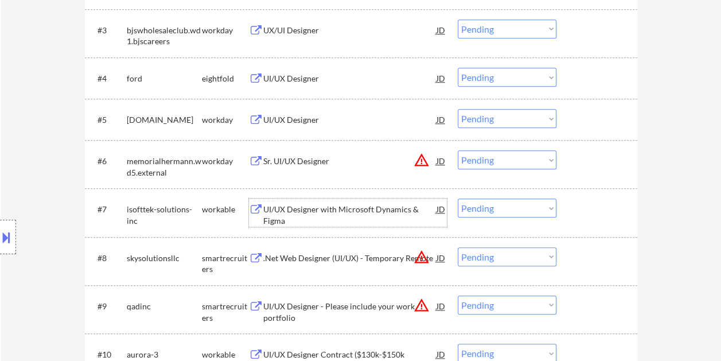
click at [599, 209] on div at bounding box center [598, 209] width 50 height 21
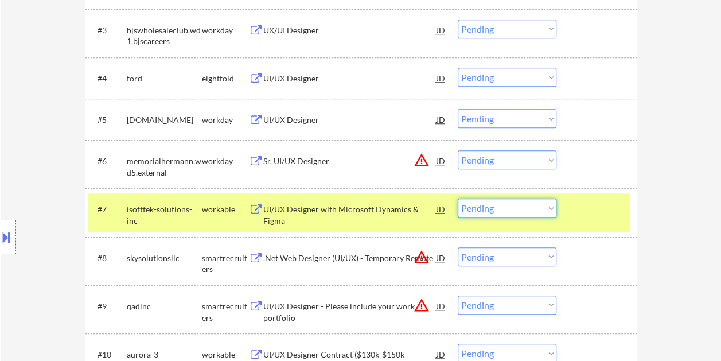
click at [535, 206] on select "Choose an option... Pending Applied Excluded (Questions) Excluded (Expired) Exc…" at bounding box center [507, 208] width 99 height 19
click at [458, 199] on select "Choose an option... Pending Applied Excluded (Questions) Excluded (Expired) Exc…" at bounding box center [507, 208] width 99 height 19
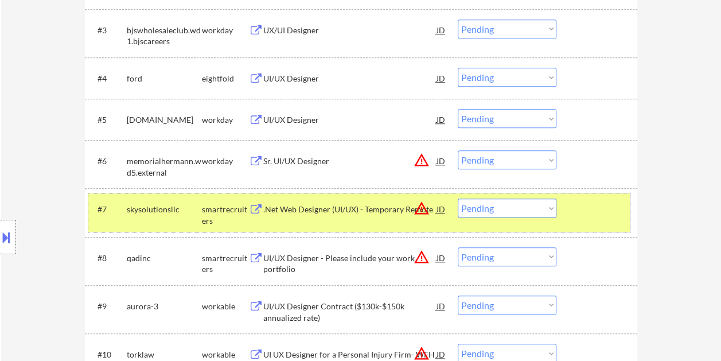
click at [596, 212] on div at bounding box center [598, 209] width 50 height 21
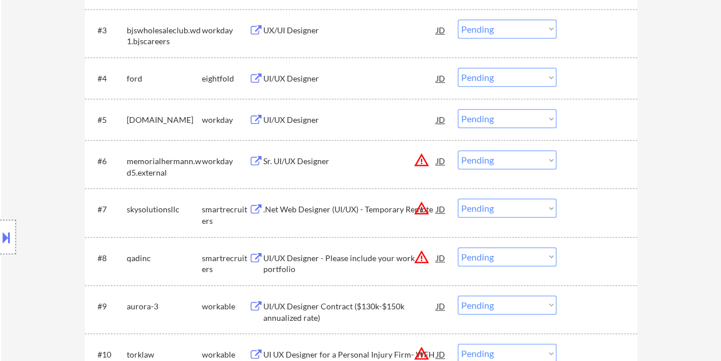
click at [583, 211] on div at bounding box center [598, 209] width 50 height 21
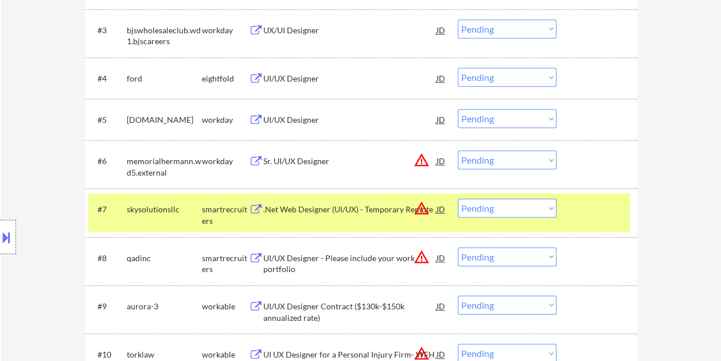
click at [311, 207] on div ".Net Web Designer (UI/UX) - Temporary Remote" at bounding box center [349, 209] width 173 height 11
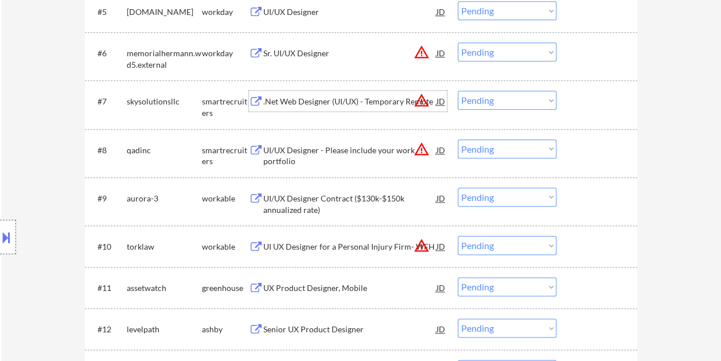
scroll to position [574, 0]
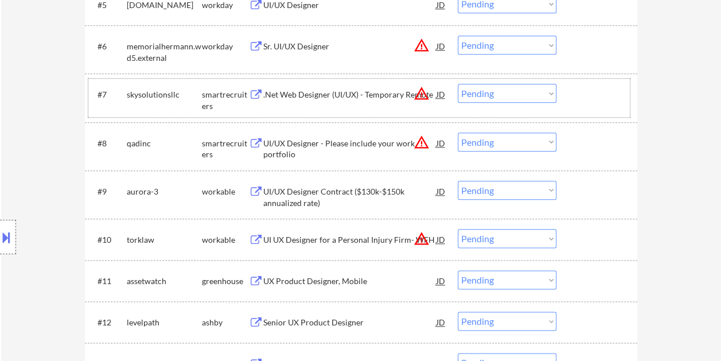
click at [574, 100] on div at bounding box center [598, 94] width 50 height 21
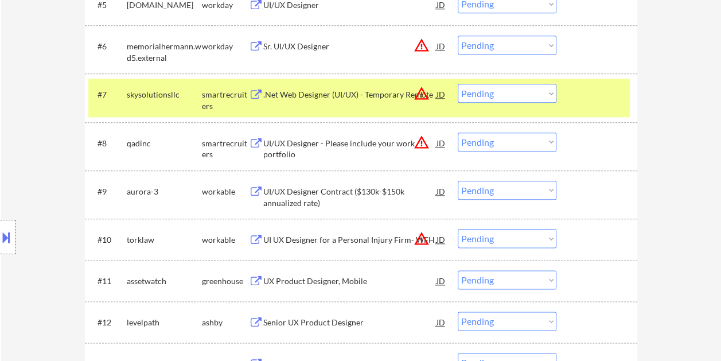
click at [542, 92] on select "Choose an option... Pending Applied Excluded (Questions) Excluded (Expired) Exc…" at bounding box center [507, 93] width 99 height 19
click at [458, 84] on select "Choose an option... Pending Applied Excluded (Questions) Excluded (Expired) Exc…" at bounding box center [507, 93] width 99 height 19
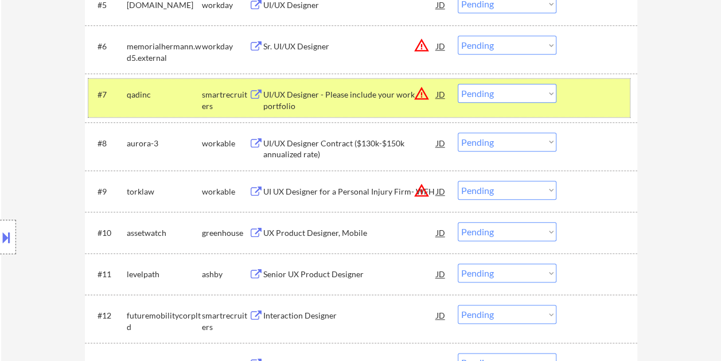
click at [590, 106] on div "#7 qadinc smartrecruiters UI/UX Designer - Please include your work portfolio J…" at bounding box center [359, 98] width 542 height 38
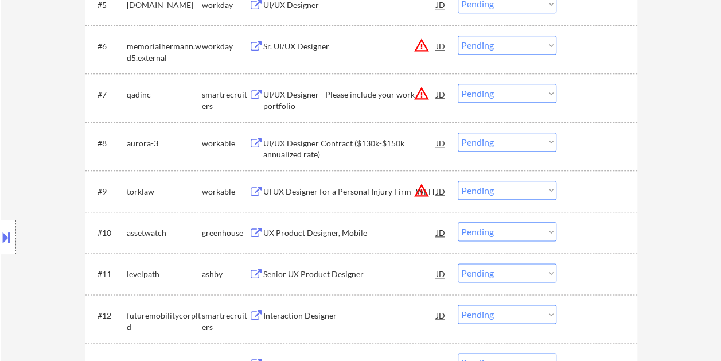
click at [599, 87] on div at bounding box center [598, 94] width 50 height 21
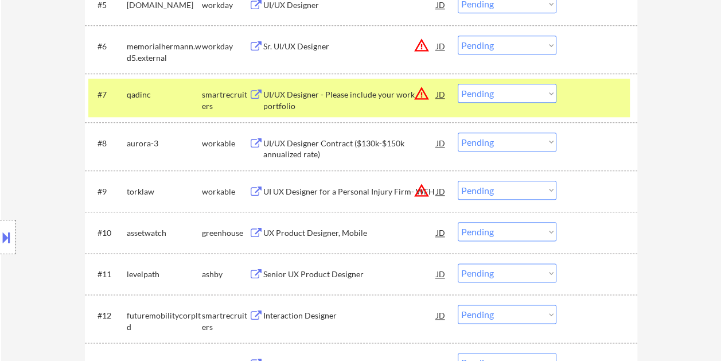
drag, startPoint x: 344, startPoint y: 97, endPoint x: 312, endPoint y: 97, distance: 32.1
click at [344, 97] on div "UI/UX Designer - Please include your work portfolio" at bounding box center [349, 100] width 173 height 22
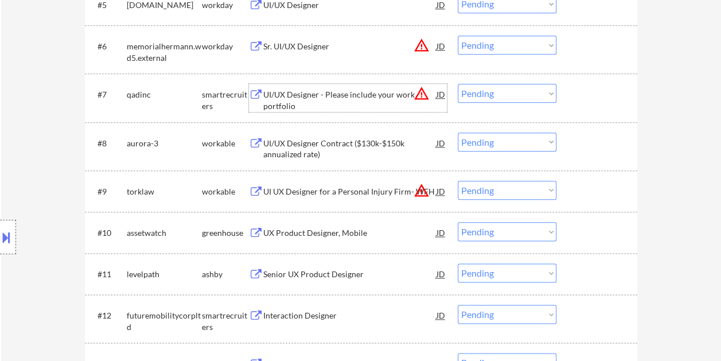
click at [573, 86] on div at bounding box center [598, 94] width 50 height 21
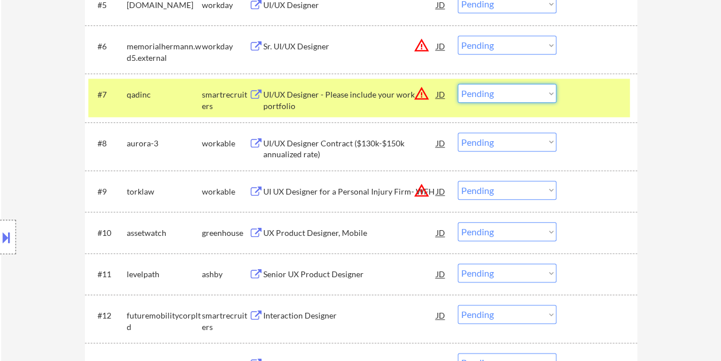
click at [547, 88] on select "Choose an option... Pending Applied Excluded (Questions) Excluded (Expired) Exc…" at bounding box center [507, 93] width 99 height 19
click at [458, 84] on select "Choose an option... Pending Applied Excluded (Questions) Excluded (Expired) Exc…" at bounding box center [507, 93] width 99 height 19
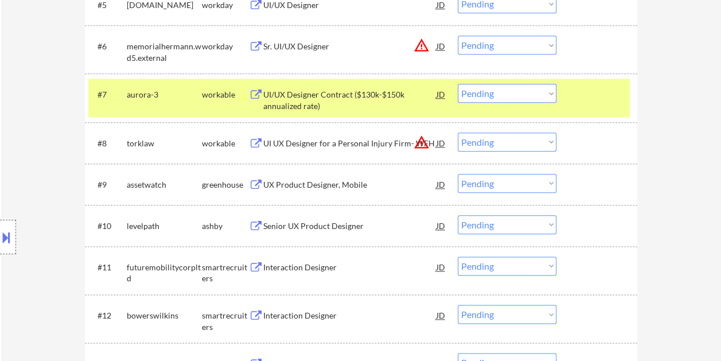
click at [607, 95] on div at bounding box center [598, 94] width 50 height 21
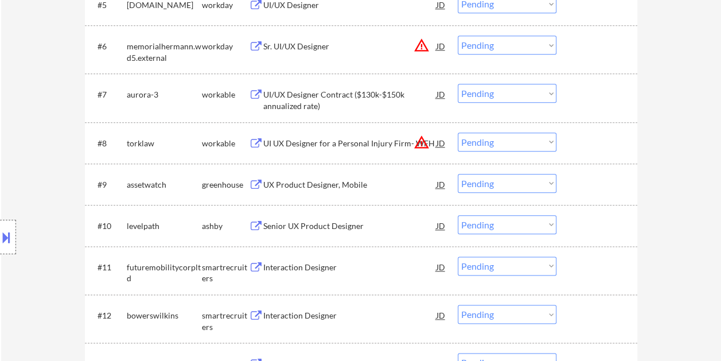
drag, startPoint x: 603, startPoint y: 97, endPoint x: 403, endPoint y: 91, distance: 199.2
click at [603, 97] on div at bounding box center [598, 94] width 50 height 21
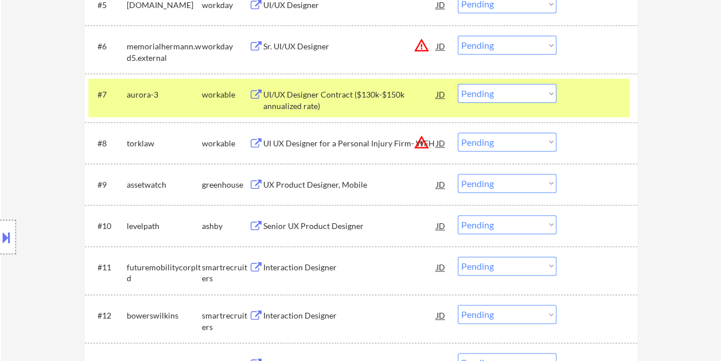
click at [324, 88] on div "UI/UX Designer Contract ($130k-$150k annualized rate)" at bounding box center [349, 98] width 173 height 28
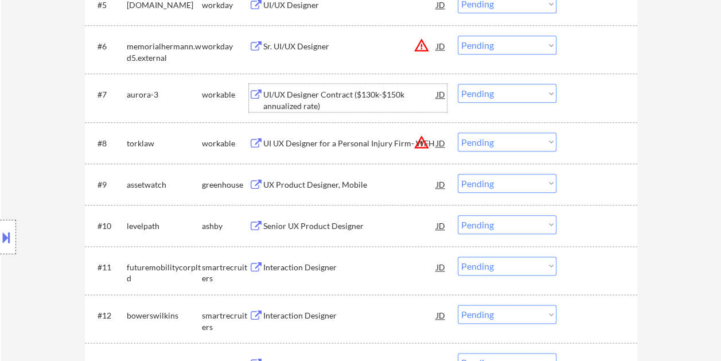
click at [594, 89] on div at bounding box center [598, 94] width 50 height 21
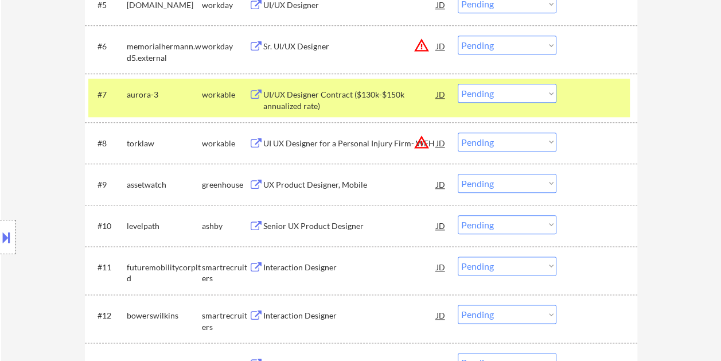
click at [550, 95] on select "Choose an option... Pending Applied Excluded (Questions) Excluded (Expired) Exc…" at bounding box center [507, 93] width 99 height 19
click at [458, 84] on select "Choose an option... Pending Applied Excluded (Questions) Excluded (Expired) Exc…" at bounding box center [507, 93] width 99 height 19
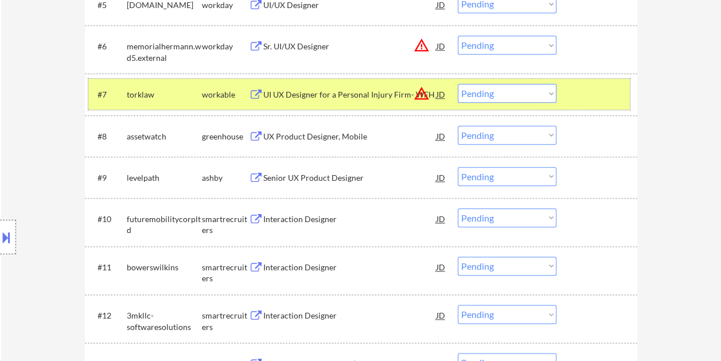
click at [600, 92] on div at bounding box center [598, 94] width 50 height 21
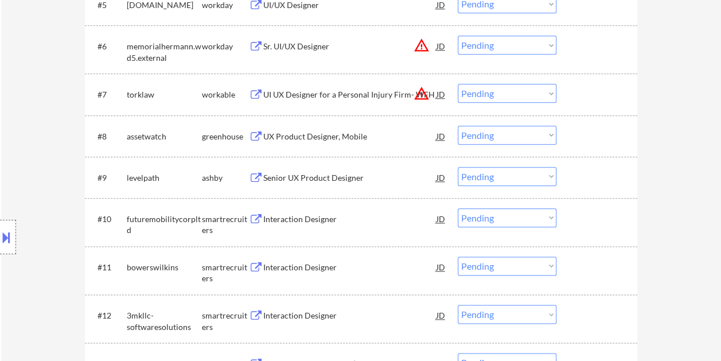
click at [600, 92] on div at bounding box center [598, 94] width 50 height 21
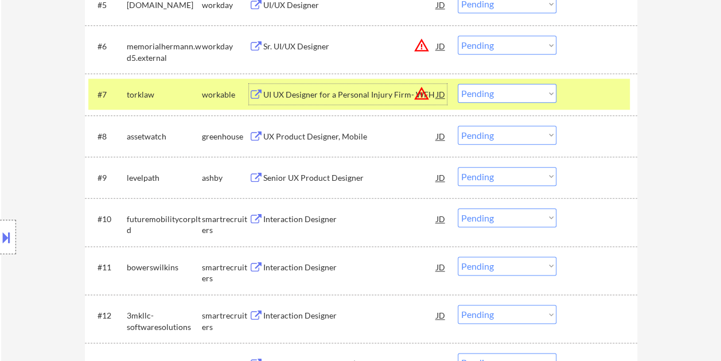
click at [328, 94] on div "UI UX Designer for a Personal Injury Firm- WFH" at bounding box center [349, 94] width 173 height 11
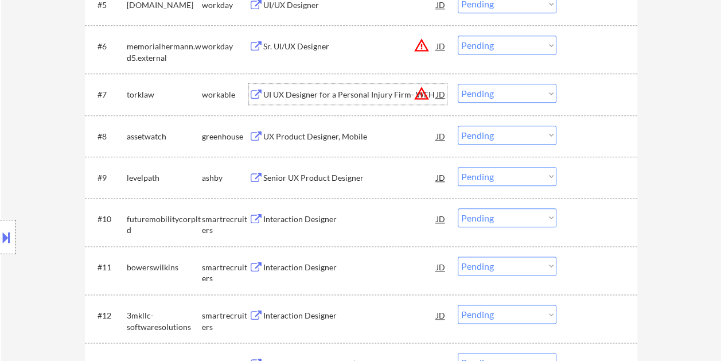
drag, startPoint x: 586, startPoint y: 86, endPoint x: 514, endPoint y: 90, distance: 71.8
click at [582, 87] on div at bounding box center [598, 94] width 50 height 21
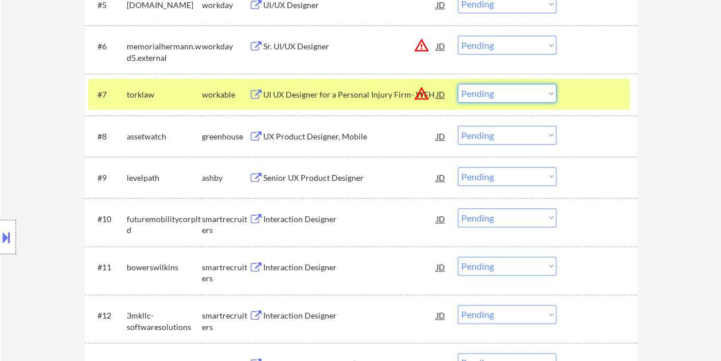
click at [514, 90] on select "Choose an option... Pending Applied Excluded (Questions) Excluded (Expired) Exc…" at bounding box center [507, 93] width 99 height 19
click at [458, 84] on select "Choose an option... Pending Applied Excluded (Questions) Excluded (Expired) Exc…" at bounding box center [507, 93] width 99 height 19
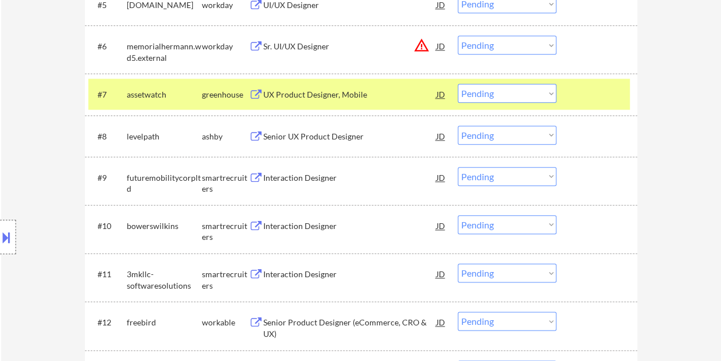
click at [598, 98] on div at bounding box center [598, 94] width 50 height 21
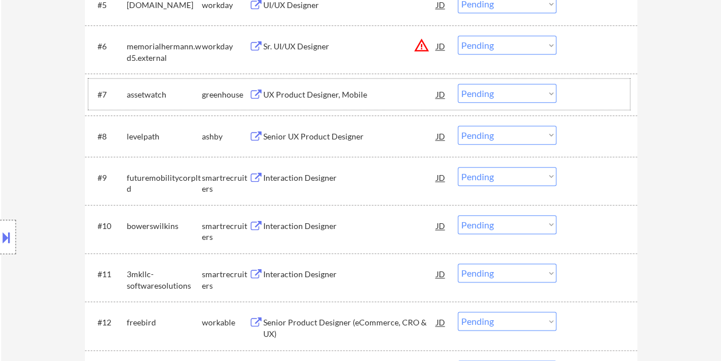
click at [586, 92] on div at bounding box center [598, 94] width 50 height 21
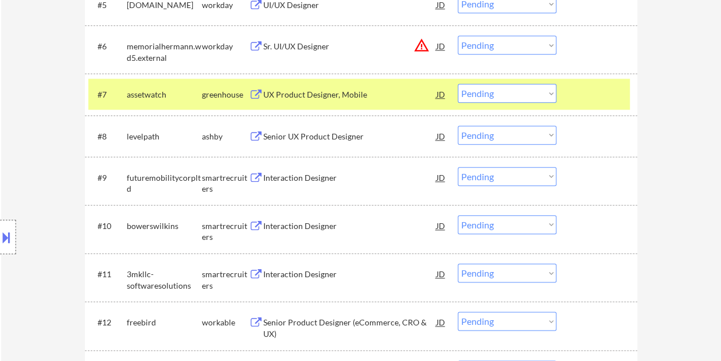
click at [365, 102] on div "UX Product Designer, Mobile" at bounding box center [349, 94] width 173 height 21
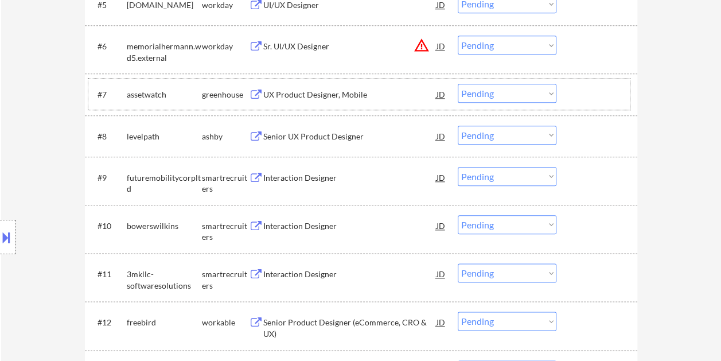
click at [583, 94] on div at bounding box center [598, 94] width 50 height 21
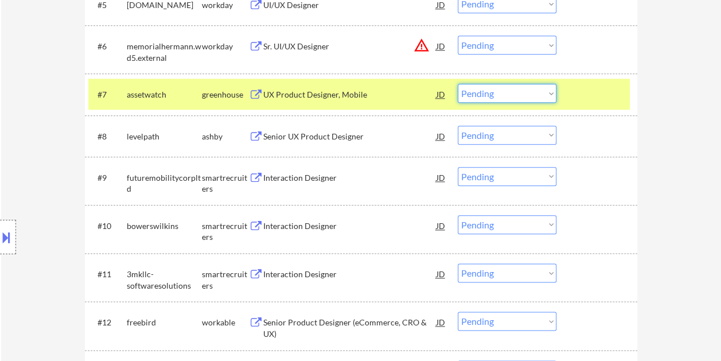
click at [550, 91] on select "Choose an option... Pending Applied Excluded (Questions) Excluded (Expired) Exc…" at bounding box center [507, 93] width 99 height 19
click at [458, 84] on select "Choose an option... Pending Applied Excluded (Questions) Excluded (Expired) Exc…" at bounding box center [507, 93] width 99 height 19
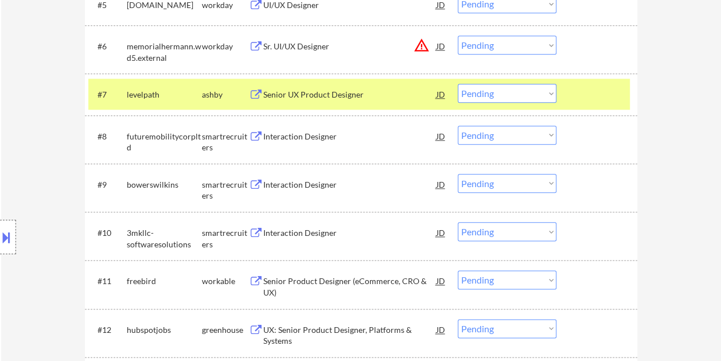
click at [582, 92] on div at bounding box center [598, 94] width 50 height 21
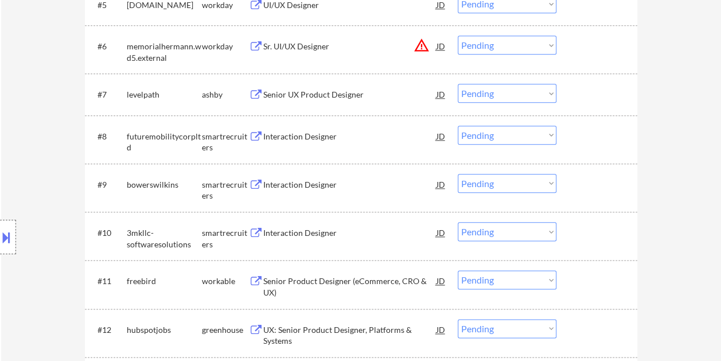
click at [594, 92] on div at bounding box center [598, 94] width 50 height 21
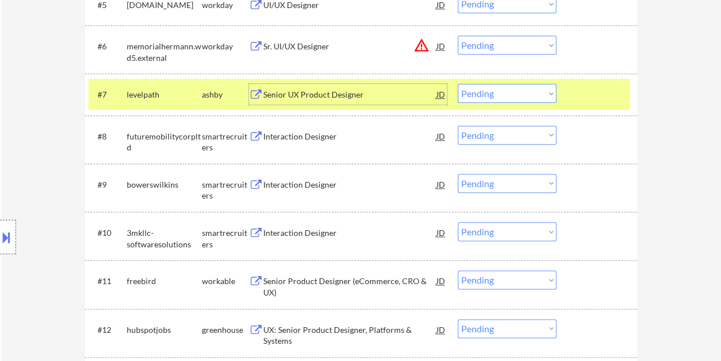
click at [310, 96] on div "Senior UX Product Designer" at bounding box center [349, 94] width 173 height 11
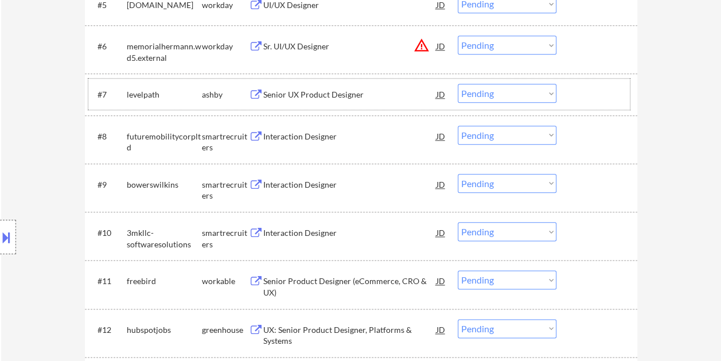
click at [571, 94] on div "#7 levelpath ashby Senior UX Product Designer JD warning_amber Choose an option…" at bounding box center [359, 94] width 542 height 31
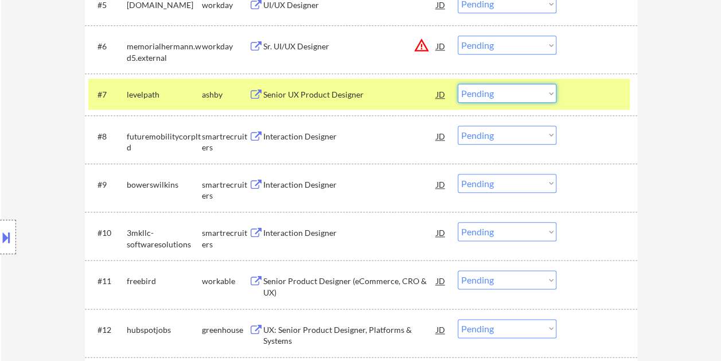
click at [550, 94] on select "Choose an option... Pending Applied Excluded (Questions) Excluded (Expired) Exc…" at bounding box center [507, 93] width 99 height 19
click at [458, 84] on select "Choose an option... Pending Applied Excluded (Questions) Excluded (Expired) Exc…" at bounding box center [507, 93] width 99 height 19
select select ""pending""
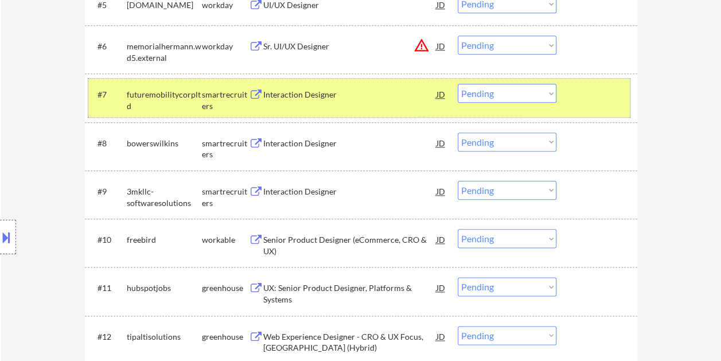
click at [585, 98] on div at bounding box center [598, 94] width 50 height 21
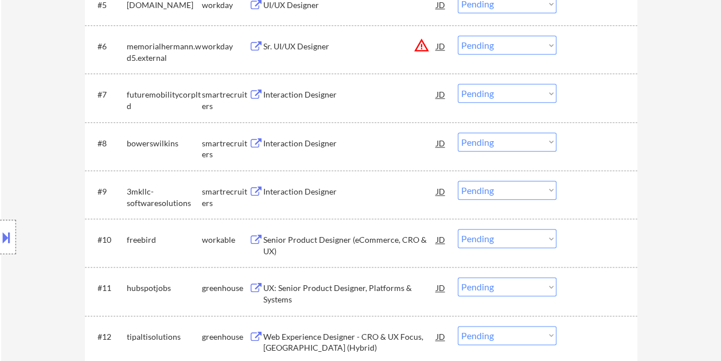
click at [582, 104] on div at bounding box center [598, 94] width 50 height 21
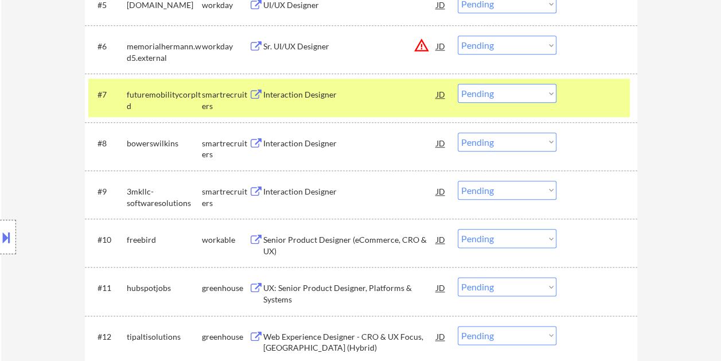
click at [340, 106] on div "#7 futuremobilitycorpltd smartrecruiters Interaction Designer JD warning_amber …" at bounding box center [359, 98] width 542 height 38
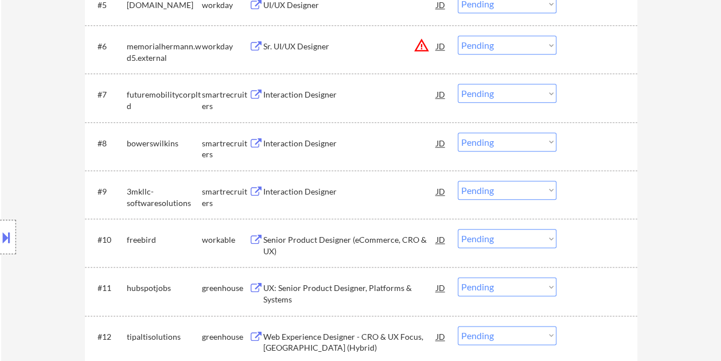
click at [597, 93] on div at bounding box center [598, 94] width 50 height 21
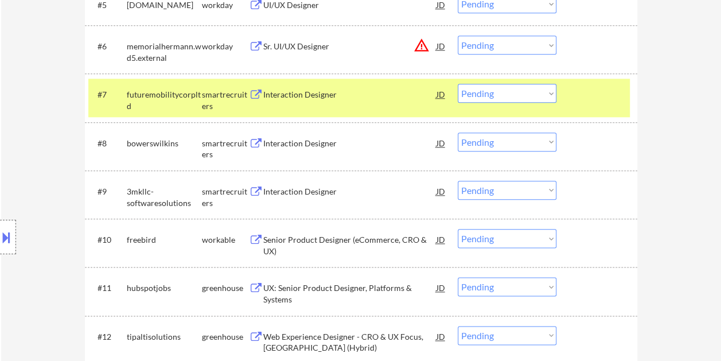
click at [309, 88] on div "Interaction Designer" at bounding box center [349, 94] width 173 height 21
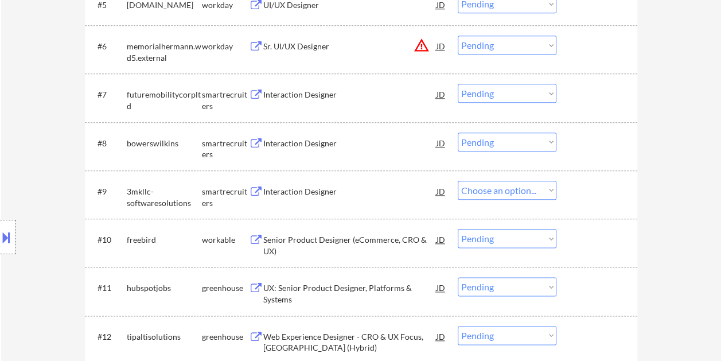
select select ""pending""
select select ""PLACEHOLDER_1427118222253""
select select ""pending""
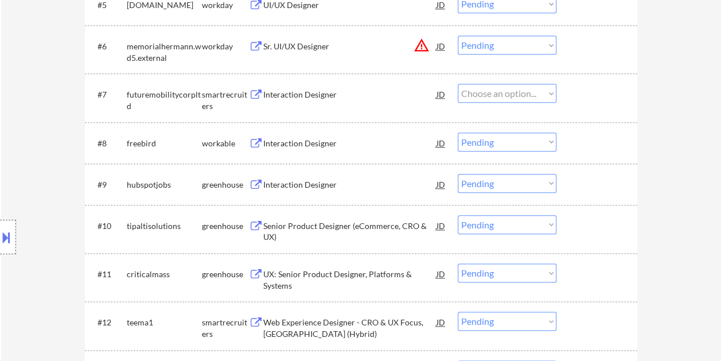
select select ""pending""
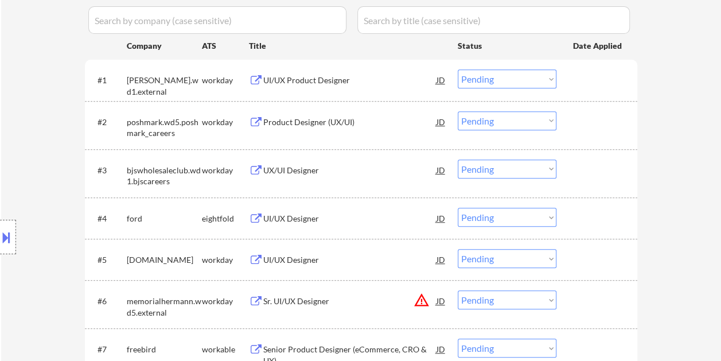
scroll to position [204, 0]
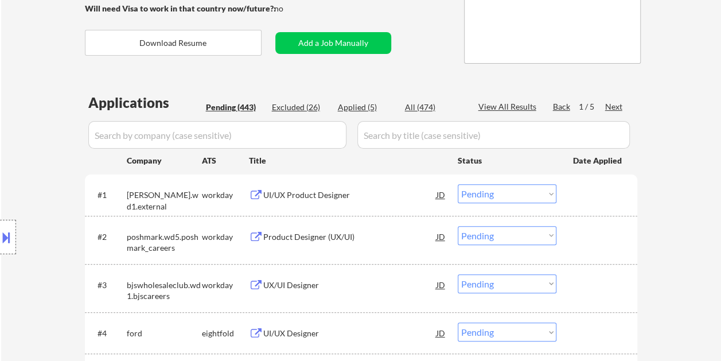
click at [366, 108] on div "Applied (5)" at bounding box center [366, 107] width 57 height 11
select select ""applied""
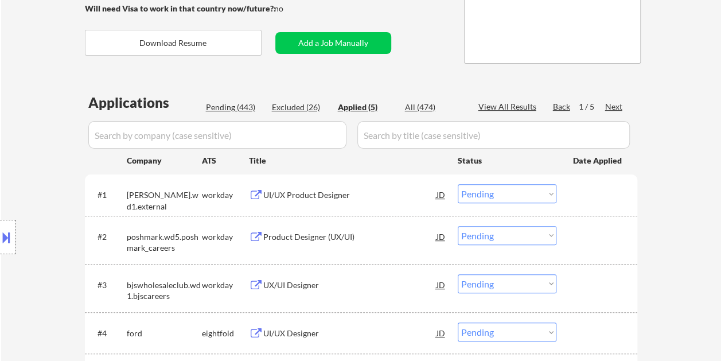
select select ""applied""
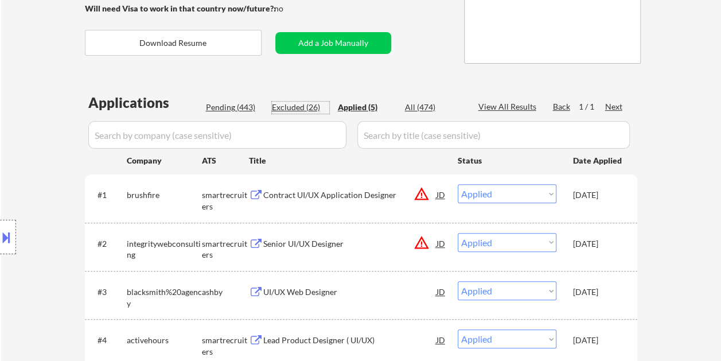
click at [288, 103] on div "Excluded (26)" at bounding box center [300, 107] width 57 height 11
select select ""excluded__salary_""
select select ""excluded__location_""
select select ""excluded__salary_""
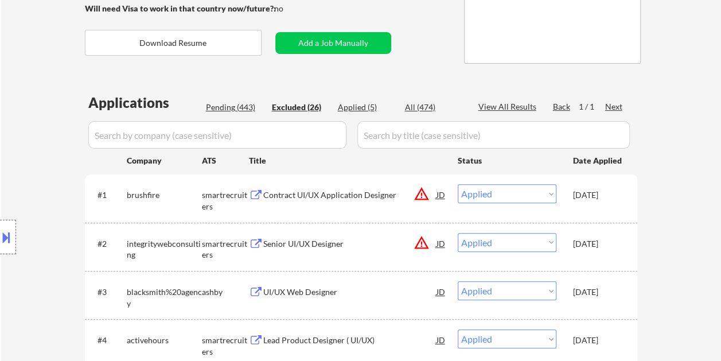
select select ""excluded__bad_match_""
select select ""excluded__expired_""
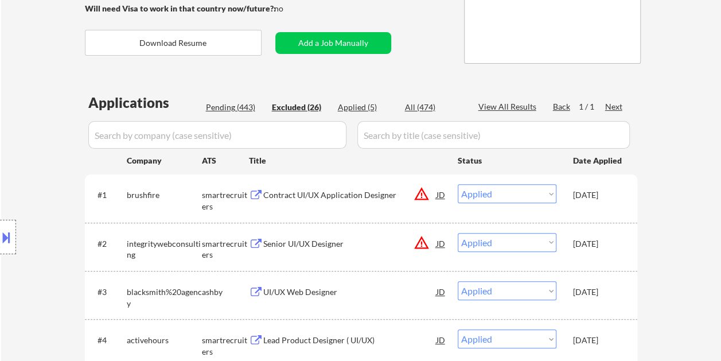
select select ""excluded__expired_""
select select ""excluded__salary_""
select select ""excluded""
select select ""excluded__bad_match_""
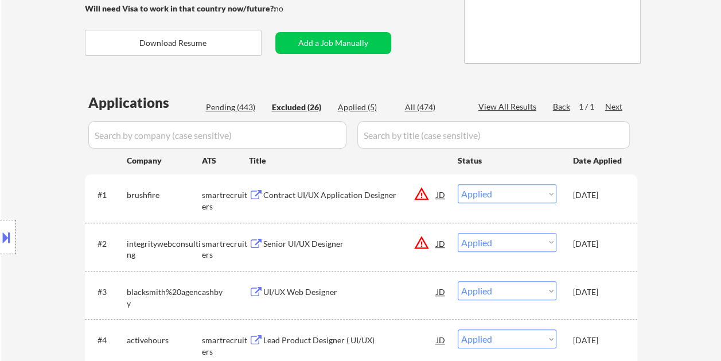
select select ""excluded__location_""
select select ""excluded__expired_""
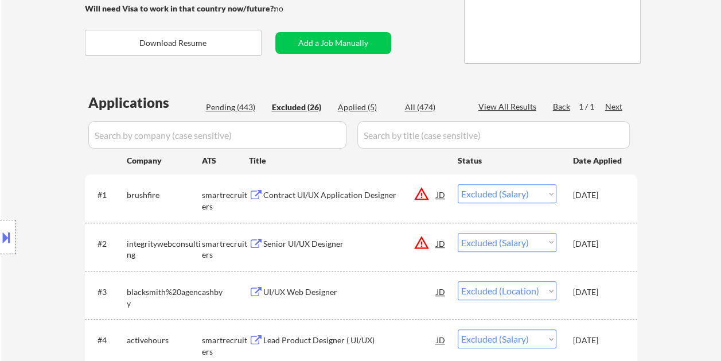
select select ""excluded__expired_""
select select ""excluded__bad_match_""
select select ""excluded__salary_""
select select ""excluded__location_""
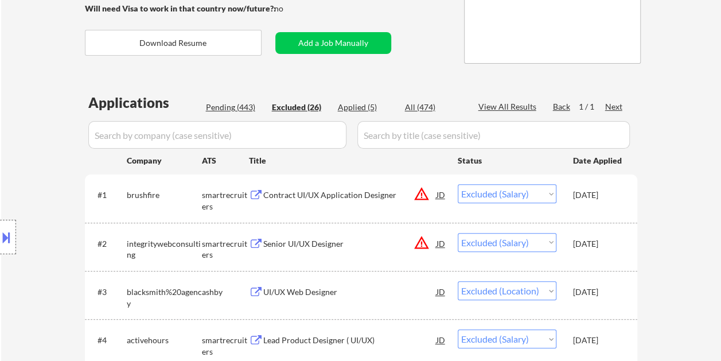
select select ""excluded__expired_""
select select ""excluded""
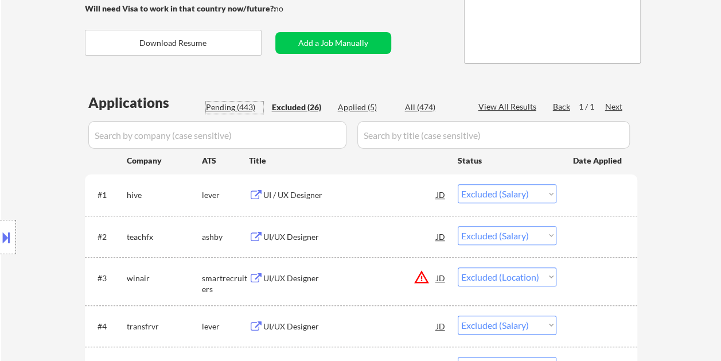
click at [240, 105] on div "Pending (443)" at bounding box center [234, 107] width 57 height 11
select select ""pending""
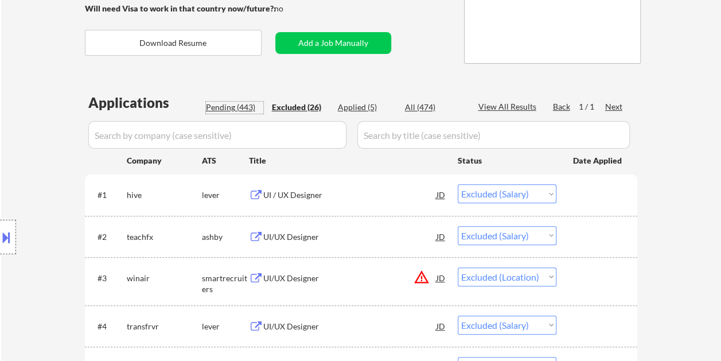
select select ""pending""
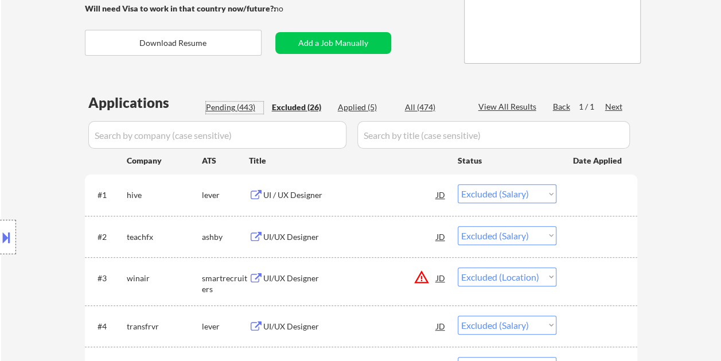
select select ""pending""
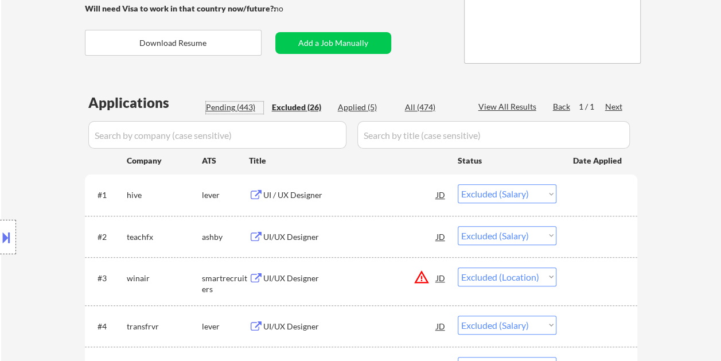
select select ""pending""
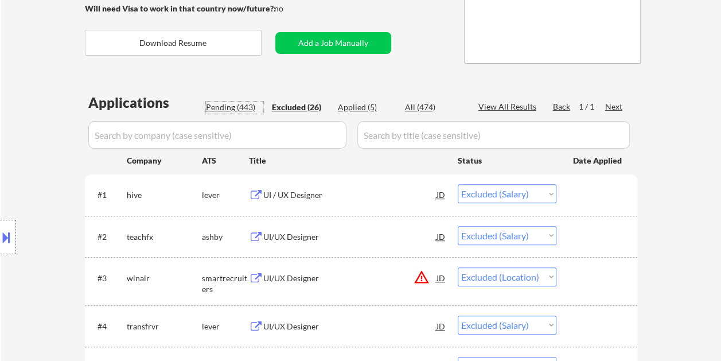
select select ""pending""
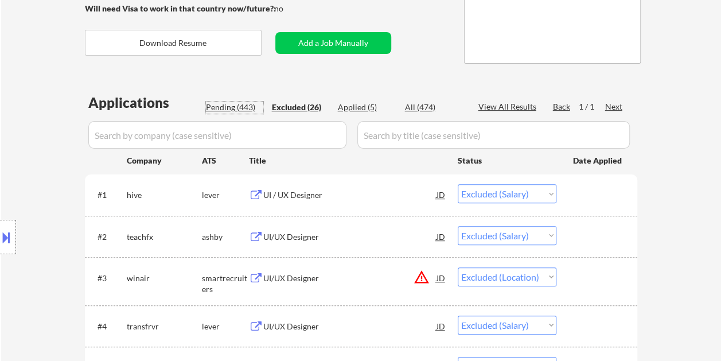
select select ""pending""
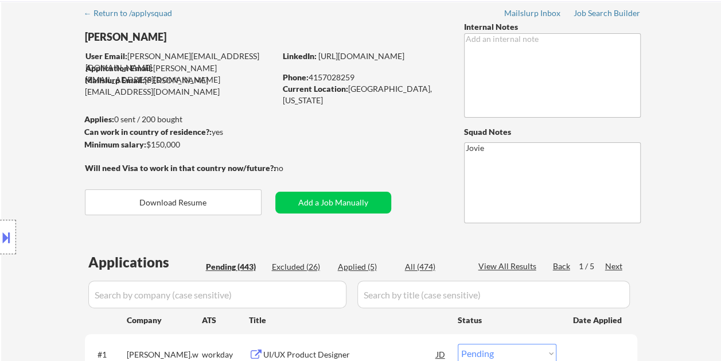
scroll to position [115, 0]
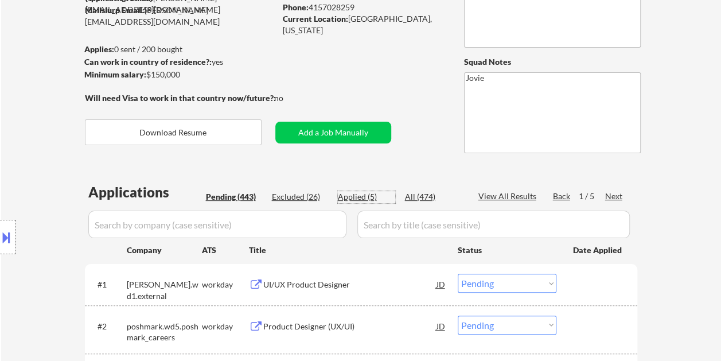
click at [353, 199] on div "Applied (5)" at bounding box center [366, 196] width 57 height 11
select select ""applied""
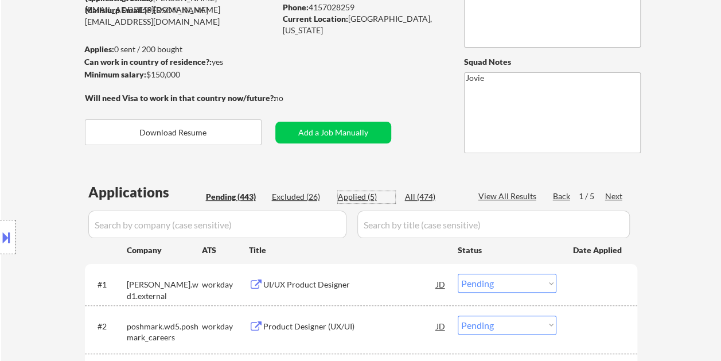
select select ""applied""
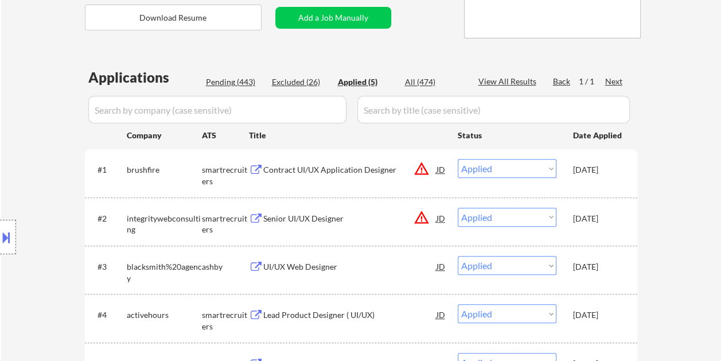
scroll to position [287, 0]
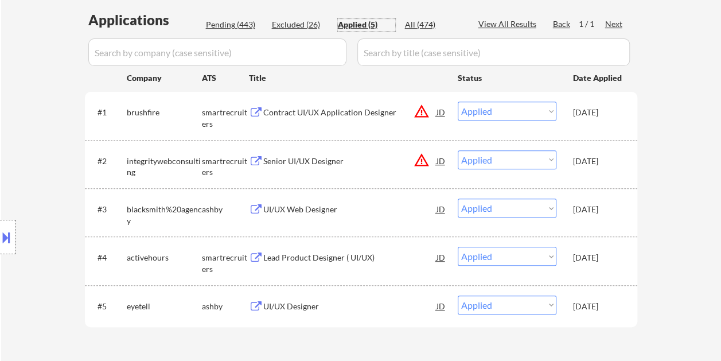
drag, startPoint x: 241, startPoint y: 22, endPoint x: 239, endPoint y: 29, distance: 7.1
click at [241, 22] on div "Pending (443)" at bounding box center [234, 24] width 57 height 11
select select ""pending""
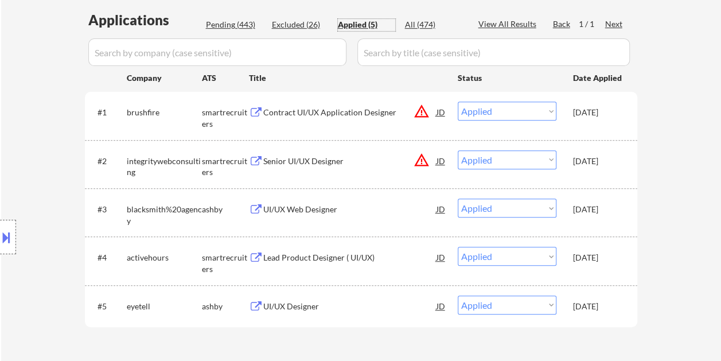
select select ""pending""
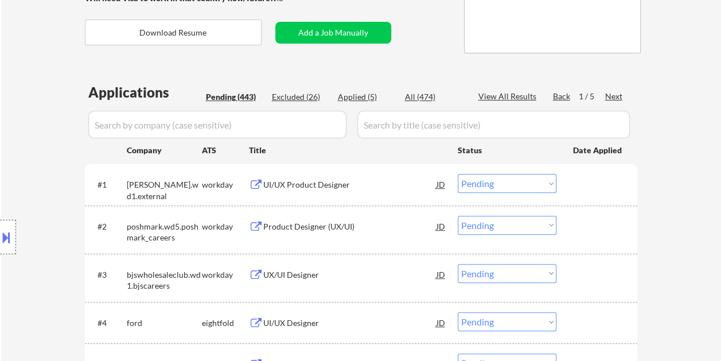
scroll to position [230, 0]
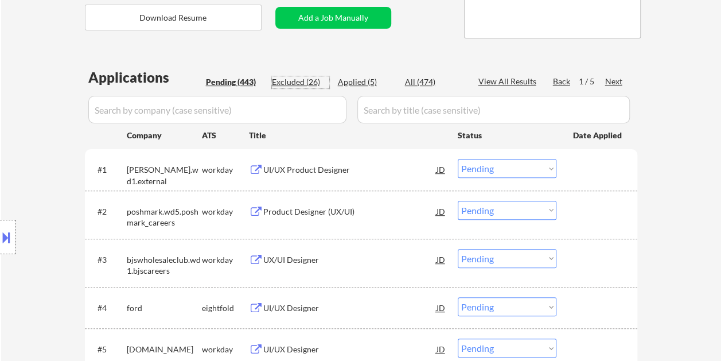
click at [310, 84] on div "Excluded (26)" at bounding box center [300, 81] width 57 height 11
select select ""excluded__salary_""
select select ""excluded__location_""
select select ""excluded__salary_""
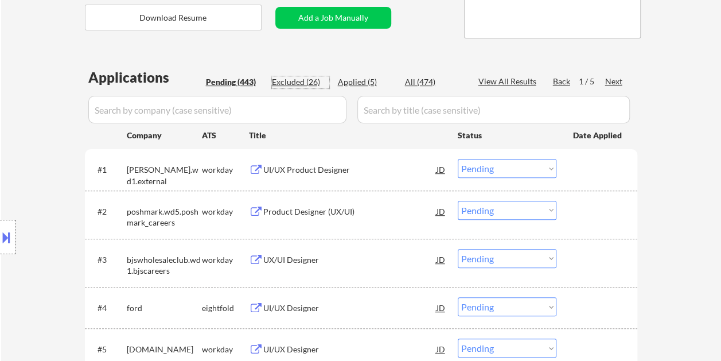
select select ""excluded__bad_match_""
select select ""excluded__expired_""
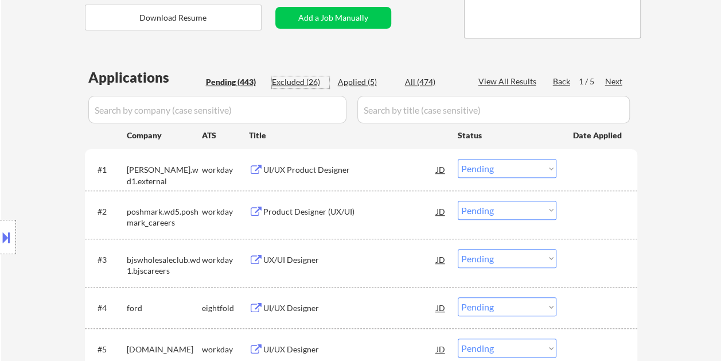
select select ""excluded__expired_""
select select ""excluded__salary_""
select select ""excluded""
select select ""excluded__bad_match_""
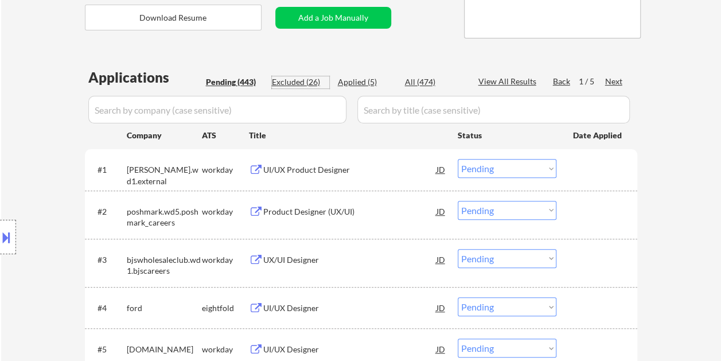
select select ""excluded__location_""
select select ""excluded__expired_""
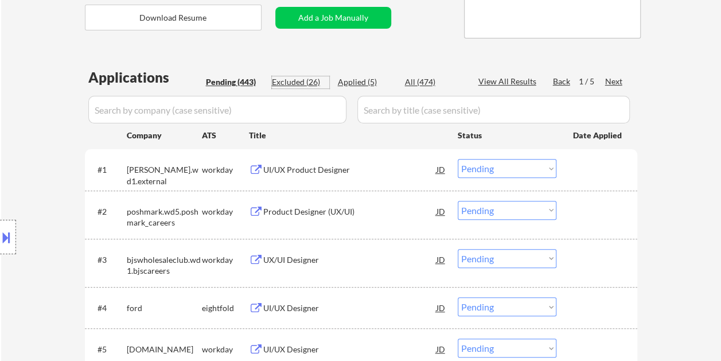
select select ""excluded__expired_""
select select ""excluded__bad_match_""
select select ""excluded__salary_""
select select ""excluded__location_""
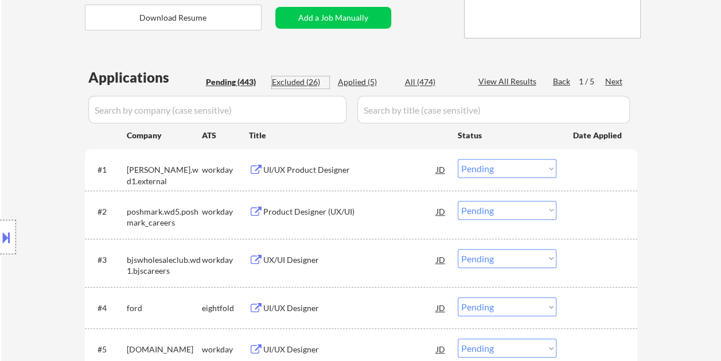
select select ""excluded__expired_""
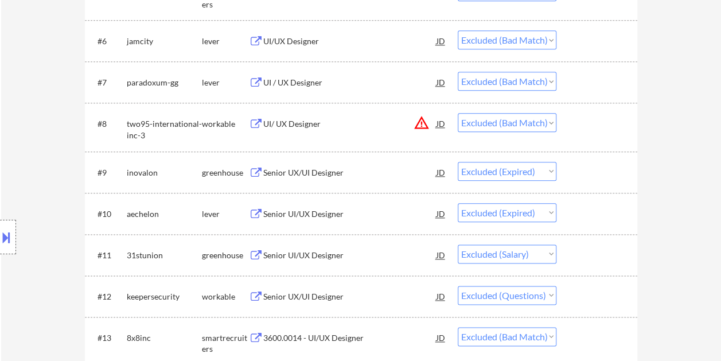
scroll to position [0, 0]
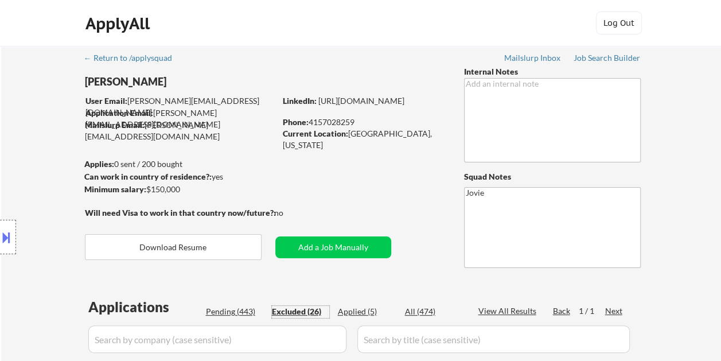
click at [221, 313] on div "Pending (443)" at bounding box center [234, 311] width 57 height 11
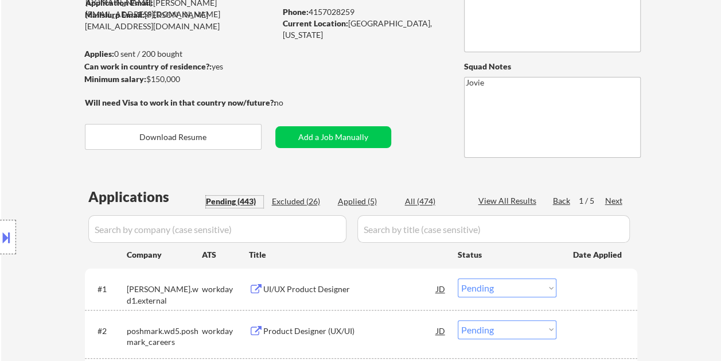
scroll to position [115, 0]
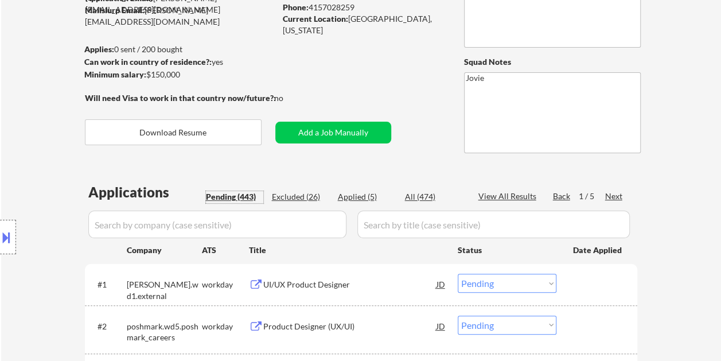
click at [368, 197] on div "Applied (5)" at bounding box center [366, 196] width 57 height 11
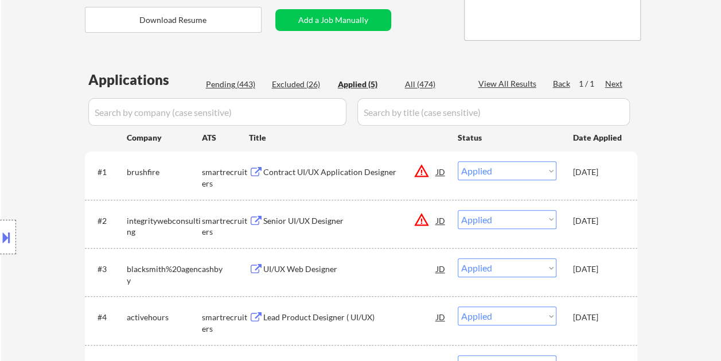
scroll to position [230, 0]
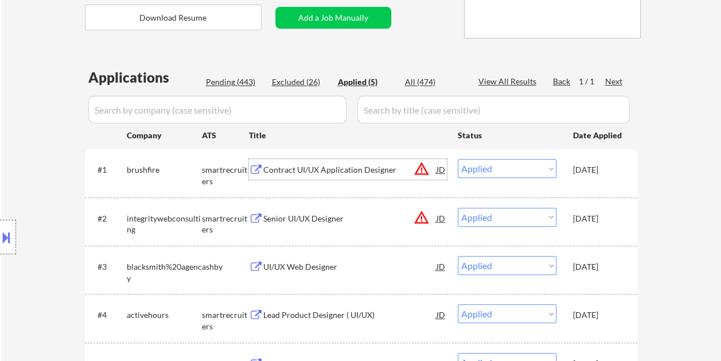
click at [283, 168] on div "Contract UI/UX Application Designer" at bounding box center [349, 169] width 173 height 11
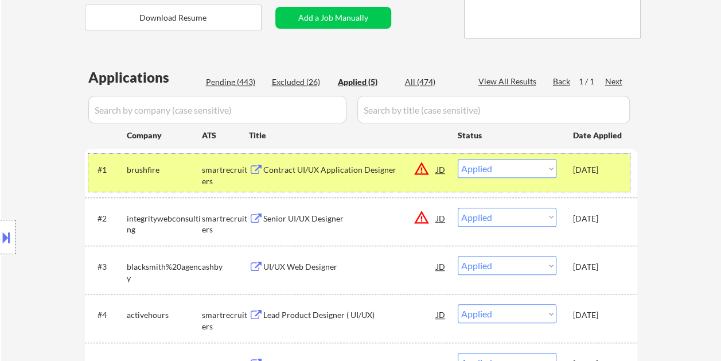
click at [590, 179] on div "Aug 14, 2025" at bounding box center [598, 169] width 50 height 21
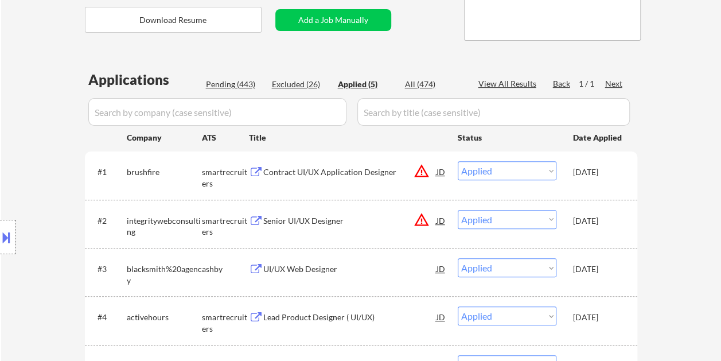
scroll to position [172, 0]
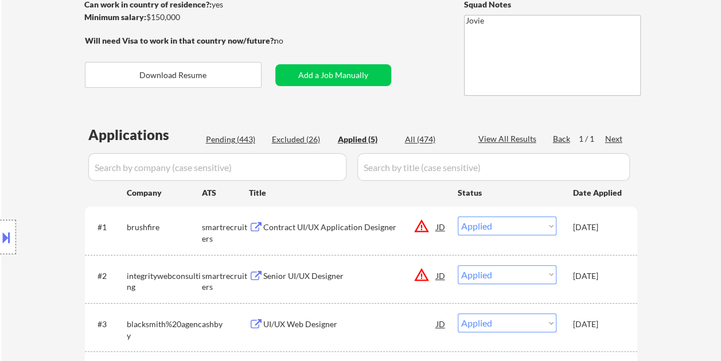
click at [220, 138] on div "Pending (443)" at bounding box center [234, 139] width 57 height 11
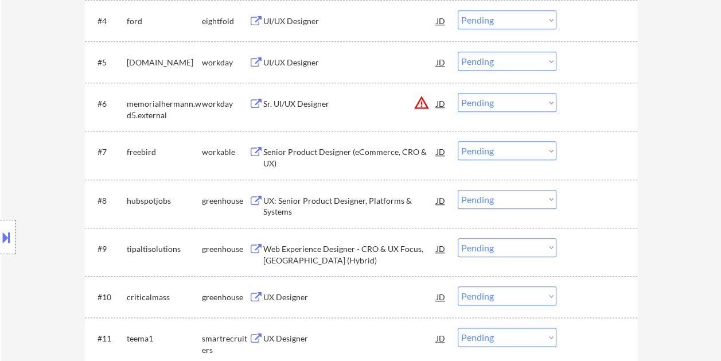
scroll to position [574, 0]
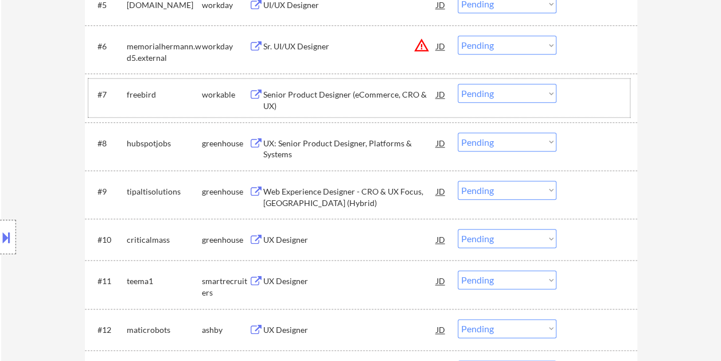
drag, startPoint x: 581, startPoint y: 85, endPoint x: 489, endPoint y: 98, distance: 92.2
click at [581, 84] on div at bounding box center [598, 94] width 50 height 21
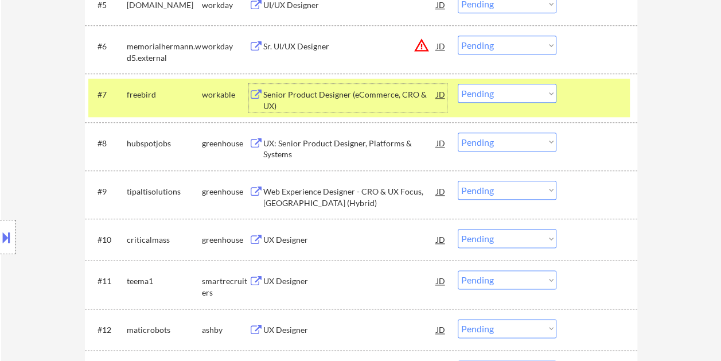
click at [370, 91] on div "Senior Product Designer (eCommerce, CRO & UX)" at bounding box center [349, 100] width 173 height 22
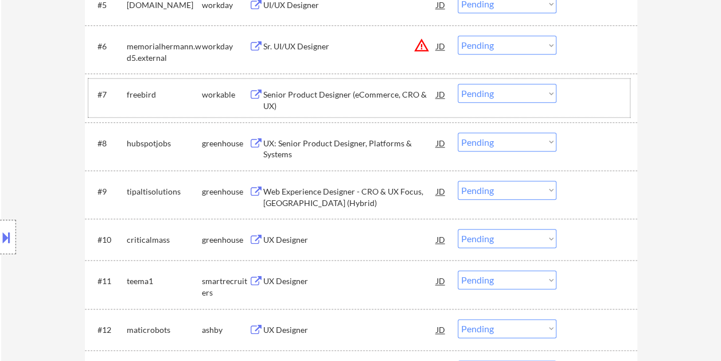
click at [572, 94] on div "#7 freebird workable Senior Product Designer (eCommerce, CRO & UX) JD warning_a…" at bounding box center [359, 98] width 542 height 38
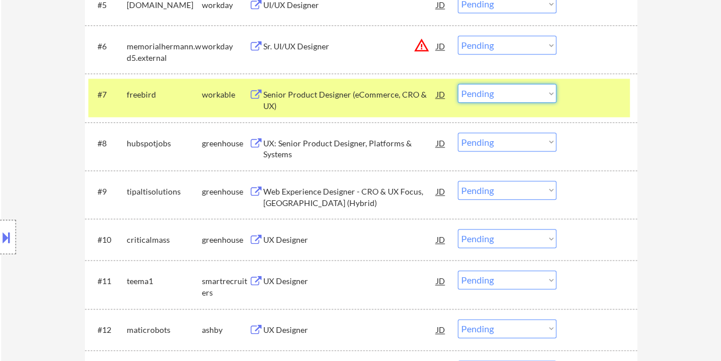
click at [546, 94] on select "Choose an option... Pending Applied Excluded (Questions) Excluded (Expired) Exc…" at bounding box center [507, 93] width 99 height 19
click at [458, 84] on select "Choose an option... Pending Applied Excluded (Questions) Excluded (Expired) Exc…" at bounding box center [507, 93] width 99 height 19
click at [593, 146] on div at bounding box center [598, 143] width 50 height 21
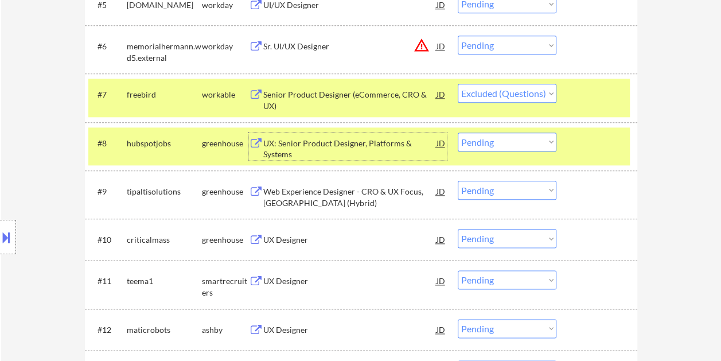
click at [316, 142] on div "UX: Senior Product Designer, Platforms & Systems" at bounding box center [349, 149] width 173 height 22
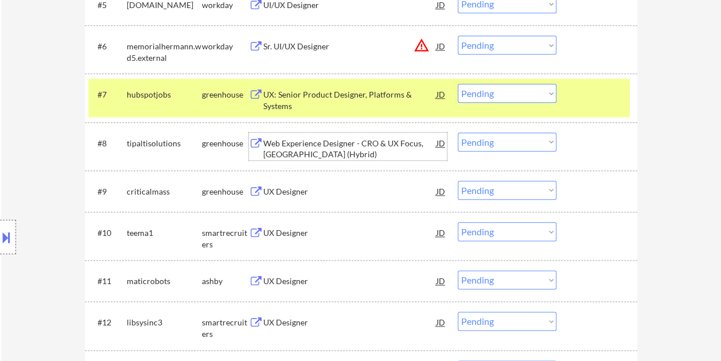
click at [577, 99] on div at bounding box center [598, 94] width 50 height 21
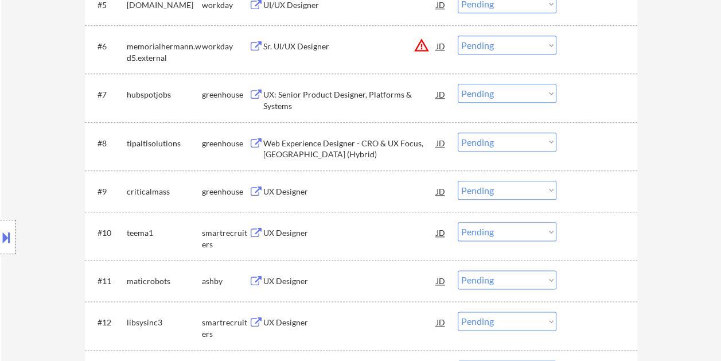
click at [596, 147] on div at bounding box center [598, 143] width 50 height 21
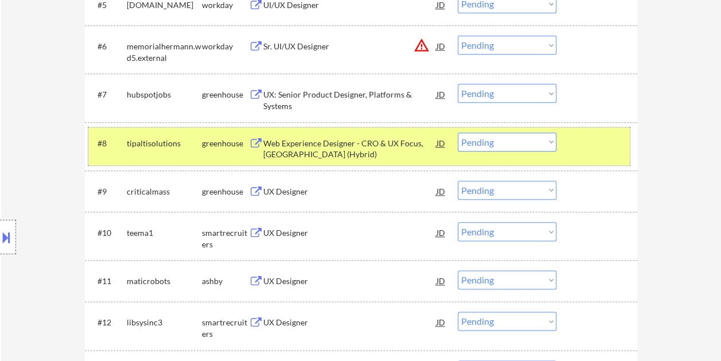
click at [578, 147] on div at bounding box center [598, 143] width 50 height 21
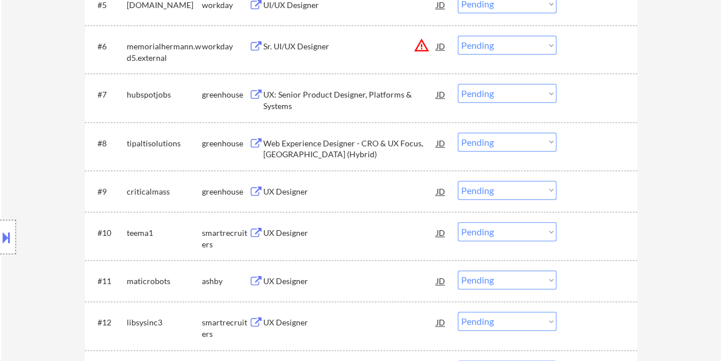
click at [583, 100] on div at bounding box center [598, 94] width 50 height 21
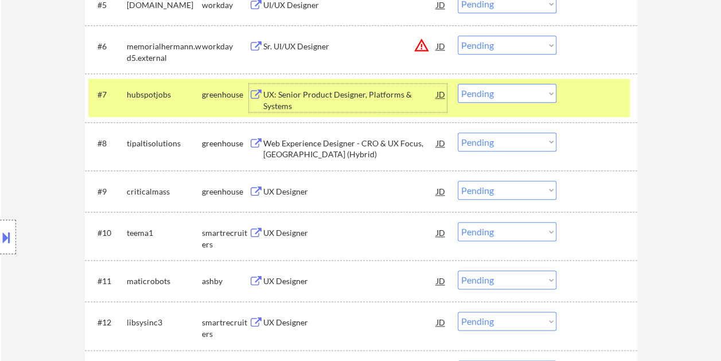
click at [376, 100] on div "UX: Senior Product Designer, Platforms & Systems" at bounding box center [349, 100] width 173 height 22
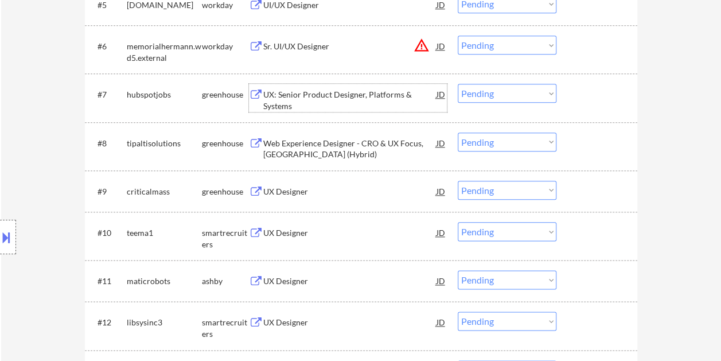
click at [585, 91] on div at bounding box center [598, 94] width 50 height 21
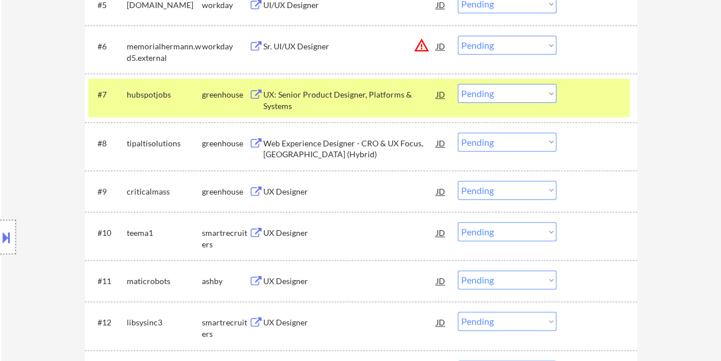
click at [551, 96] on select "Choose an option... Pending Applied Excluded (Questions) Excluded (Expired) Exc…" at bounding box center [507, 93] width 99 height 19
click at [458, 84] on select "Choose an option... Pending Applied Excluded (Questions) Excluded (Expired) Exc…" at bounding box center [507, 93] width 99 height 19
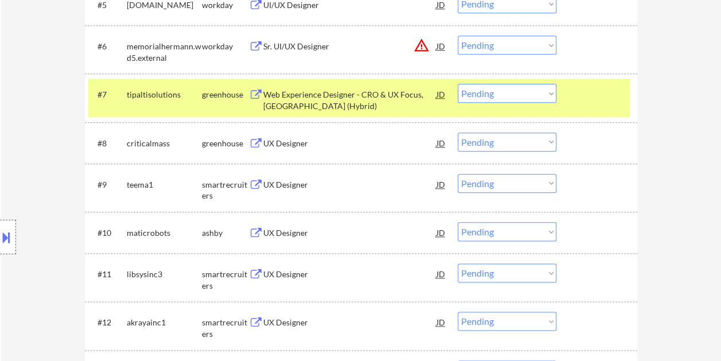
click at [588, 91] on div at bounding box center [598, 94] width 50 height 21
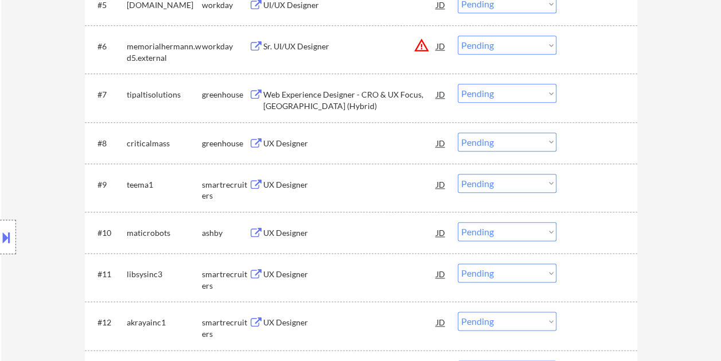
click at [596, 96] on div at bounding box center [598, 94] width 50 height 21
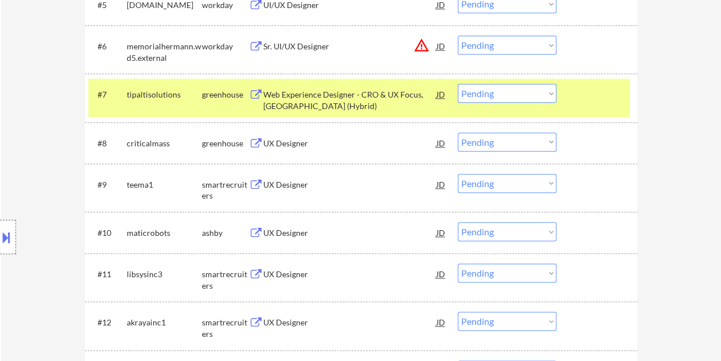
click at [334, 99] on div "Web Experience Designer - CRO & UX Focus, Foster City (Hybrid)" at bounding box center [349, 100] width 173 height 22
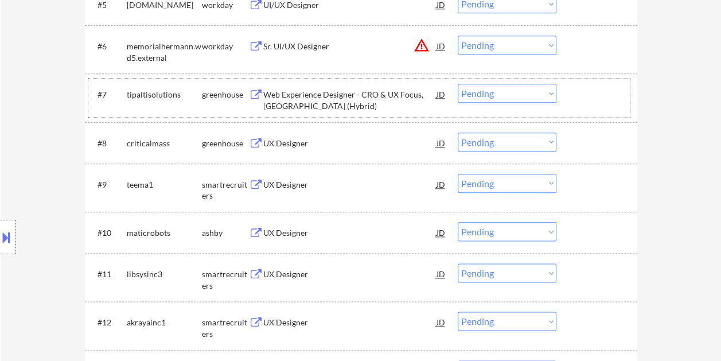
click at [571, 86] on div "#7 tipaltisolutions greenhouse Web Experience Designer - CRO & UX Focus, Foster…" at bounding box center [359, 98] width 542 height 38
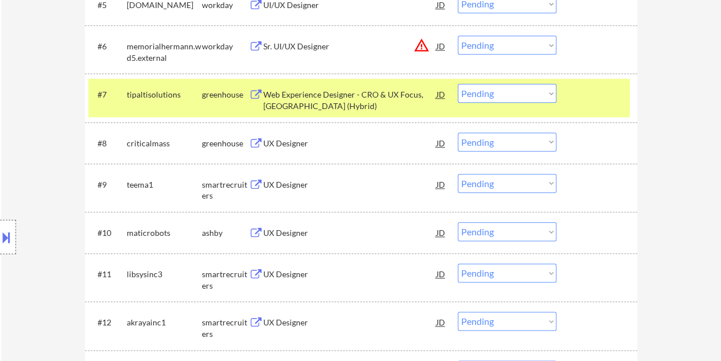
scroll to position [611, 0]
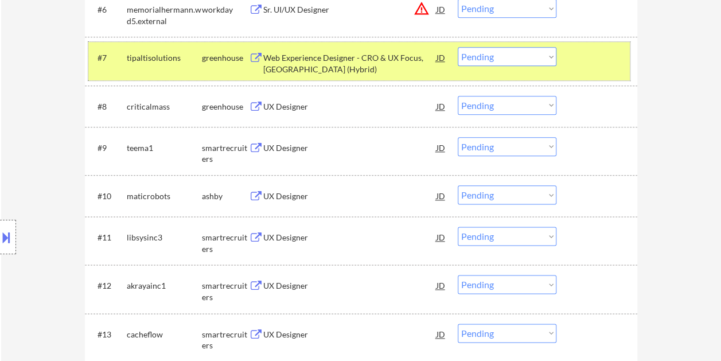
click at [579, 52] on div at bounding box center [598, 57] width 50 height 21
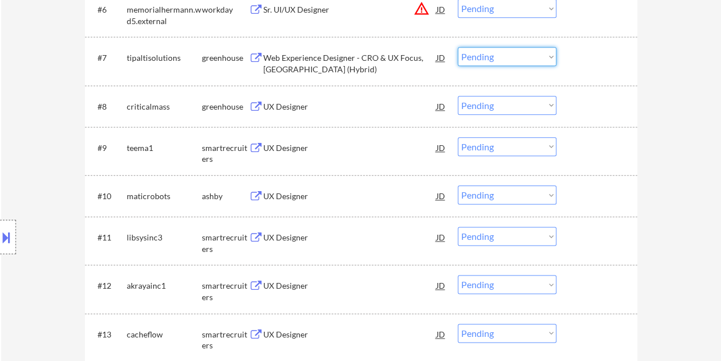
click at [543, 59] on select "Choose an option... Pending Applied Excluded (Questions) Excluded (Expired) Exc…" at bounding box center [507, 56] width 99 height 19
click at [458, 47] on select "Choose an option... Pending Applied Excluded (Questions) Excluded (Expired) Exc…" at bounding box center [507, 56] width 99 height 19
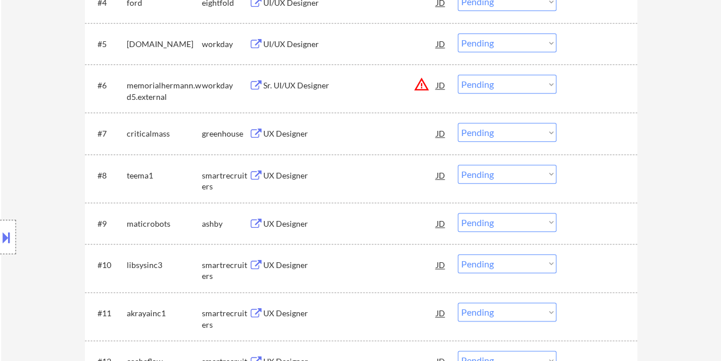
scroll to position [553, 0]
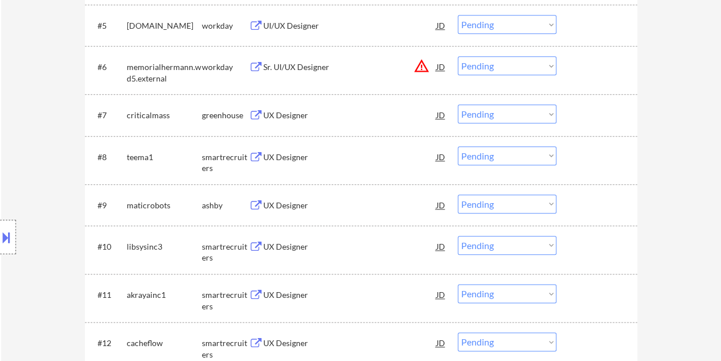
click at [611, 118] on div at bounding box center [598, 114] width 50 height 21
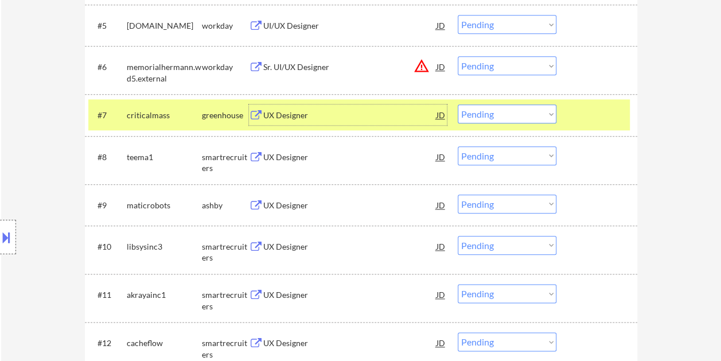
click at [331, 115] on div "UX Designer" at bounding box center [349, 115] width 173 height 11
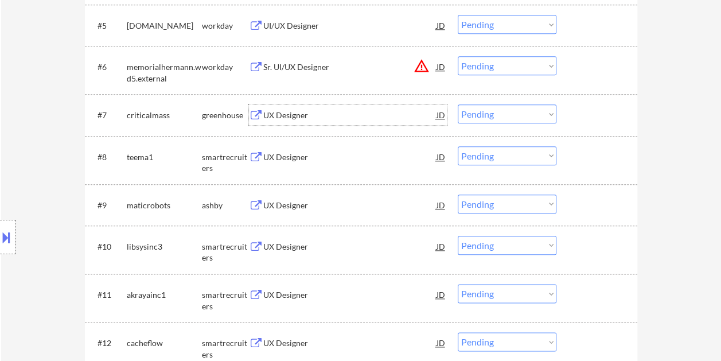
click at [566, 111] on div "#7 criticalmass greenhouse UX Designer JD warning_amber Choose an option... Pen…" at bounding box center [359, 114] width 542 height 31
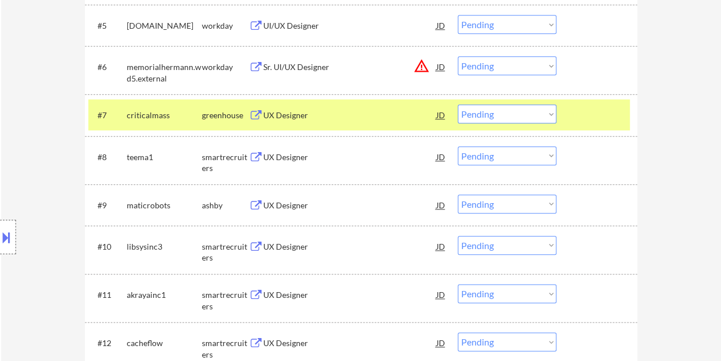
click at [549, 114] on select "Choose an option... Pending Applied Excluded (Questions) Excluded (Expired) Exc…" at bounding box center [507, 113] width 99 height 19
click at [458, 104] on select "Choose an option... Pending Applied Excluded (Questions) Excluded (Expired) Exc…" at bounding box center [507, 113] width 99 height 19
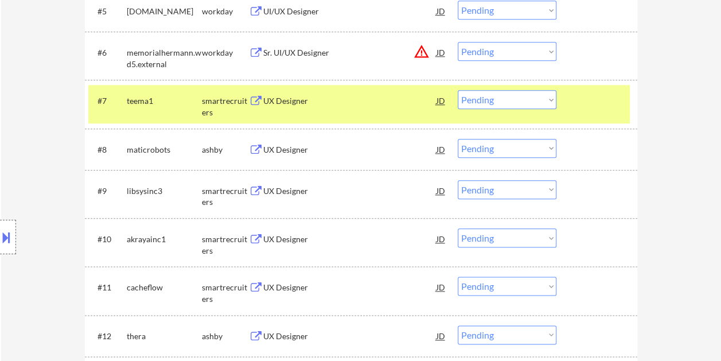
scroll to position [574, 0]
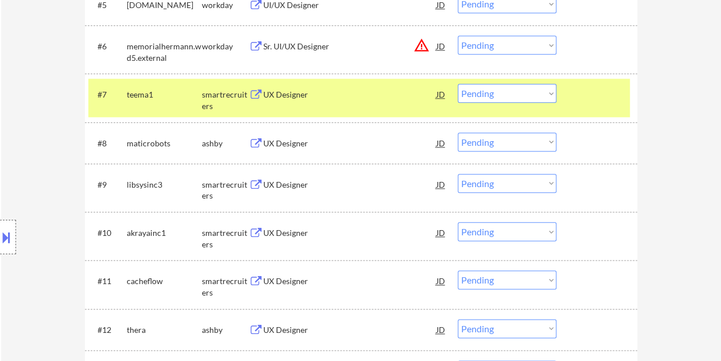
click at [580, 103] on div at bounding box center [598, 94] width 50 height 21
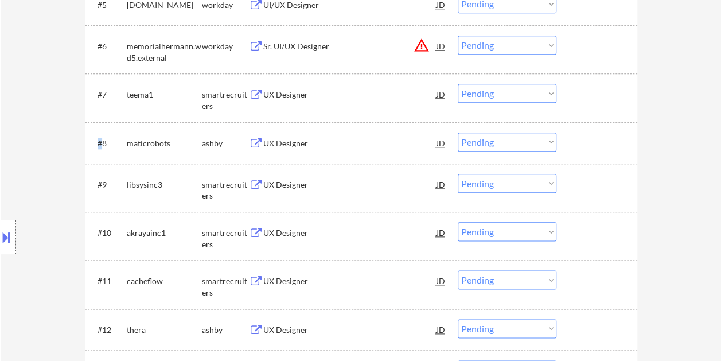
click at [580, 102] on div at bounding box center [598, 94] width 50 height 21
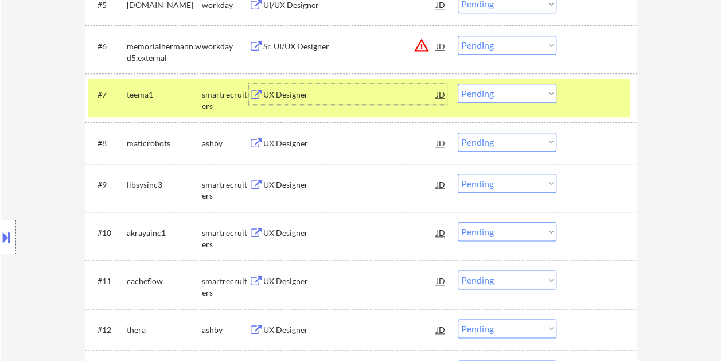
click at [308, 96] on div "UX Designer" at bounding box center [349, 94] width 173 height 11
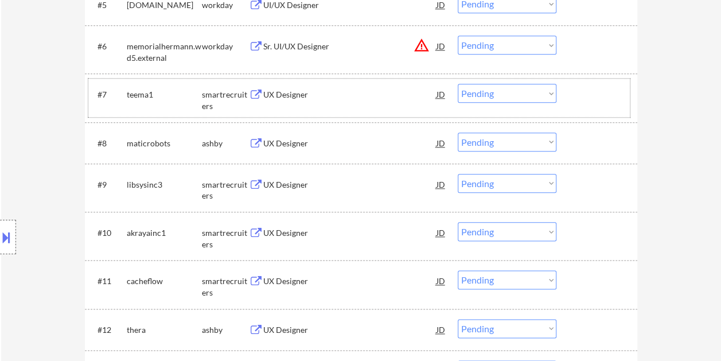
click at [580, 99] on div at bounding box center [598, 94] width 50 height 21
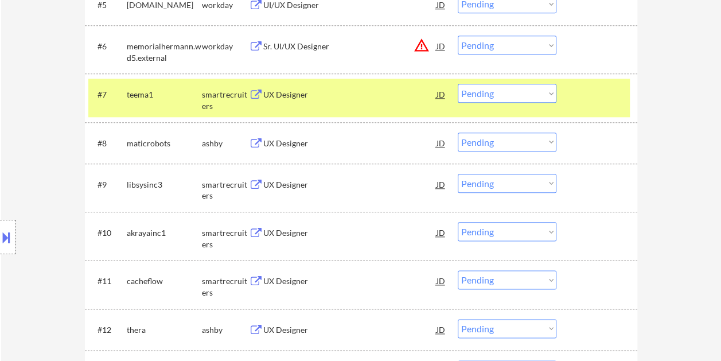
click at [548, 87] on select "Choose an option... Pending Applied Excluded (Questions) Excluded (Expired) Exc…" at bounding box center [507, 93] width 99 height 19
click at [458, 84] on select "Choose an option... Pending Applied Excluded (Questions) Excluded (Expired) Exc…" at bounding box center [507, 93] width 99 height 19
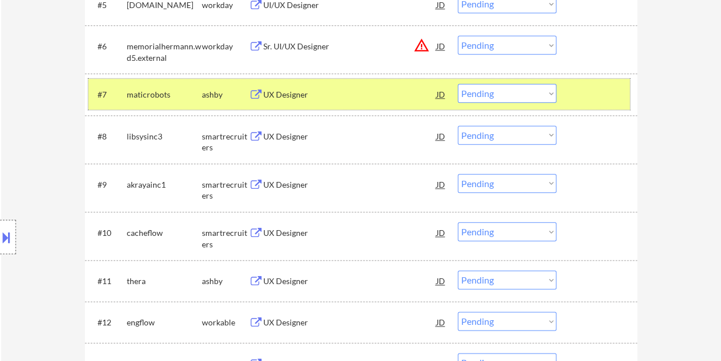
click at [599, 96] on div at bounding box center [598, 94] width 50 height 21
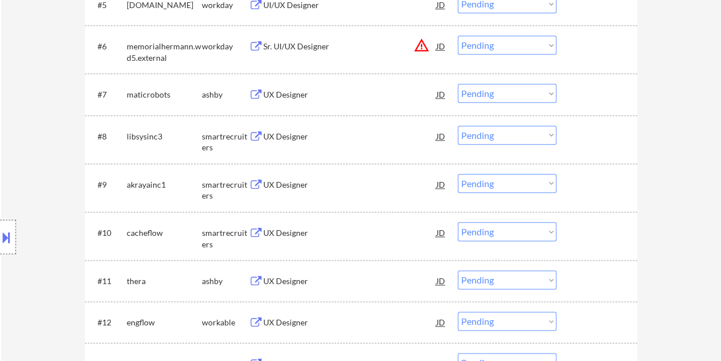
click at [592, 93] on div at bounding box center [598, 94] width 50 height 21
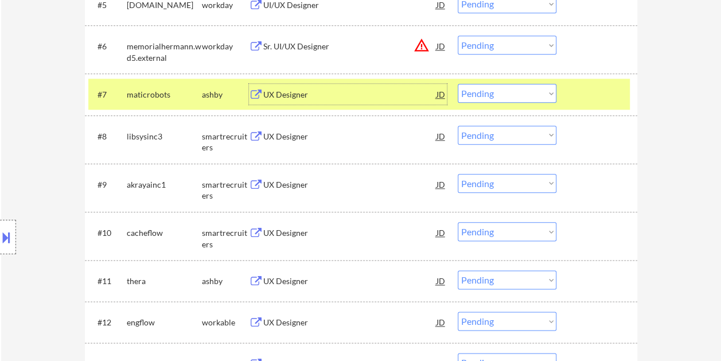
click at [320, 100] on div "UX Designer" at bounding box center [349, 94] width 173 height 11
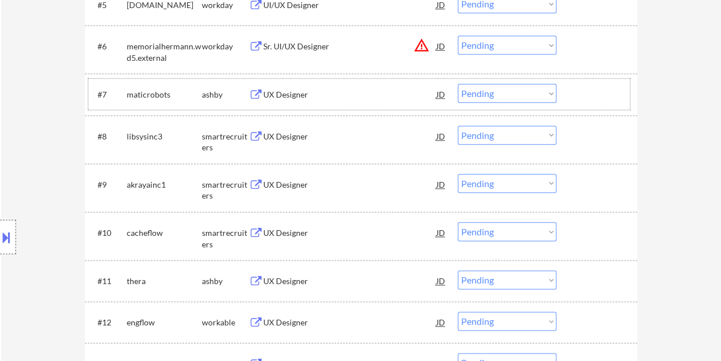
click at [604, 91] on div at bounding box center [598, 94] width 50 height 21
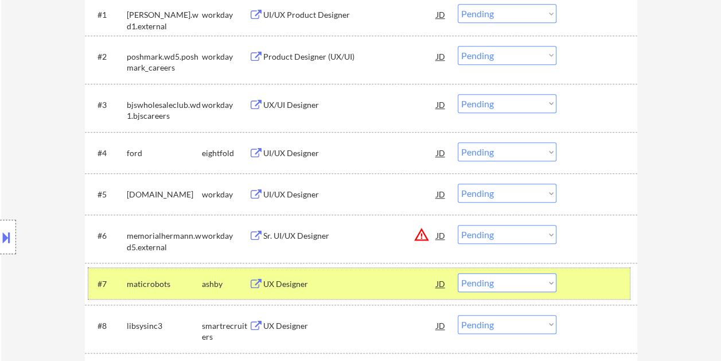
scroll to position [459, 0]
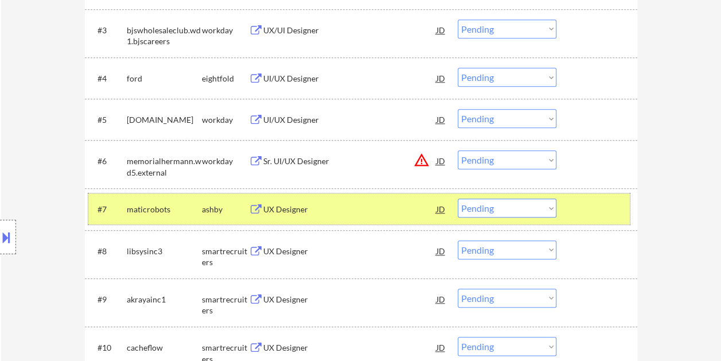
click at [554, 209] on select "Choose an option... Pending Applied Excluded (Questions) Excluded (Expired) Exc…" at bounding box center [507, 208] width 99 height 19
click at [458, 199] on select "Choose an option... Pending Applied Excluded (Questions) Excluded (Expired) Exc…" at bounding box center [507, 208] width 99 height 19
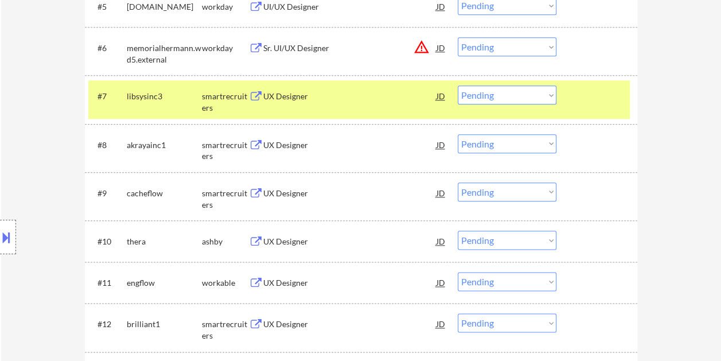
scroll to position [574, 0]
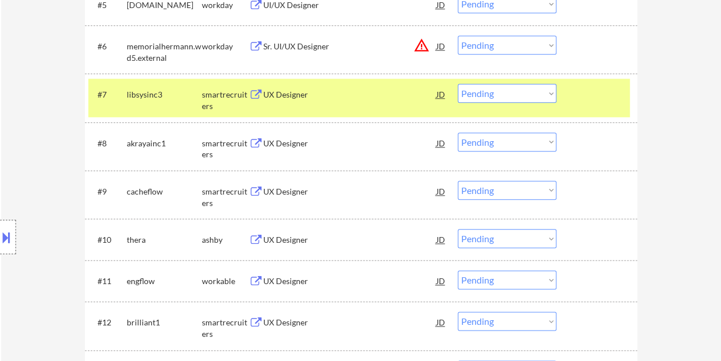
click at [294, 99] on div "UX Designer" at bounding box center [349, 94] width 173 height 11
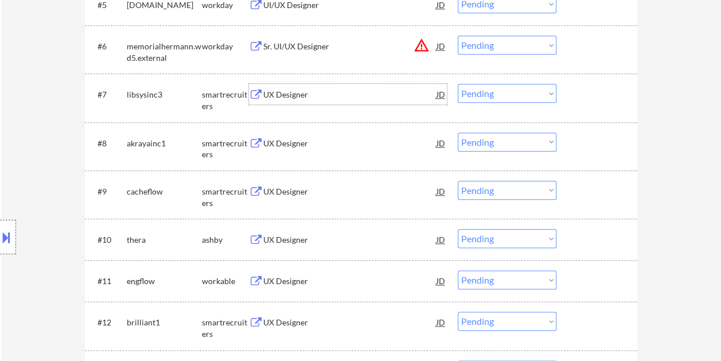
click at [575, 95] on div at bounding box center [598, 94] width 50 height 21
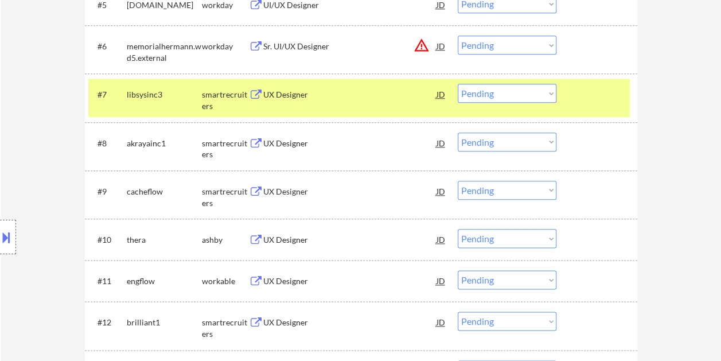
click at [552, 92] on select "Choose an option... Pending Applied Excluded (Questions) Excluded (Expired) Exc…" at bounding box center [507, 93] width 99 height 19
click at [458, 84] on select "Choose an option... Pending Applied Excluded (Questions) Excluded (Expired) Exc…" at bounding box center [507, 93] width 99 height 19
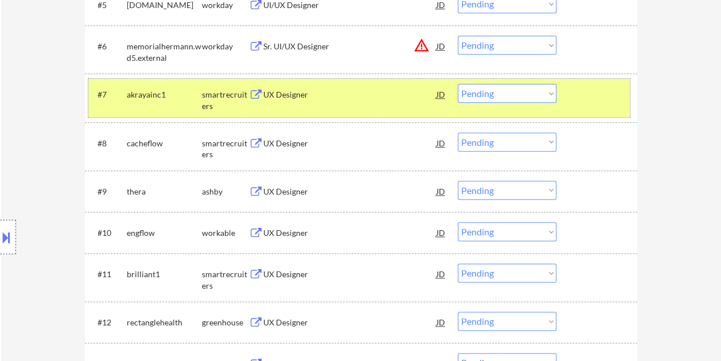
click at [601, 103] on div at bounding box center [598, 94] width 50 height 21
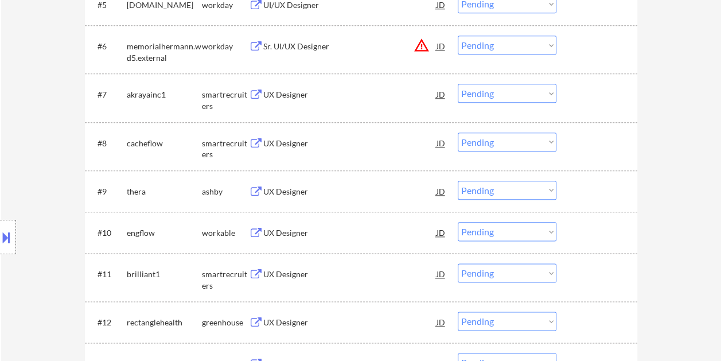
click at [594, 98] on div at bounding box center [598, 94] width 50 height 21
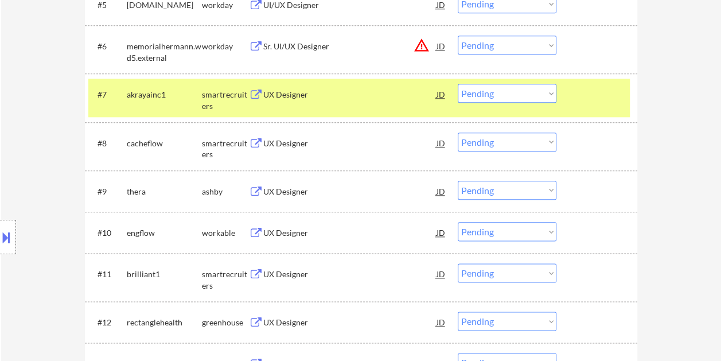
click at [341, 102] on div "UX Designer" at bounding box center [349, 94] width 173 height 21
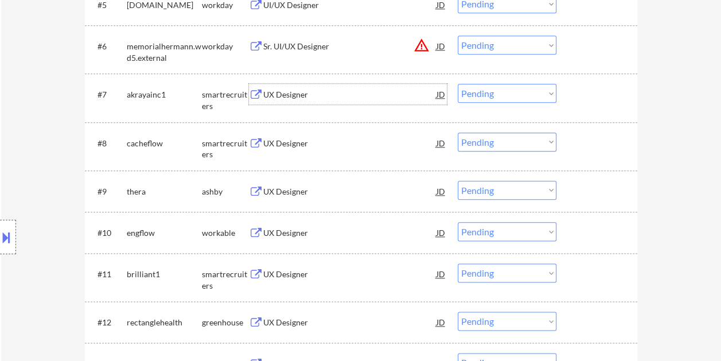
click at [591, 98] on div at bounding box center [598, 94] width 50 height 21
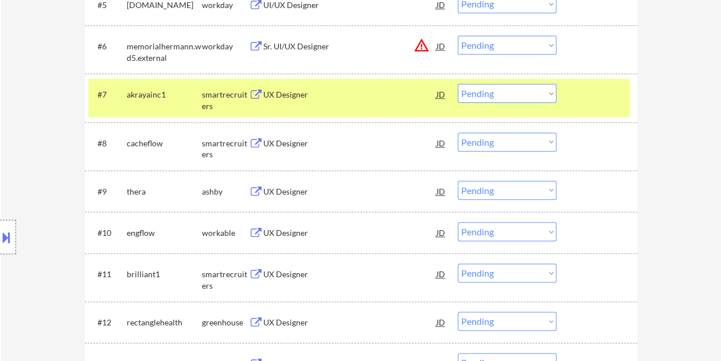
click at [553, 94] on select "Choose an option... Pending Applied Excluded (Questions) Excluded (Expired) Exc…" at bounding box center [507, 93] width 99 height 19
click at [458, 84] on select "Choose an option... Pending Applied Excluded (Questions) Excluded (Expired) Exc…" at bounding box center [507, 93] width 99 height 19
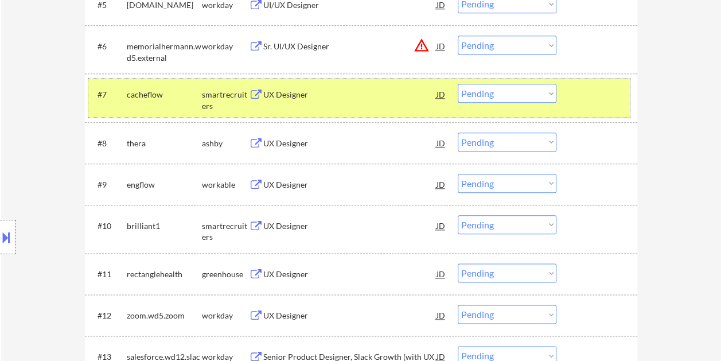
click at [593, 102] on div at bounding box center [598, 94] width 50 height 21
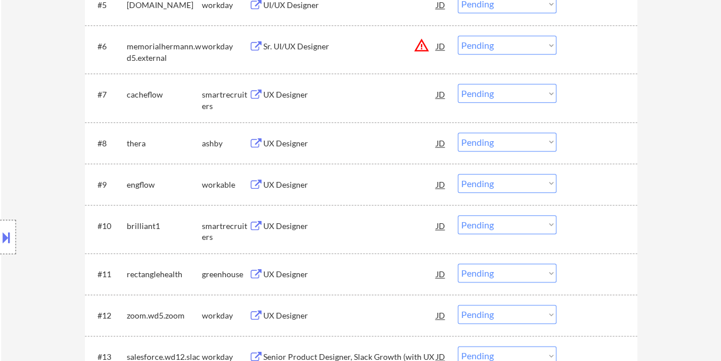
click at [603, 99] on div at bounding box center [598, 94] width 50 height 21
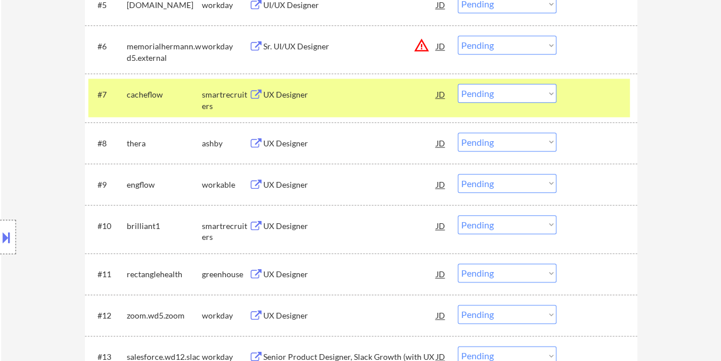
click at [359, 107] on div "#7 cacheflow smartrecruiters UX Designer JD warning_amber Choose an option... P…" at bounding box center [359, 98] width 542 height 38
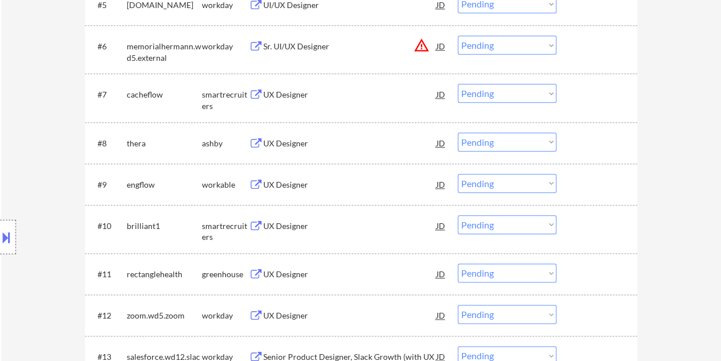
click at [620, 99] on div at bounding box center [598, 94] width 50 height 21
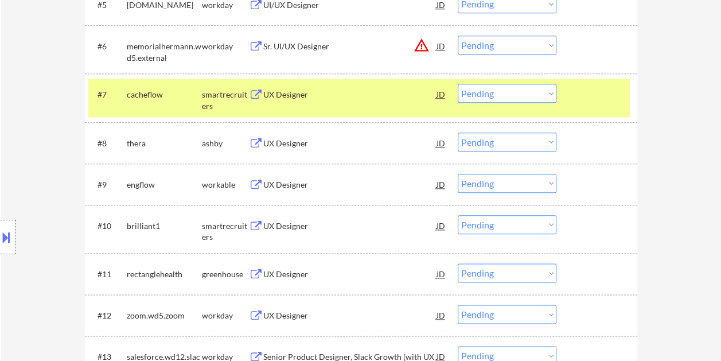
click at [409, 107] on div "#7 cacheflow smartrecruiters UX Designer JD warning_amber Choose an option... P…" at bounding box center [359, 98] width 542 height 38
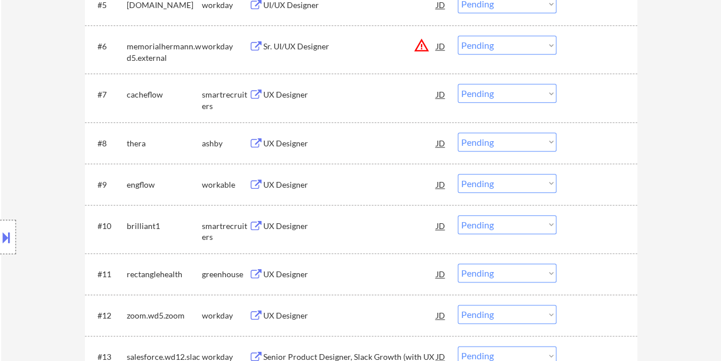
drag, startPoint x: 605, startPoint y: 95, endPoint x: 414, endPoint y: 101, distance: 190.6
click at [605, 95] on div at bounding box center [598, 94] width 50 height 21
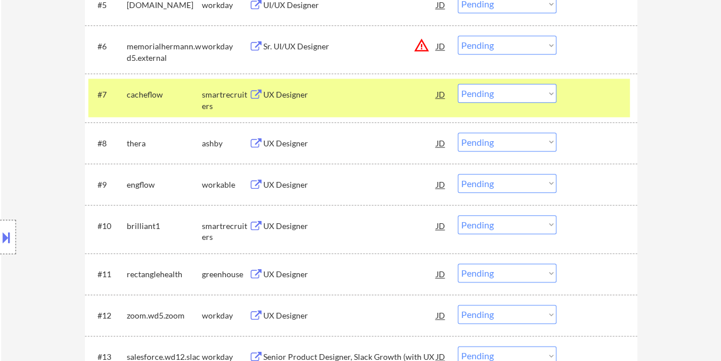
click at [350, 107] on div "#7 cacheflow smartrecruiters UX Designer JD warning_amber Choose an option... P…" at bounding box center [359, 98] width 542 height 38
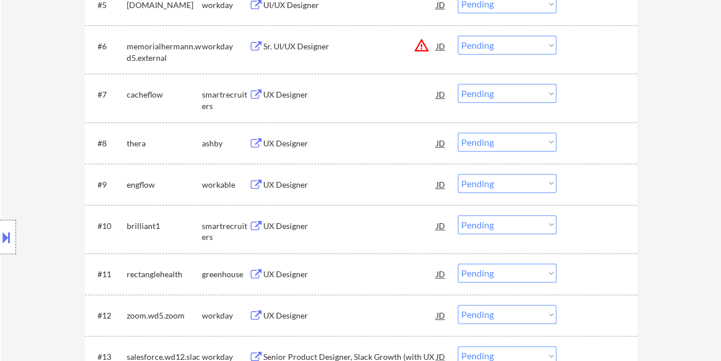
drag, startPoint x: 589, startPoint y: 96, endPoint x: 339, endPoint y: 99, distance: 249.6
click at [589, 95] on div at bounding box center [598, 94] width 50 height 21
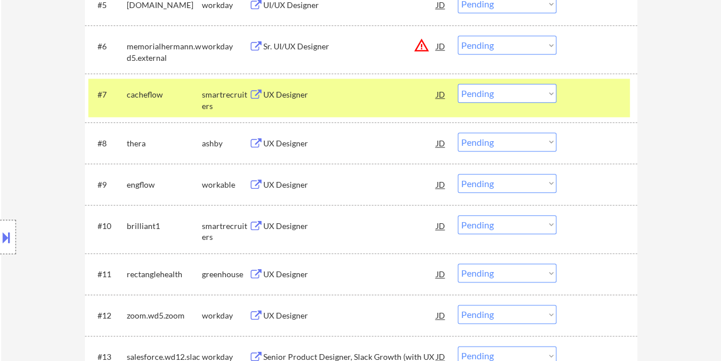
click at [253, 100] on button at bounding box center [256, 95] width 14 height 11
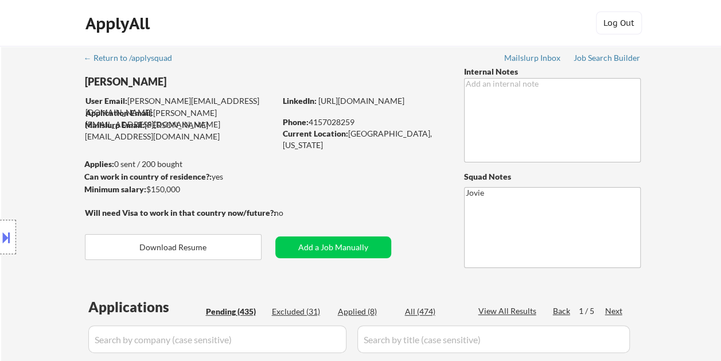
scroll to position [488, 0]
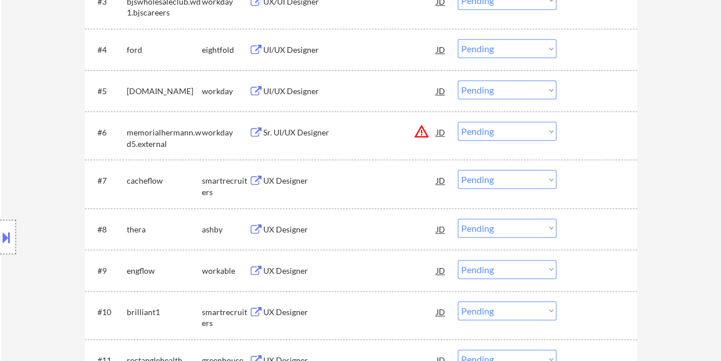
click at [588, 192] on div "#7 cacheflow smartrecruiters UX Designer JD warning_amber Choose an option... P…" at bounding box center [359, 184] width 542 height 38
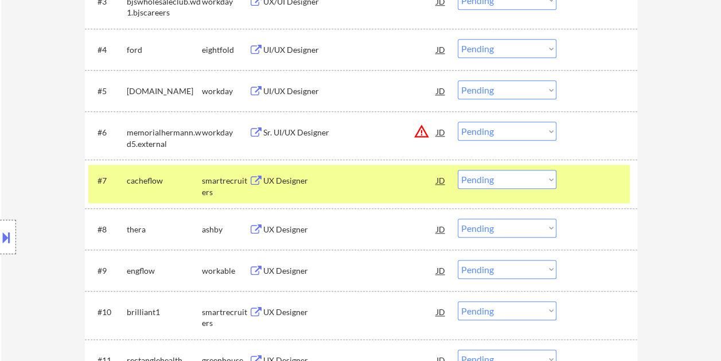
click at [546, 179] on select "Choose an option... Pending Applied Excluded (Questions) Excluded (Expired) Exc…" at bounding box center [507, 179] width 99 height 19
click at [458, 170] on select "Choose an option... Pending Applied Excluded (Questions) Excluded (Expired) Exc…" at bounding box center [507, 179] width 99 height 19
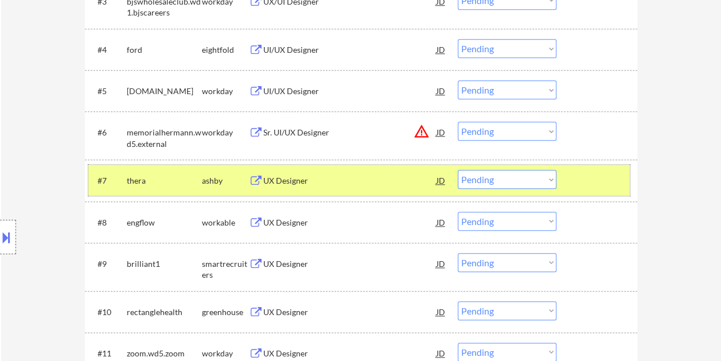
click at [623, 181] on div at bounding box center [598, 180] width 50 height 21
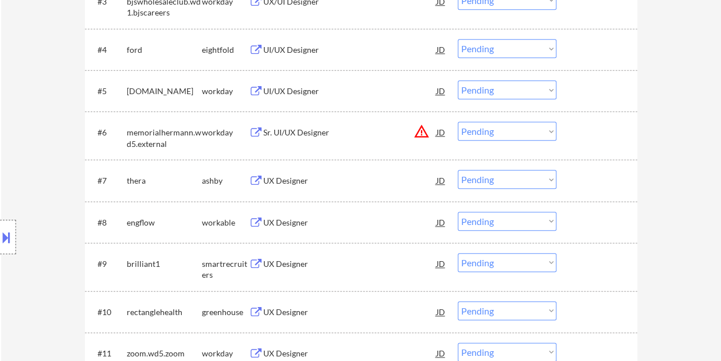
click at [585, 179] on div at bounding box center [598, 180] width 50 height 21
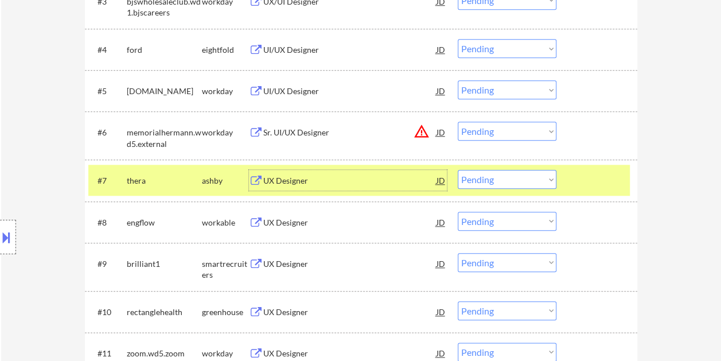
drag, startPoint x: 356, startPoint y: 172, endPoint x: 349, endPoint y: 173, distance: 7.0
click at [355, 172] on div "UX Designer" at bounding box center [349, 180] width 173 height 21
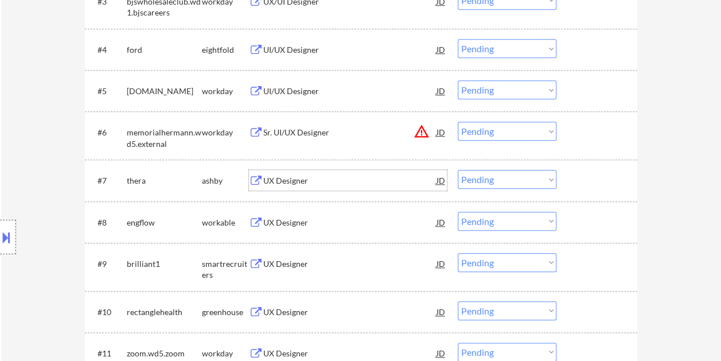
click at [583, 178] on div at bounding box center [598, 180] width 50 height 21
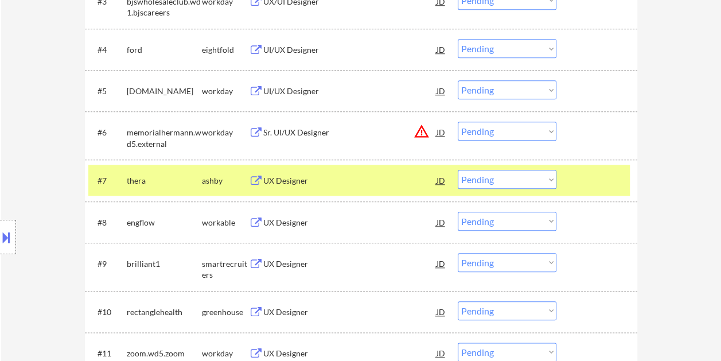
click at [538, 181] on select "Choose an option... Pending Applied Excluded (Questions) Excluded (Expired) Exc…" at bounding box center [507, 179] width 99 height 19
click at [458, 170] on select "Choose an option... Pending Applied Excluded (Questions) Excluded (Expired) Exc…" at bounding box center [507, 179] width 99 height 19
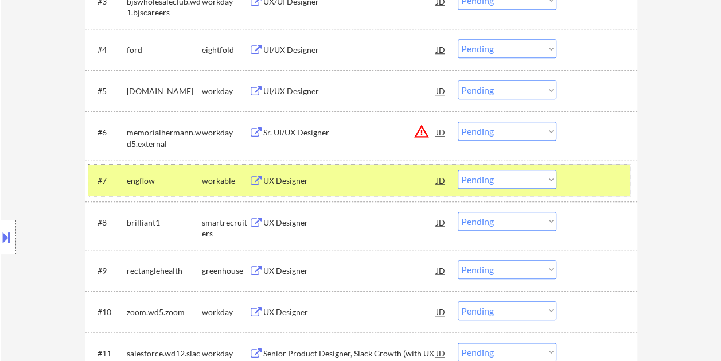
click at [621, 176] on div at bounding box center [598, 180] width 50 height 21
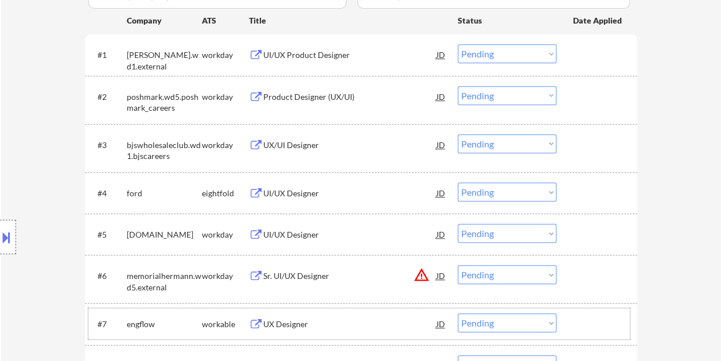
scroll to position [459, 0]
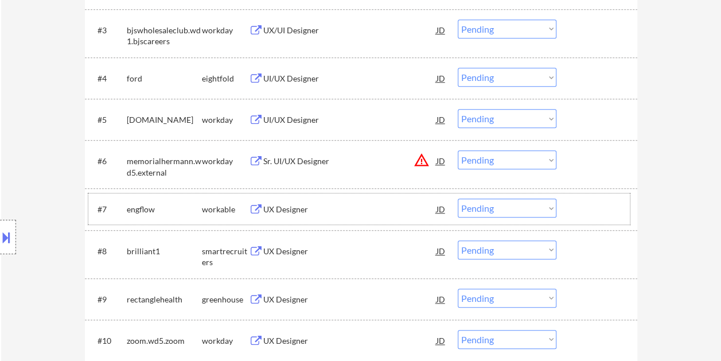
click at [596, 207] on div at bounding box center [598, 209] width 50 height 21
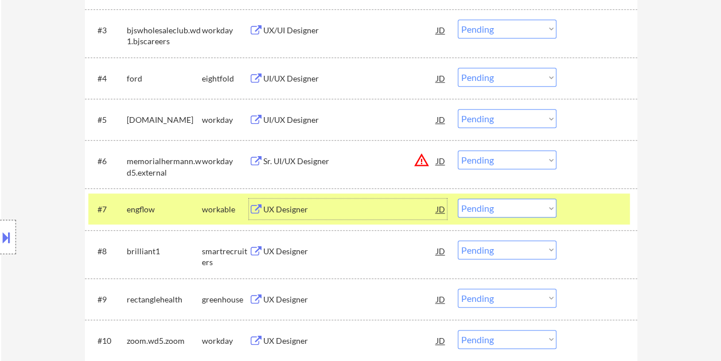
click at [299, 207] on div "UX Designer" at bounding box center [349, 209] width 173 height 11
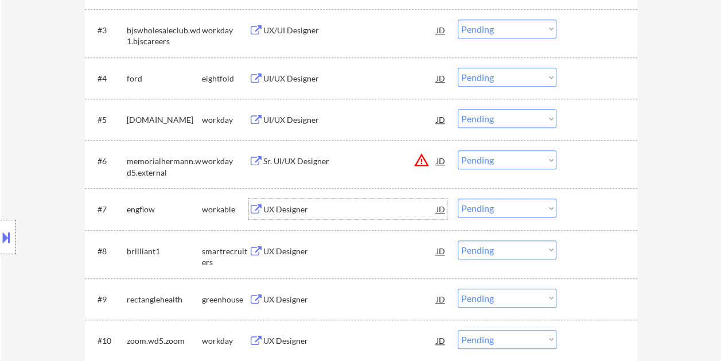
click at [585, 213] on div at bounding box center [598, 209] width 50 height 21
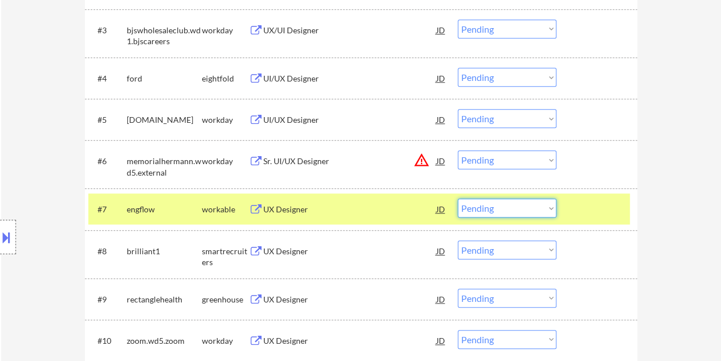
click at [543, 204] on select "Choose an option... Pending Applied Excluded (Questions) Excluded (Expired) Exc…" at bounding box center [507, 208] width 99 height 19
click at [458, 199] on select "Choose an option... Pending Applied Excluded (Questions) Excluded (Expired) Exc…" at bounding box center [507, 208] width 99 height 19
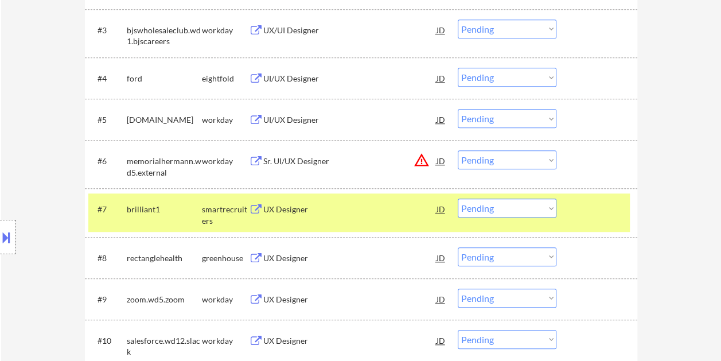
click at [583, 209] on div at bounding box center [598, 209] width 50 height 21
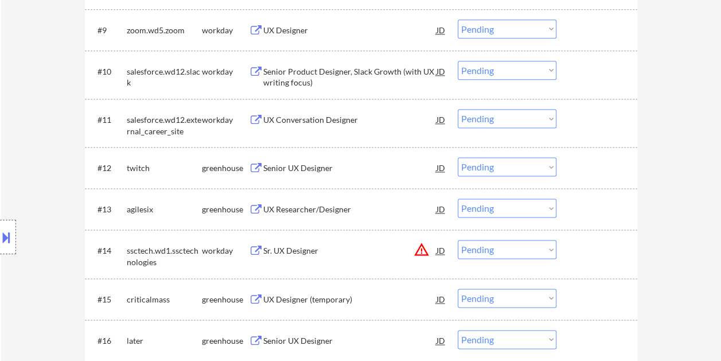
scroll to position [803, 0]
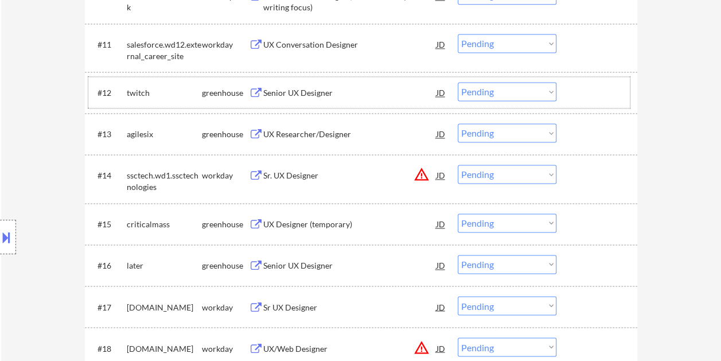
click at [592, 86] on div at bounding box center [598, 92] width 50 height 21
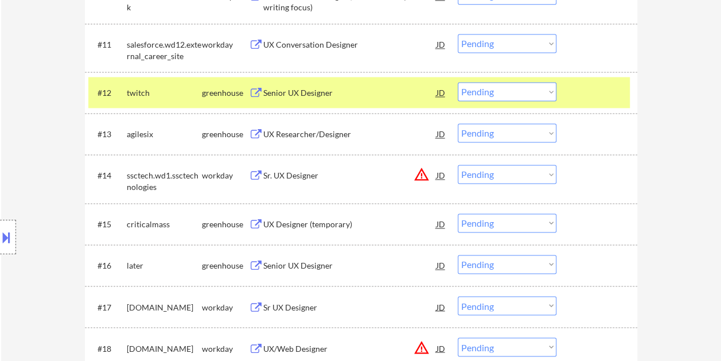
click at [357, 90] on div "Senior UX Designer" at bounding box center [349, 92] width 173 height 11
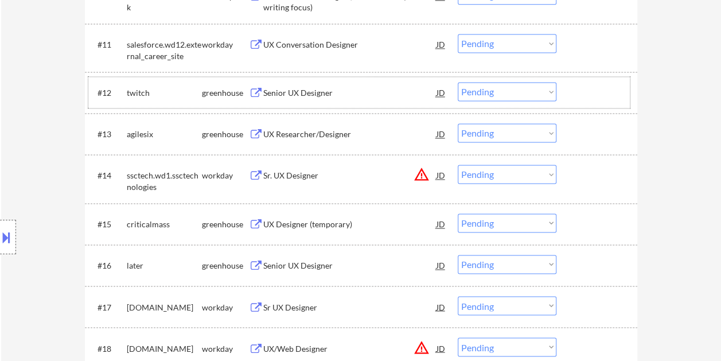
click at [577, 87] on div at bounding box center [598, 92] width 50 height 21
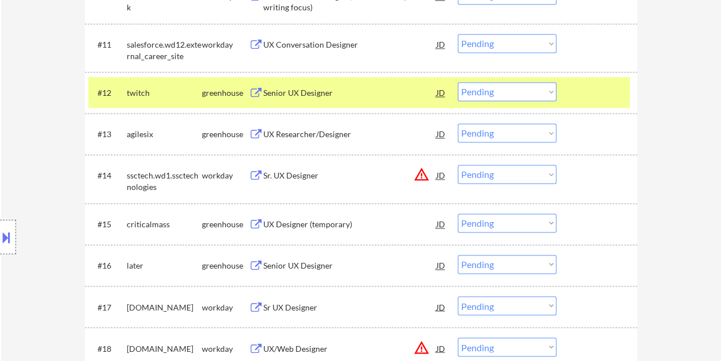
click at [540, 87] on select "Choose an option... Pending Applied Excluded (Questions) Excluded (Expired) Exc…" at bounding box center [507, 91] width 99 height 19
click at [458, 82] on select "Choose an option... Pending Applied Excluded (Questions) Excluded (Expired) Exc…" at bounding box center [507, 91] width 99 height 19
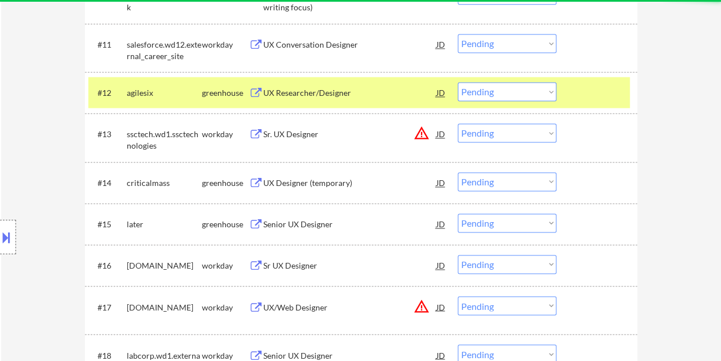
click at [607, 88] on div at bounding box center [598, 92] width 50 height 21
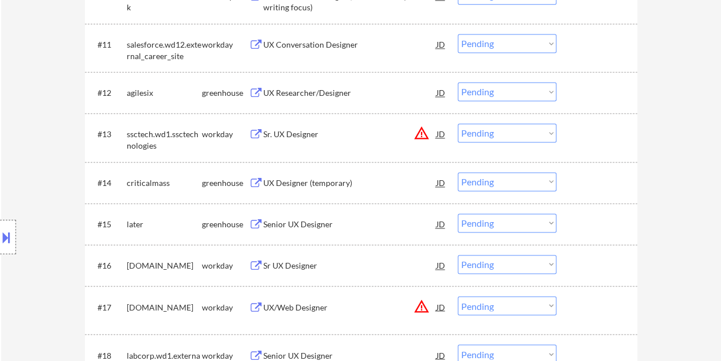
click at [604, 88] on div at bounding box center [598, 92] width 50 height 21
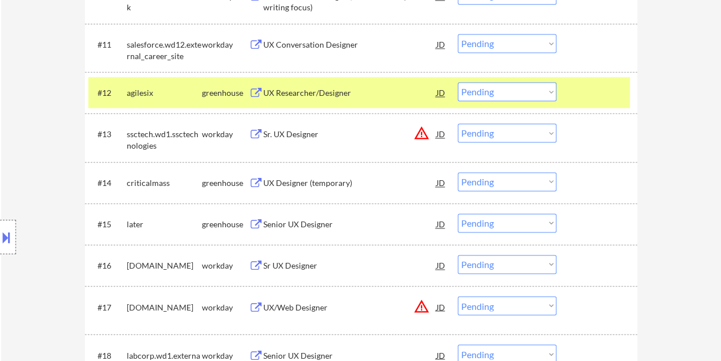
click at [344, 93] on div "UX Researcher/Designer" at bounding box center [349, 92] width 173 height 11
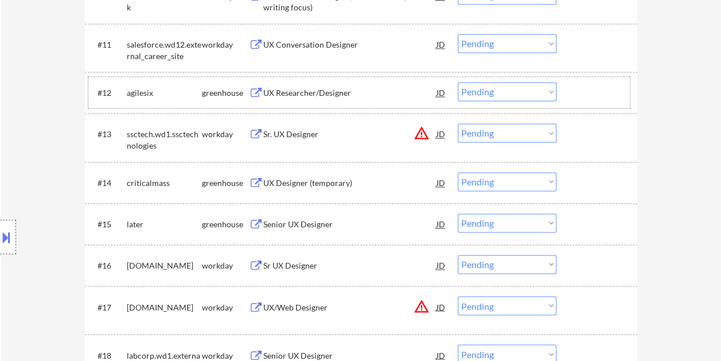
click at [574, 87] on div at bounding box center [598, 92] width 50 height 21
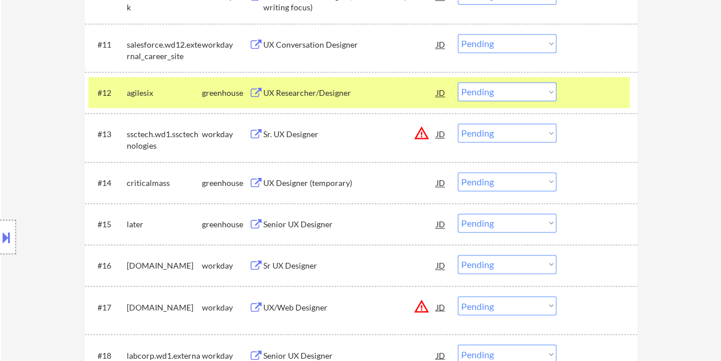
click at [551, 90] on select "Choose an option... Pending Applied Excluded (Questions) Excluded (Expired) Exc…" at bounding box center [507, 91] width 99 height 19
click at [458, 82] on select "Choose an option... Pending Applied Excluded (Questions) Excluded (Expired) Exc…" at bounding box center [507, 91] width 99 height 19
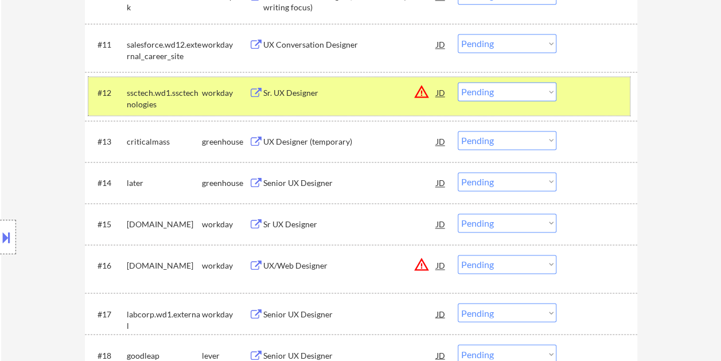
click at [581, 94] on div at bounding box center [598, 92] width 50 height 21
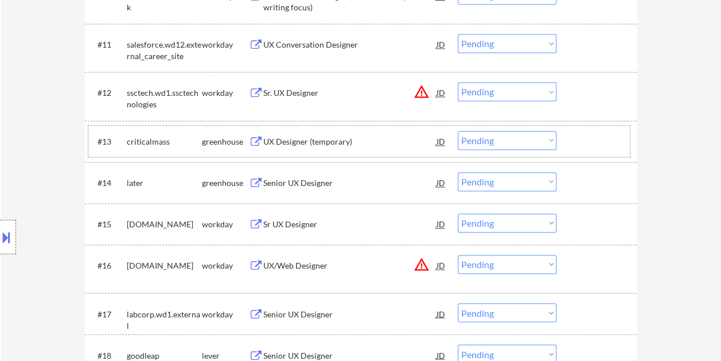
click at [599, 137] on div at bounding box center [598, 141] width 50 height 21
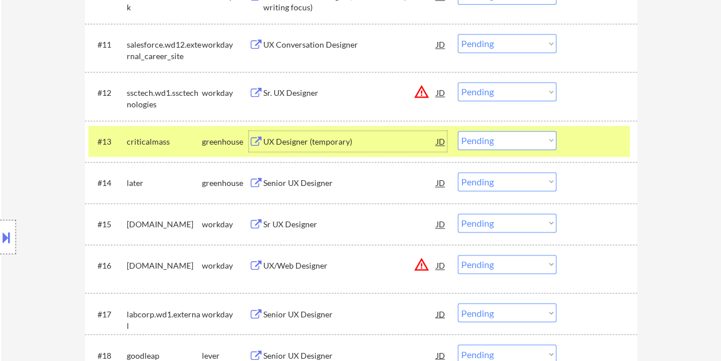
click at [347, 132] on div "UX Designer (temporary)" at bounding box center [349, 141] width 173 height 21
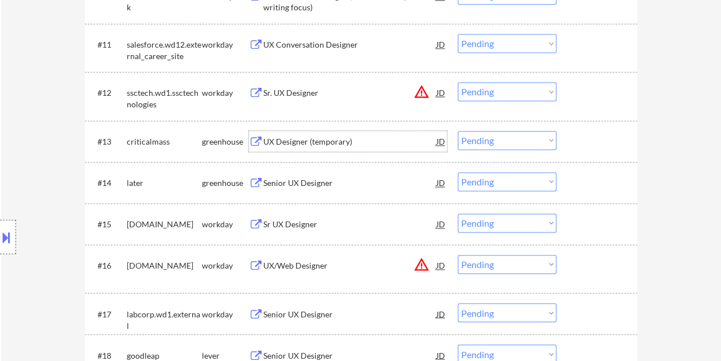
click at [583, 143] on div at bounding box center [598, 141] width 50 height 21
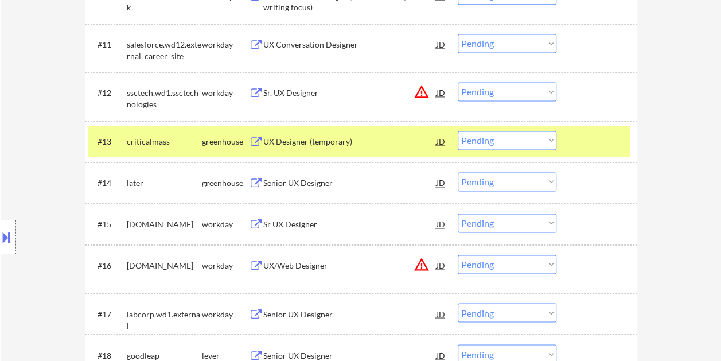
click at [546, 137] on select "Choose an option... Pending Applied Excluded (Questions) Excluded (Expired) Exc…" at bounding box center [507, 140] width 99 height 19
click at [458, 131] on select "Choose an option... Pending Applied Excluded (Questions) Excluded (Expired) Exc…" at bounding box center [507, 140] width 99 height 19
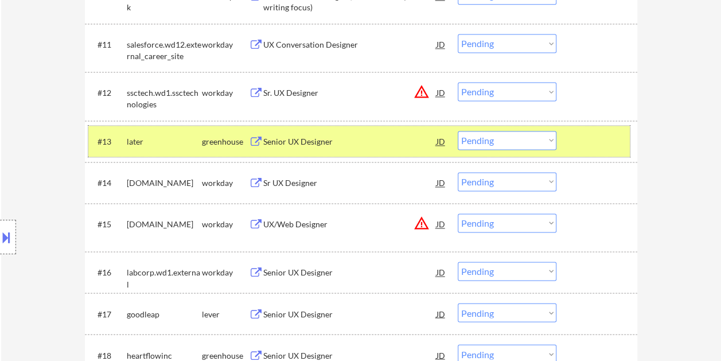
drag, startPoint x: 616, startPoint y: 145, endPoint x: 595, endPoint y: 140, distance: 21.2
click at [615, 145] on div at bounding box center [598, 141] width 50 height 21
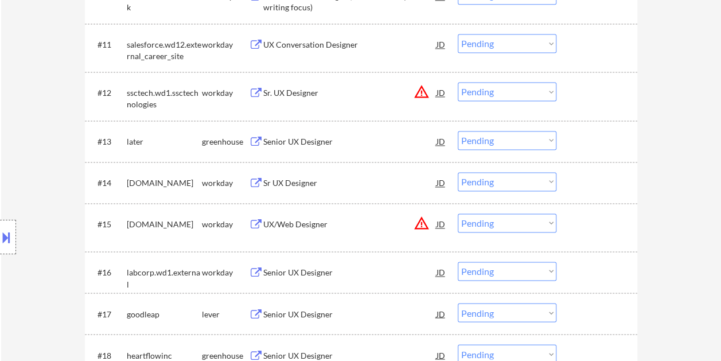
click at [600, 137] on div at bounding box center [598, 141] width 50 height 21
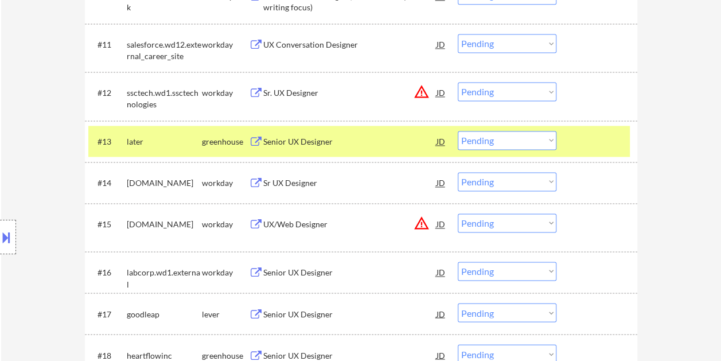
click at [313, 140] on div "Senior UX Designer" at bounding box center [349, 141] width 173 height 11
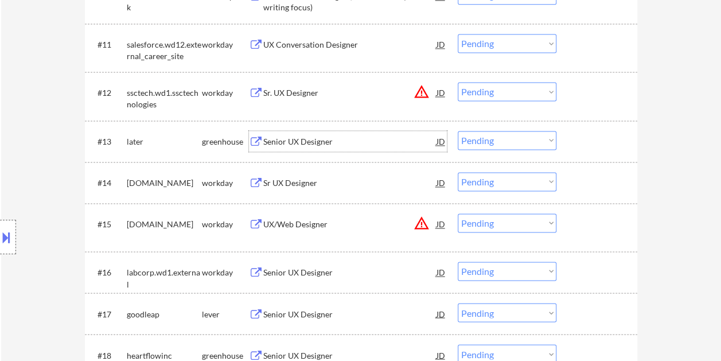
click at [606, 145] on div at bounding box center [598, 141] width 50 height 21
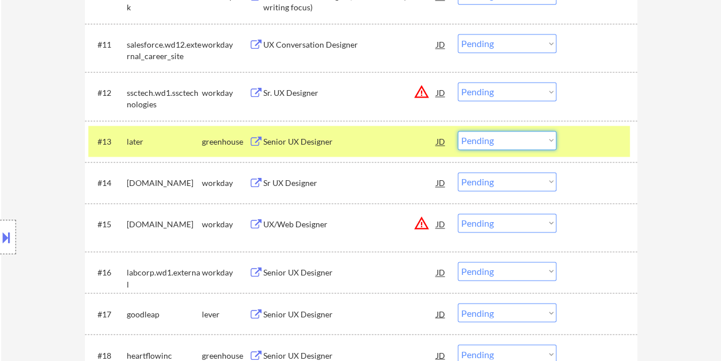
click at [552, 140] on select "Choose an option... Pending Applied Excluded (Questions) Excluded (Expired) Exc…" at bounding box center [507, 140] width 99 height 19
click at [458, 131] on select "Choose an option... Pending Applied Excluded (Questions) Excluded (Expired) Exc…" at bounding box center [507, 140] width 99 height 19
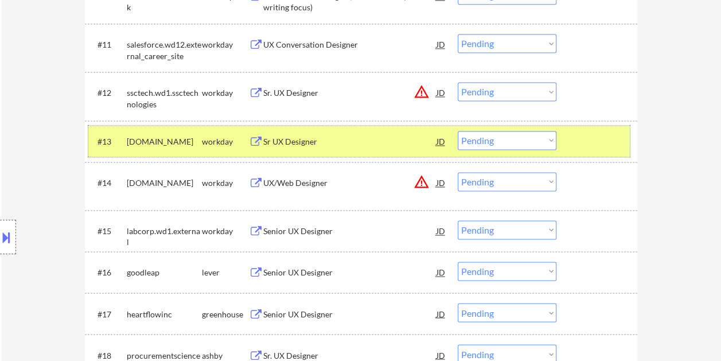
click at [578, 147] on div at bounding box center [598, 141] width 50 height 21
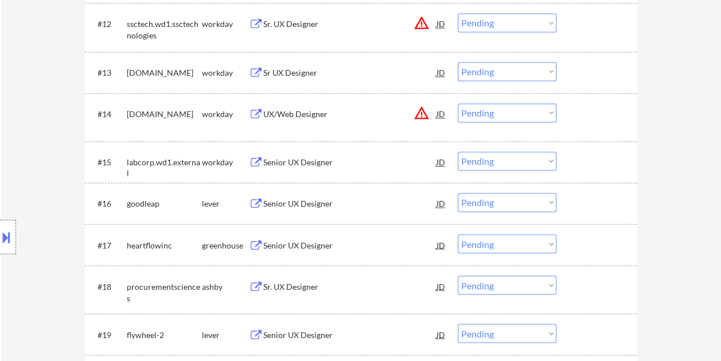
scroll to position [918, 0]
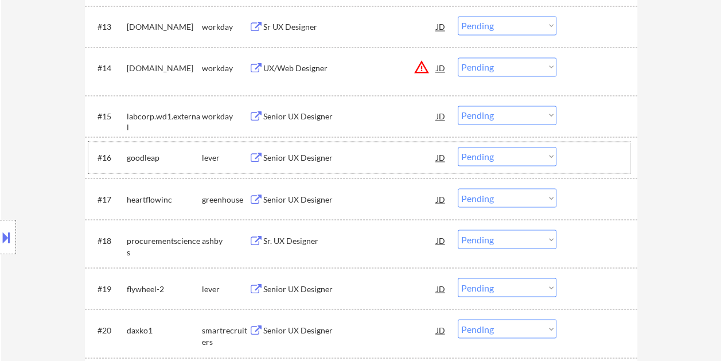
click at [586, 156] on div at bounding box center [598, 157] width 50 height 21
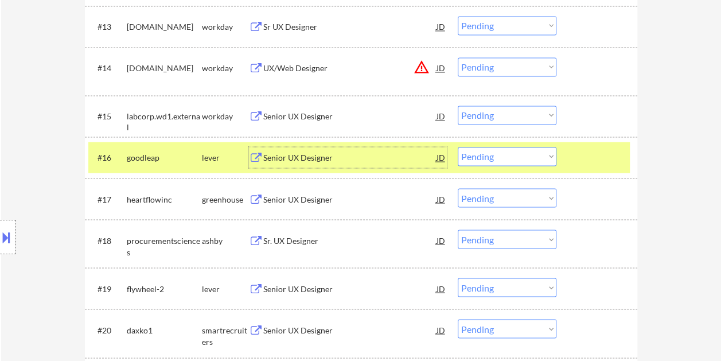
click at [314, 149] on div "Senior UX Designer" at bounding box center [349, 157] width 173 height 21
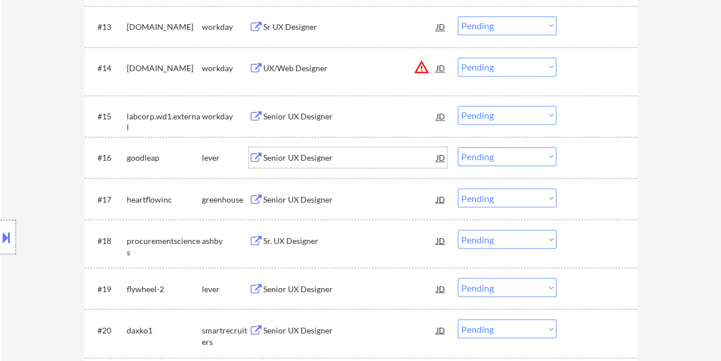
click at [568, 145] on div "#16 goodleap lever Senior UX Designer JD warning_amber Choose an option... Pend…" at bounding box center [359, 157] width 542 height 31
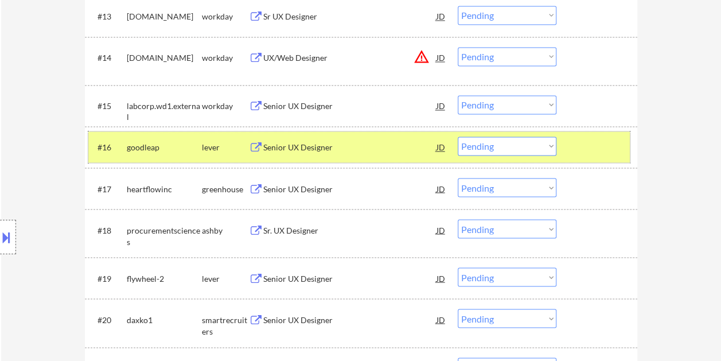
scroll to position [927, 0]
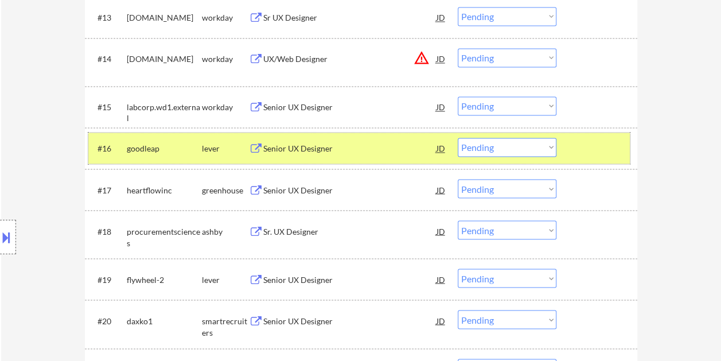
click at [552, 146] on select "Choose an option... Pending Applied Excluded (Questions) Excluded (Expired) Exc…" at bounding box center [507, 147] width 99 height 19
click at [458, 138] on select "Choose an option... Pending Applied Excluded (Questions) Excluded (Expired) Exc…" at bounding box center [507, 147] width 99 height 19
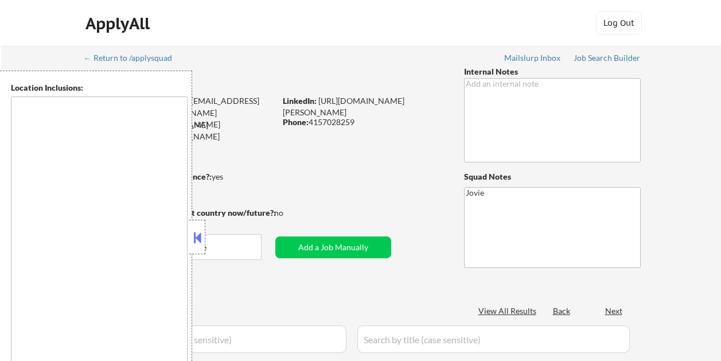
scroll to position [973, 0]
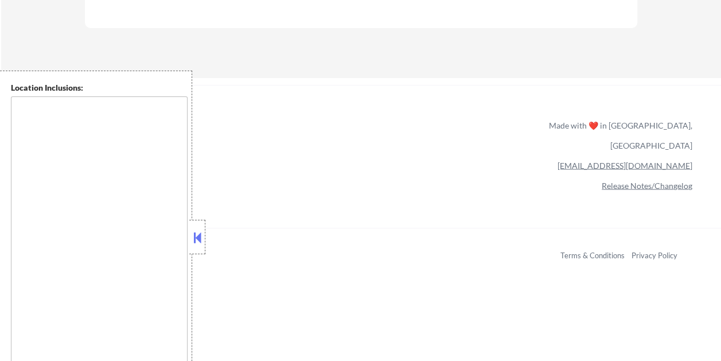
type textarea "[GEOGRAPHIC_DATA], [GEOGRAPHIC_DATA] [GEOGRAPHIC_DATA], [GEOGRAPHIC_DATA] [GEOG…"
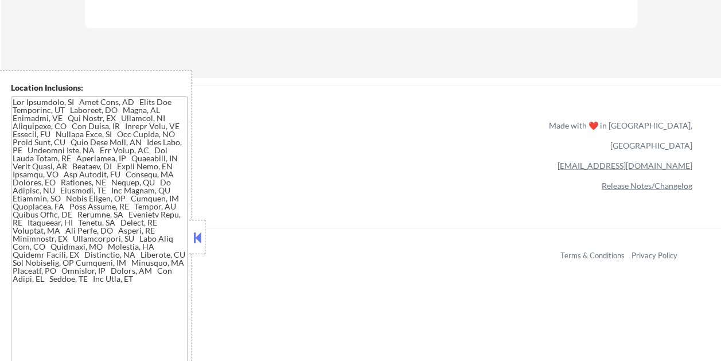
drag, startPoint x: 199, startPoint y: 234, endPoint x: 231, endPoint y: 216, distance: 36.7
click at [197, 233] on button at bounding box center [197, 237] width 13 height 17
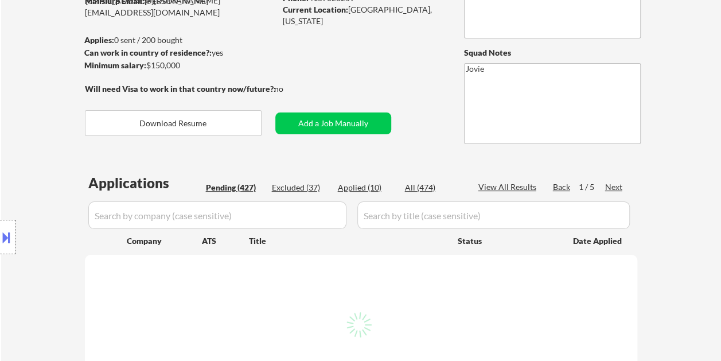
scroll to position [164, 0]
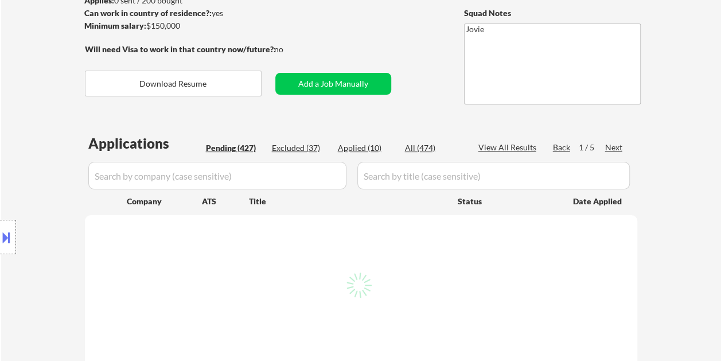
select select ""pending""
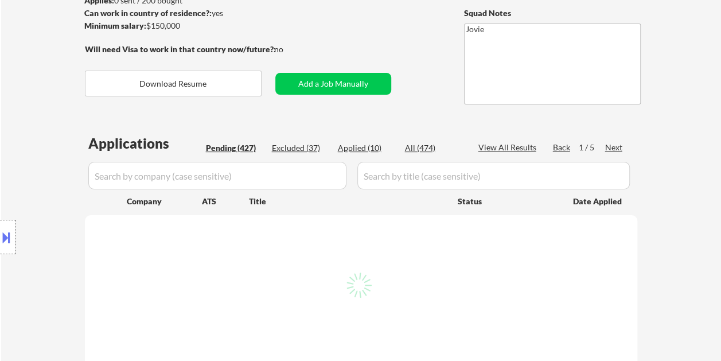
select select ""pending""
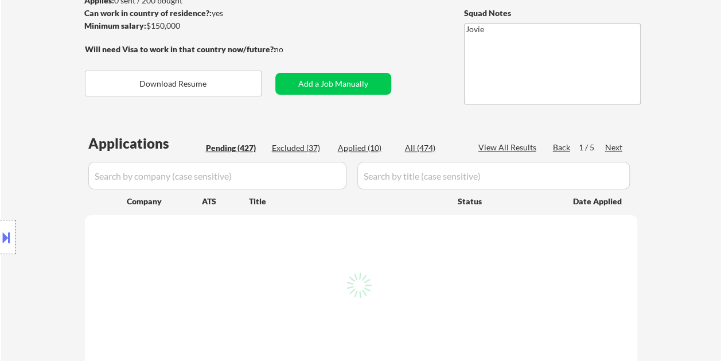
select select ""pending""
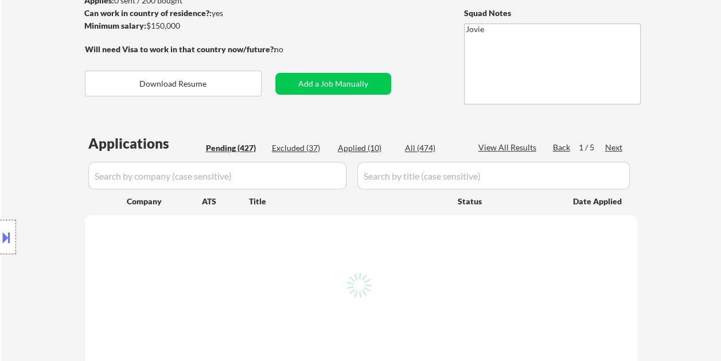
select select ""pending""
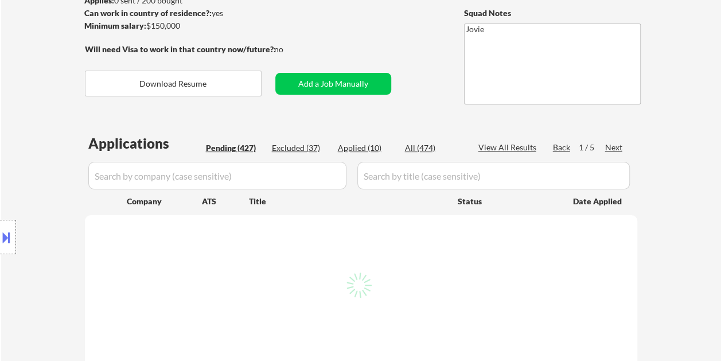
select select ""pending""
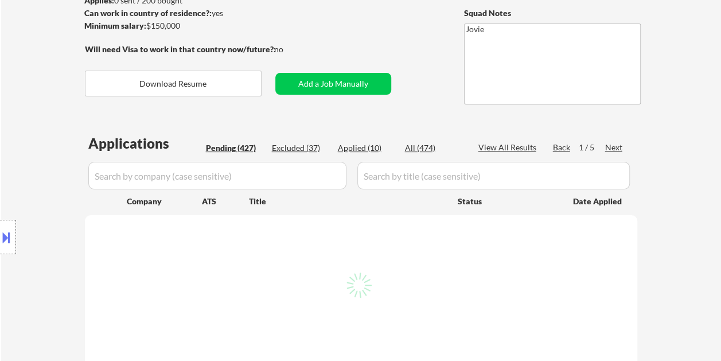
select select ""pending""
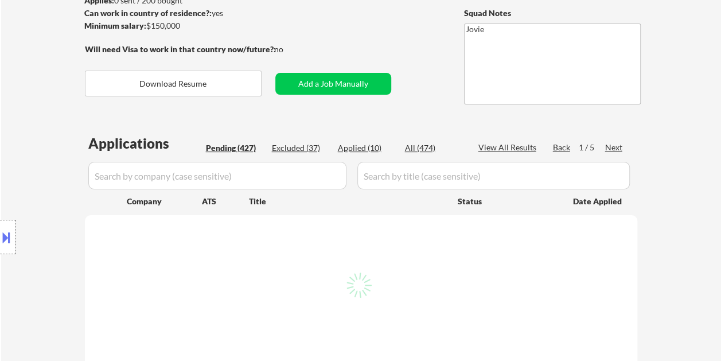
select select ""pending""
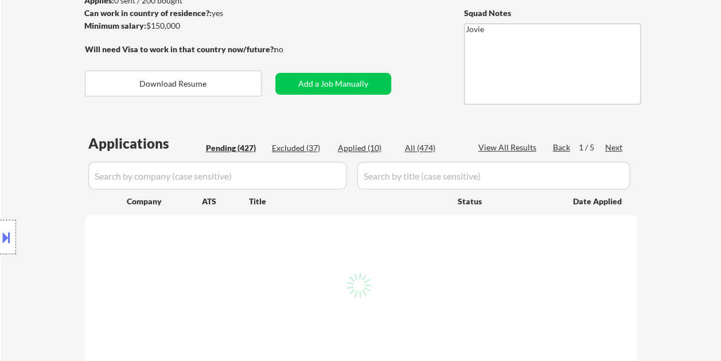
select select ""pending""
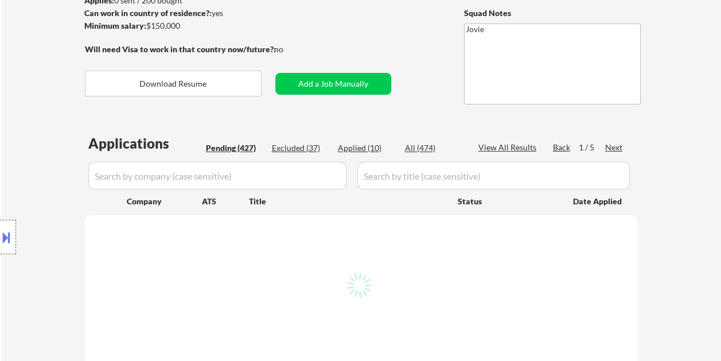
select select ""pending""
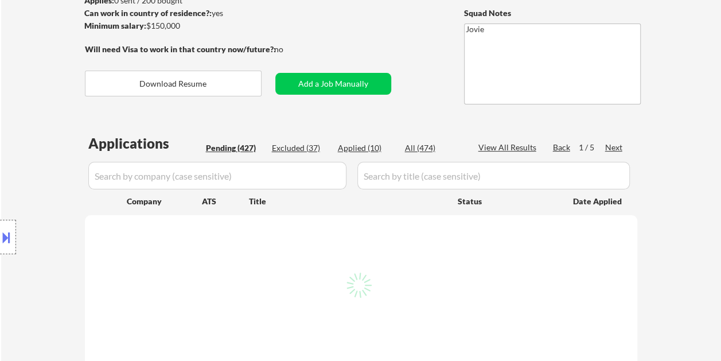
select select ""pending""
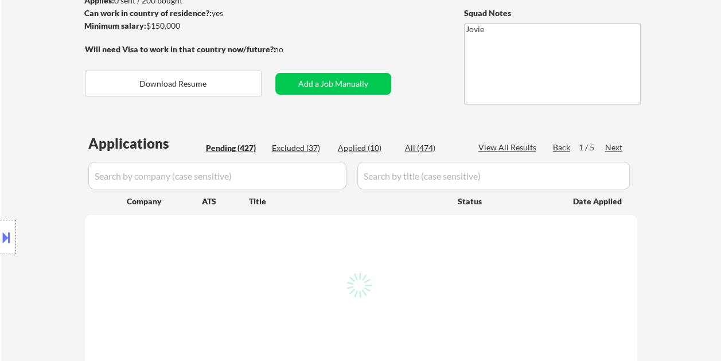
select select ""pending""
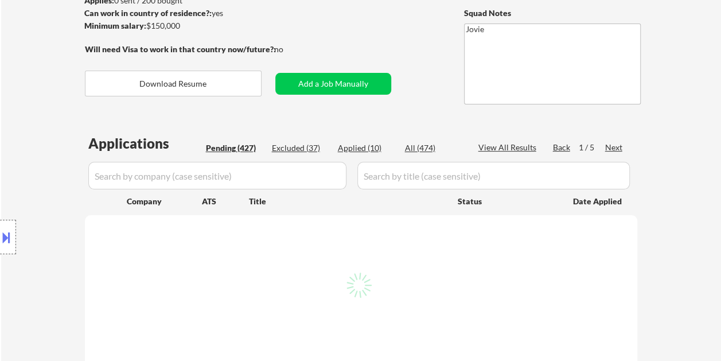
select select ""pending""
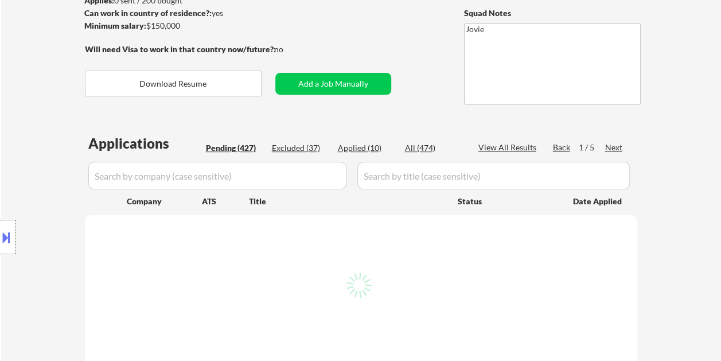
select select ""pending""
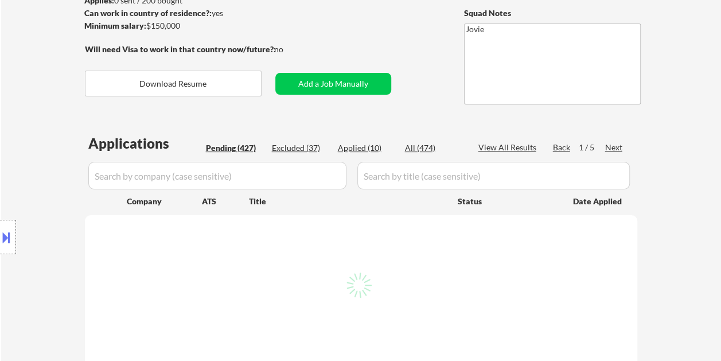
select select ""pending""
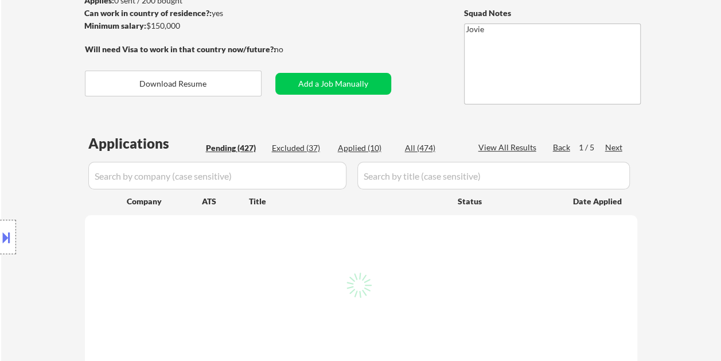
select select ""pending""
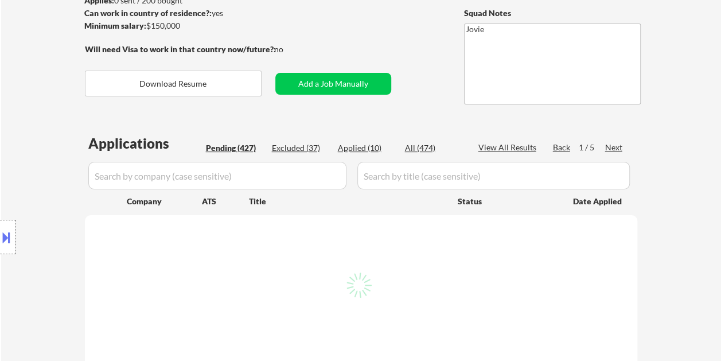
select select ""pending""
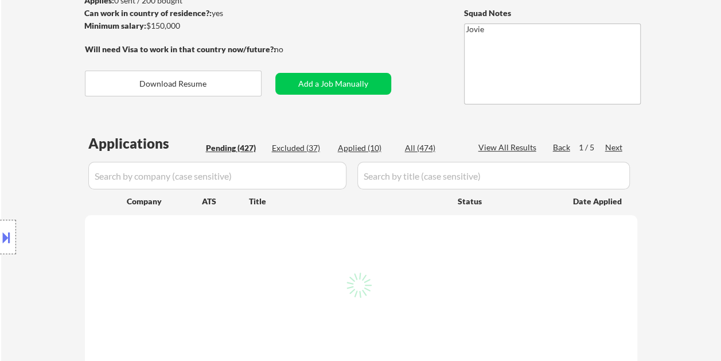
select select ""pending""
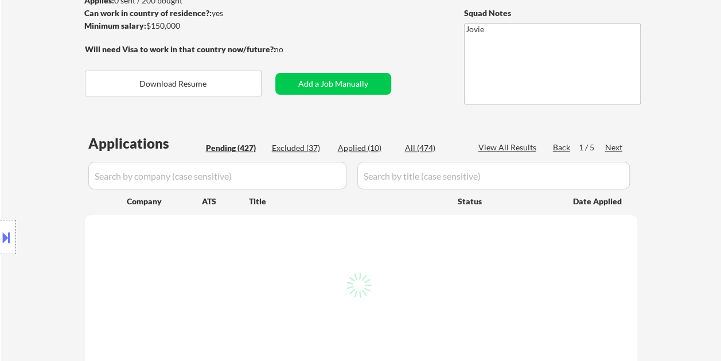
select select ""pending""
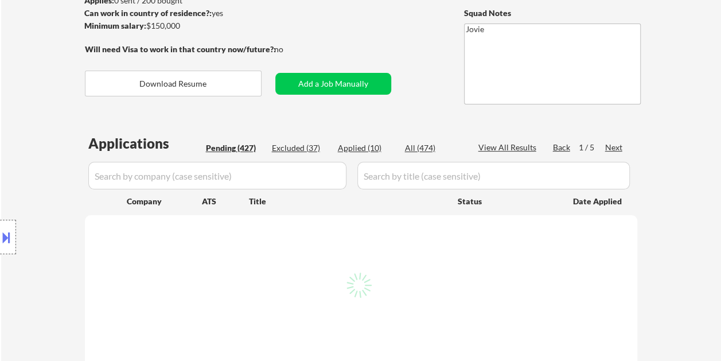
select select ""pending""
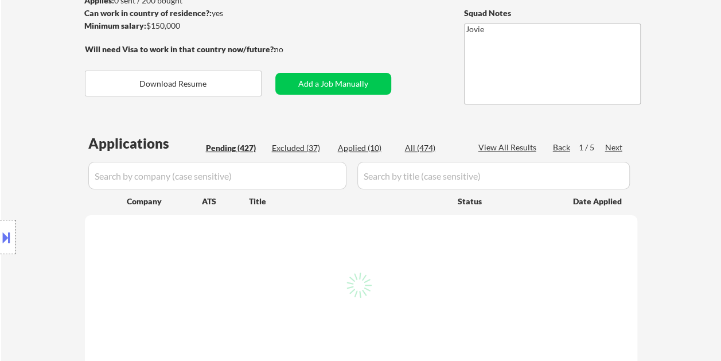
select select ""pending""
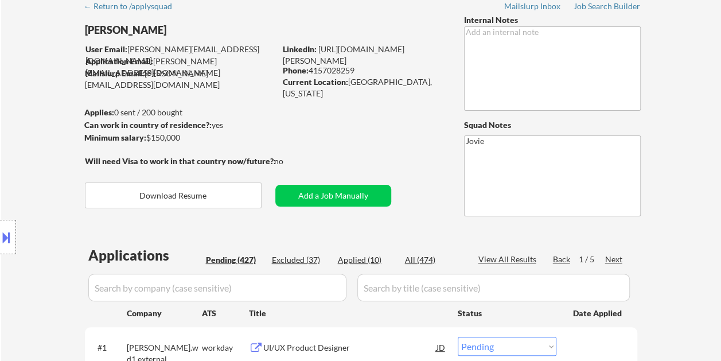
scroll to position [57, 0]
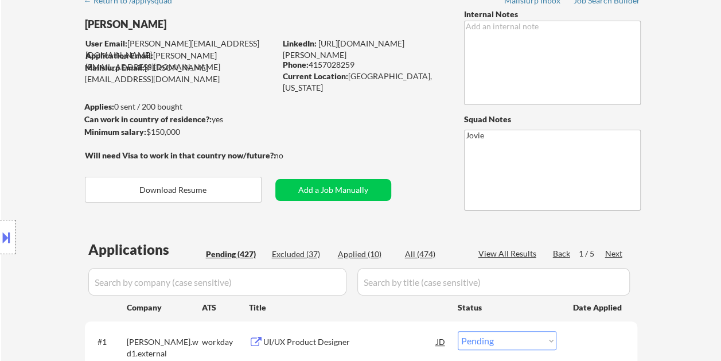
click at [352, 257] on div "Applied (10)" at bounding box center [366, 253] width 57 height 11
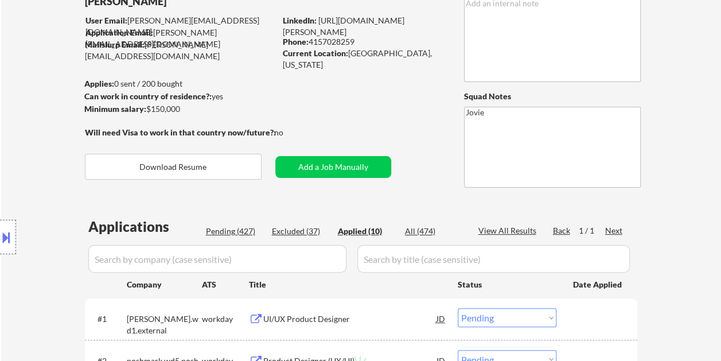
scroll to position [115, 0]
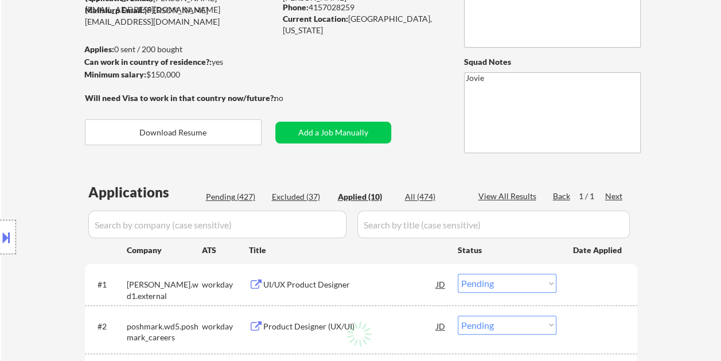
select select ""applied""
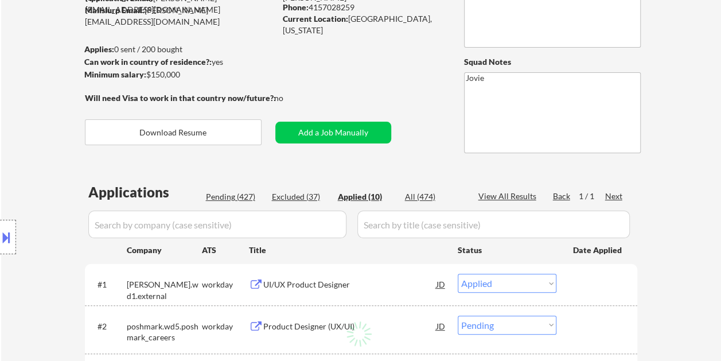
select select ""applied""
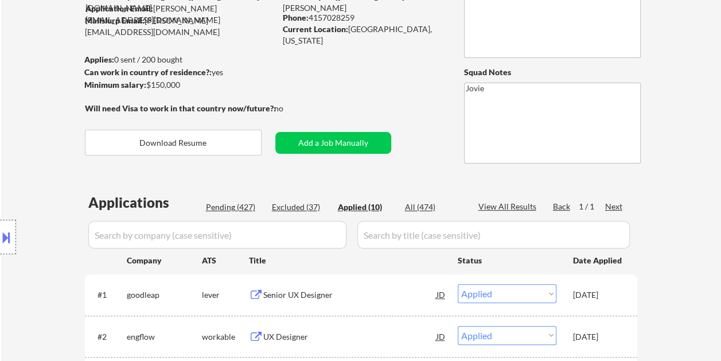
scroll to position [57, 0]
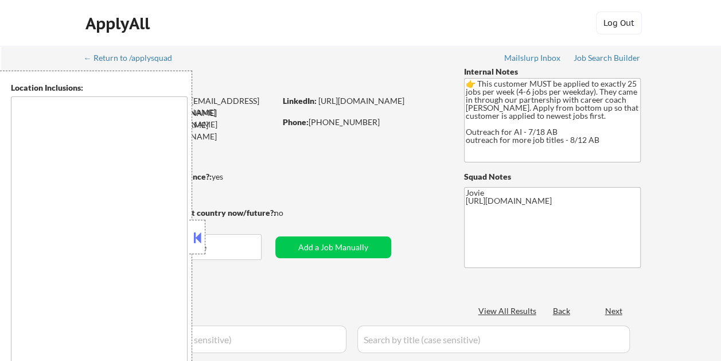
type textarea "[GEOGRAPHIC_DATA], [GEOGRAPHIC_DATA] [GEOGRAPHIC_DATA], [GEOGRAPHIC_DATA] [GEOG…"
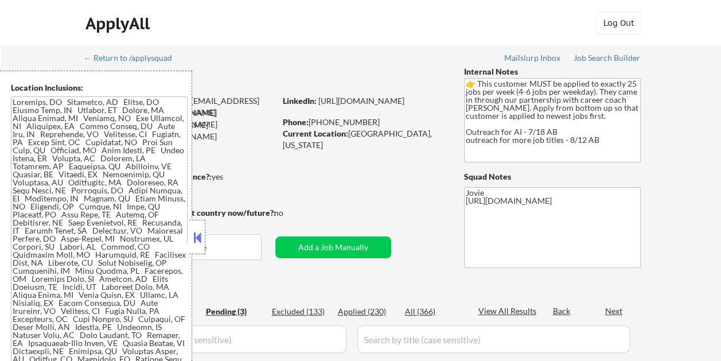
select select ""pending""
drag, startPoint x: 201, startPoint y: 237, endPoint x: 213, endPoint y: 232, distance: 13.6
click at [201, 237] on button at bounding box center [197, 237] width 13 height 17
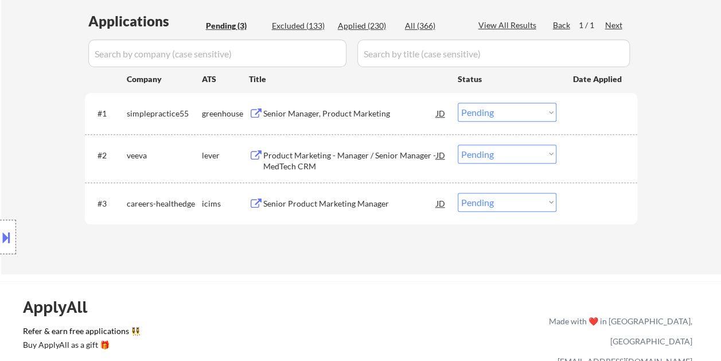
scroll to position [287, 0]
click at [577, 116] on div at bounding box center [598, 112] width 50 height 21
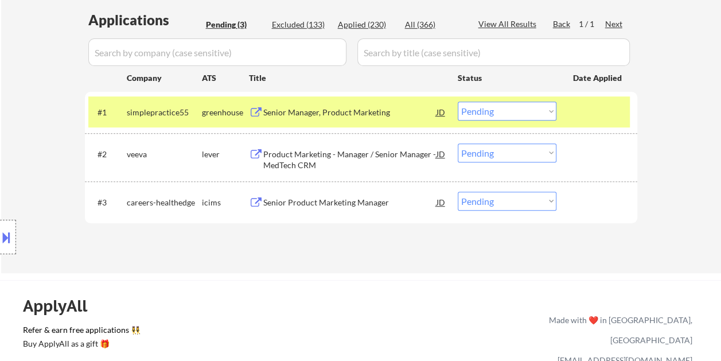
click at [296, 109] on div "Senior Manager, Product Marketing" at bounding box center [349, 112] width 173 height 11
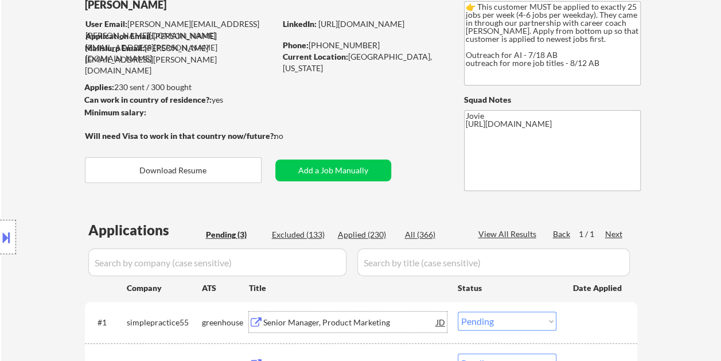
scroll to position [115, 0]
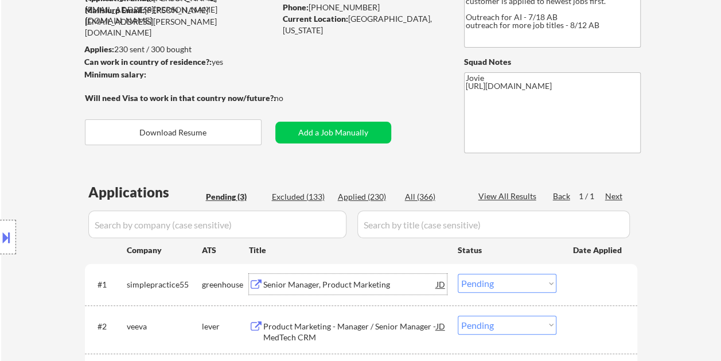
click at [169, 130] on div "Location Inclusions:" at bounding box center [102, 237] width 205 height 333
click at [424, 57] on div "← Return to /applysquad Mailslurp Inbox Job Search Builder [PERSON_NAME] User E…" at bounding box center [361, 183] width 573 height 505
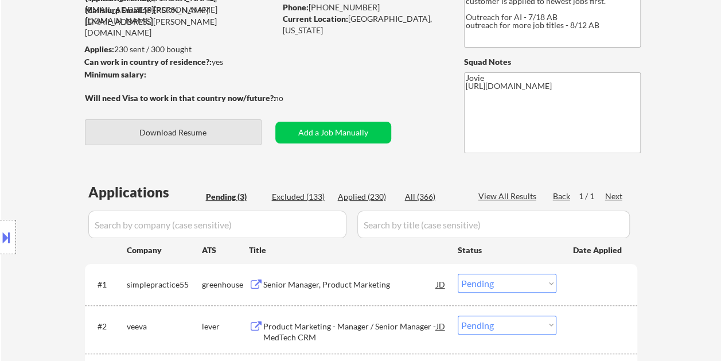
click at [212, 132] on button "Download Resume" at bounding box center [173, 132] width 177 height 26
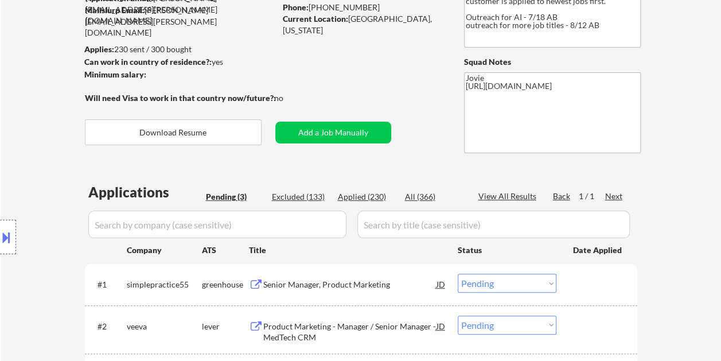
click at [440, 54] on div "← Return to /applysquad Mailslurp Inbox Job Search Builder [PERSON_NAME] User E…" at bounding box center [361, 183] width 573 height 505
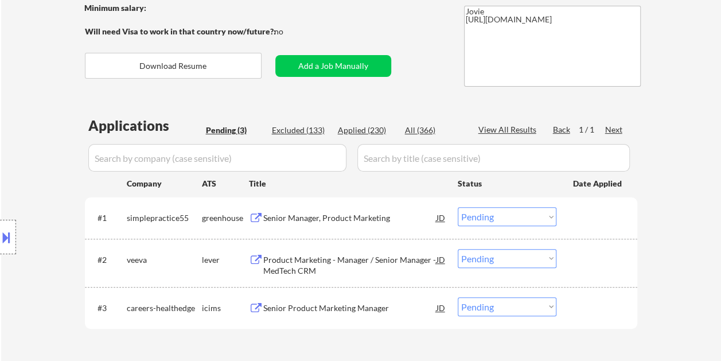
scroll to position [230, 0]
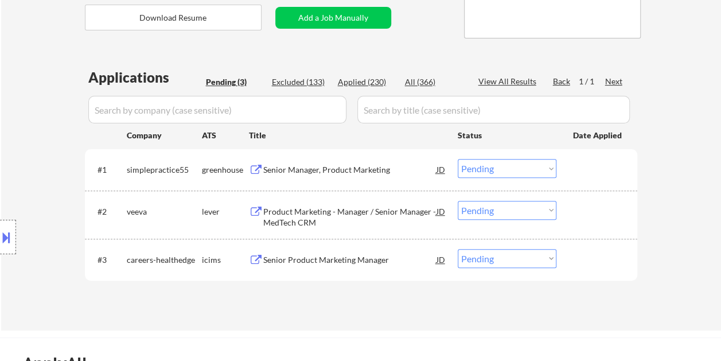
click at [316, 171] on div "Senior Manager, Product Marketing" at bounding box center [349, 169] width 173 height 11
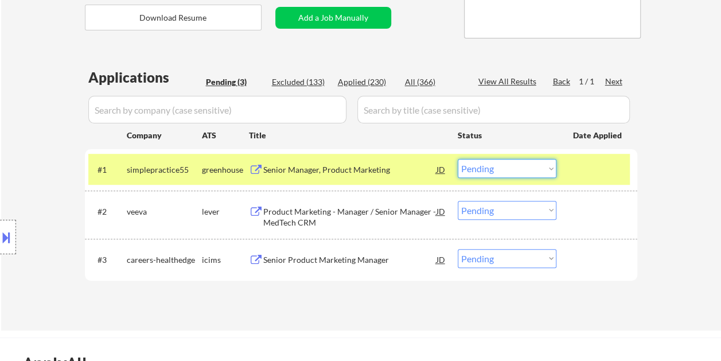
click at [547, 164] on select "Choose an option... Pending Applied Excluded (Questions) Excluded (Expired) Exc…" at bounding box center [507, 168] width 99 height 19
click at [458, 159] on select "Choose an option... Pending Applied Excluded (Questions) Excluded (Expired) Exc…" at bounding box center [507, 168] width 99 height 19
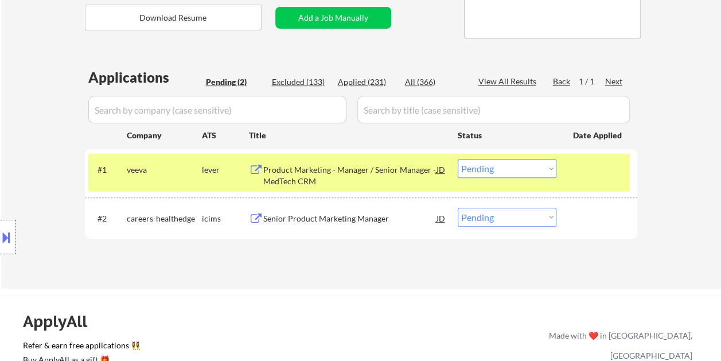
click at [591, 167] on div at bounding box center [598, 169] width 50 height 21
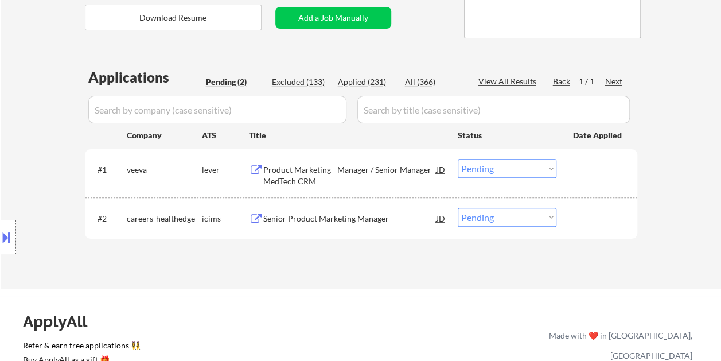
click at [592, 172] on div at bounding box center [598, 169] width 50 height 21
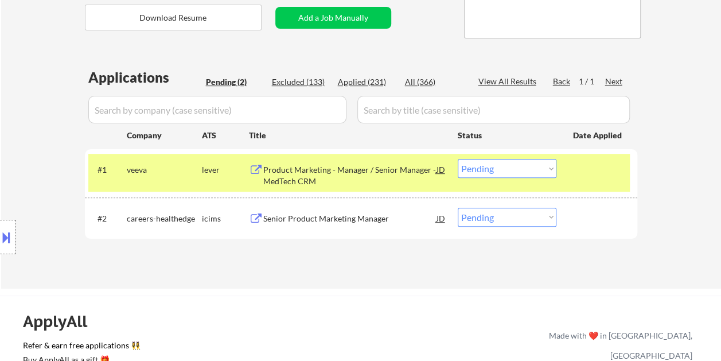
click at [285, 170] on div "Product Marketing - Manager / Senior Manager - MedTech CRM" at bounding box center [349, 175] width 173 height 22
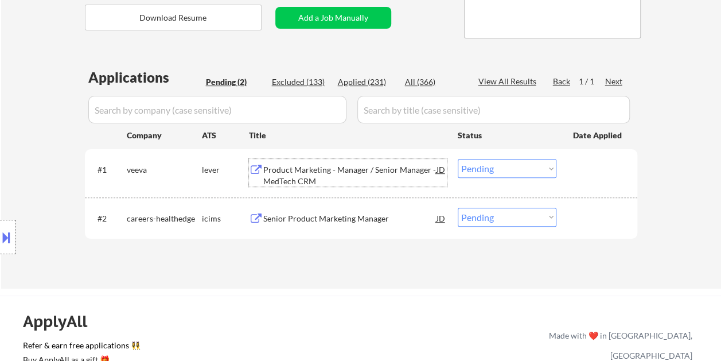
click at [549, 165] on select "Choose an option... Pending Applied Excluded (Questions) Excluded (Expired) Exc…" at bounding box center [507, 168] width 99 height 19
click at [458, 159] on select "Choose an option... Pending Applied Excluded (Questions) Excluded (Expired) Exc…" at bounding box center [507, 168] width 99 height 19
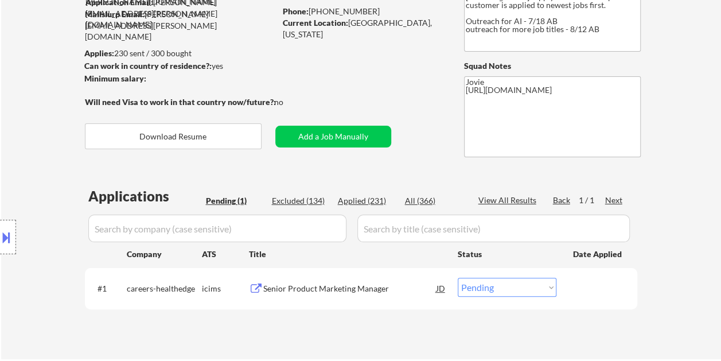
scroll to position [172, 0]
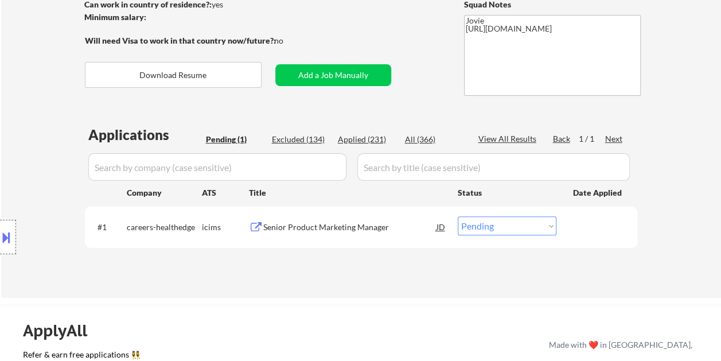
click at [304, 224] on div "Senior Product Marketing Manager" at bounding box center [349, 226] width 173 height 11
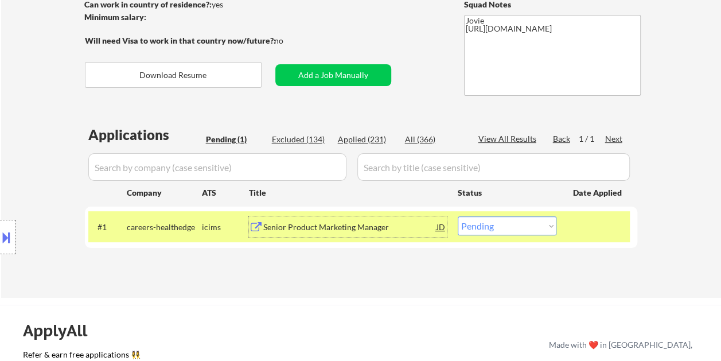
click at [509, 224] on select "Choose an option... Pending Applied Excluded (Questions) Excluded (Expired) Exc…" at bounding box center [507, 225] width 99 height 19
select select ""applied""
click at [458, 216] on select "Choose an option... Pending Applied Excluded (Questions) Excluded (Expired) Exc…" at bounding box center [507, 225] width 99 height 19
click at [370, 140] on div "Applied (231)" at bounding box center [366, 139] width 57 height 11
select select ""applied""
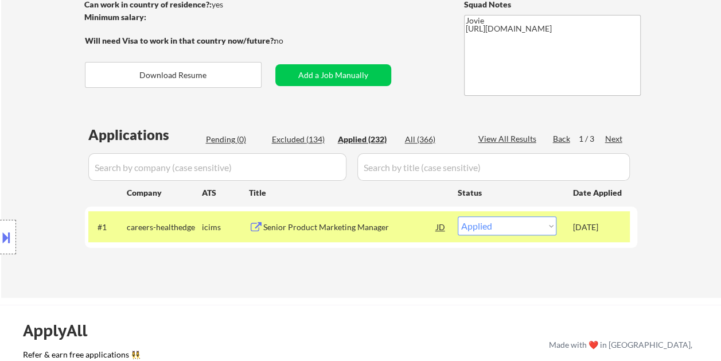
select select ""applied""
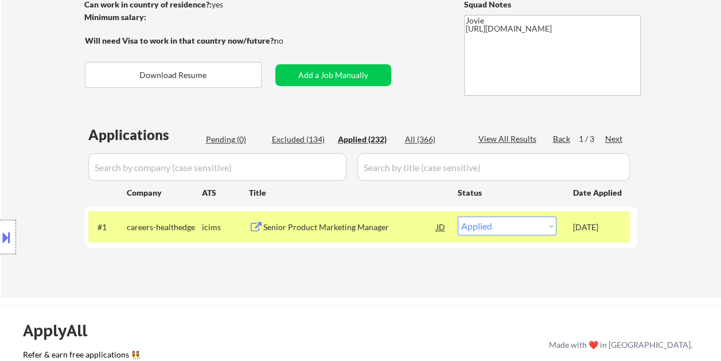
select select ""applied""
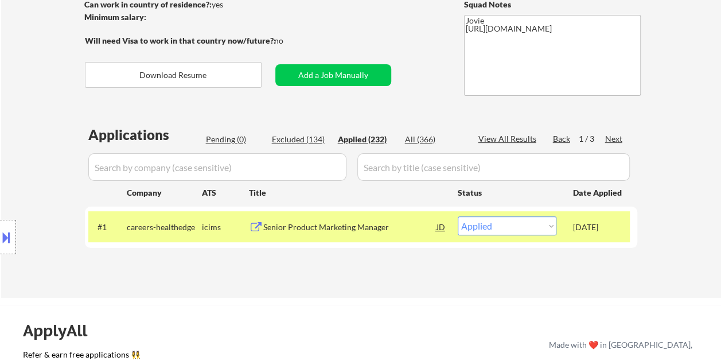
select select ""applied""
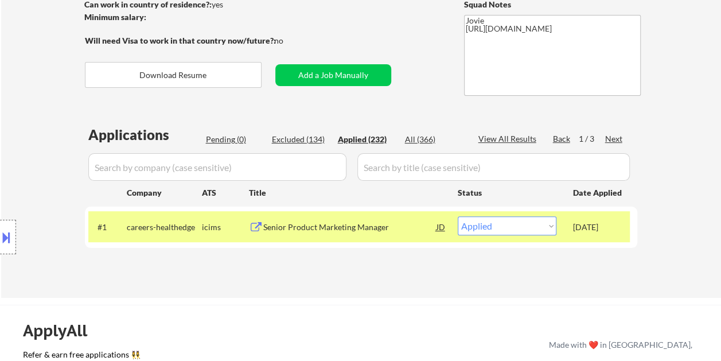
select select ""applied""
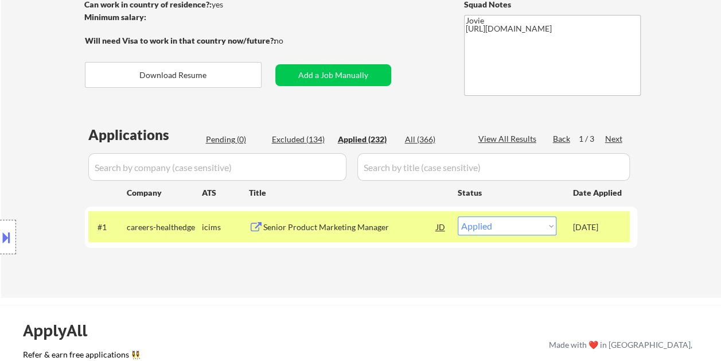
select select ""applied""
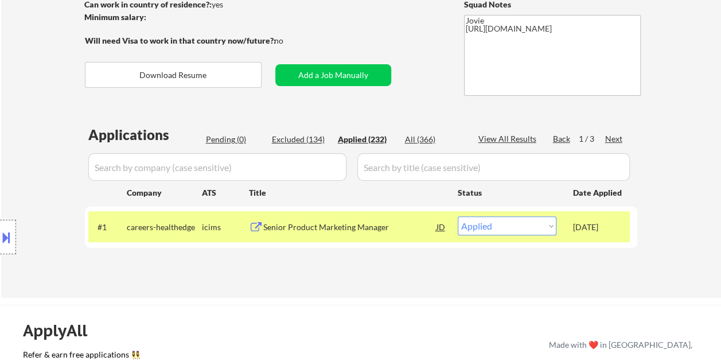
select select ""applied""
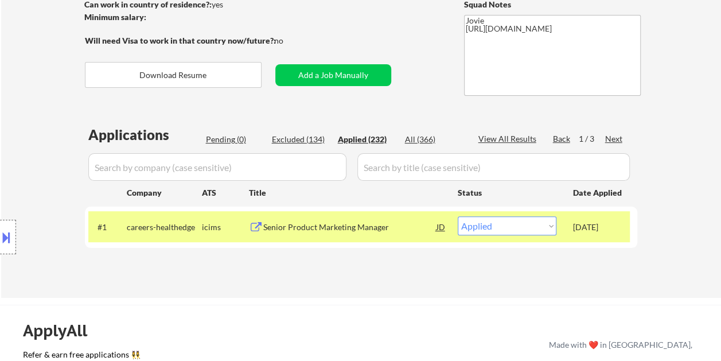
select select ""applied""
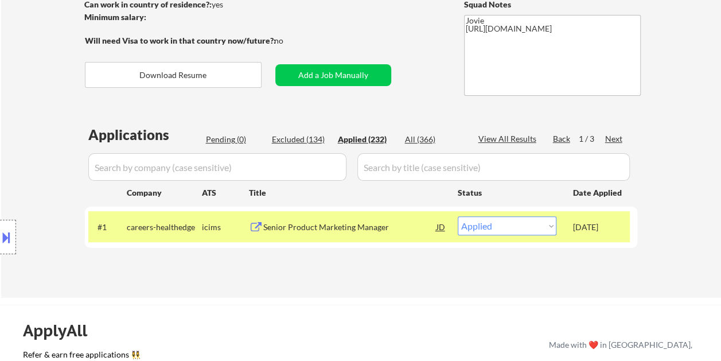
select select ""applied""
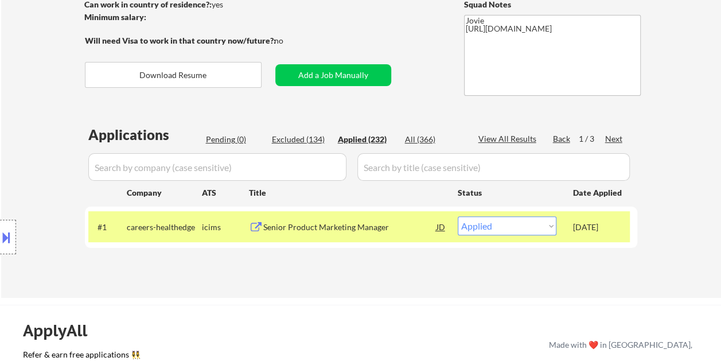
select select ""applied""
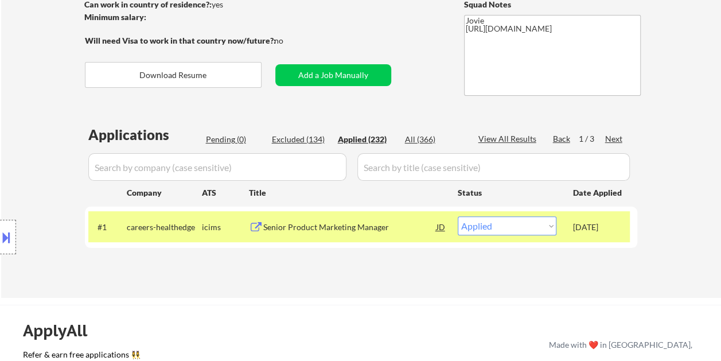
select select ""applied""
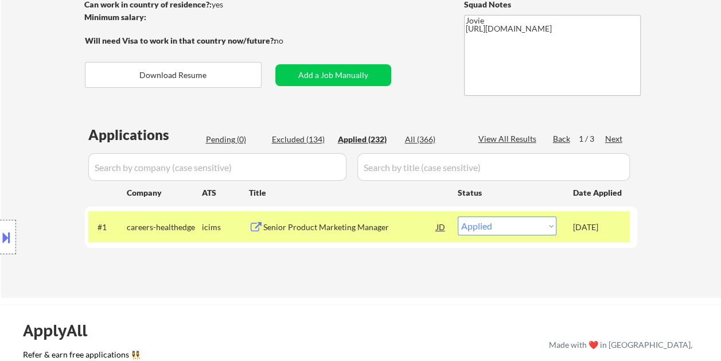
select select ""applied""
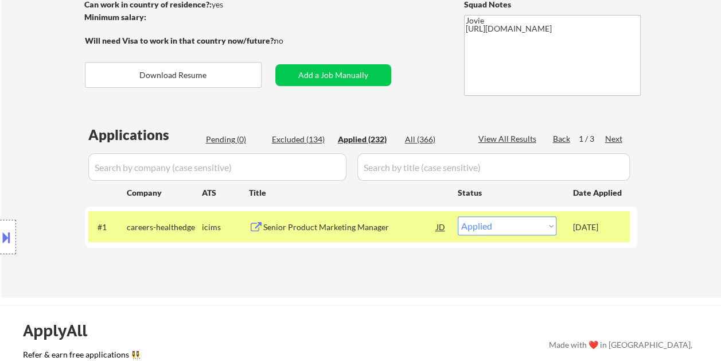
select select ""applied""
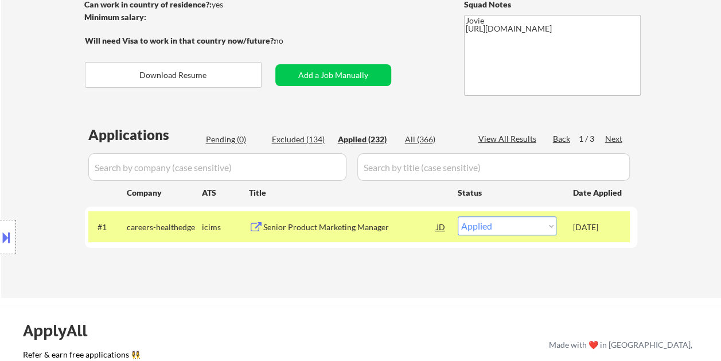
select select ""applied""
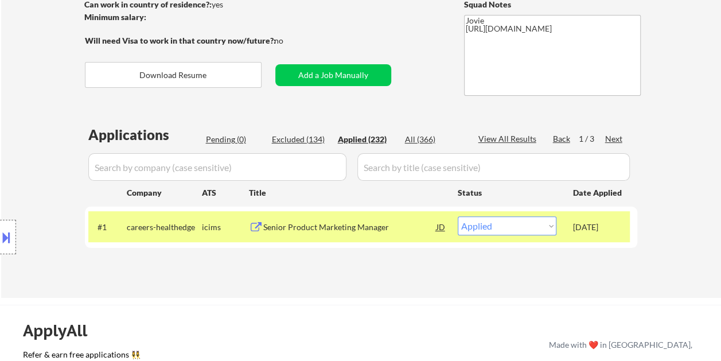
select select ""applied""
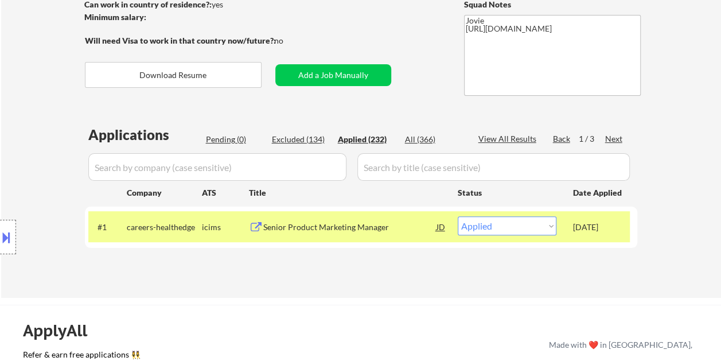
select select ""applied""
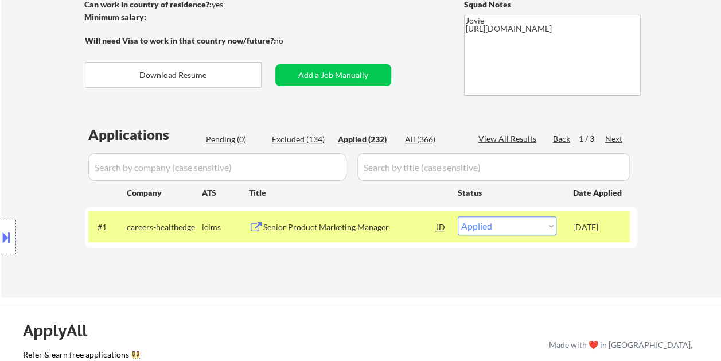
select select ""applied""
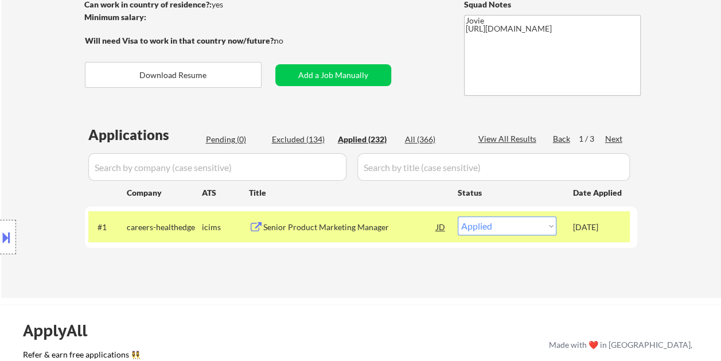
select select ""applied""
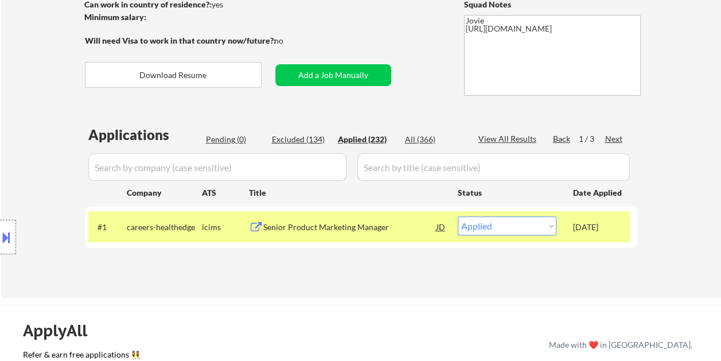
select select ""applied""
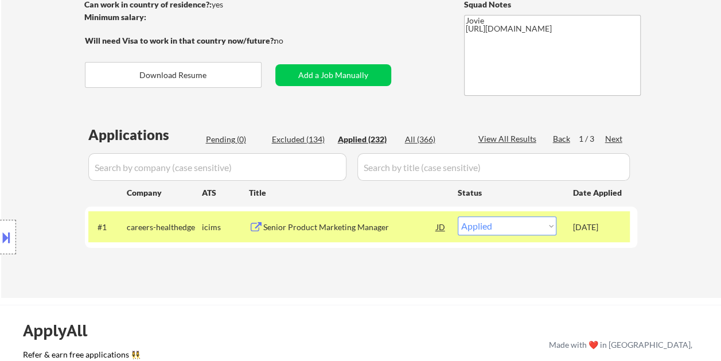
select select ""applied""
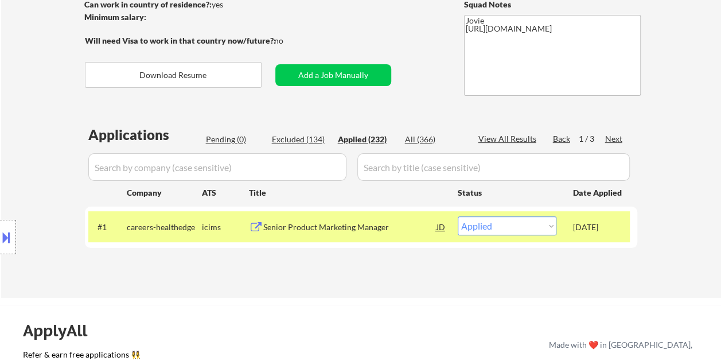
select select ""applied""
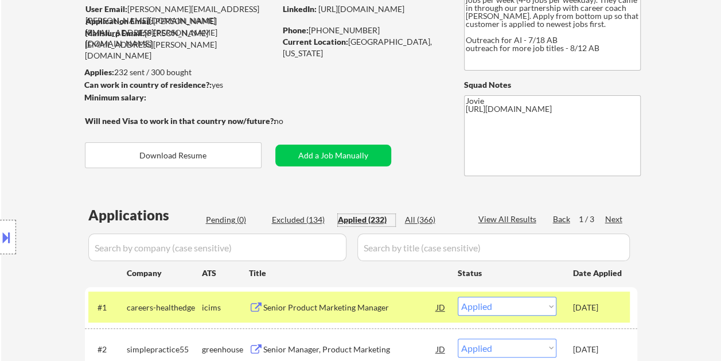
scroll to position [57, 0]
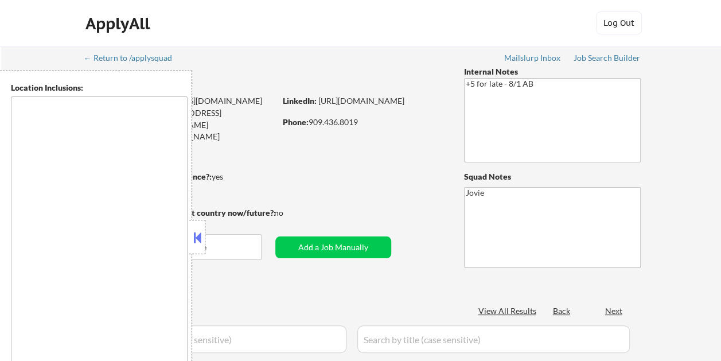
type textarea "Loremip Dolor, SI Amet Consectet, AD Elitsed Doei, TE Incididu, UT Labor Etdolo…"
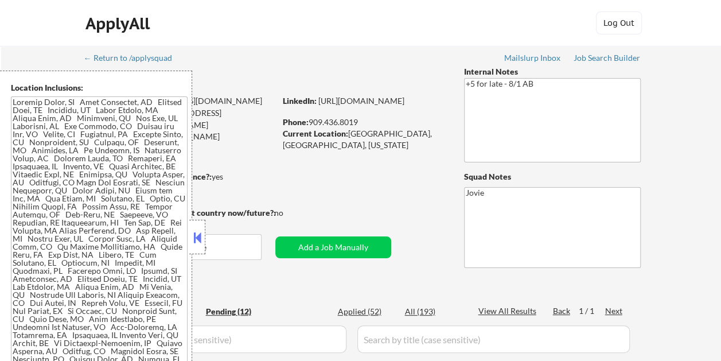
click at [200, 242] on button at bounding box center [197, 237] width 13 height 17
select select ""pending""
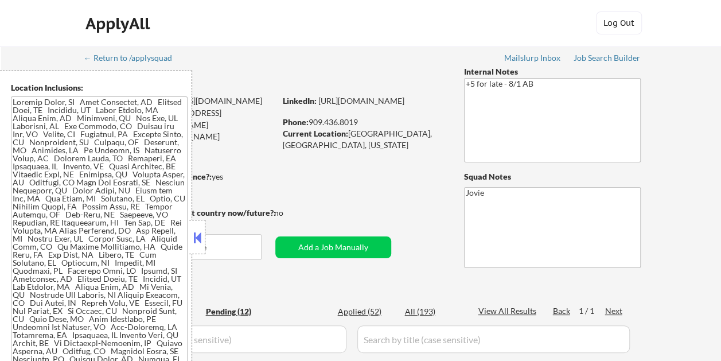
select select ""pending""
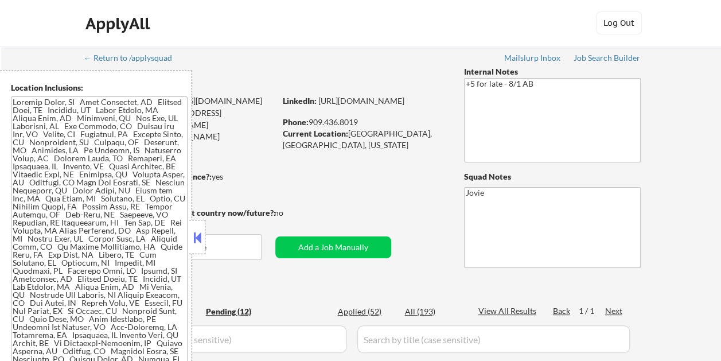
select select ""pending""
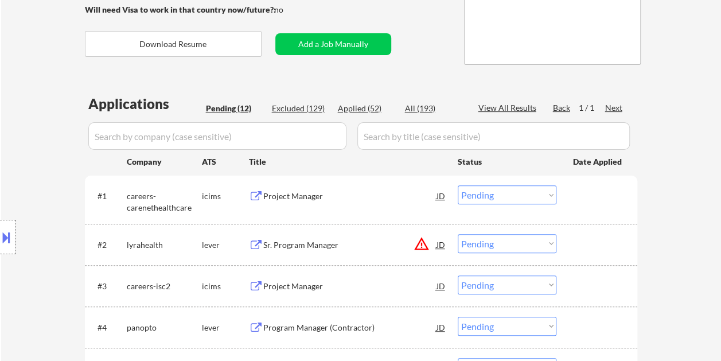
scroll to position [230, 0]
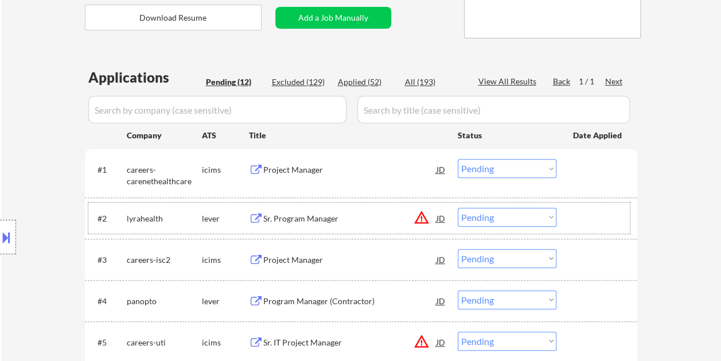
click at [603, 226] on div at bounding box center [598, 218] width 50 height 21
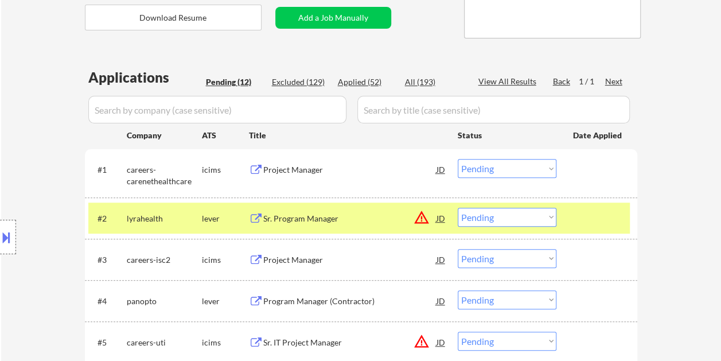
click at [324, 224] on div "Sr. Program Manager" at bounding box center [349, 218] width 173 height 21
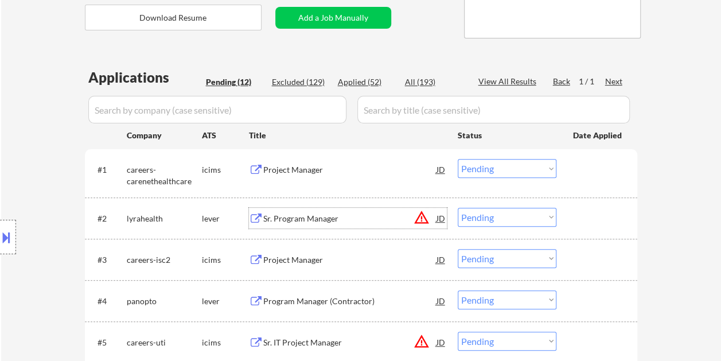
click at [588, 209] on div at bounding box center [598, 218] width 50 height 21
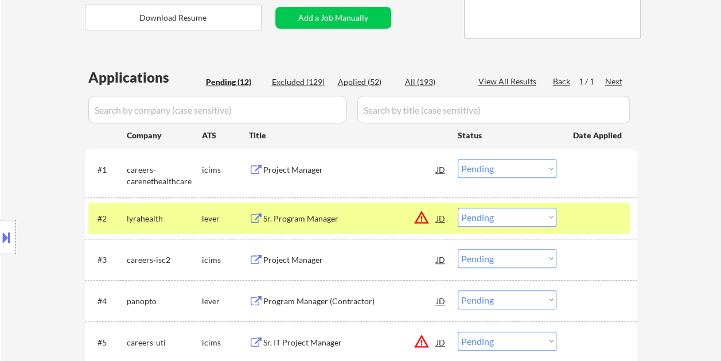
click at [537, 221] on select "Choose an option... Pending Applied Excluded (Questions) Excluded (Expired) Exc…" at bounding box center [507, 217] width 99 height 19
click at [458, 208] on select "Choose an option... Pending Applied Excluded (Questions) Excluded (Expired) Exc…" at bounding box center [507, 217] width 99 height 19
select select ""pending""
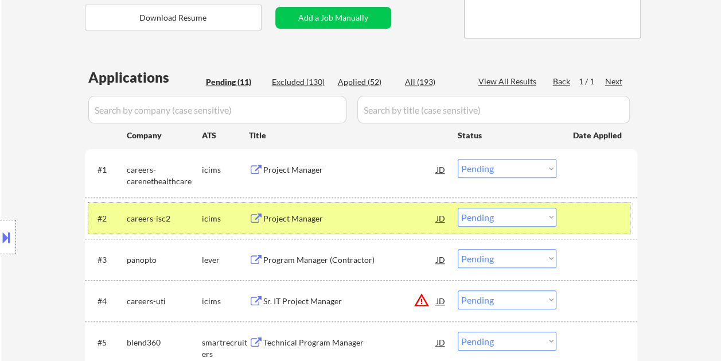
click at [583, 219] on div at bounding box center [598, 218] width 50 height 21
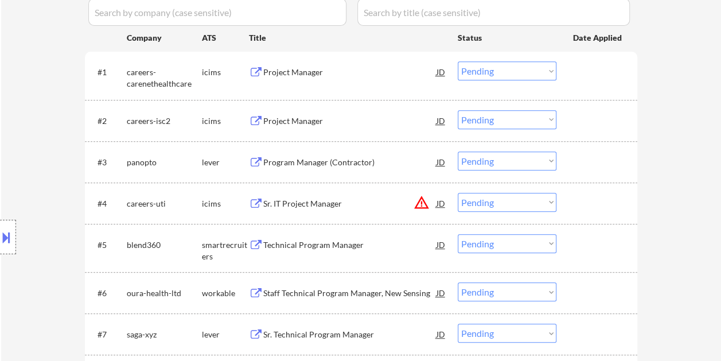
scroll to position [344, 0]
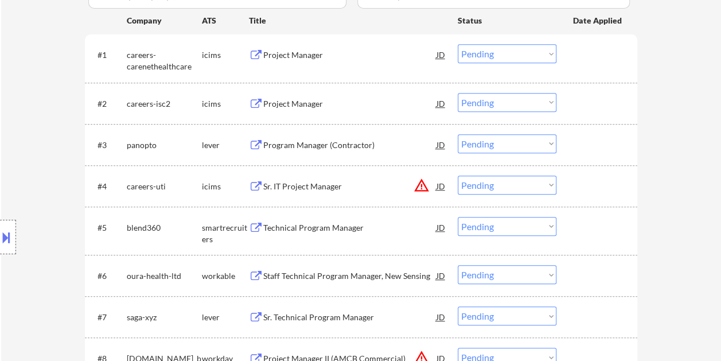
drag, startPoint x: 581, startPoint y: 145, endPoint x: 298, endPoint y: 127, distance: 282.9
click at [581, 145] on div at bounding box center [598, 144] width 50 height 21
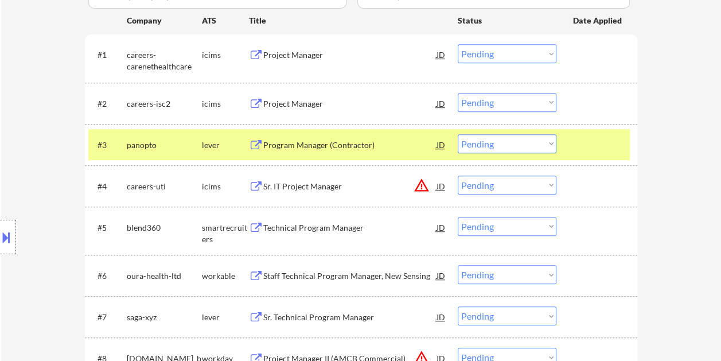
click at [283, 138] on div "Program Manager (Contractor)" at bounding box center [349, 144] width 173 height 21
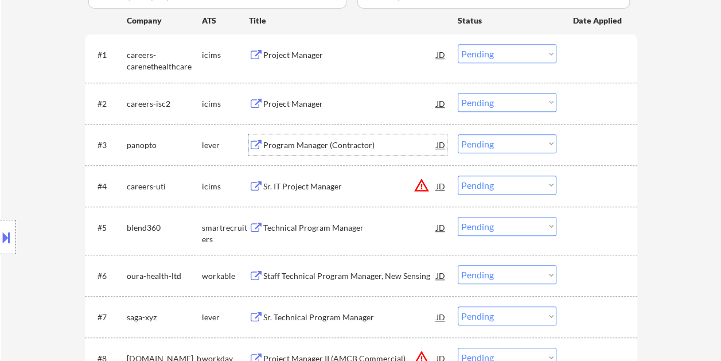
drag, startPoint x: 601, startPoint y: 151, endPoint x: 579, endPoint y: 150, distance: 21.8
click at [599, 151] on div at bounding box center [598, 144] width 50 height 21
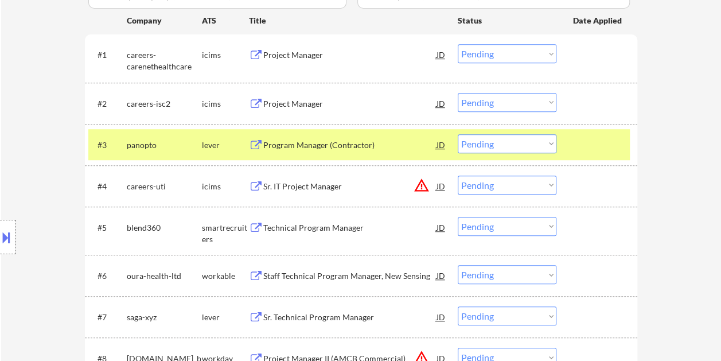
click at [553, 146] on select "Choose an option... Pending Applied Excluded (Questions) Excluded (Expired) Exc…" at bounding box center [507, 143] width 99 height 19
click at [458, 134] on select "Choose an option... Pending Applied Excluded (Questions) Excluded (Expired) Exc…" at bounding box center [507, 143] width 99 height 19
select select ""pending""
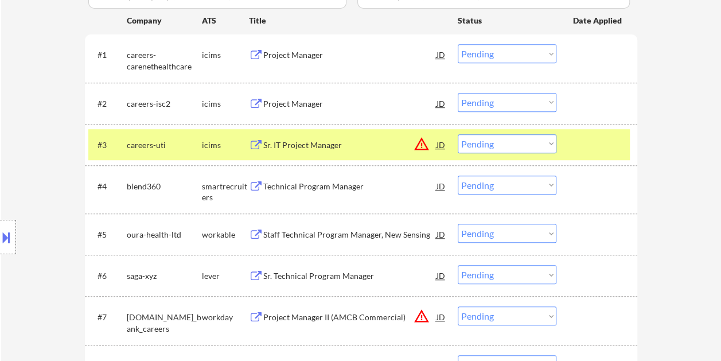
click at [578, 141] on div at bounding box center [598, 144] width 50 height 21
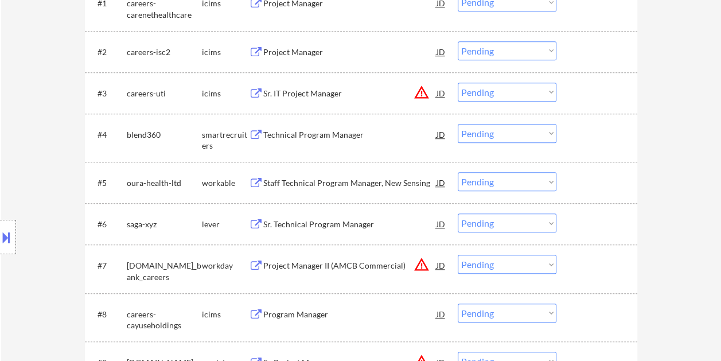
scroll to position [402, 0]
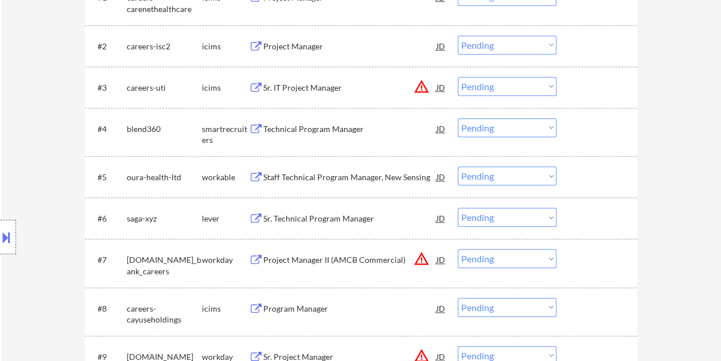
click at [577, 133] on div at bounding box center [598, 128] width 50 height 21
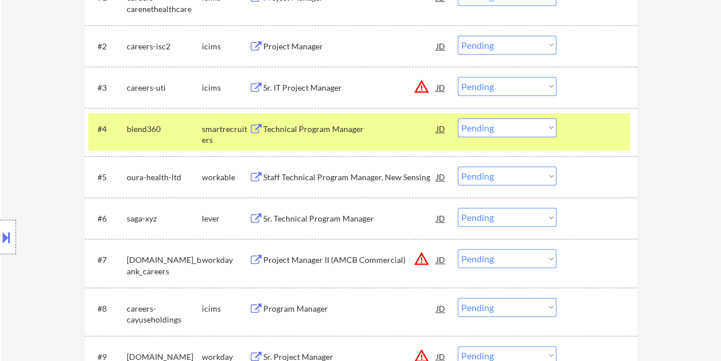
click at [320, 133] on div "Technical Program Manager" at bounding box center [349, 128] width 173 height 11
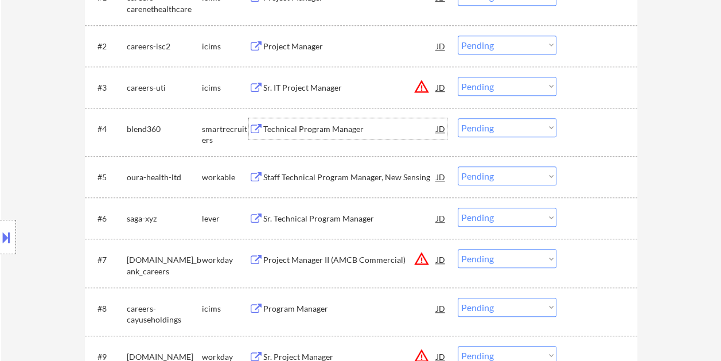
click at [575, 127] on div at bounding box center [598, 128] width 50 height 21
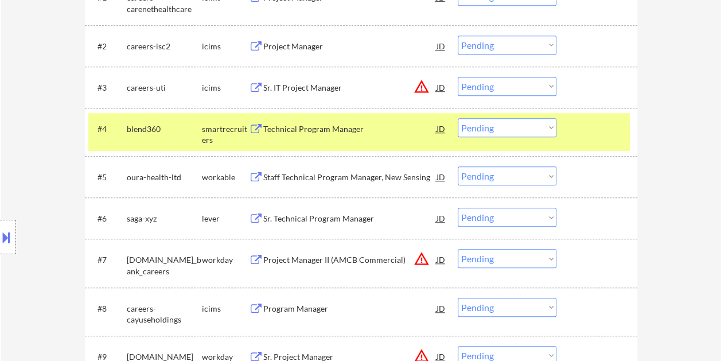
click at [551, 127] on select "Choose an option... Pending Applied Excluded (Questions) Excluded (Expired) Exc…" at bounding box center [507, 127] width 99 height 19
click at [458, 118] on select "Choose an option... Pending Applied Excluded (Questions) Excluded (Expired) Exc…" at bounding box center [507, 127] width 99 height 19
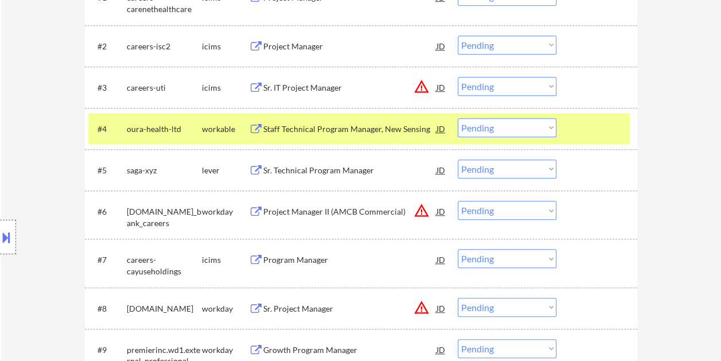
click at [588, 132] on div at bounding box center [598, 128] width 50 height 21
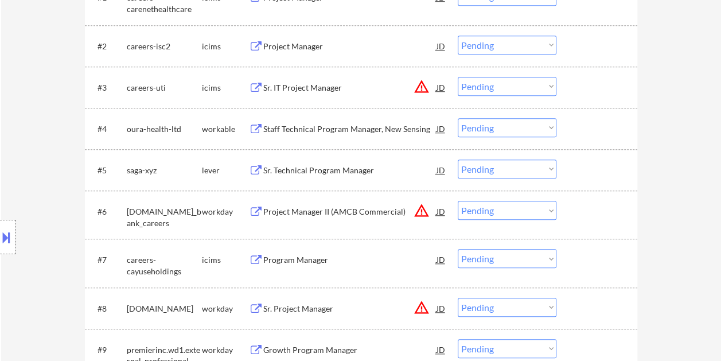
click at [582, 125] on div at bounding box center [598, 128] width 50 height 21
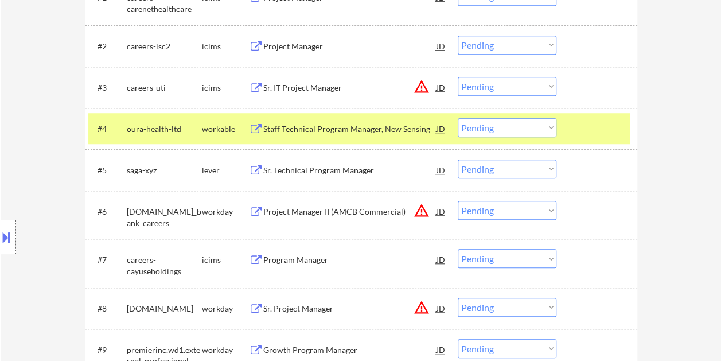
click at [289, 123] on div "Staff Technical Program Manager, New Sensing" at bounding box center [349, 128] width 173 height 11
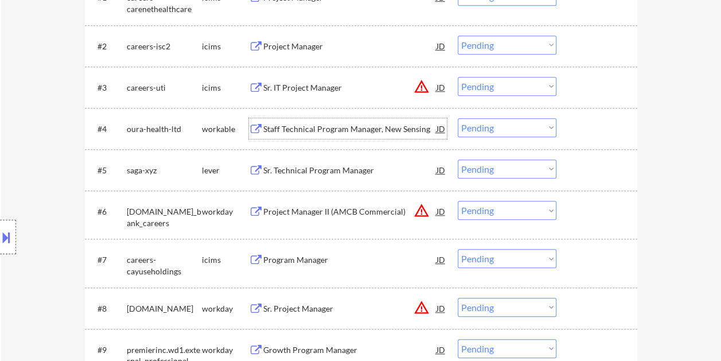
click at [573, 132] on div at bounding box center [598, 128] width 50 height 21
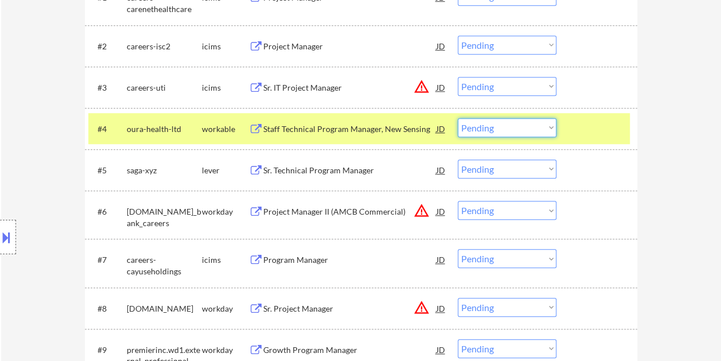
click at [545, 130] on select "Choose an option... Pending Applied Excluded (Questions) Excluded (Expired) Exc…" at bounding box center [507, 127] width 99 height 19
click at [458, 118] on select "Choose an option... Pending Applied Excluded (Questions) Excluded (Expired) Exc…" at bounding box center [507, 127] width 99 height 19
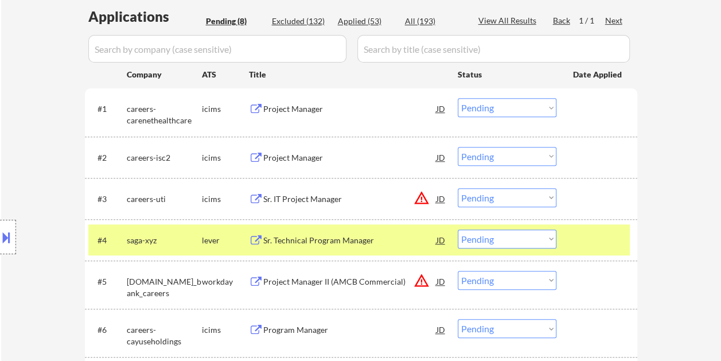
scroll to position [344, 0]
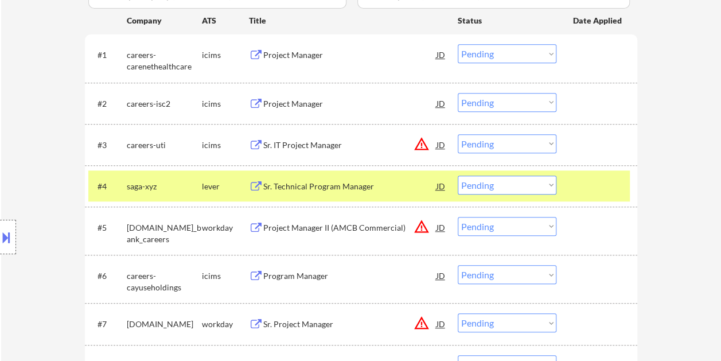
click at [293, 178] on div "Sr. Technical Program Manager" at bounding box center [349, 186] width 173 height 21
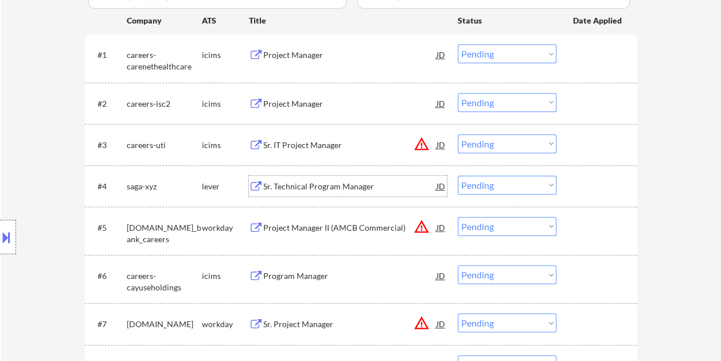
drag, startPoint x: 591, startPoint y: 179, endPoint x: 562, endPoint y: 181, distance: 28.8
click at [591, 178] on div at bounding box center [598, 186] width 50 height 21
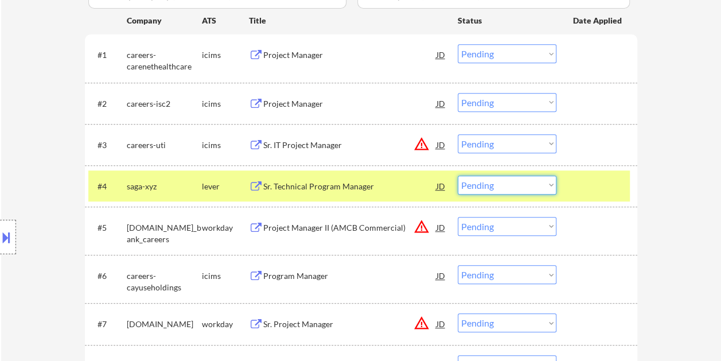
click at [554, 183] on select "Choose an option... Pending Applied Excluded (Questions) Excluded (Expired) Exc…" at bounding box center [507, 185] width 99 height 19
click at [458, 176] on select "Choose an option... Pending Applied Excluded (Questions) Excluded (Expired) Exc…" at bounding box center [507, 185] width 99 height 19
select select ""pending""
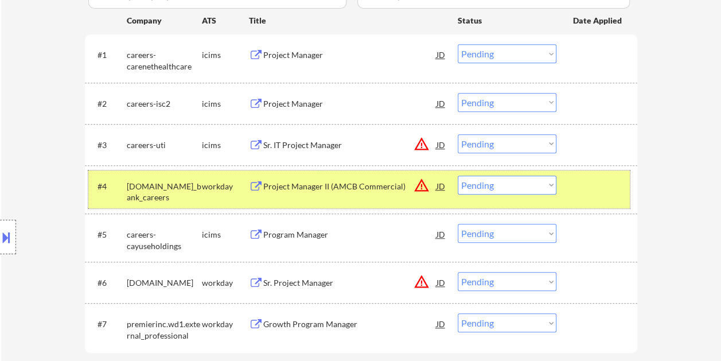
click at [589, 178] on div at bounding box center [598, 186] width 50 height 21
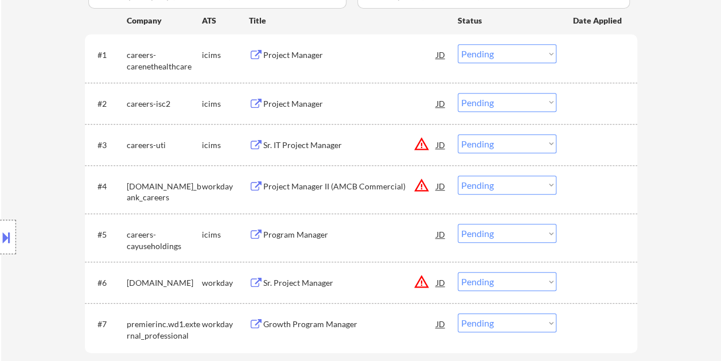
scroll to position [402, 0]
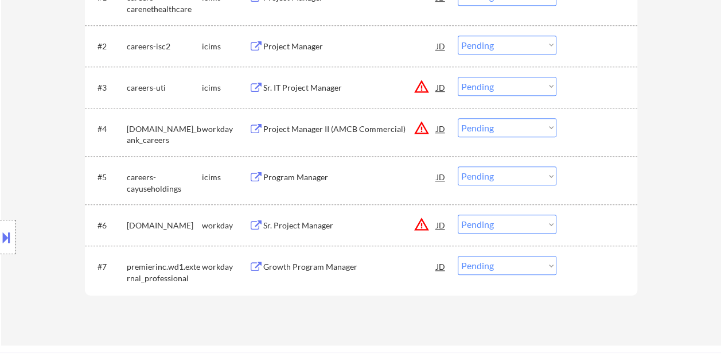
click at [588, 267] on div at bounding box center [598, 266] width 50 height 21
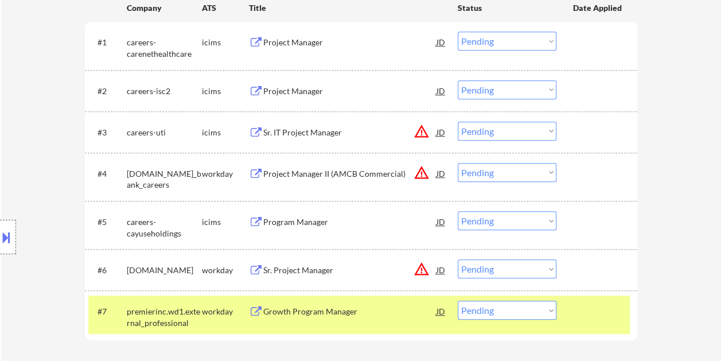
scroll to position [459, 0]
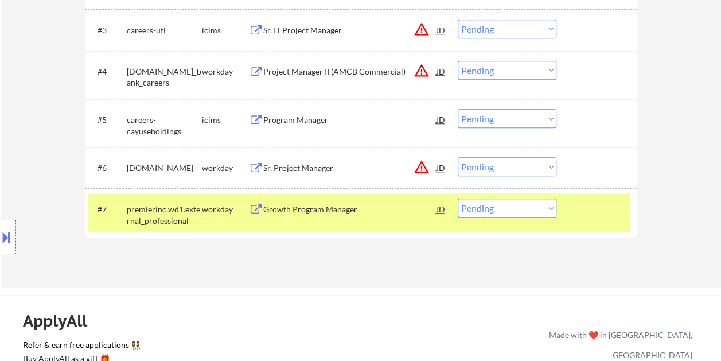
click at [367, 215] on div "Growth Program Manager" at bounding box center [349, 209] width 173 height 21
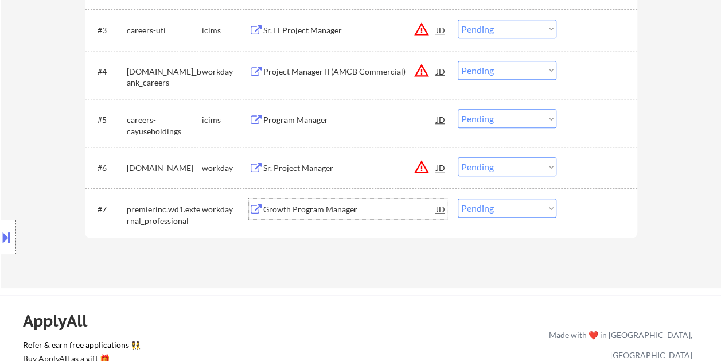
drag, startPoint x: 589, startPoint y: 222, endPoint x: 555, endPoint y: 215, distance: 34.7
click at [589, 221] on div "#7 premierinc.wd1.external_professional workday Growth Program Manager JD warni…" at bounding box center [359, 212] width 542 height 38
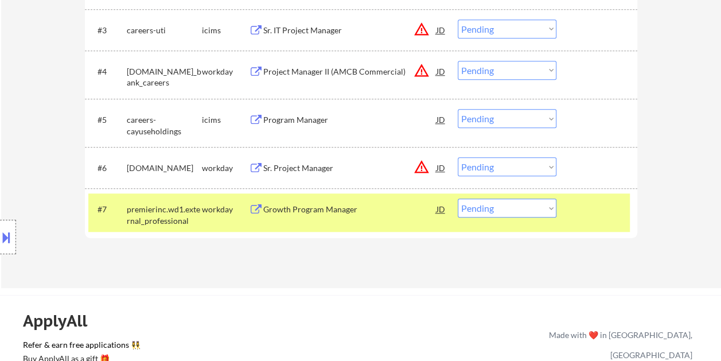
click at [549, 211] on select "Choose an option... Pending Applied Excluded (Questions) Excluded (Expired) Exc…" at bounding box center [507, 208] width 99 height 19
select select ""excluded__expired_""
click at [458, 199] on select "Choose an option... Pending Applied Excluded (Questions) Excluded (Expired) Exc…" at bounding box center [507, 208] width 99 height 19
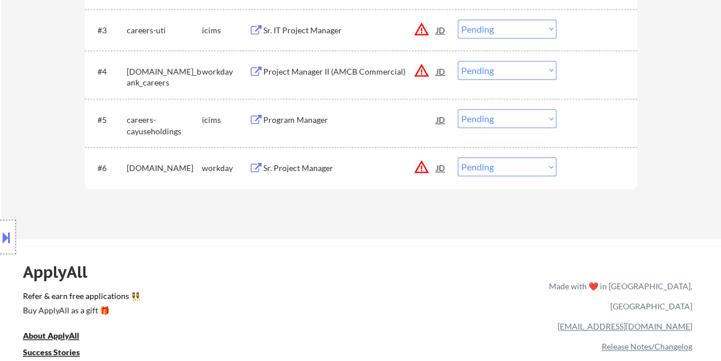
click at [595, 168] on div at bounding box center [598, 167] width 50 height 21
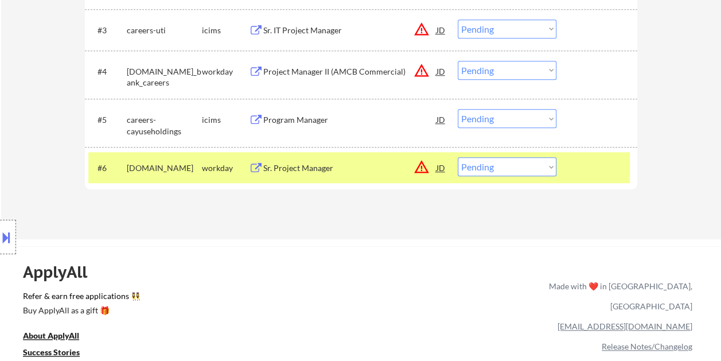
click at [297, 157] on div "Sr. Project Manager" at bounding box center [349, 167] width 173 height 21
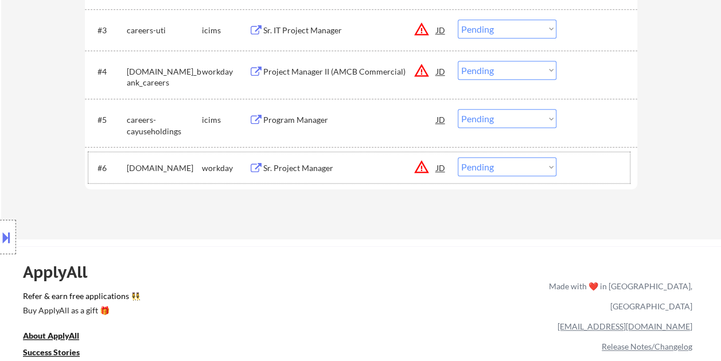
click at [574, 176] on div at bounding box center [598, 167] width 50 height 21
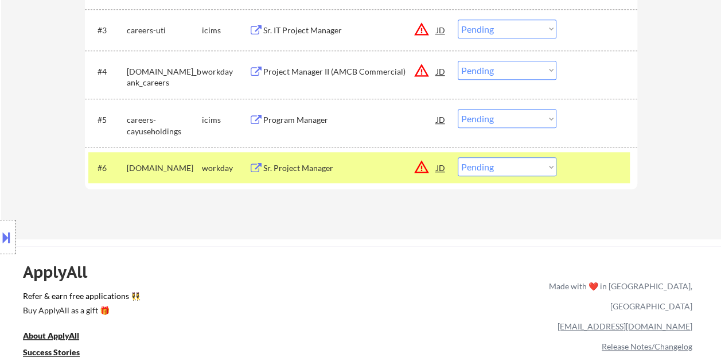
click at [545, 168] on select "Choose an option... Pending Applied Excluded (Questions) Excluded (Expired) Exc…" at bounding box center [507, 166] width 99 height 19
select select ""excluded__bad_match_""
click at [458, 157] on select "Choose an option... Pending Applied Excluded (Questions) Excluded (Expired) Exc…" at bounding box center [507, 166] width 99 height 19
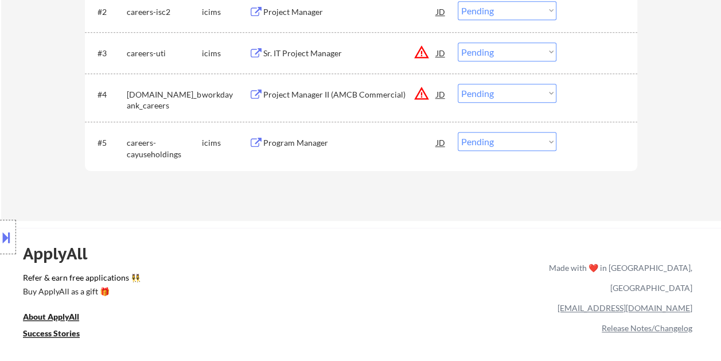
scroll to position [402, 0]
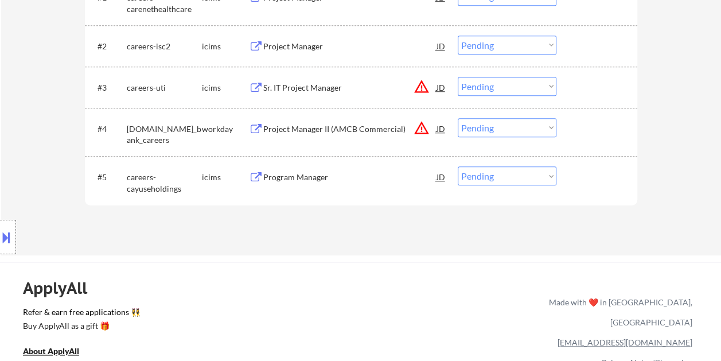
click at [588, 185] on div at bounding box center [598, 176] width 50 height 21
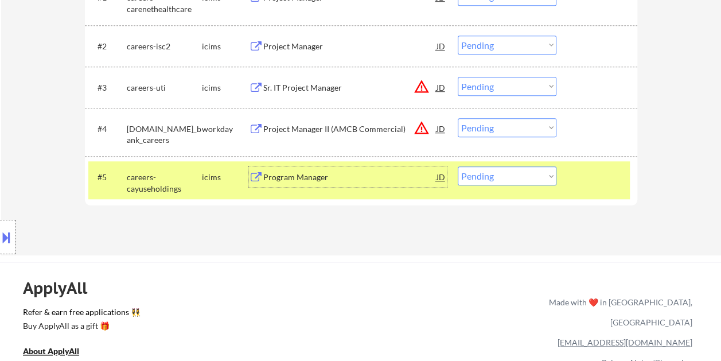
click at [313, 179] on div "Program Manager" at bounding box center [349, 177] width 173 height 11
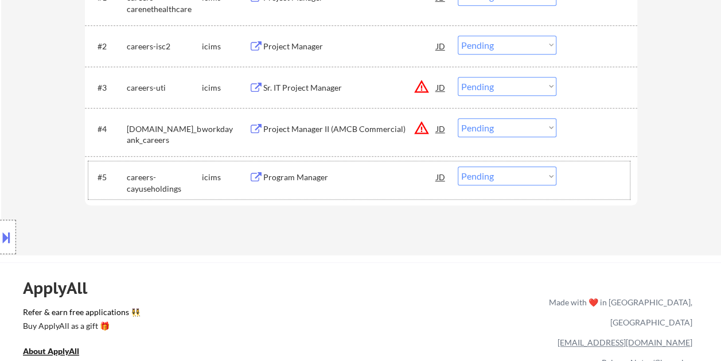
click at [582, 169] on div at bounding box center [598, 176] width 50 height 21
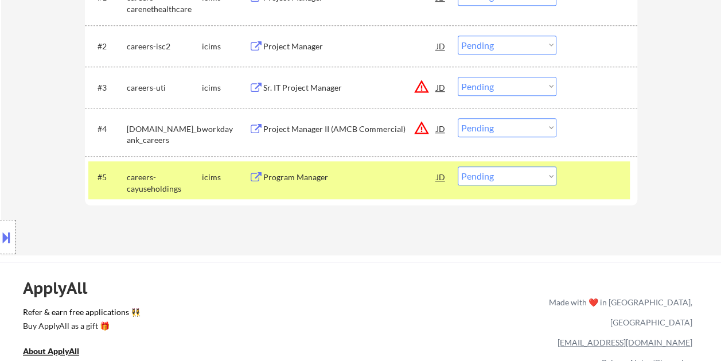
click at [530, 177] on select "Choose an option... Pending Applied Excluded (Questions) Excluded (Expired) Exc…" at bounding box center [507, 175] width 99 height 19
select select ""excluded__bad_match_""
click at [458, 166] on select "Choose an option... Pending Applied Excluded (Questions) Excluded (Expired) Exc…" at bounding box center [507, 175] width 99 height 19
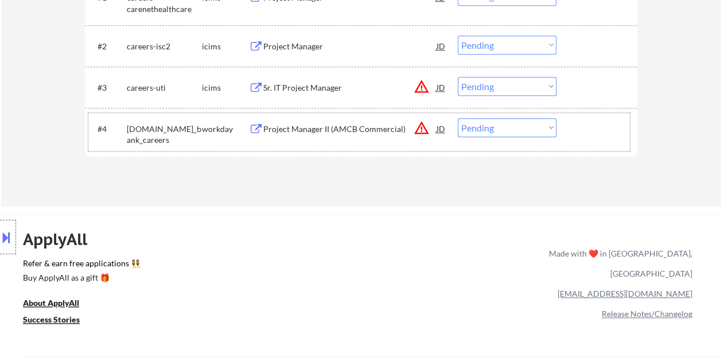
click at [583, 130] on div at bounding box center [598, 128] width 50 height 21
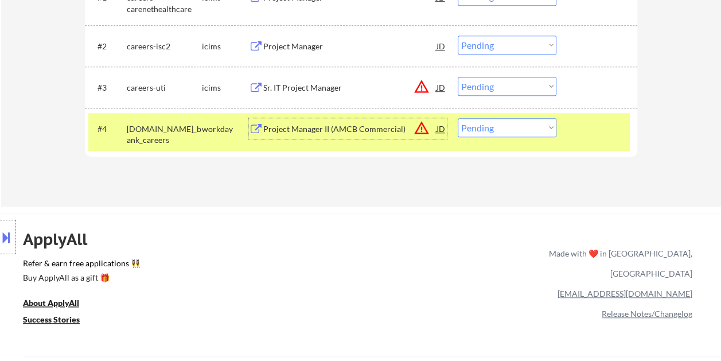
click at [371, 127] on div "Project Manager II (AMCB Commercial)" at bounding box center [349, 128] width 173 height 11
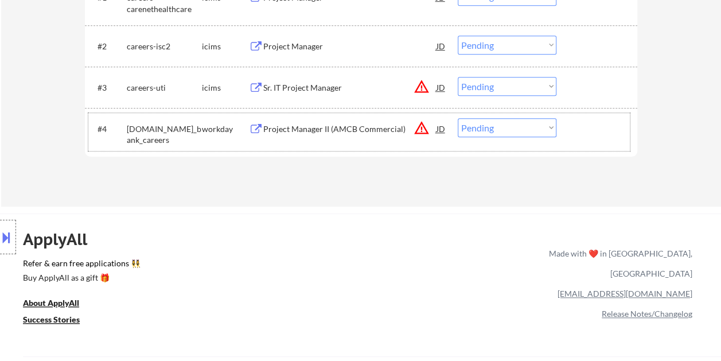
click at [572, 134] on div "#4 [DOMAIN_NAME]_bank_careers workday Project Manager II (AMCB Commercial) JD w…" at bounding box center [359, 132] width 542 height 38
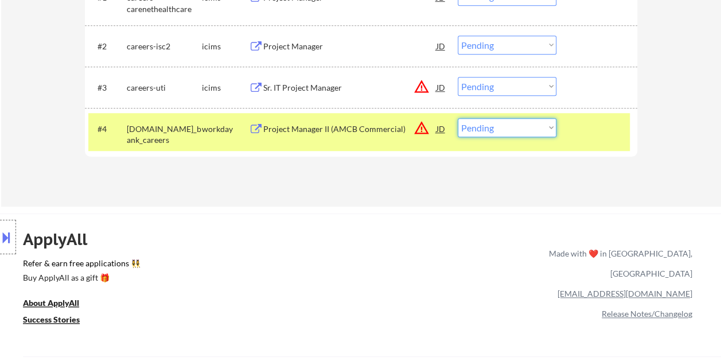
click at [551, 130] on select "Choose an option... Pending Applied Excluded (Questions) Excluded (Expired) Exc…" at bounding box center [507, 127] width 99 height 19
select select ""applied""
click at [458, 118] on select "Choose an option... Pending Applied Excluded (Questions) Excluded (Expired) Exc…" at bounding box center [507, 127] width 99 height 19
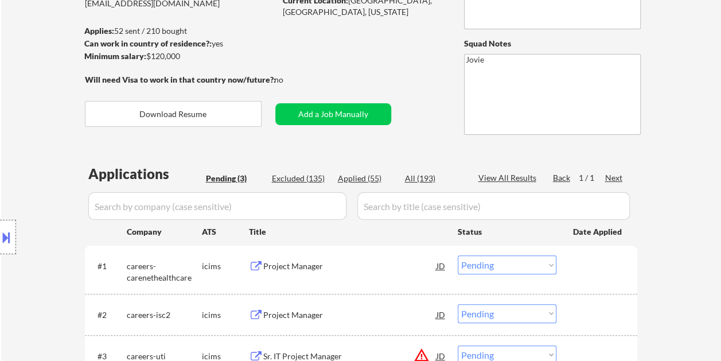
scroll to position [287, 0]
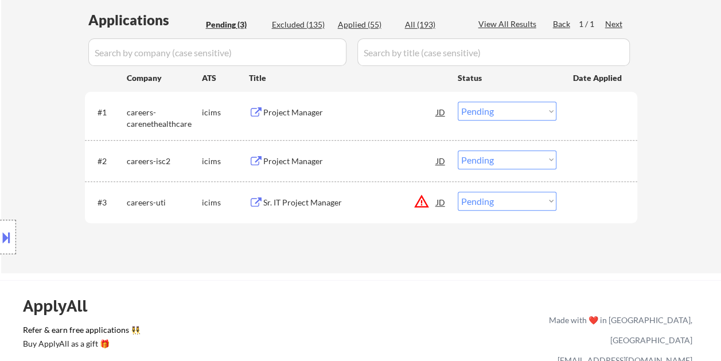
click at [608, 114] on div at bounding box center [598, 112] width 50 height 21
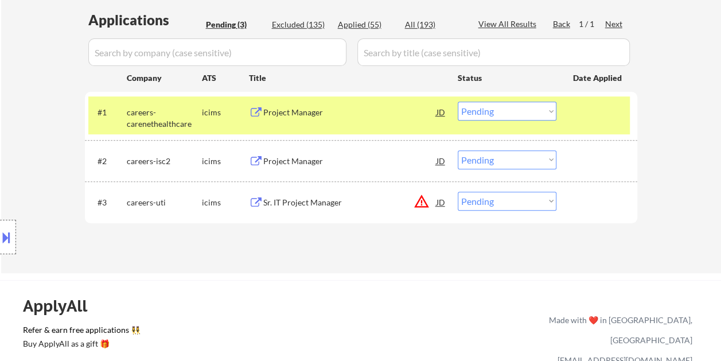
click at [306, 112] on div "Project Manager" at bounding box center [349, 112] width 173 height 11
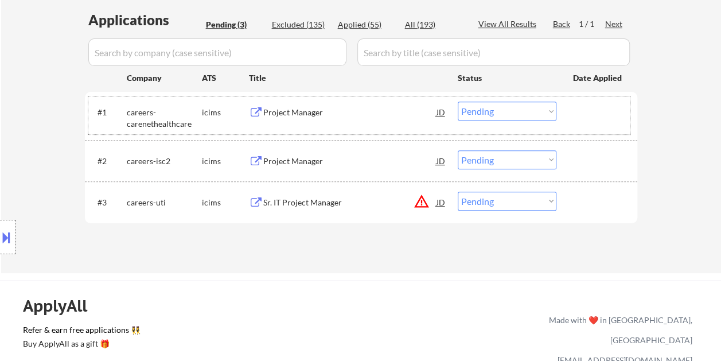
click at [580, 115] on div at bounding box center [598, 112] width 50 height 21
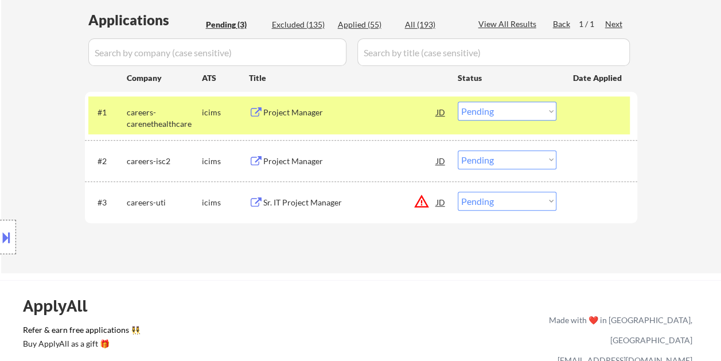
click at [551, 114] on select "Choose an option... Pending Applied Excluded (Questions) Excluded (Expired) Exc…" at bounding box center [507, 111] width 99 height 19
click at [458, 102] on select "Choose an option... Pending Applied Excluded (Questions) Excluded (Expired) Exc…" at bounding box center [507, 111] width 99 height 19
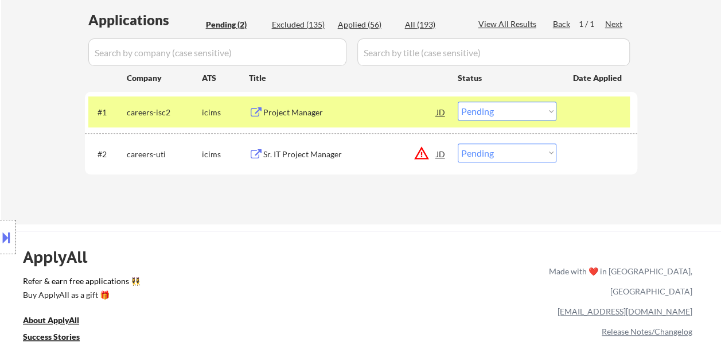
click at [345, 106] on div "Project Manager" at bounding box center [349, 112] width 173 height 21
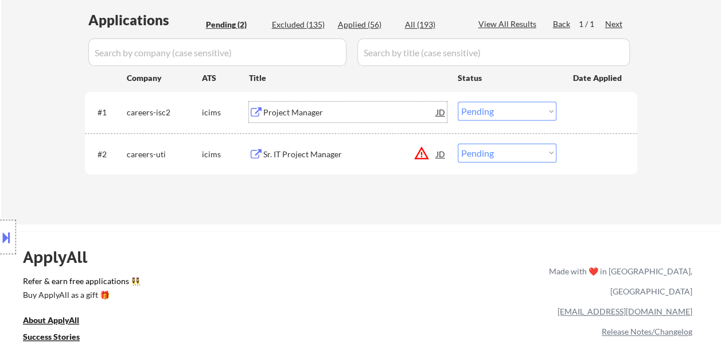
click at [564, 108] on div "#1 careers-isc2 icims Project Manager JD Choose an option... Pending Applied Ex…" at bounding box center [359, 111] width 542 height 31
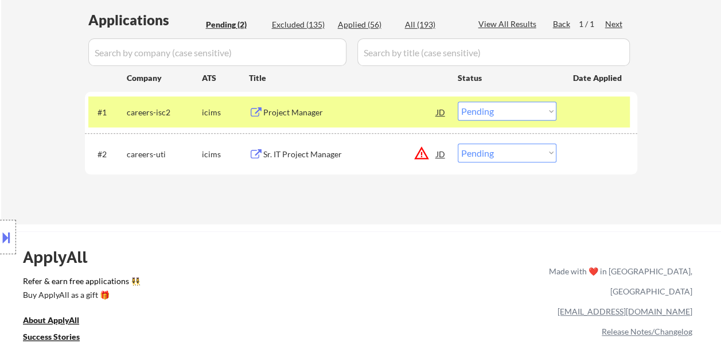
click at [545, 107] on select "Choose an option... Pending Applied Excluded (Questions) Excluded (Expired) Exc…" at bounding box center [507, 111] width 99 height 19
click at [458, 102] on select "Choose an option... Pending Applied Excluded (Questions) Excluded (Expired) Exc…" at bounding box center [507, 111] width 99 height 19
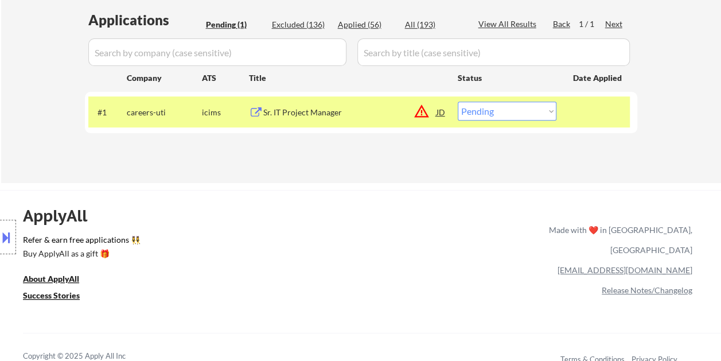
click at [594, 104] on div at bounding box center [598, 112] width 50 height 21
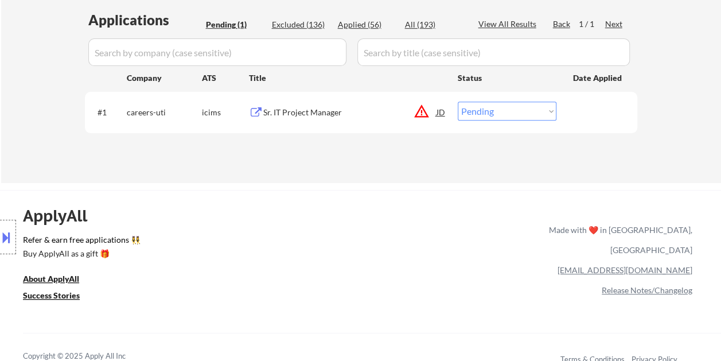
click at [589, 106] on div at bounding box center [598, 112] width 50 height 21
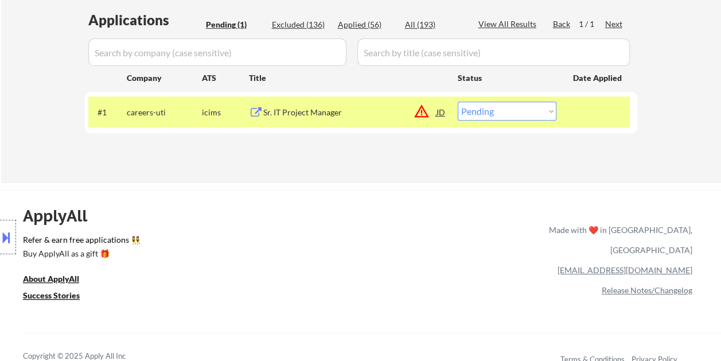
click at [321, 111] on div "Sr. IT Project Manager" at bounding box center [349, 112] width 173 height 11
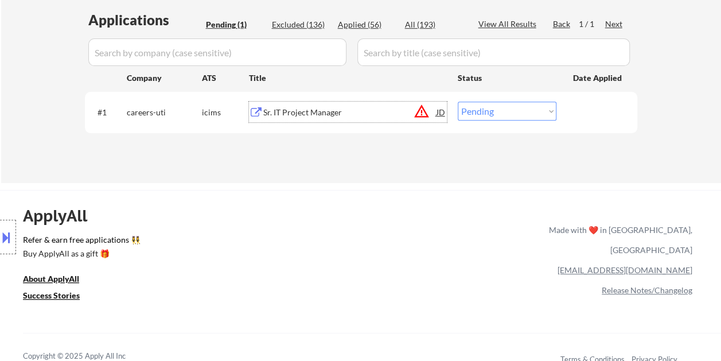
click at [587, 111] on div at bounding box center [598, 112] width 50 height 21
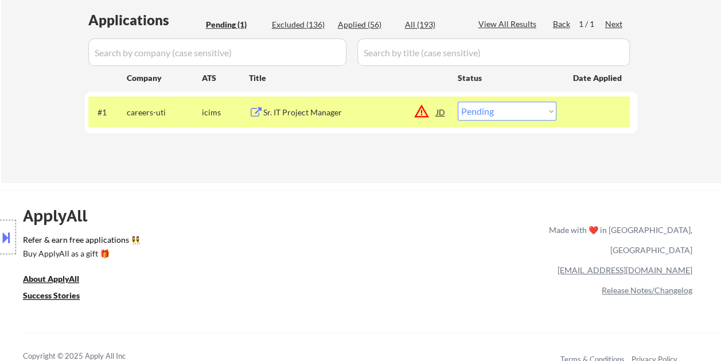
click at [546, 114] on select "Choose an option... Pending Applied Excluded (Questions) Excluded (Expired) Exc…" at bounding box center [507, 111] width 99 height 19
select select ""applied""
click at [458, 102] on select "Choose an option... Pending Applied Excluded (Questions) Excluded (Expired) Exc…" at bounding box center [507, 111] width 99 height 19
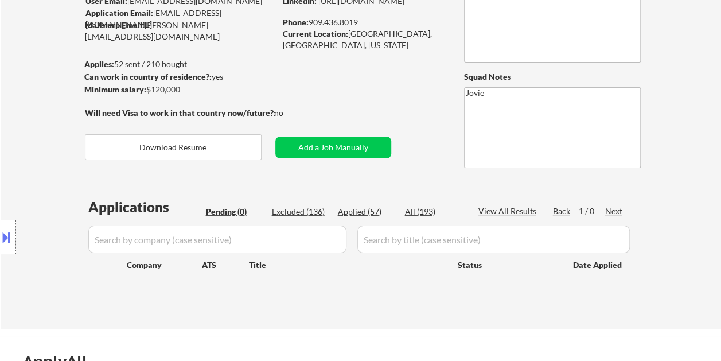
scroll to position [57, 0]
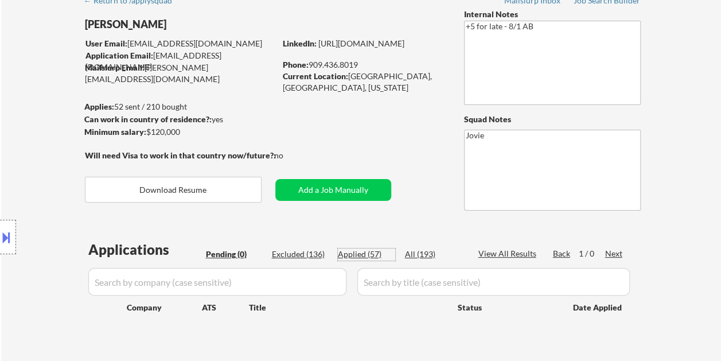
click at [374, 250] on div "Applied (57)" at bounding box center [366, 253] width 57 height 11
select select ""applied""
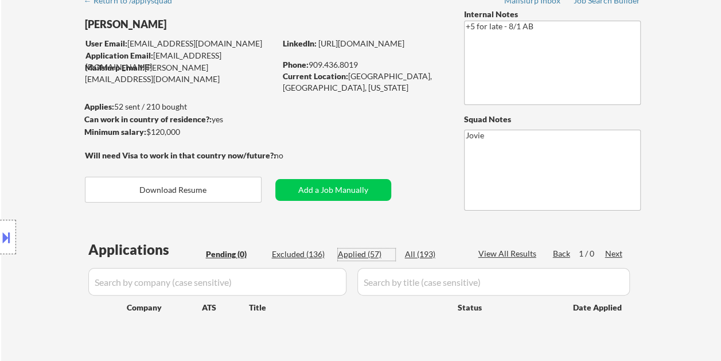
select select ""applied""
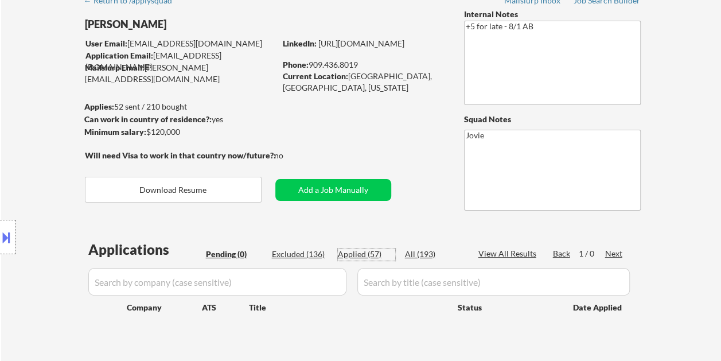
select select ""applied""
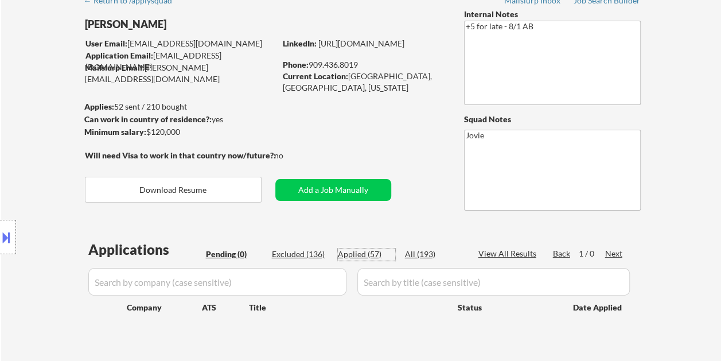
select select ""applied""
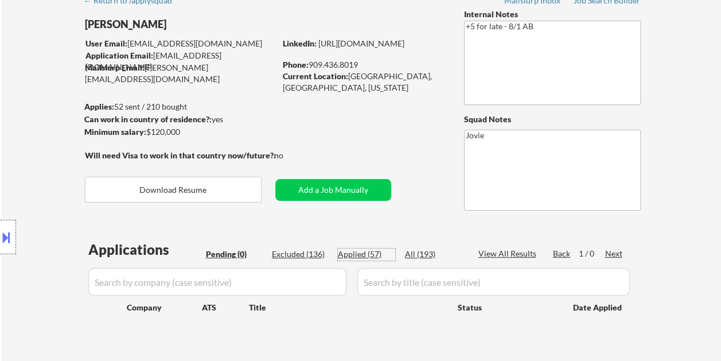
select select ""applied""
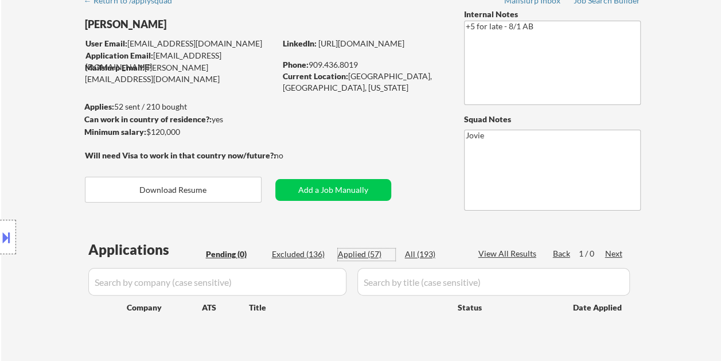
select select ""applied""
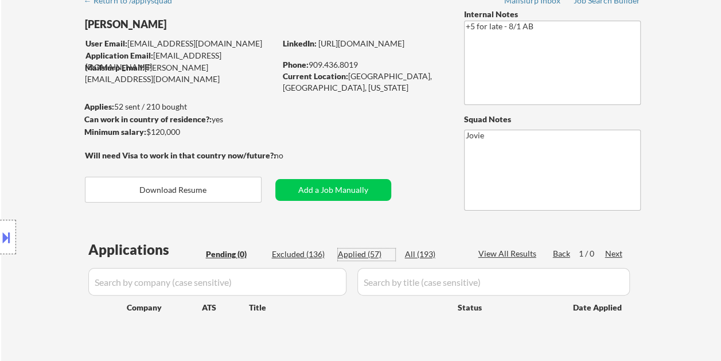
select select ""applied""
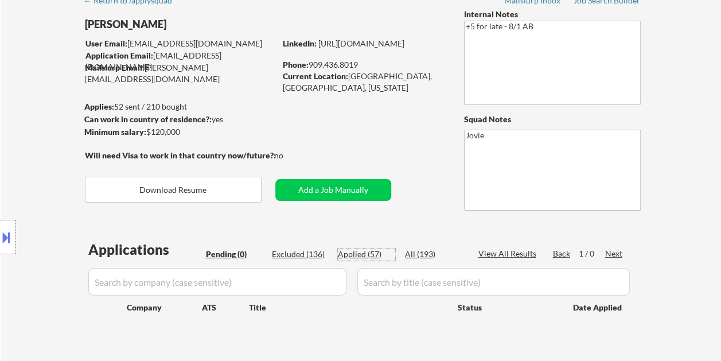
select select ""applied""
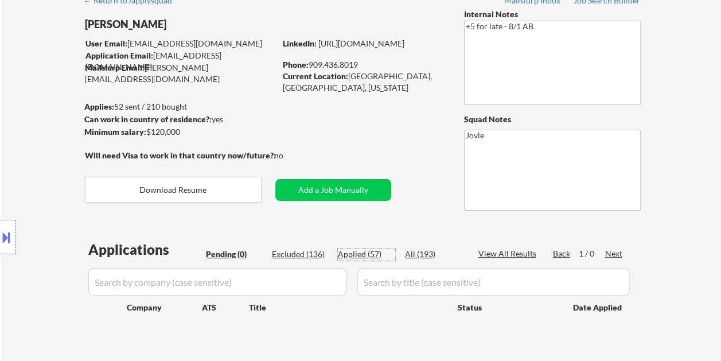
select select ""applied""
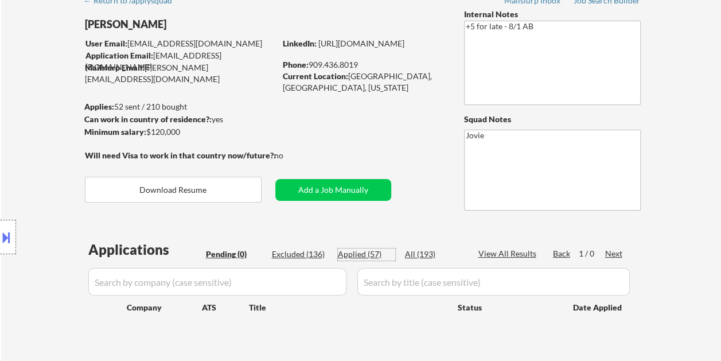
select select ""applied""
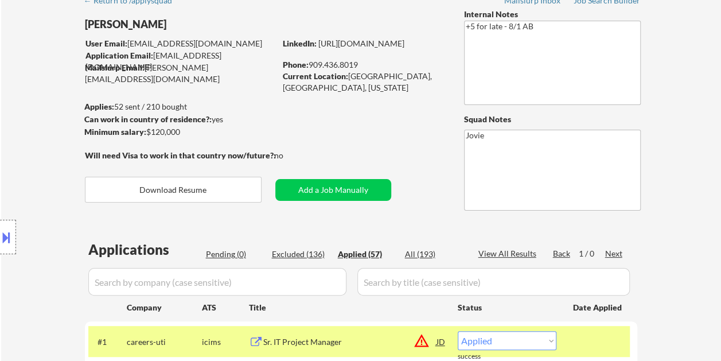
select select ""applied""
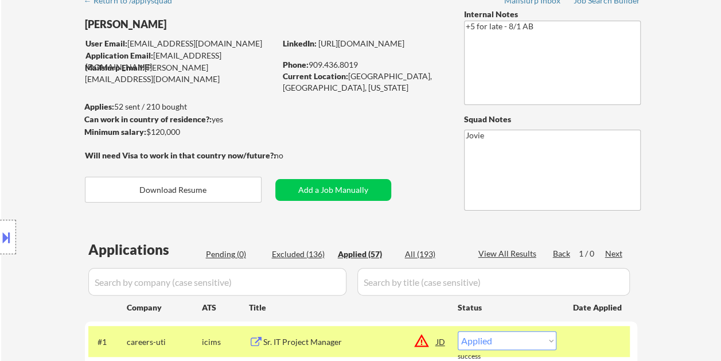
select select ""applied""
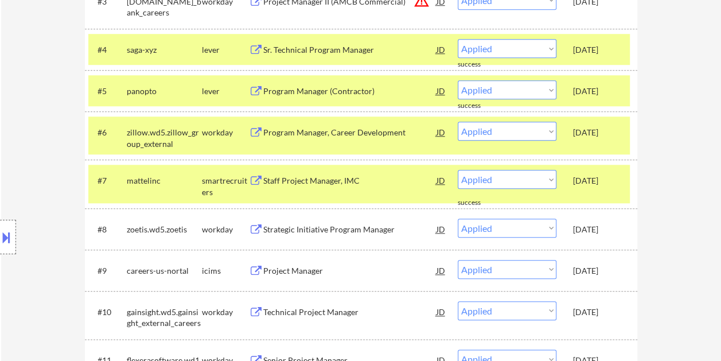
scroll to position [459, 0]
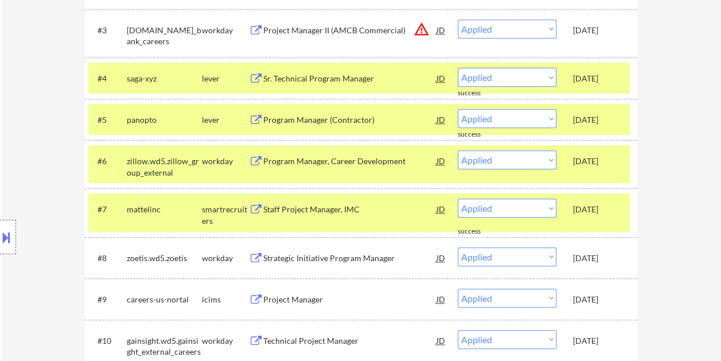
click at [609, 205] on div "[DATE]" at bounding box center [598, 209] width 50 height 11
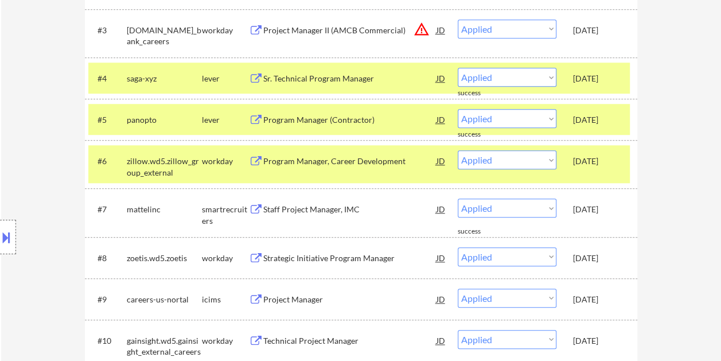
click at [605, 173] on div "#6 zillow.wd5.zillow_group_external workday Program Manager, Career Development…" at bounding box center [359, 164] width 542 height 38
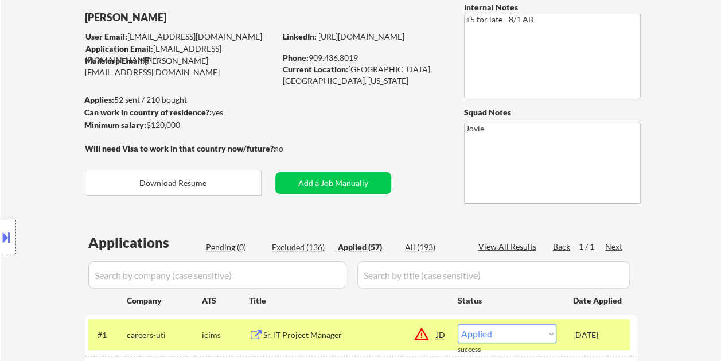
scroll to position [57, 0]
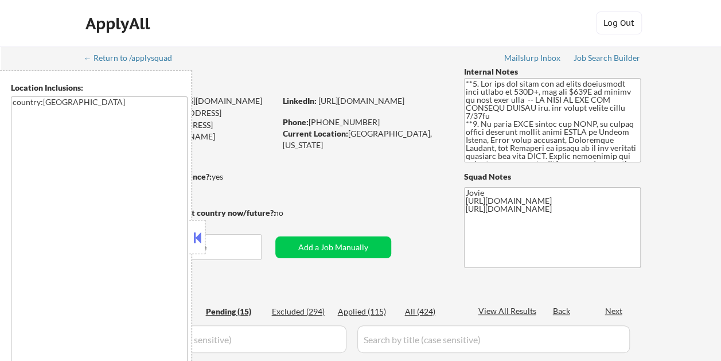
select select ""pending""
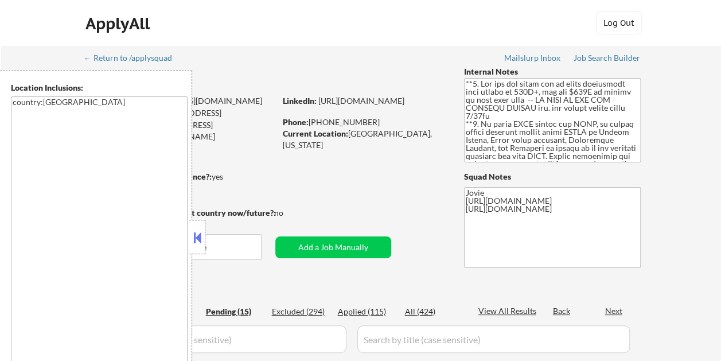
select select ""pending""
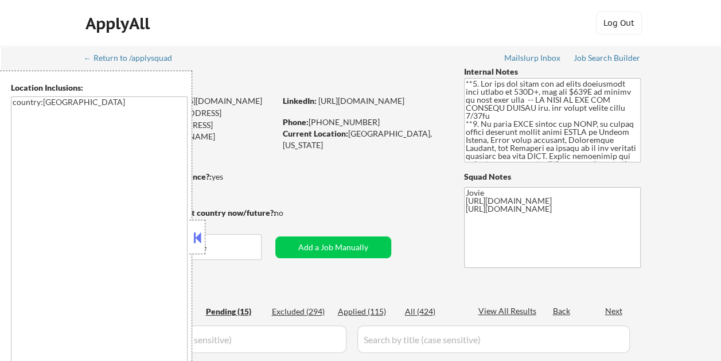
select select ""pending""
click at [199, 236] on button at bounding box center [197, 237] width 13 height 17
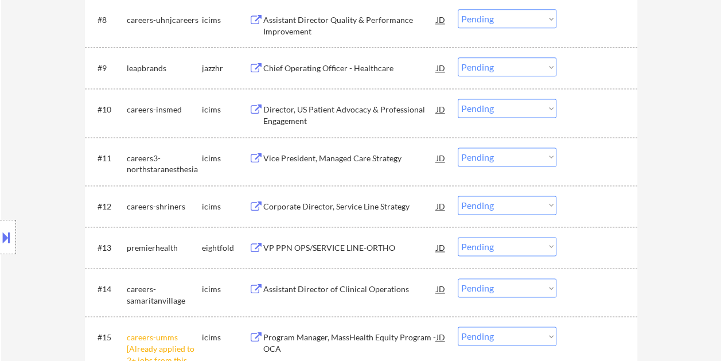
scroll to position [803, 0]
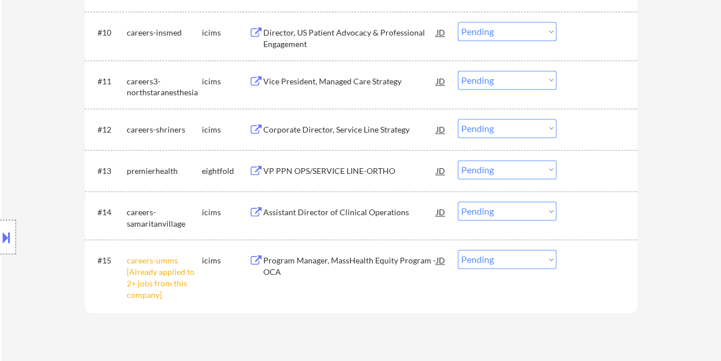
click at [542, 261] on select "Choose an option... Pending Applied Excluded (Questions) Excluded (Expired) Exc…" at bounding box center [507, 259] width 99 height 19
select select ""excluded__other_""
click at [458, 250] on select "Choose an option... Pending Applied Excluded (Questions) Excluded (Expired) Exc…" at bounding box center [507, 259] width 99 height 19
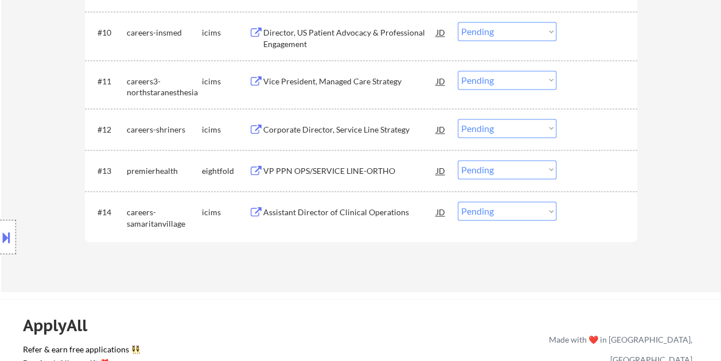
click at [606, 203] on div at bounding box center [598, 211] width 50 height 21
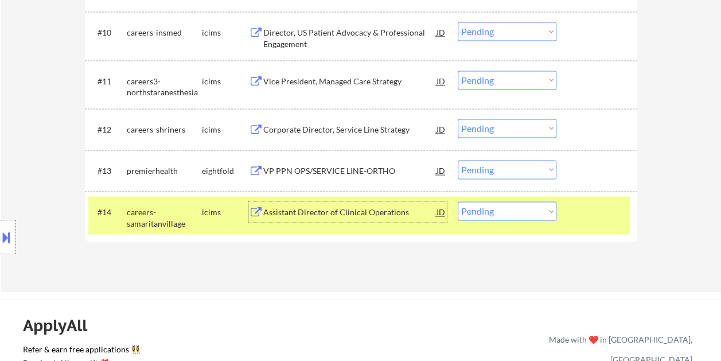
click at [423, 212] on div "Assistant Director of Clinical Operations" at bounding box center [349, 212] width 173 height 11
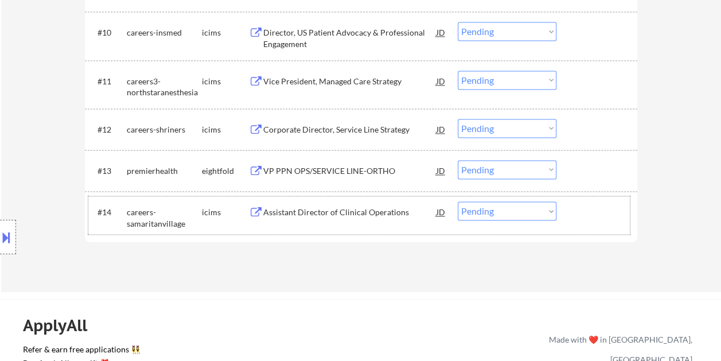
click at [566, 209] on div "#14 careers-samaritanvillage icims Assistant Director of Clinical Operations JD…" at bounding box center [359, 215] width 542 height 38
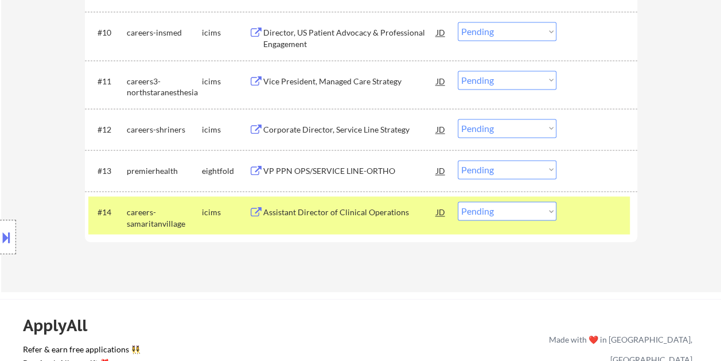
click at [540, 207] on select "Choose an option... Pending Applied Excluded (Questions) Excluded (Expired) Exc…" at bounding box center [507, 210] width 99 height 19
select select ""excluded__bad_match_""
click at [458, 201] on select "Choose an option... Pending Applied Excluded (Questions) Excluded (Expired) Exc…" at bounding box center [507, 210] width 99 height 19
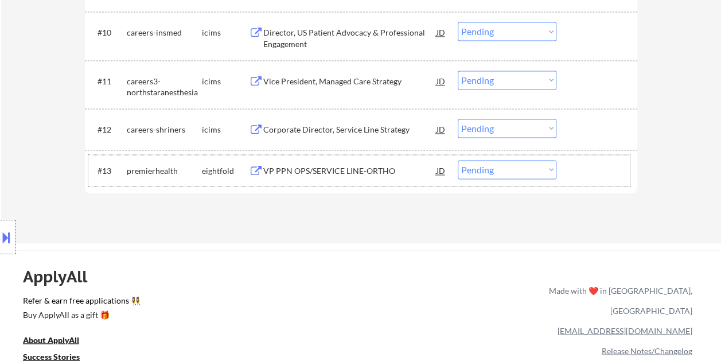
click at [570, 178] on div "#13 premierhealth eightfold VP PPN OPS/SERVICE LINE-ORTHO JD Choose an option..…" at bounding box center [359, 170] width 542 height 31
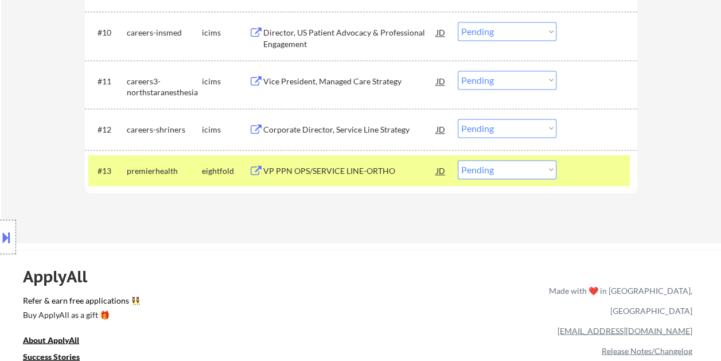
click at [577, 173] on div at bounding box center [598, 170] width 50 height 21
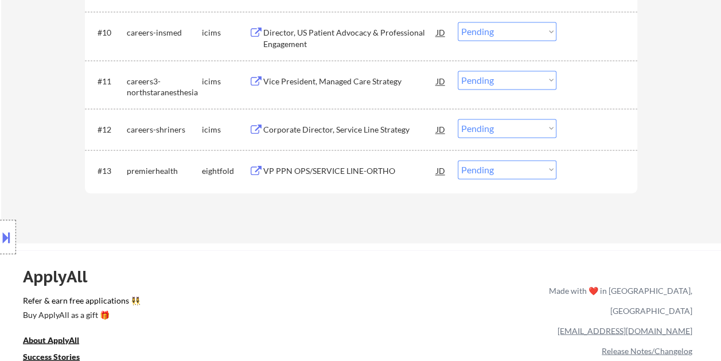
click at [582, 173] on div at bounding box center [598, 170] width 50 height 21
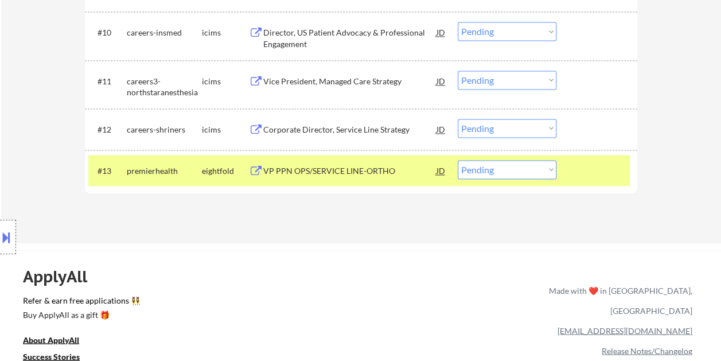
click at [367, 167] on div "VP PPN OPS/SERVICE LINE-ORTHO" at bounding box center [349, 170] width 173 height 11
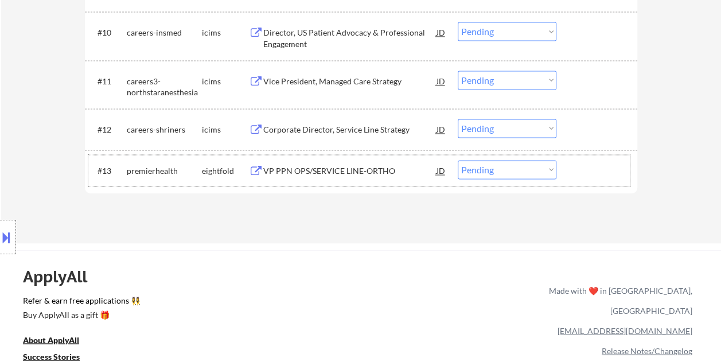
click at [608, 169] on div at bounding box center [598, 170] width 50 height 21
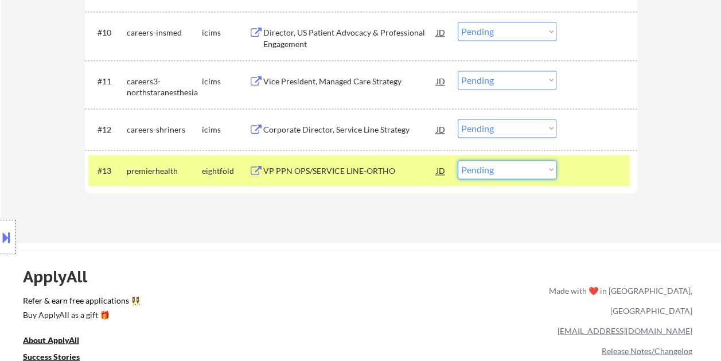
click at [553, 173] on select "Choose an option... Pending Applied Excluded (Questions) Excluded (Expired) Exc…" at bounding box center [507, 169] width 99 height 19
select select ""excluded__expired_""
click at [458, 160] on select "Choose an option... Pending Applied Excluded (Questions) Excluded (Expired) Exc…" at bounding box center [507, 169] width 99 height 19
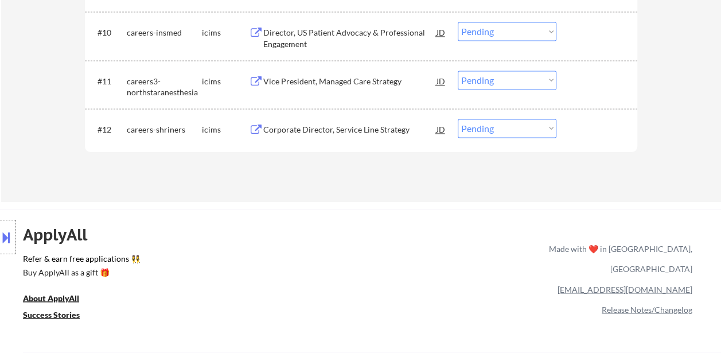
click at [580, 125] on div at bounding box center [598, 129] width 50 height 21
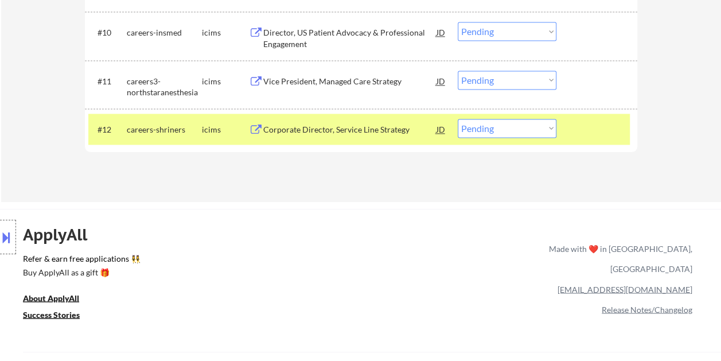
click at [280, 132] on div "Corporate Director, Service Line Strategy" at bounding box center [349, 129] width 173 height 11
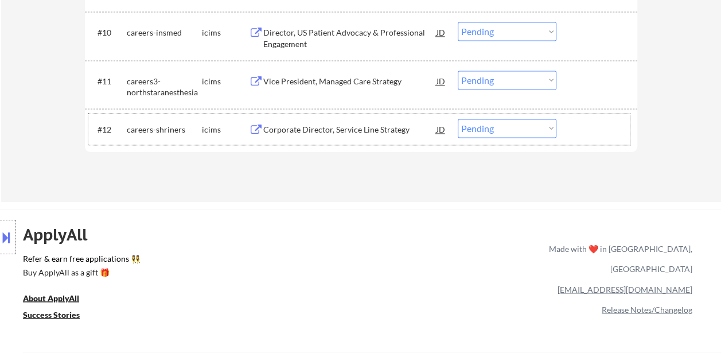
drag, startPoint x: 580, startPoint y: 122, endPoint x: 538, endPoint y: 125, distance: 42.0
click at [581, 122] on div at bounding box center [598, 129] width 50 height 21
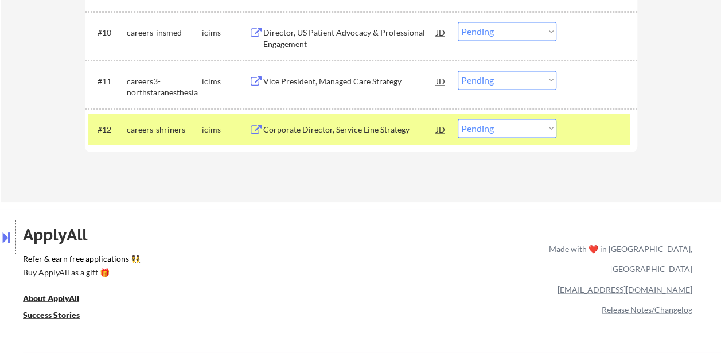
click at [538, 125] on select "Choose an option... Pending Applied Excluded (Questions) Excluded (Expired) Exc…" at bounding box center [507, 128] width 99 height 19
select select ""excluded__expired_""
click at [458, 119] on select "Choose an option... Pending Applied Excluded (Questions) Excluded (Expired) Exc…" at bounding box center [507, 128] width 99 height 19
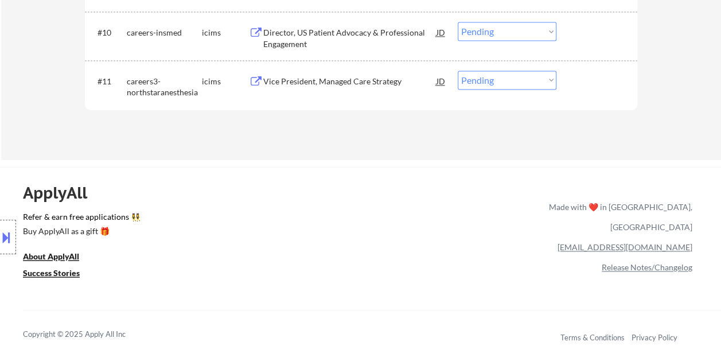
click at [580, 86] on div at bounding box center [598, 81] width 50 height 21
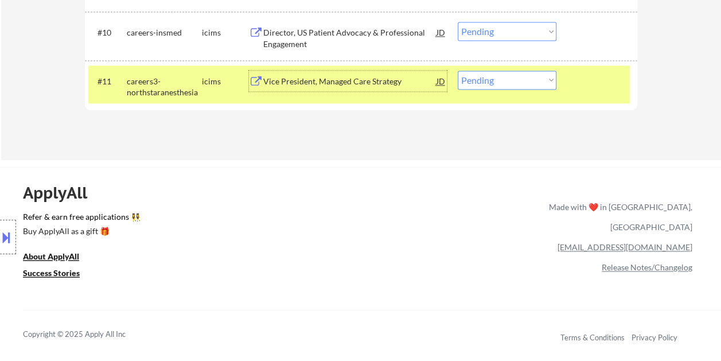
click at [384, 81] on div "Vice President, Managed Care Strategy" at bounding box center [349, 81] width 173 height 11
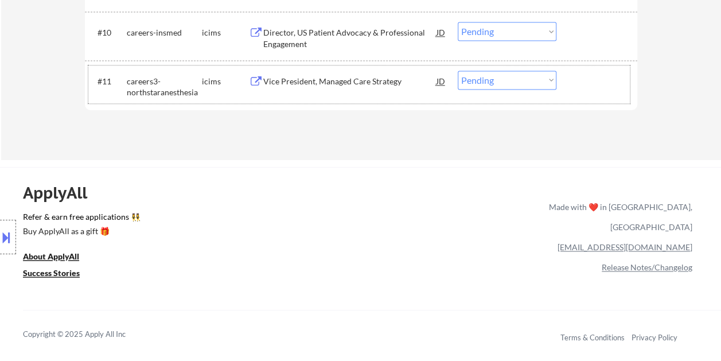
click at [567, 72] on div "#11 careers3-northstaranesthesia icims Vice President, Managed Care Strategy JD…" at bounding box center [359, 84] width 542 height 38
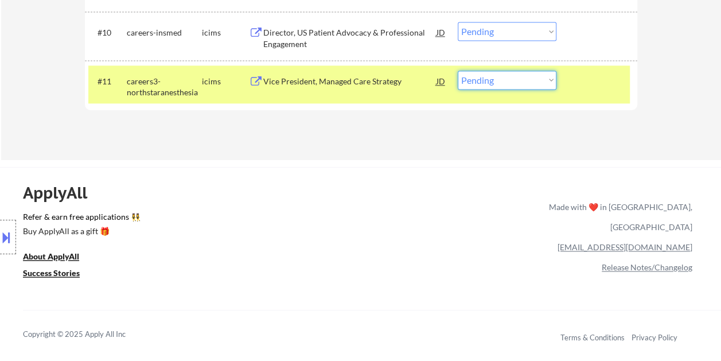
click at [537, 76] on select "Choose an option... Pending Applied Excluded (Questions) Excluded (Expired) Exc…" at bounding box center [507, 80] width 99 height 19
select select ""excluded__expired_""
click at [458, 71] on select "Choose an option... Pending Applied Excluded (Questions) Excluded (Expired) Exc…" at bounding box center [507, 80] width 99 height 19
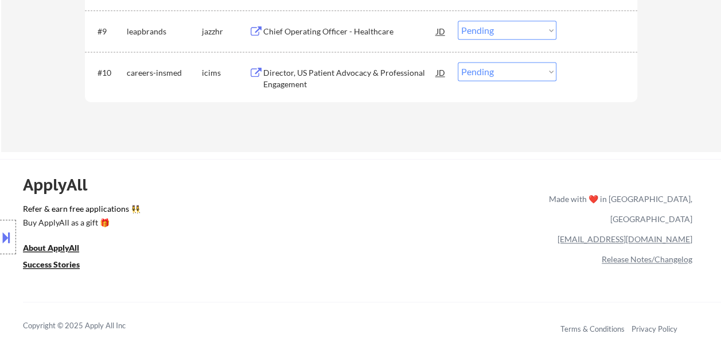
scroll to position [631, 0]
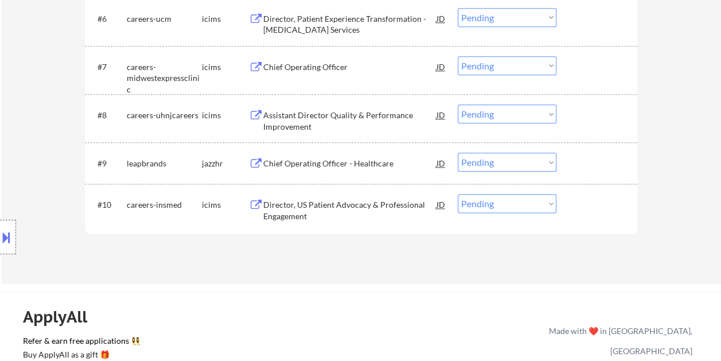
drag, startPoint x: 594, startPoint y: 219, endPoint x: 478, endPoint y: 194, distance: 119.1
click at [594, 218] on div "#10 careers-insmed icims Director, US Patient Advocacy & Professional Engagemen…" at bounding box center [359, 208] width 542 height 38
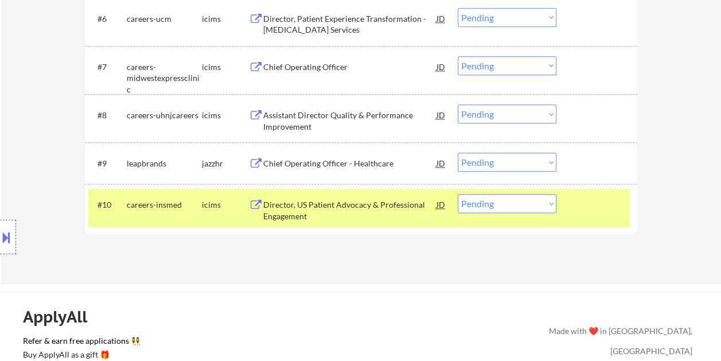
click at [298, 200] on div "Director, US Patient Advocacy & Professional Engagement" at bounding box center [349, 210] width 173 height 22
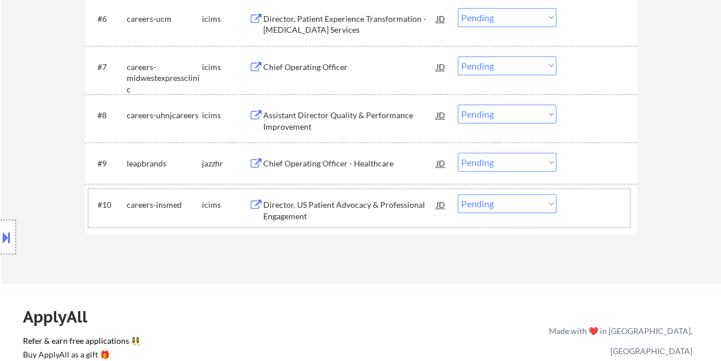
click at [590, 218] on div "#10 careers-insmed icims Director, US Patient Advocacy & Professional Engagemen…" at bounding box center [359, 208] width 542 height 38
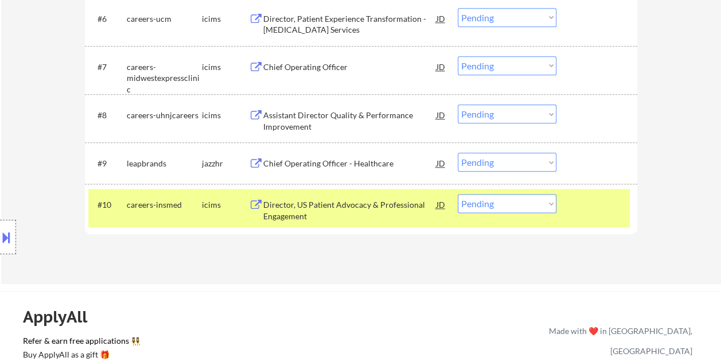
click at [549, 202] on select "Choose an option... Pending Applied Excluded (Questions) Excluded (Expired) Exc…" at bounding box center [507, 203] width 99 height 19
select select ""excluded__bad_match_""
click at [458, 194] on select "Choose an option... Pending Applied Excluded (Questions) Excluded (Expired) Exc…" at bounding box center [507, 203] width 99 height 19
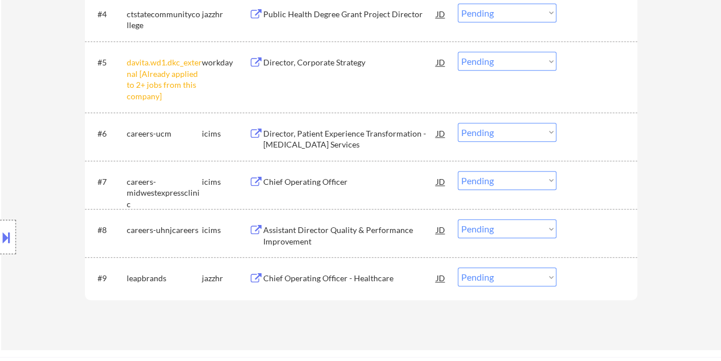
scroll to position [574, 0]
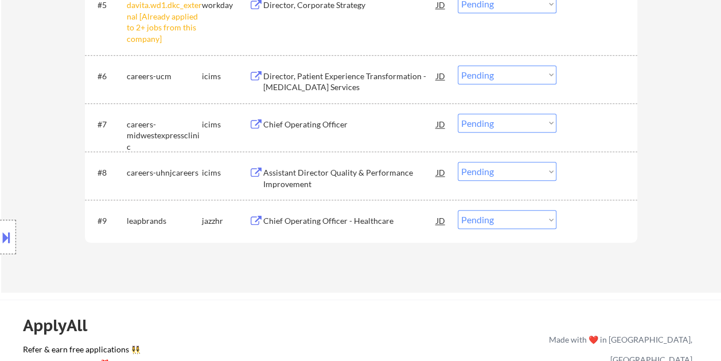
drag, startPoint x: 586, startPoint y: 210, endPoint x: 449, endPoint y: 243, distance: 141.6
click at [586, 211] on div at bounding box center [598, 220] width 50 height 21
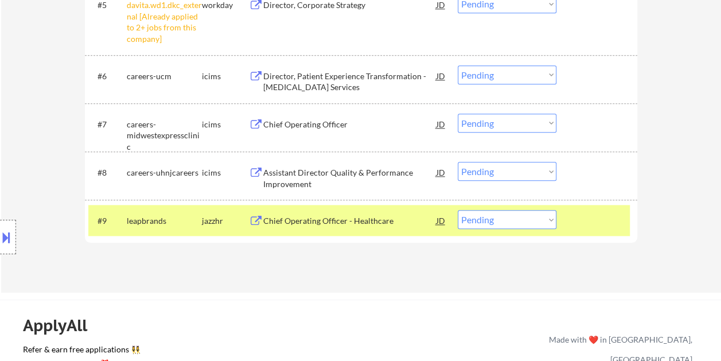
click at [379, 216] on div "Chief Operating Officer - Healthcare" at bounding box center [349, 220] width 173 height 11
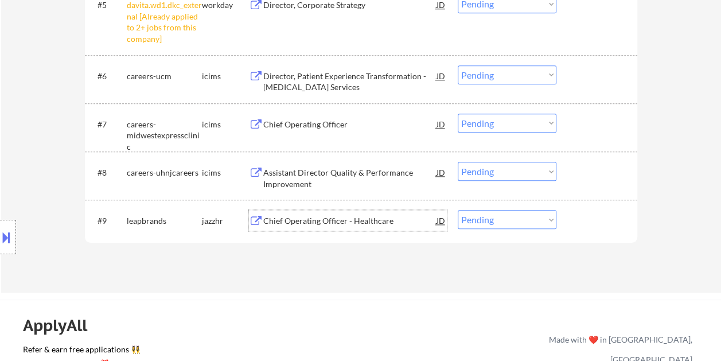
click at [583, 226] on div at bounding box center [598, 220] width 50 height 21
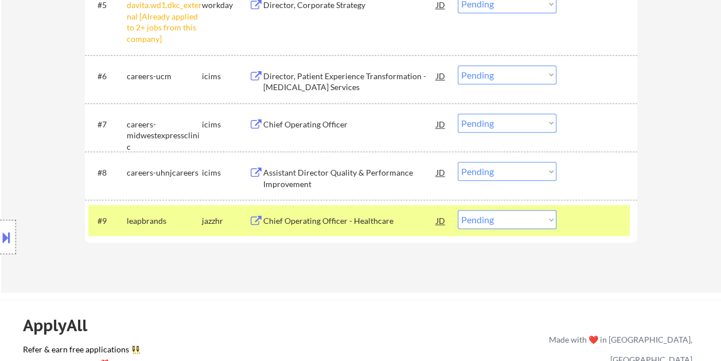
click at [546, 223] on select "Choose an option... Pending Applied Excluded (Questions) Excluded (Expired) Exc…" at bounding box center [507, 219] width 99 height 19
select select ""excluded__bad_match_""
click at [458, 210] on select "Choose an option... Pending Applied Excluded (Questions) Excluded (Expired) Exc…" at bounding box center [507, 219] width 99 height 19
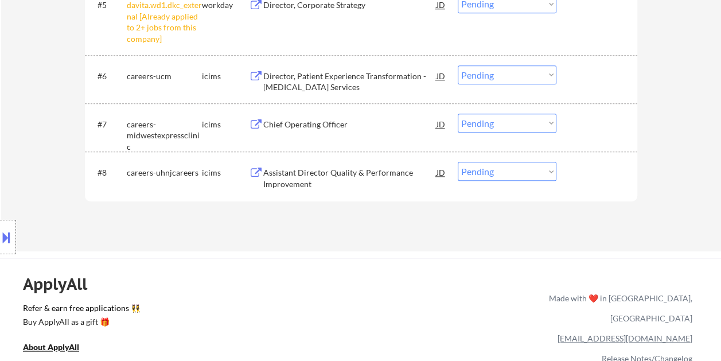
click at [600, 180] on div at bounding box center [598, 172] width 50 height 21
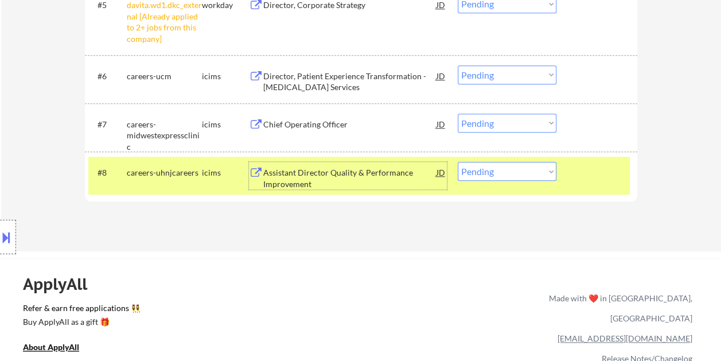
click at [397, 163] on div "Assistant Director Quality & Performance Improvement" at bounding box center [349, 176] width 173 height 28
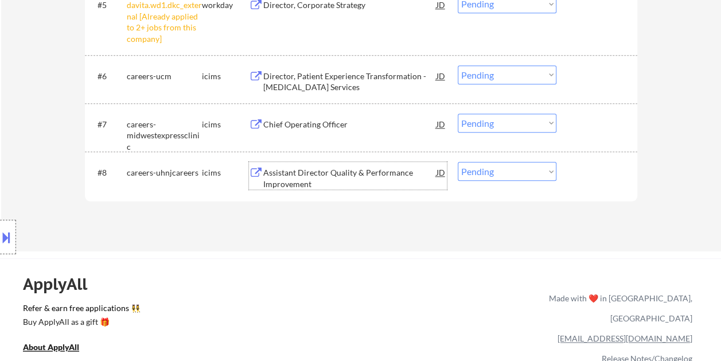
drag, startPoint x: 606, startPoint y: 167, endPoint x: 558, endPoint y: 168, distance: 48.2
click at [606, 167] on div at bounding box center [598, 172] width 50 height 21
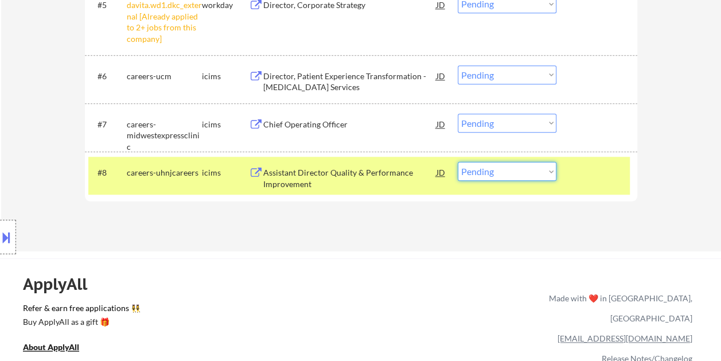
click at [544, 168] on select "Choose an option... Pending Applied Excluded (Questions) Excluded (Expired) Exc…" at bounding box center [507, 171] width 99 height 19
select select ""excluded__bad_match_""
click at [458, 162] on select "Choose an option... Pending Applied Excluded (Questions) Excluded (Expired) Exc…" at bounding box center [507, 171] width 99 height 19
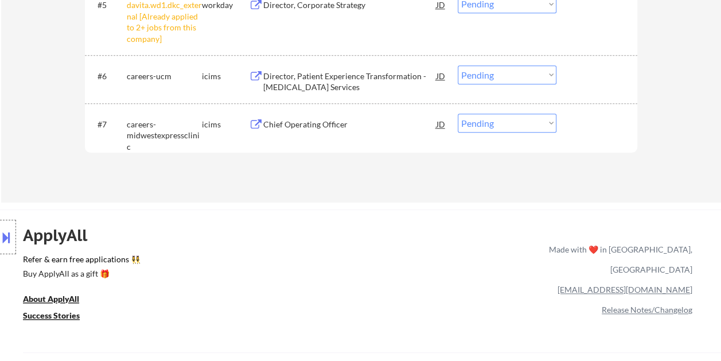
scroll to position [631, 0]
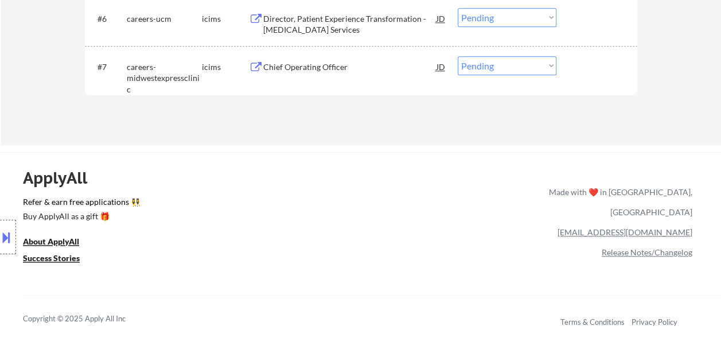
click at [585, 70] on div at bounding box center [598, 66] width 50 height 21
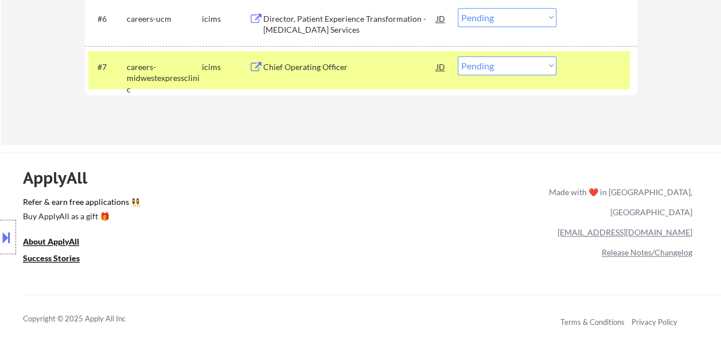
click at [375, 67] on div "Chief Operating Officer" at bounding box center [349, 66] width 173 height 11
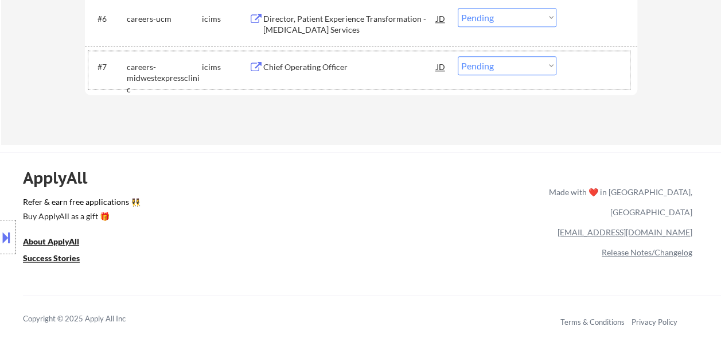
click at [578, 63] on div at bounding box center [598, 66] width 50 height 21
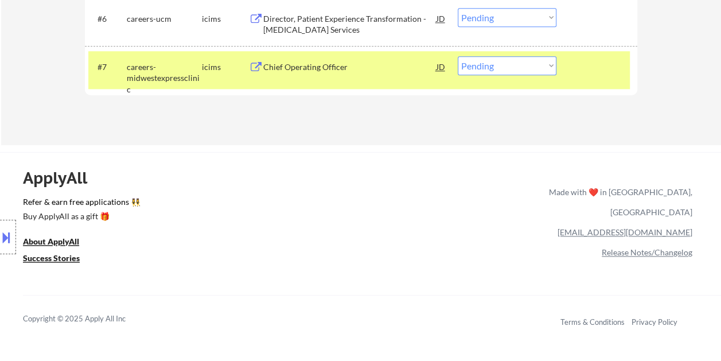
click at [552, 64] on select "Choose an option... Pending Applied Excluded (Questions) Excluded (Expired) Exc…" at bounding box center [507, 65] width 99 height 19
select select ""excluded__expired_""
click at [458, 56] on select "Choose an option... Pending Applied Excluded (Questions) Excluded (Expired) Exc…" at bounding box center [507, 65] width 99 height 19
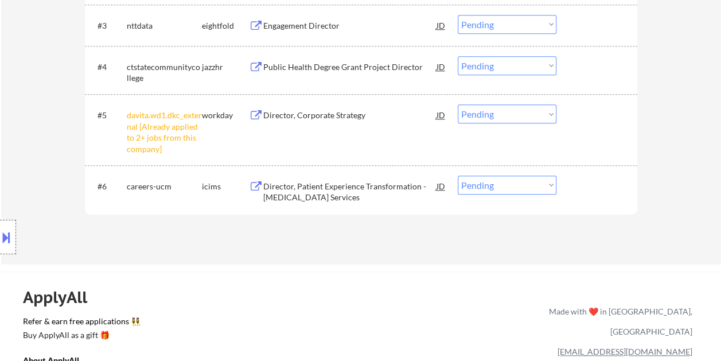
scroll to position [402, 0]
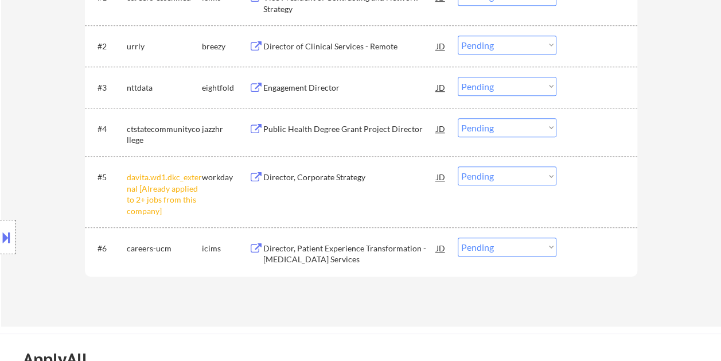
click at [592, 247] on div at bounding box center [598, 248] width 50 height 21
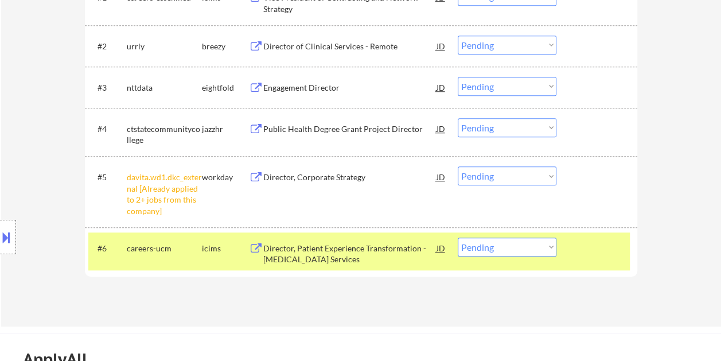
click at [401, 250] on div "Director, Patient Experience Transformation - Cancer Services" at bounding box center [349, 254] width 173 height 22
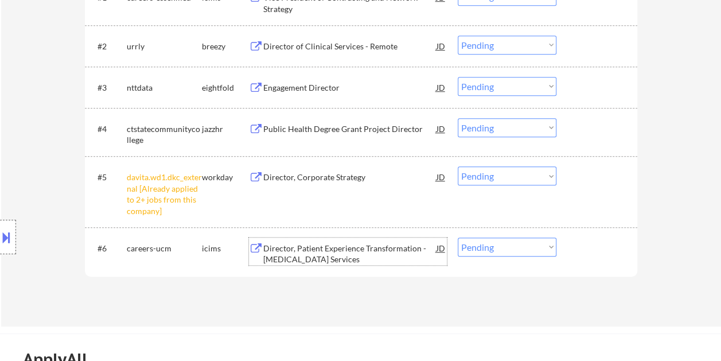
drag, startPoint x: 604, startPoint y: 243, endPoint x: 574, endPoint y: 243, distance: 29.3
click at [603, 243] on div at bounding box center [598, 248] width 50 height 21
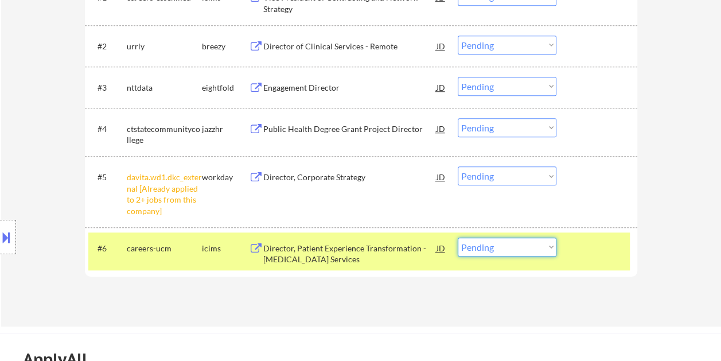
click at [543, 243] on select "Choose an option... Pending Applied Excluded (Questions) Excluded (Expired) Exc…" at bounding box center [507, 247] width 99 height 19
select select ""excluded__bad_match_""
click at [458, 238] on select "Choose an option... Pending Applied Excluded (Questions) Excluded (Expired) Exc…" at bounding box center [507, 247] width 99 height 19
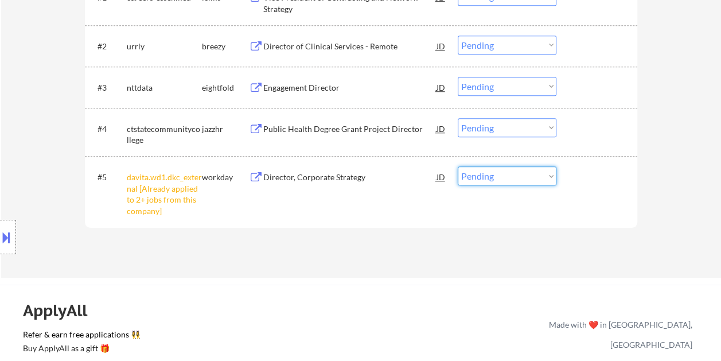
click at [549, 174] on select "Choose an option... Pending Applied Excluded (Questions) Excluded (Expired) Exc…" at bounding box center [507, 175] width 99 height 19
select select ""excluded__other_""
click at [458, 166] on select "Choose an option... Pending Applied Excluded (Questions) Excluded (Expired) Exc…" at bounding box center [507, 175] width 99 height 19
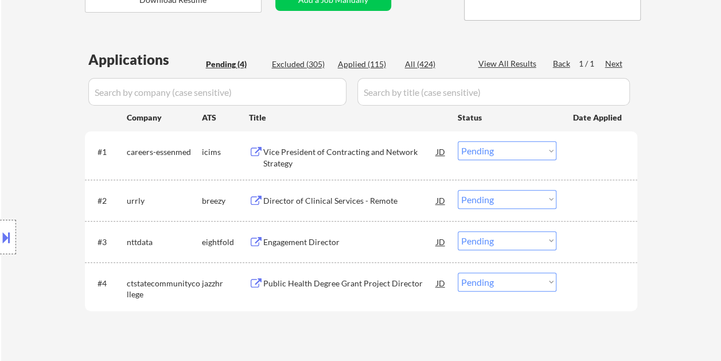
scroll to position [230, 0]
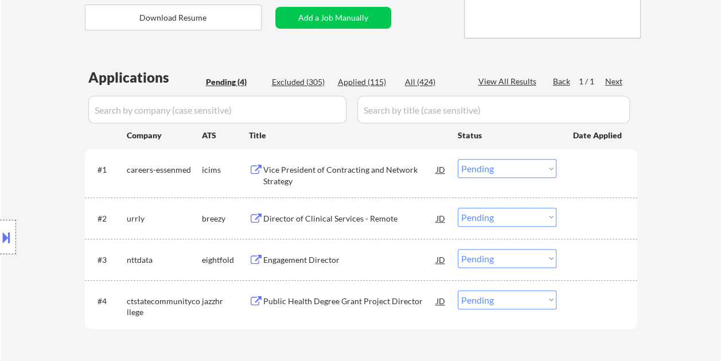
drag, startPoint x: 585, startPoint y: 160, endPoint x: 519, endPoint y: 168, distance: 66.5
click at [584, 161] on div at bounding box center [598, 169] width 50 height 21
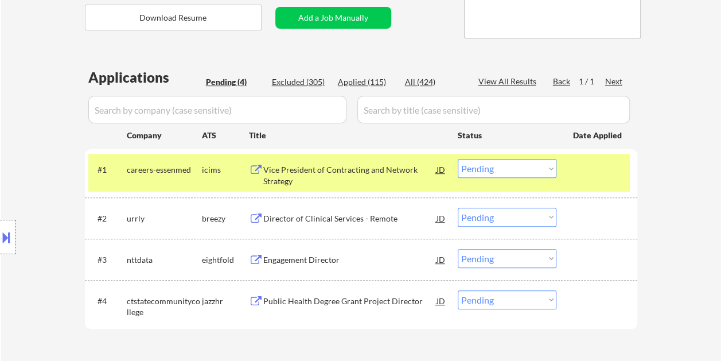
click at [383, 165] on div "Vice President of Contracting and Network Strategy" at bounding box center [349, 175] width 173 height 22
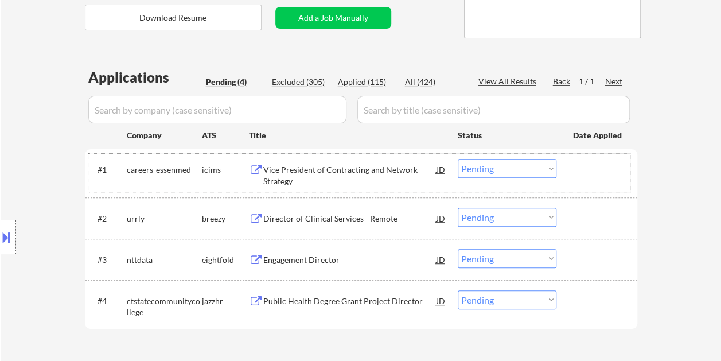
drag, startPoint x: 596, startPoint y: 166, endPoint x: 568, endPoint y: 168, distance: 28.1
click at [595, 166] on div at bounding box center [598, 169] width 50 height 21
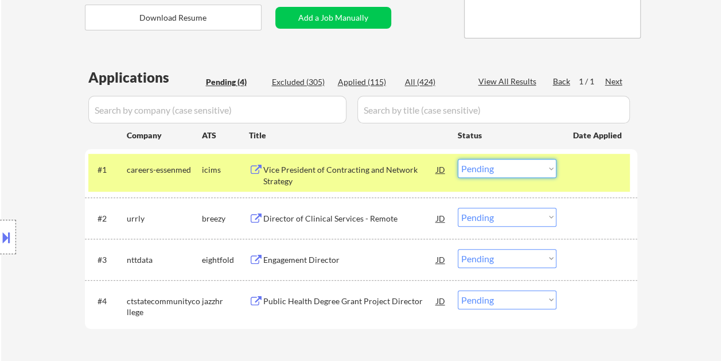
click at [542, 166] on select "Choose an option... Pending Applied Excluded (Questions) Excluded (Expired) Exc…" at bounding box center [507, 168] width 99 height 19
click at [458, 159] on select "Choose an option... Pending Applied Excluded (Questions) Excluded (Expired) Exc…" at bounding box center [507, 168] width 99 height 19
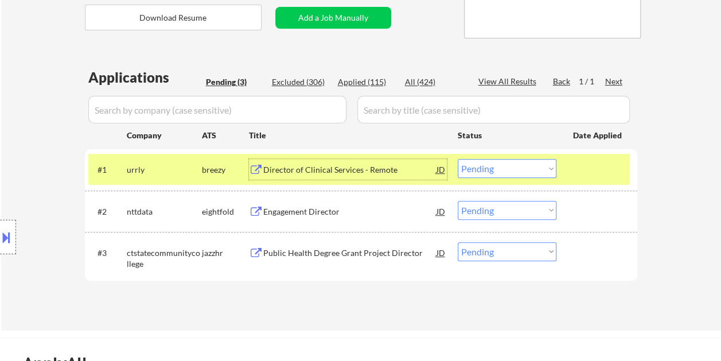
click at [324, 168] on div "Director of Clinical Services - Remote" at bounding box center [349, 169] width 173 height 11
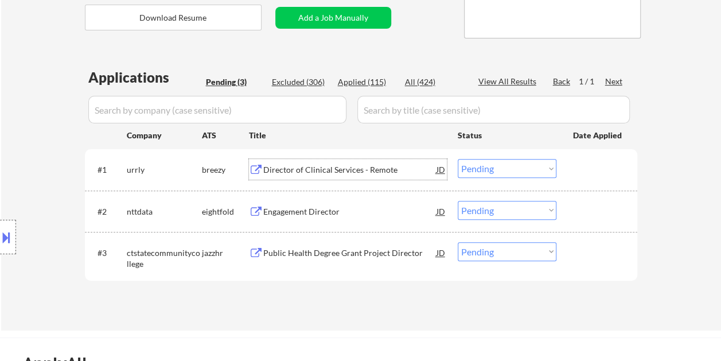
click at [588, 161] on div at bounding box center [598, 169] width 50 height 21
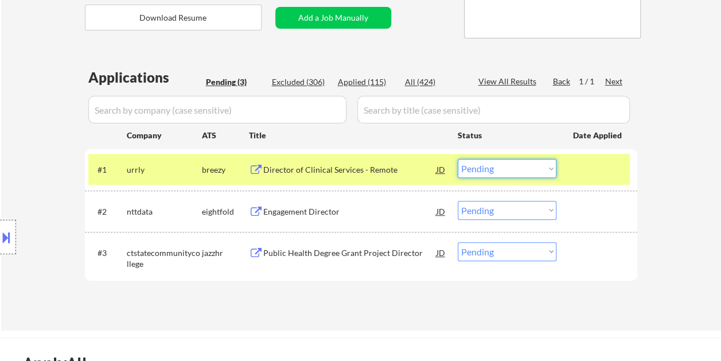
click at [552, 171] on select "Choose an option... Pending Applied Excluded (Questions) Excluded (Expired) Exc…" at bounding box center [507, 168] width 99 height 19
click at [458, 159] on select "Choose an option... Pending Applied Excluded (Questions) Excluded (Expired) Exc…" at bounding box center [507, 168] width 99 height 19
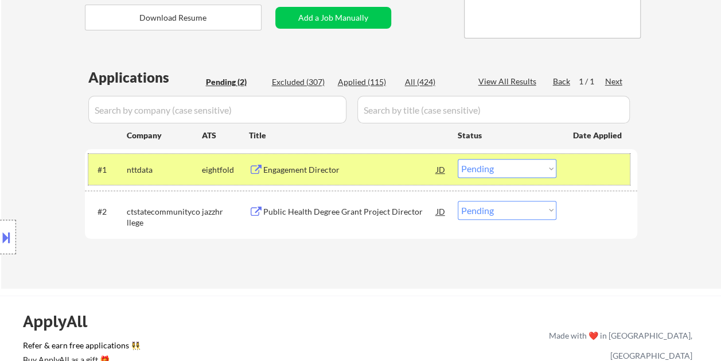
click at [584, 168] on div at bounding box center [598, 169] width 50 height 21
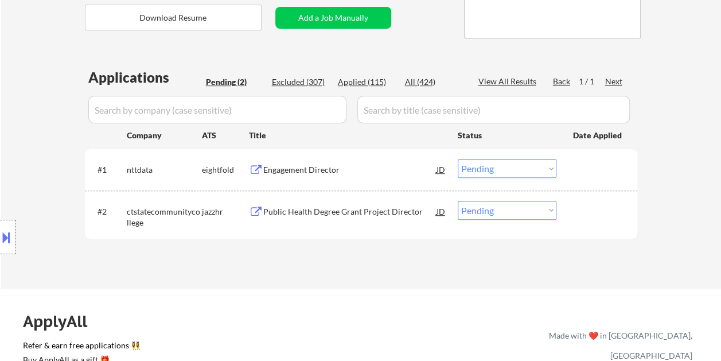
click at [589, 168] on div at bounding box center [598, 169] width 50 height 21
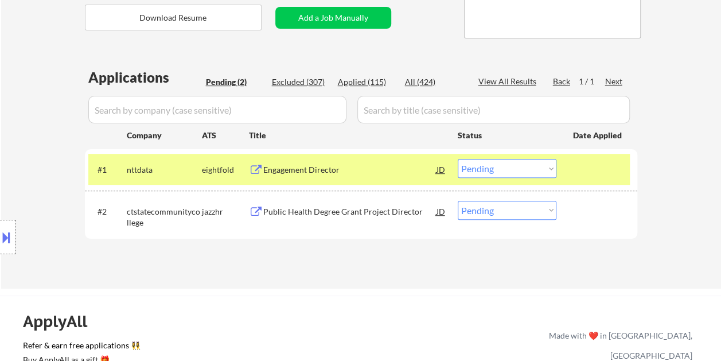
click at [358, 173] on div "Engagement Director" at bounding box center [349, 169] width 173 height 11
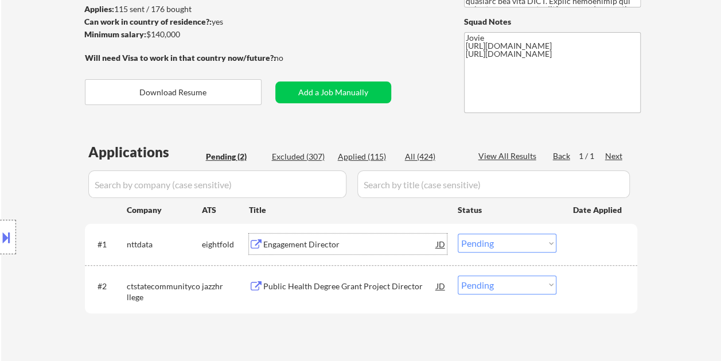
scroll to position [115, 0]
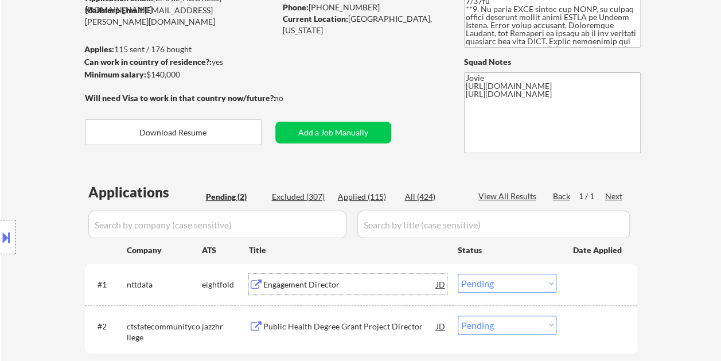
click at [580, 282] on div at bounding box center [598, 284] width 50 height 21
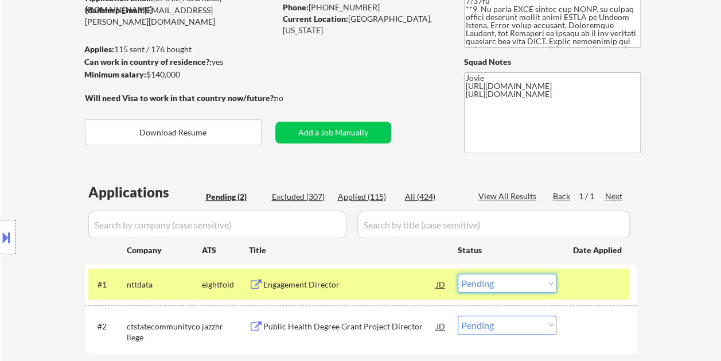
drag, startPoint x: 547, startPoint y: 282, endPoint x: 538, endPoint y: 285, distance: 9.6
click at [547, 282] on select "Choose an option... Pending Applied Excluded (Questions) Excluded (Expired) Exc…" at bounding box center [507, 283] width 99 height 19
click at [458, 274] on select "Choose an option... Pending Applied Excluded (Questions) Excluded (Expired) Exc…" at bounding box center [507, 283] width 99 height 19
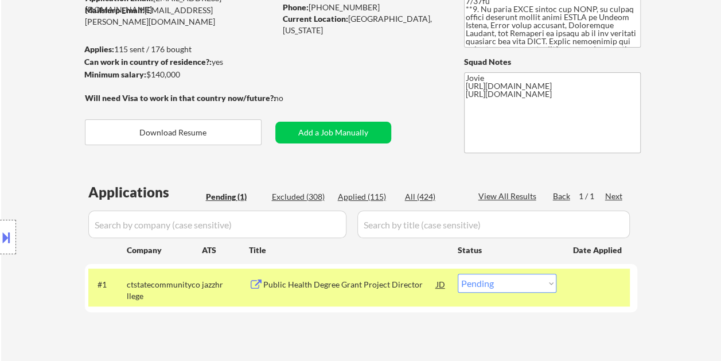
click at [598, 286] on div at bounding box center [598, 284] width 50 height 21
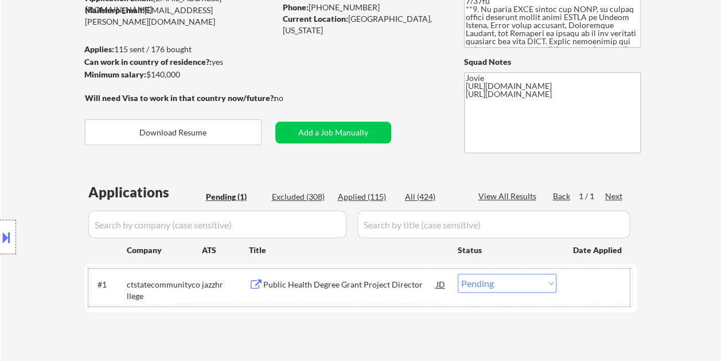
click at [573, 290] on div at bounding box center [598, 284] width 50 height 21
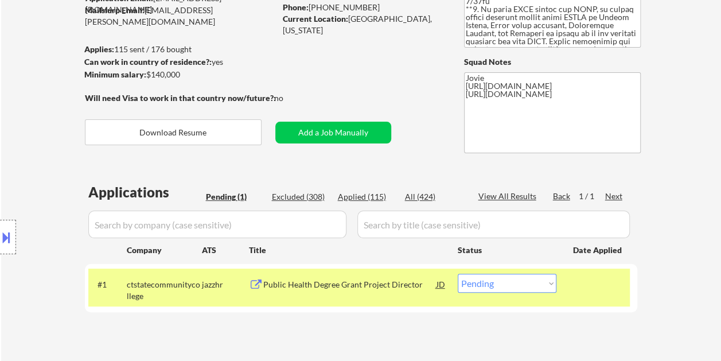
click at [389, 282] on div "Public Health Degree Grant Project Director" at bounding box center [349, 284] width 173 height 11
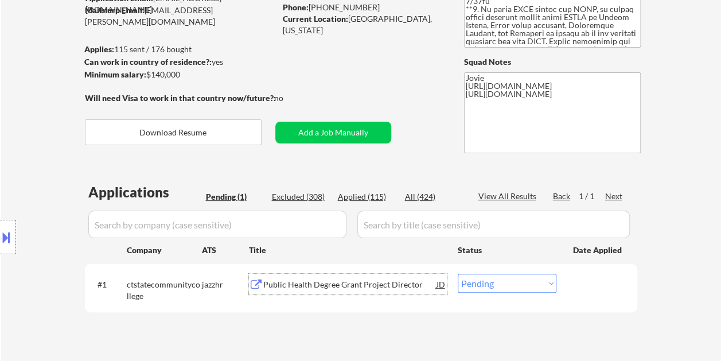
click at [599, 298] on div "#1 ctstatecommunitycollege jazzhr Public Health Degree Grant Project Director J…" at bounding box center [359, 288] width 542 height 38
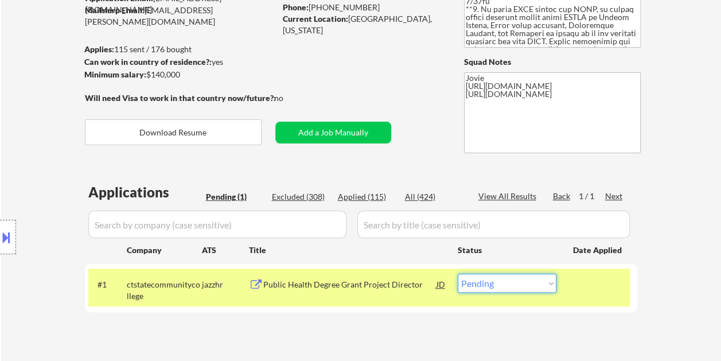
click at [547, 287] on select "Choose an option... Pending Applied Excluded (Questions) Excluded (Expired) Exc…" at bounding box center [507, 283] width 99 height 19
select select ""excluded__bad_match_""
click at [458, 274] on select "Choose an option... Pending Applied Excluded (Questions) Excluded (Expired) Exc…" at bounding box center [507, 283] width 99 height 19
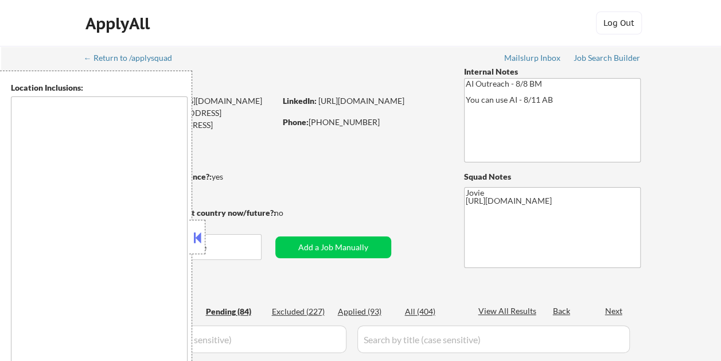
type textarea "remote"
click at [195, 231] on button at bounding box center [197, 237] width 13 height 17
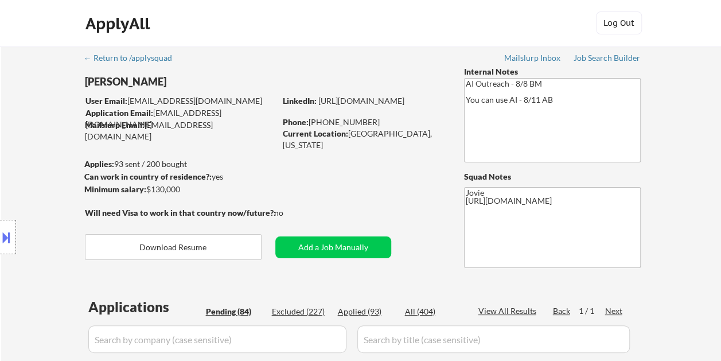
select select ""pending""
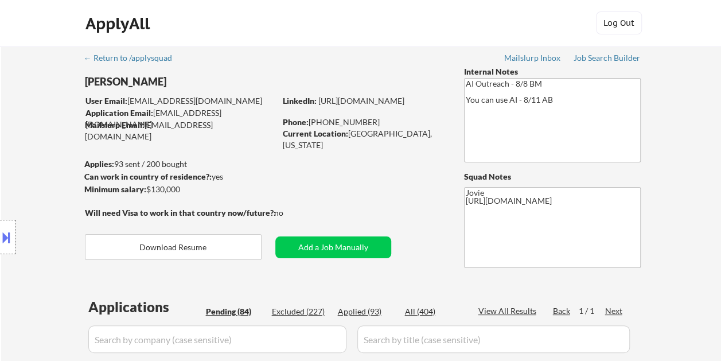
select select ""pending""
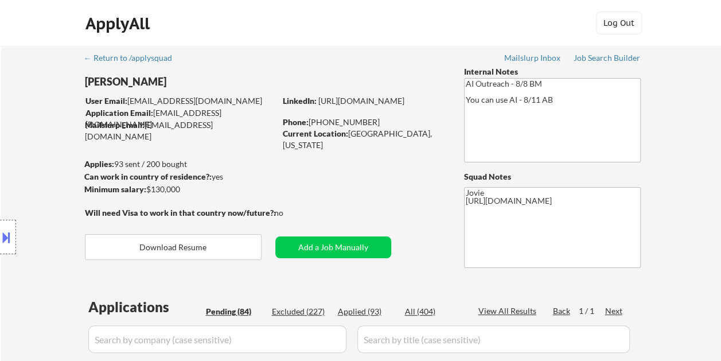
select select ""pending""
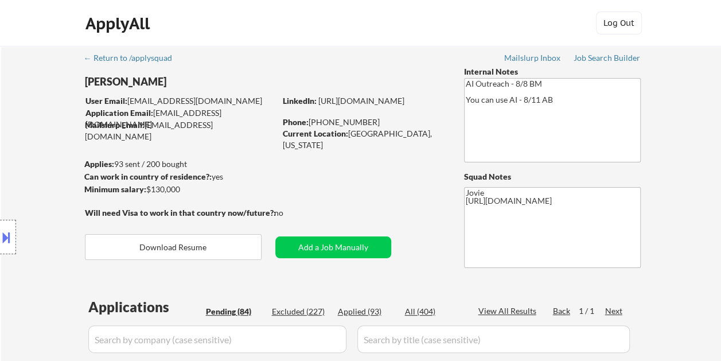
select select ""pending""
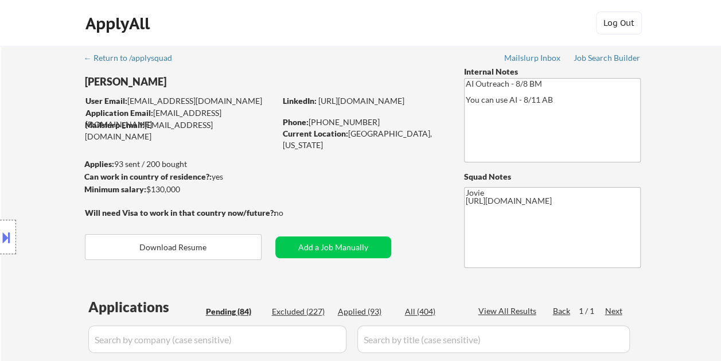
select select ""pending""
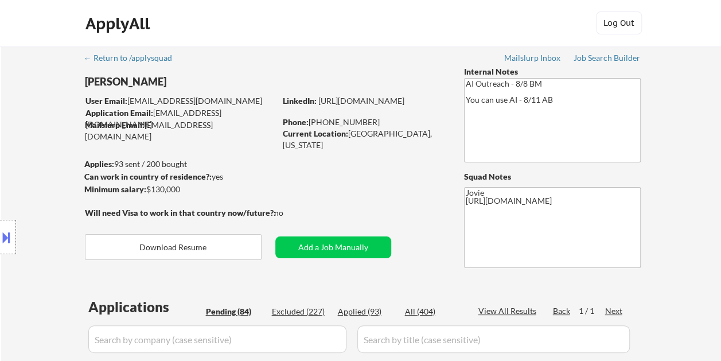
select select ""pending""
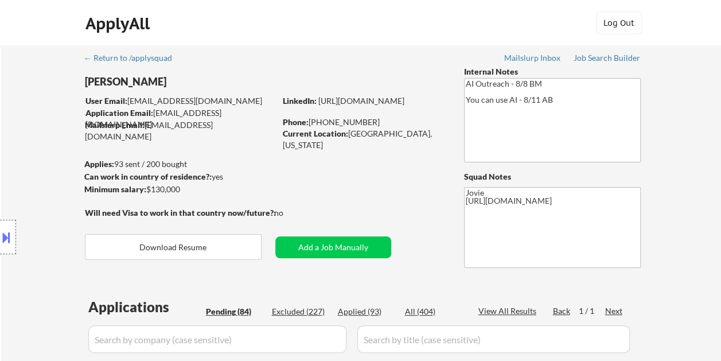
select select ""pending""
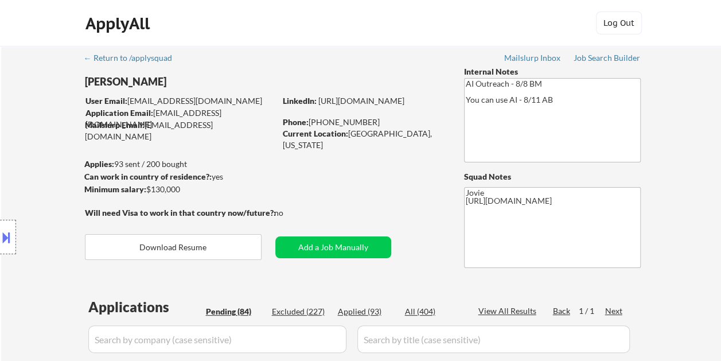
select select ""pending""
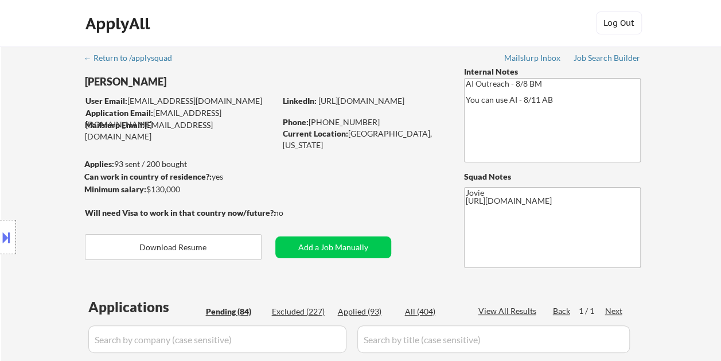
select select ""pending""
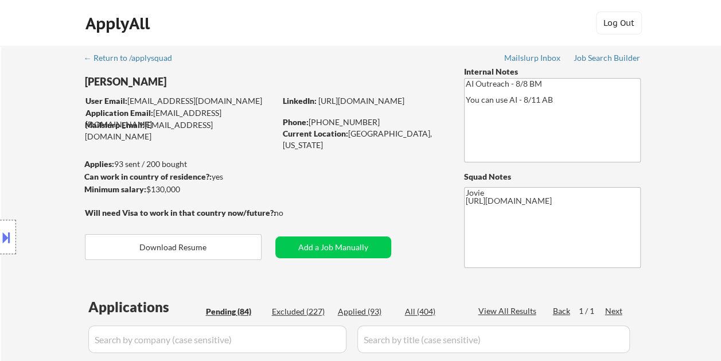
select select ""pending""
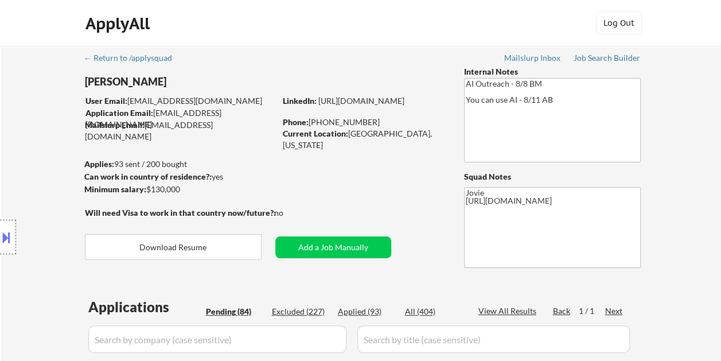
select select ""pending""
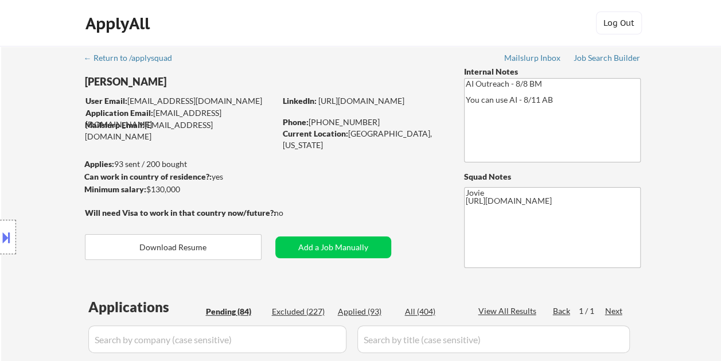
select select ""pending""
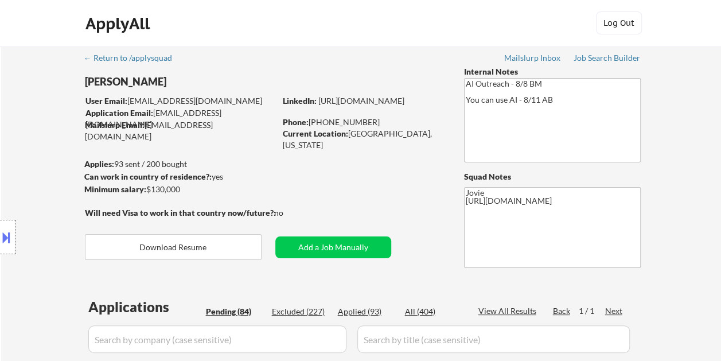
select select ""pending""
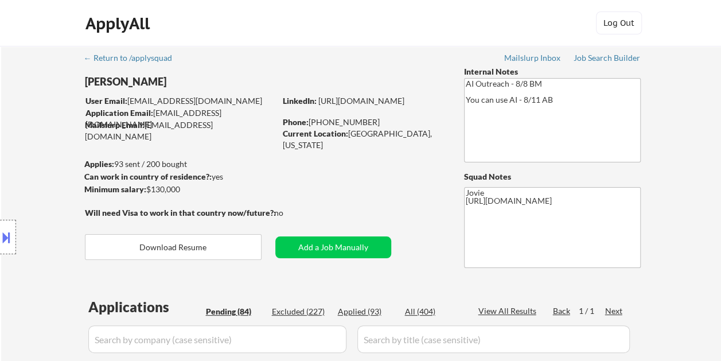
select select ""pending""
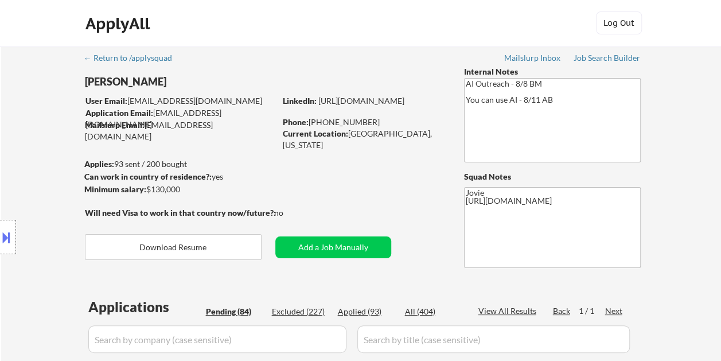
select select ""pending""
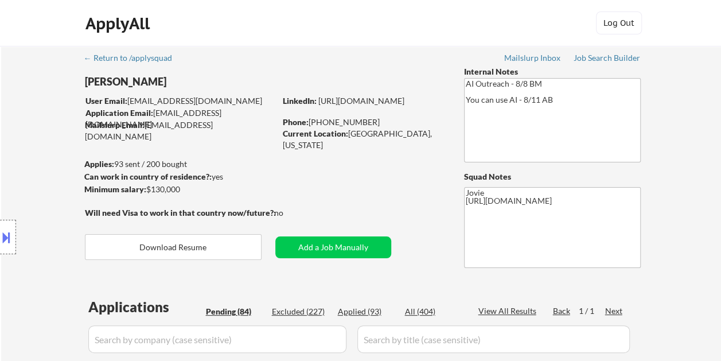
select select ""pending""
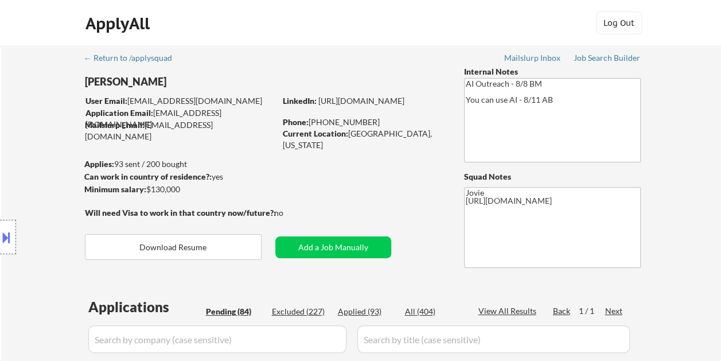
select select ""pending""
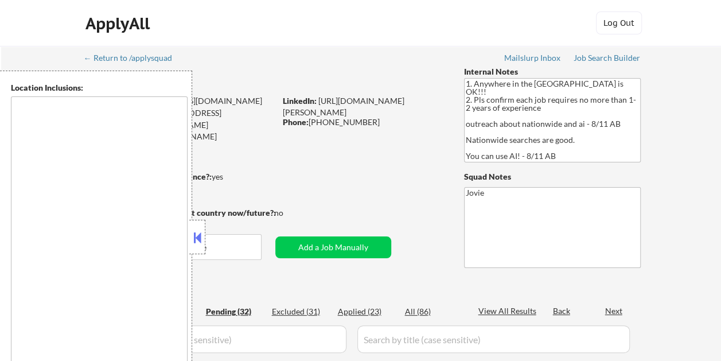
type textarea "country:[GEOGRAPHIC_DATA]"
click at [201, 244] on button at bounding box center [197, 237] width 13 height 17
select select ""pending""
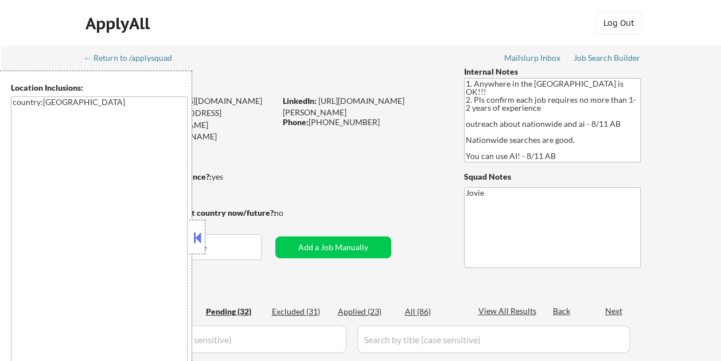
select select ""pending""
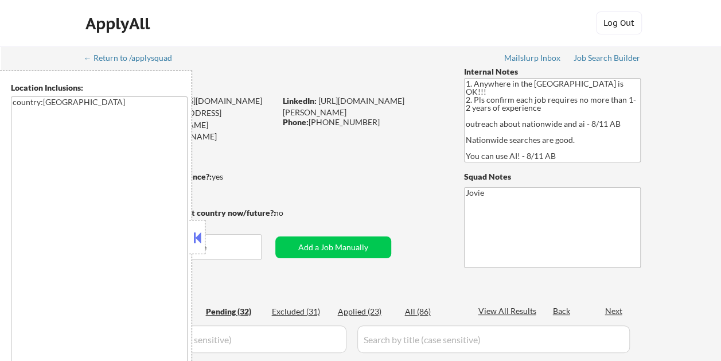
select select ""pending""
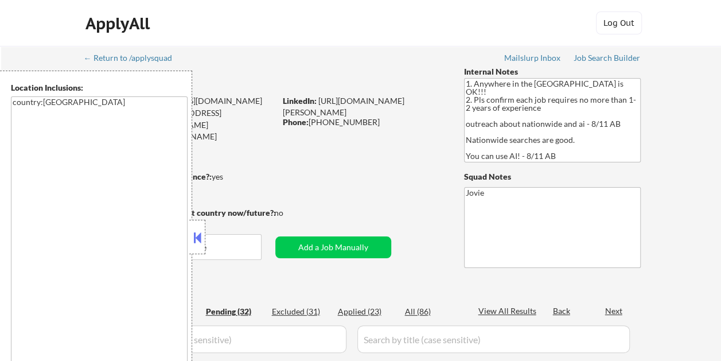
select select ""pending""
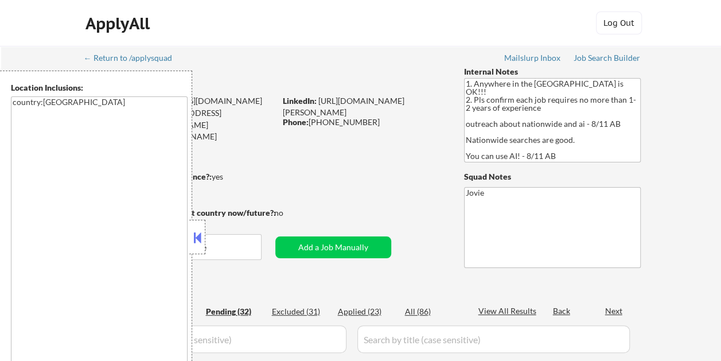
select select ""pending""
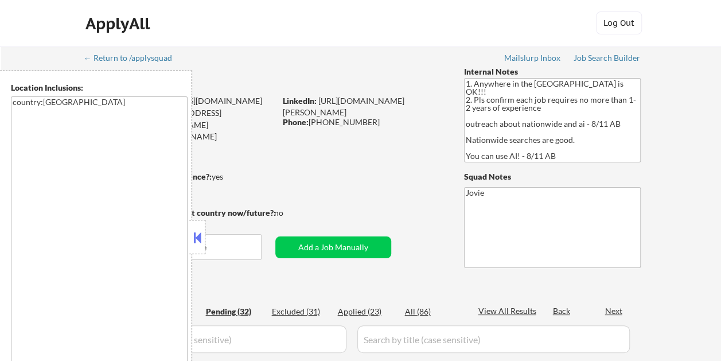
select select ""pending""
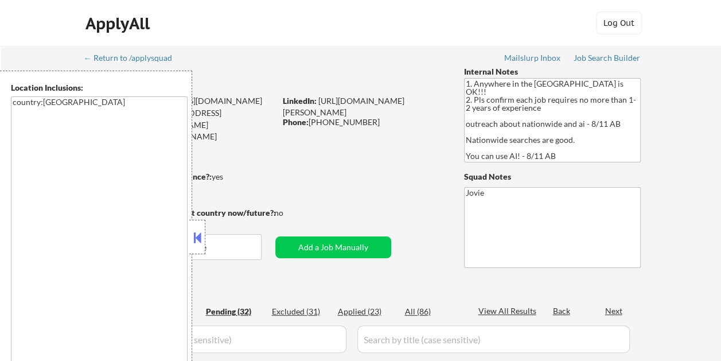
select select ""pending""
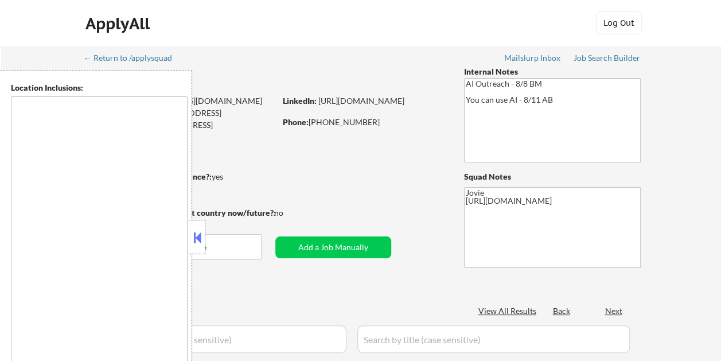
type textarea "remote"
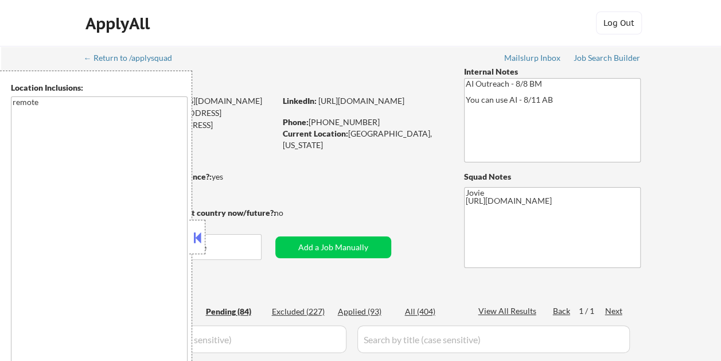
click at [199, 234] on button at bounding box center [197, 237] width 13 height 17
select select ""pending""
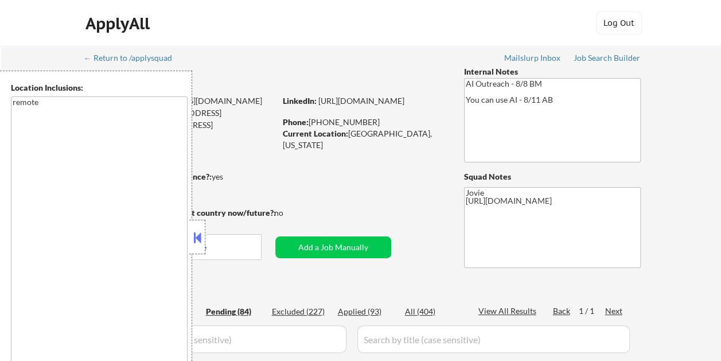
select select ""pending""
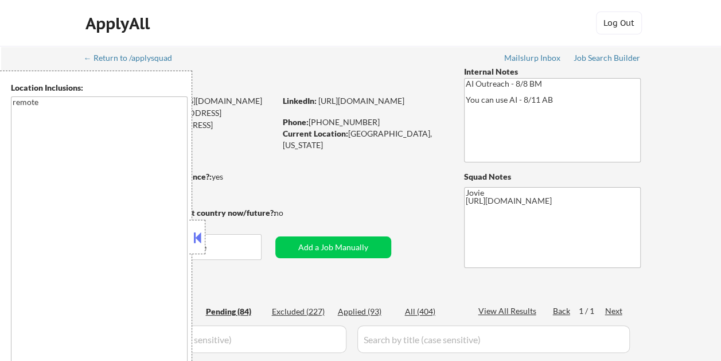
select select ""pending""
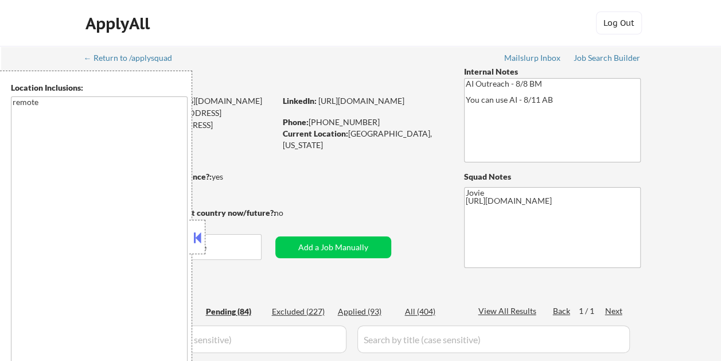
select select ""pending""
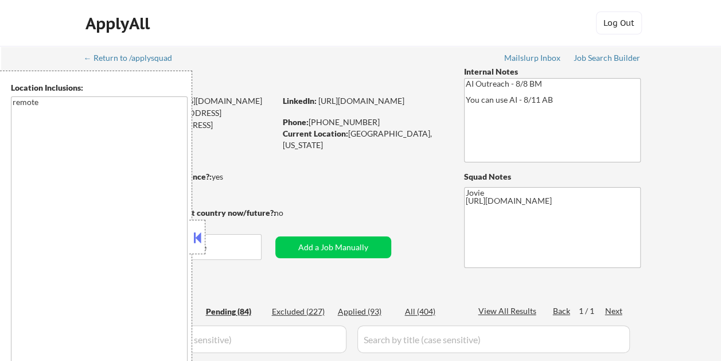
select select ""pending""
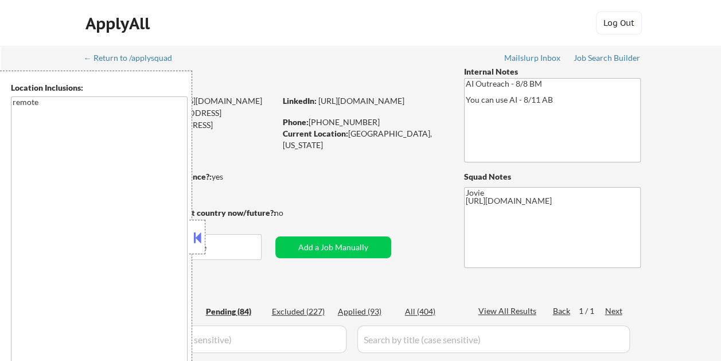
select select ""pending""
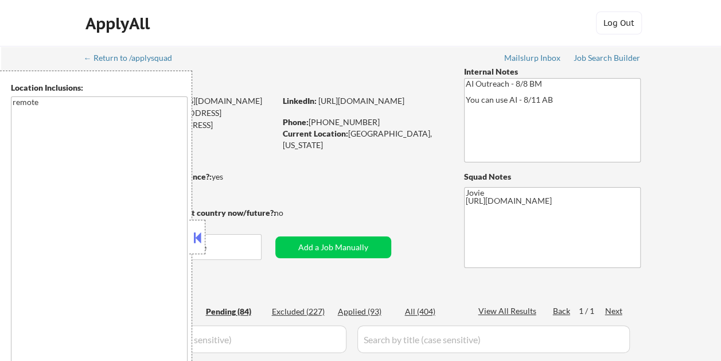
select select ""pending""
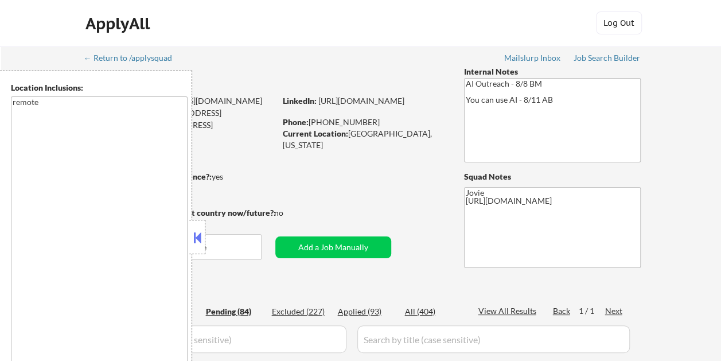
select select ""pending""
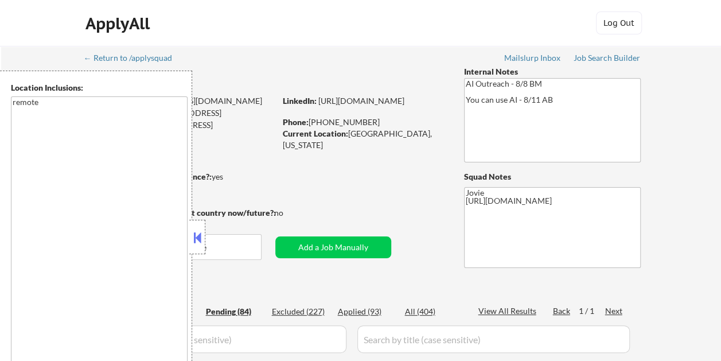
select select ""pending""
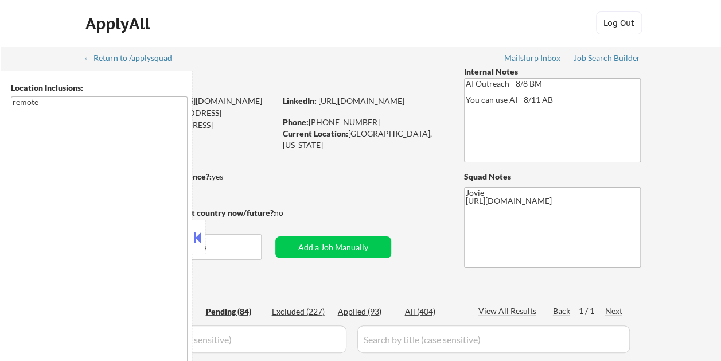
select select ""pending""
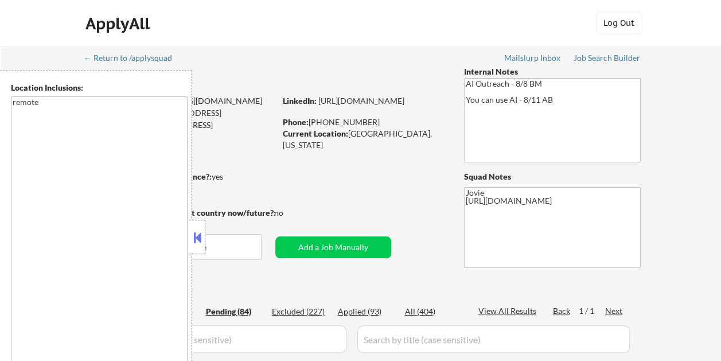
select select ""pending""
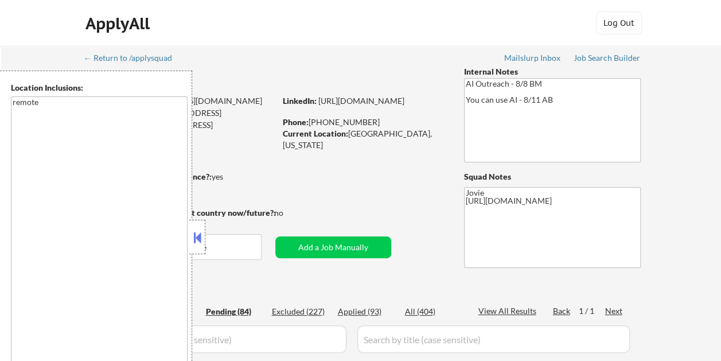
select select ""pending""
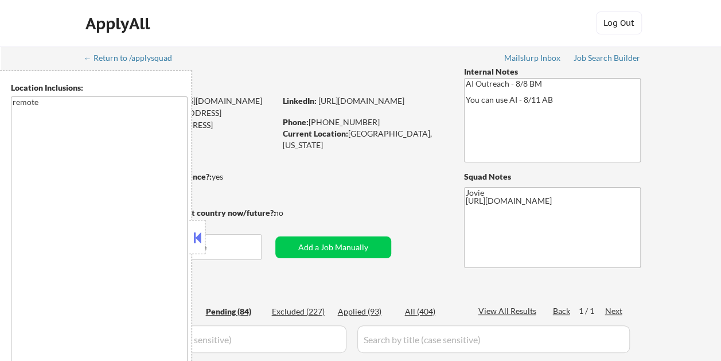
select select ""pending""
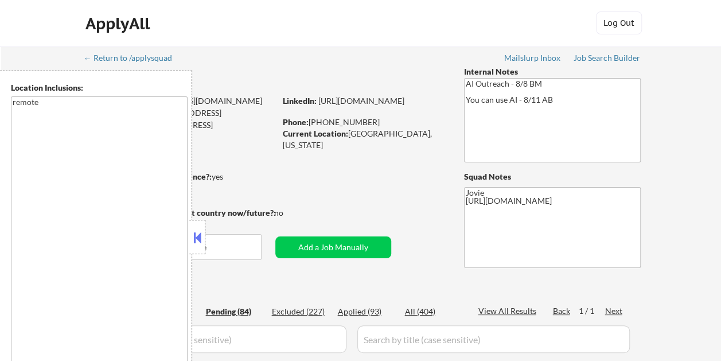
select select ""pending""
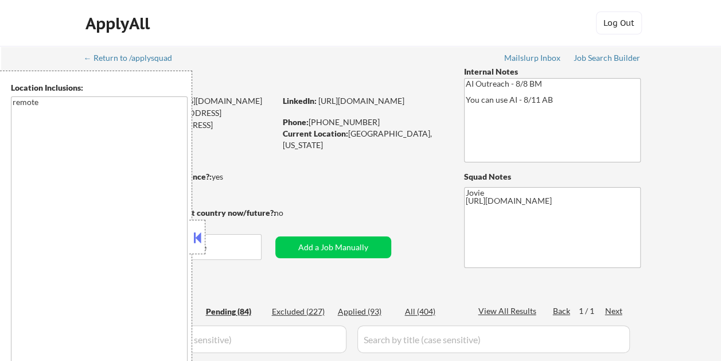
select select ""pending""
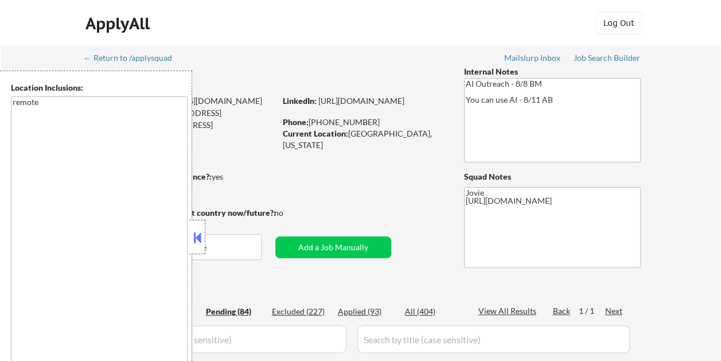
select select ""pending""
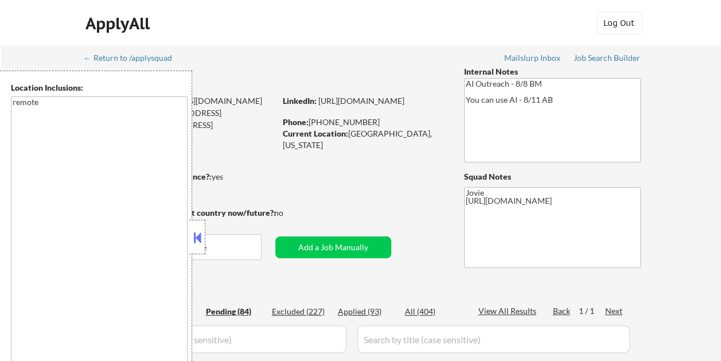
select select ""pending""
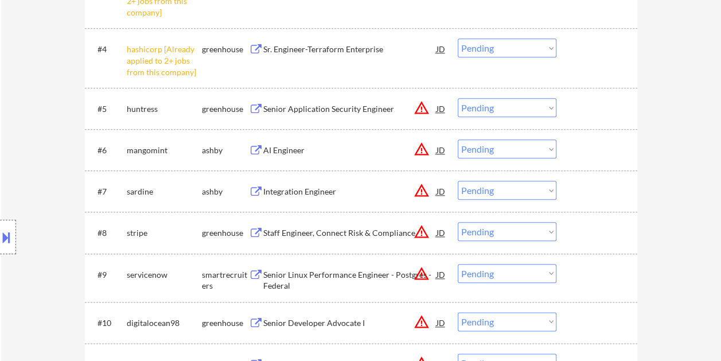
scroll to position [516, 0]
click at [581, 106] on div at bounding box center [598, 109] width 50 height 21
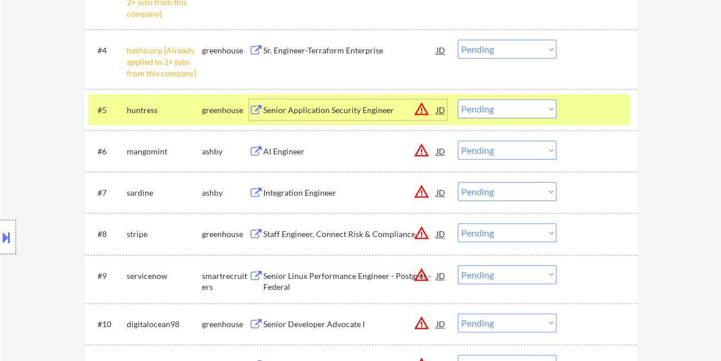
click at [370, 110] on div "Senior Application Security Engineer" at bounding box center [349, 109] width 173 height 11
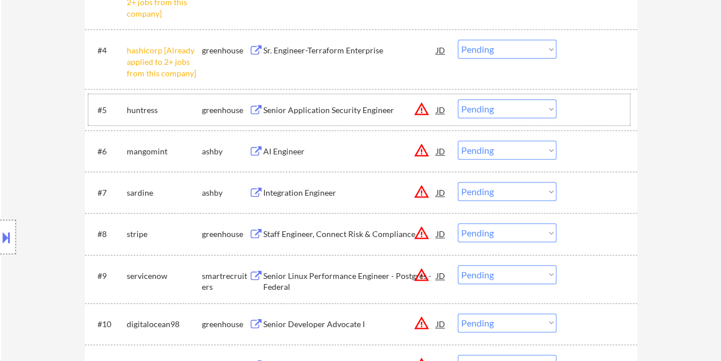
click at [590, 121] on div "#5 huntress greenhouse Senior Application Security Engineer JD warning_amber Ch…" at bounding box center [359, 109] width 542 height 31
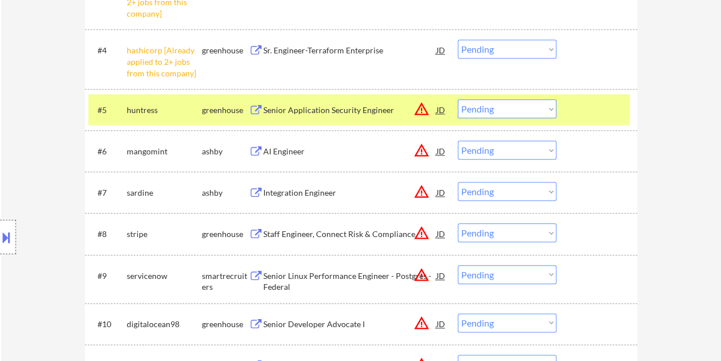
click at [536, 107] on select "Choose an option... Pending Applied Excluded (Questions) Excluded (Expired) Exc…" at bounding box center [507, 108] width 99 height 19
click at [458, 99] on select "Choose an option... Pending Applied Excluded (Questions) Excluded (Expired) Exc…" at bounding box center [507, 108] width 99 height 19
select select ""pending""
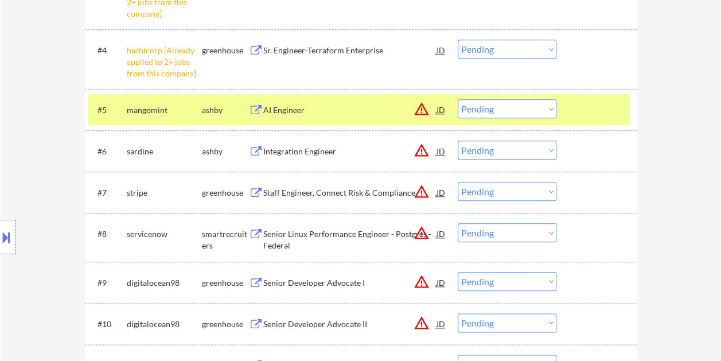
click at [592, 113] on div at bounding box center [598, 109] width 50 height 21
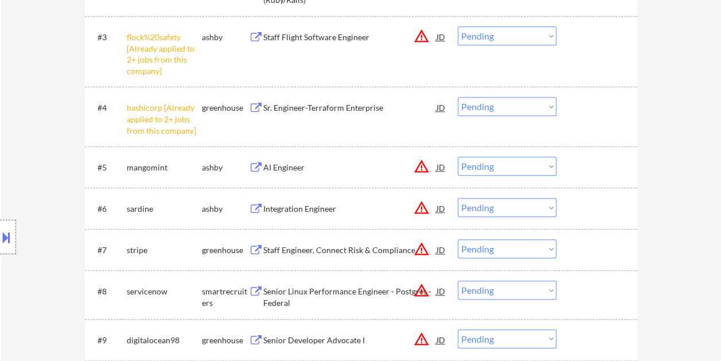
scroll to position [344, 0]
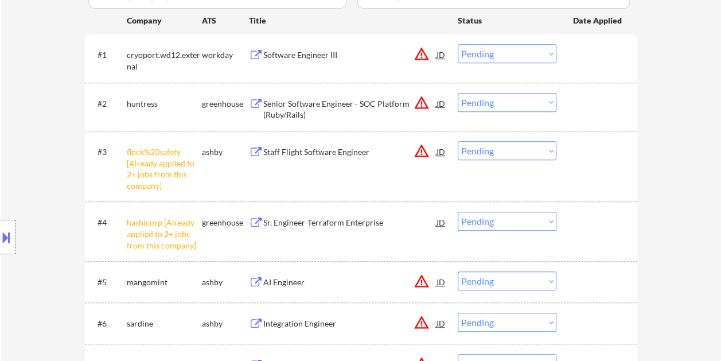
click at [550, 150] on select "Choose an option... Pending Applied Excluded (Questions) Excluded (Expired) Exc…" at bounding box center [507, 150] width 99 height 19
click at [458, 141] on select "Choose an option... Pending Applied Excluded (Questions) Excluded (Expired) Exc…" at bounding box center [507, 150] width 99 height 19
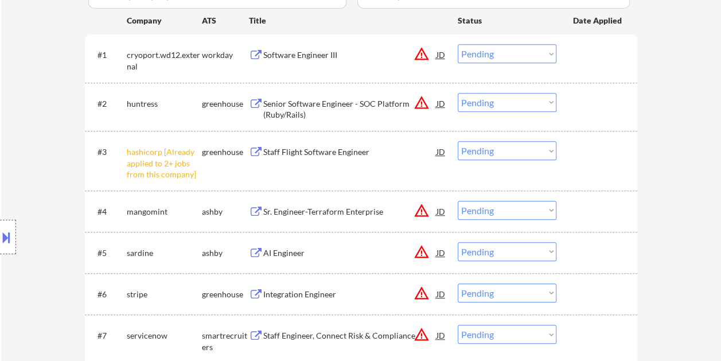
click at [545, 149] on select "Choose an option... Pending Applied Excluded (Questions) Excluded (Expired) Exc…" at bounding box center [507, 150] width 99 height 19
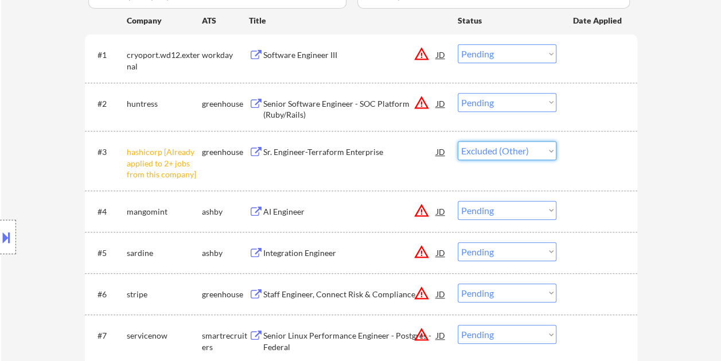
click at [458, 141] on select "Choose an option... Pending Applied Excluded (Questions) Excluded (Expired) Exc…" at bounding box center [507, 150] width 99 height 19
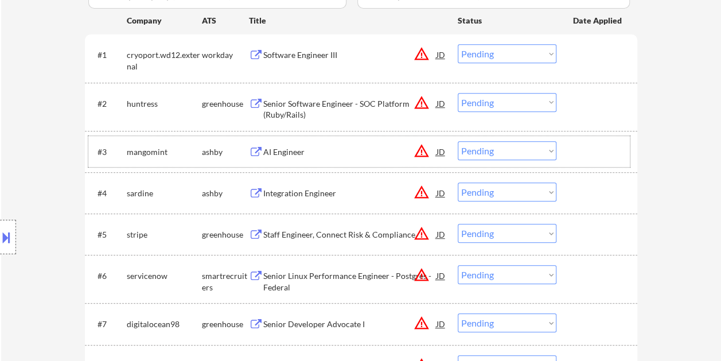
click at [585, 150] on div at bounding box center [598, 151] width 50 height 21
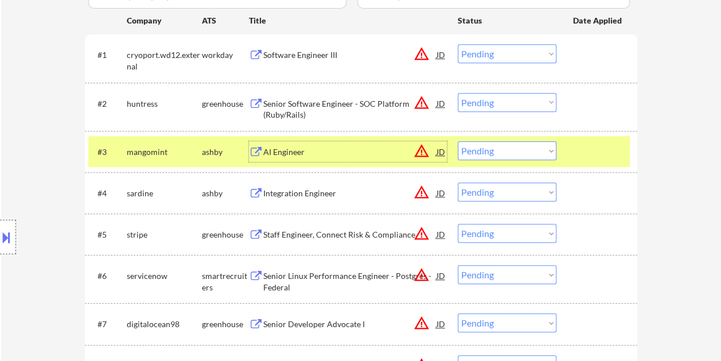
click at [318, 157] on div "AI Engineer" at bounding box center [349, 151] width 173 height 11
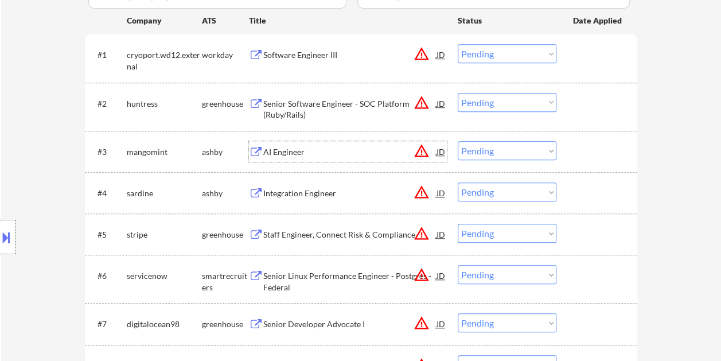
click at [581, 154] on div at bounding box center [598, 151] width 50 height 21
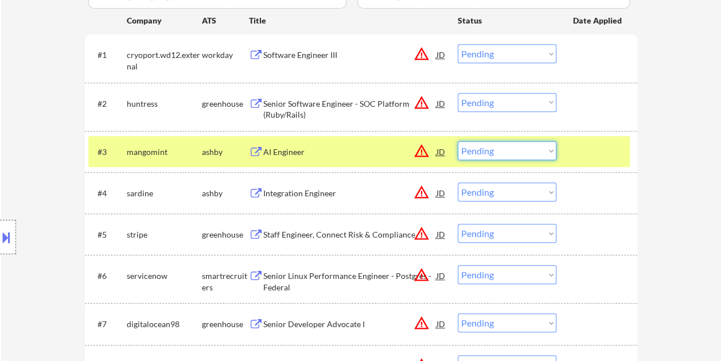
click at [547, 152] on select "Choose an option... Pending Applied Excluded (Questions) Excluded (Expired) Exc…" at bounding box center [507, 150] width 99 height 19
click at [458, 141] on select "Choose an option... Pending Applied Excluded (Questions) Excluded (Expired) Exc…" at bounding box center [507, 150] width 99 height 19
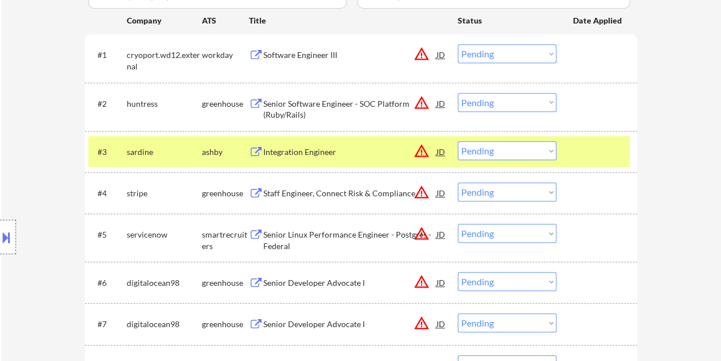
click at [552, 149] on select "Choose an option... Pending Applied Excluded (Questions) Excluded (Expired) Exc…" at bounding box center [507, 150] width 99 height 19
click at [458, 141] on select "Choose an option... Pending Applied Excluded (Questions) Excluded (Expired) Exc…" at bounding box center [507, 150] width 99 height 19
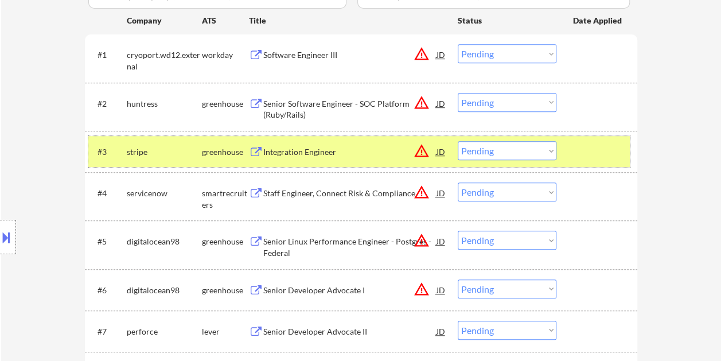
click at [609, 154] on div at bounding box center [598, 151] width 50 height 21
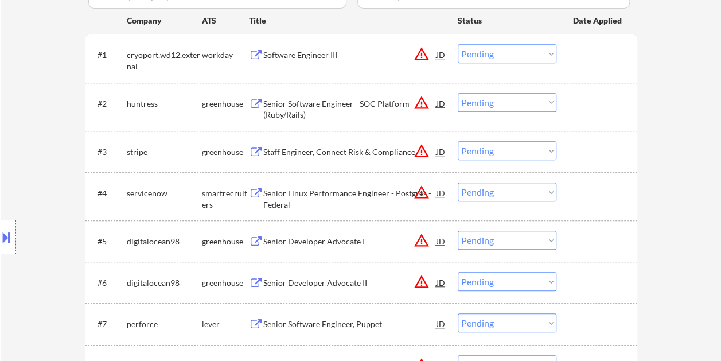
click at [585, 106] on div at bounding box center [598, 103] width 50 height 21
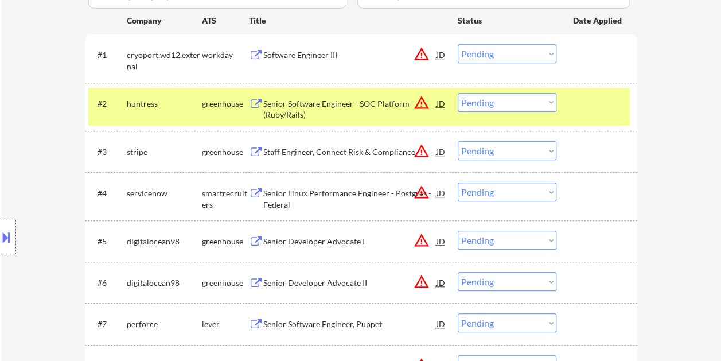
click at [311, 114] on div "Senior Software Engineer - SOC Platform (Ruby/Rails)" at bounding box center [349, 109] width 173 height 22
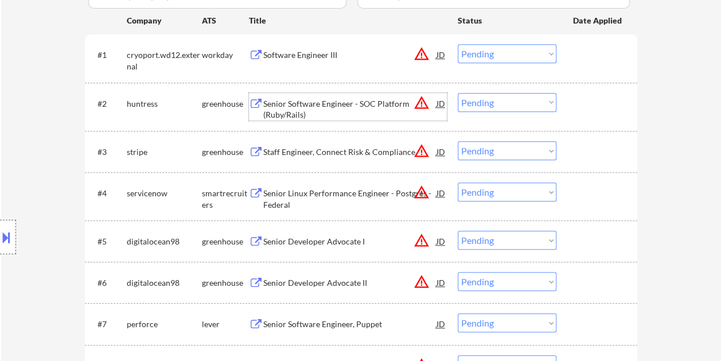
click at [578, 139] on div "#3 stripe greenhouse Staff Engineer, Connect Risk & Compliance JD warning_amber…" at bounding box center [359, 151] width 542 height 31
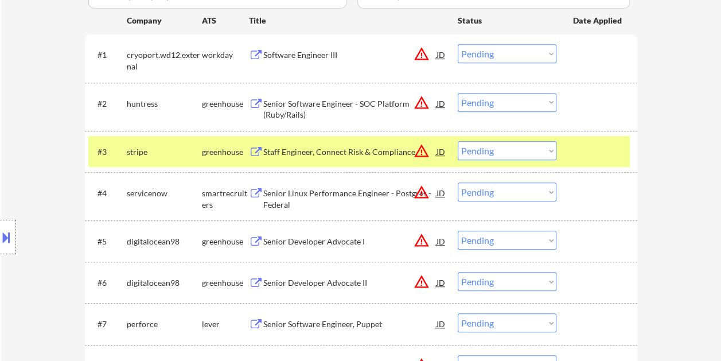
click at [319, 142] on div "Staff Engineer, Connect Risk & Compliance" at bounding box center [349, 151] width 173 height 21
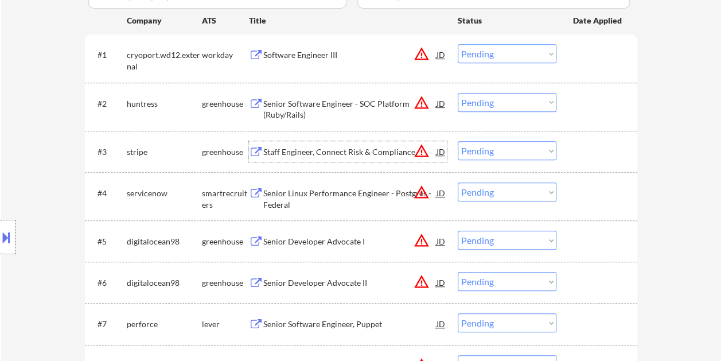
click at [585, 154] on div at bounding box center [598, 151] width 50 height 21
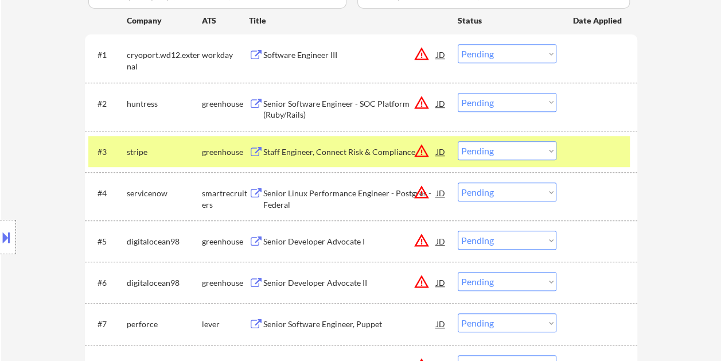
click at [549, 156] on select "Choose an option... Pending Applied Excluded (Questions) Excluded (Expired) Exc…" at bounding box center [507, 150] width 99 height 19
click at [458, 141] on select "Choose an option... Pending Applied Excluded (Questions) Excluded (Expired) Exc…" at bounding box center [507, 150] width 99 height 19
select select ""pending""
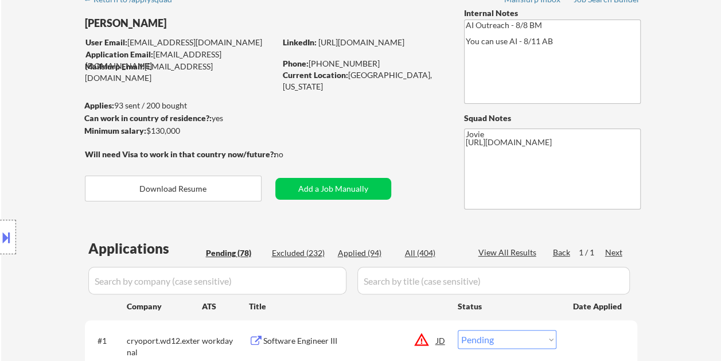
scroll to position [57, 0]
